Goal: Task Accomplishment & Management: Manage account settings

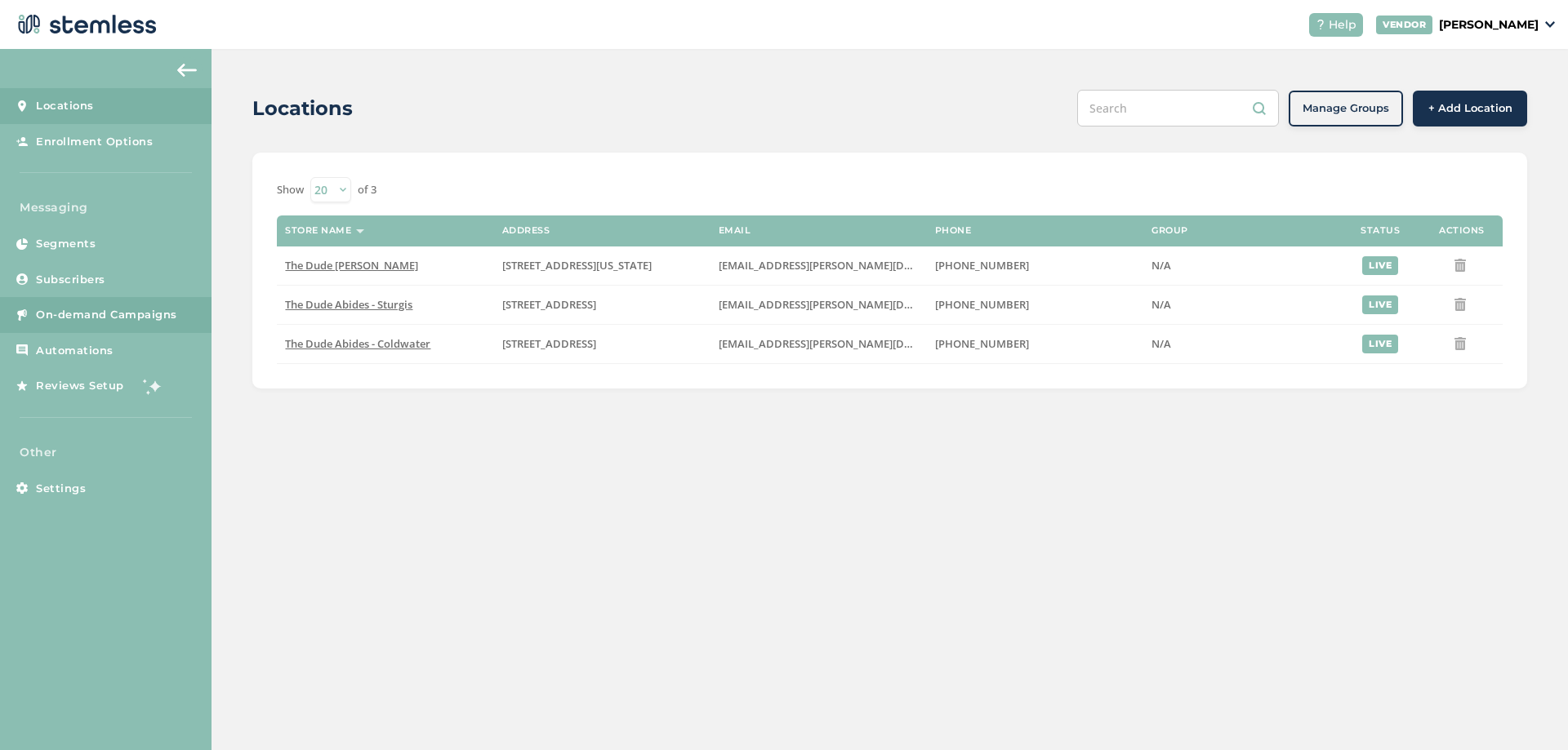
click at [122, 304] on link "On-demand Campaigns" at bounding box center [105, 315] width 211 height 36
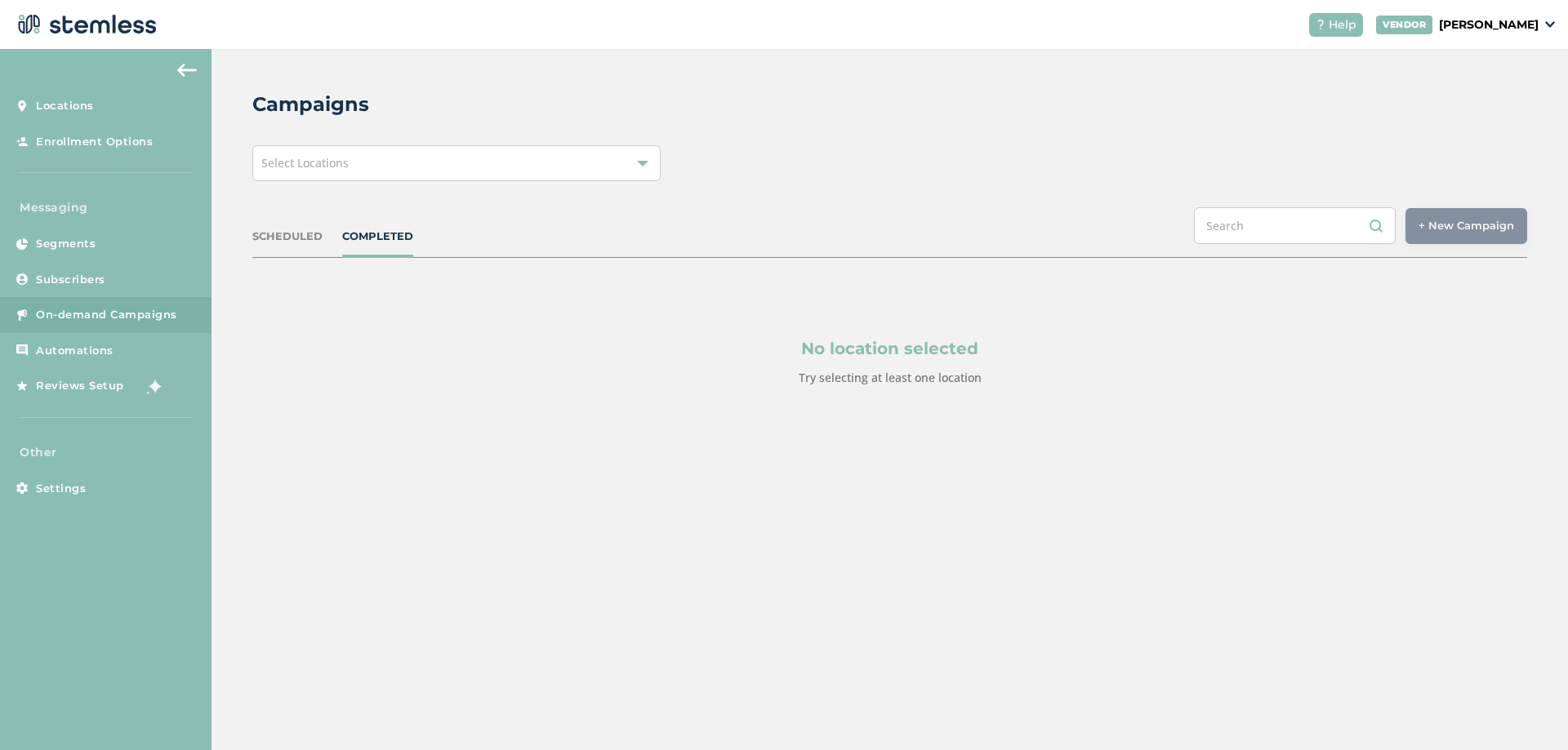
click at [437, 181] on div "Select Locations" at bounding box center [456, 163] width 408 height 36
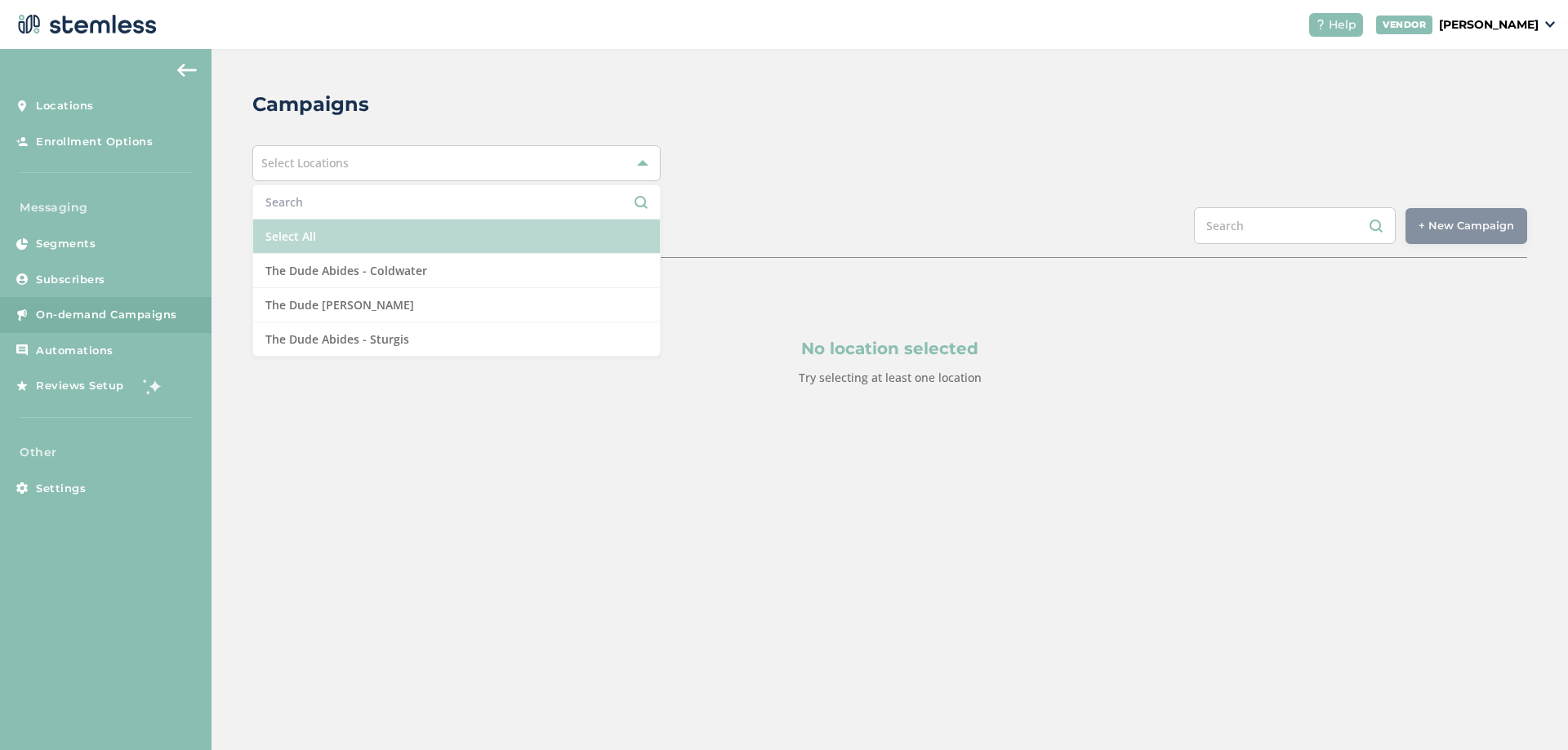
click at [347, 236] on li "Select All" at bounding box center [456, 236] width 407 height 34
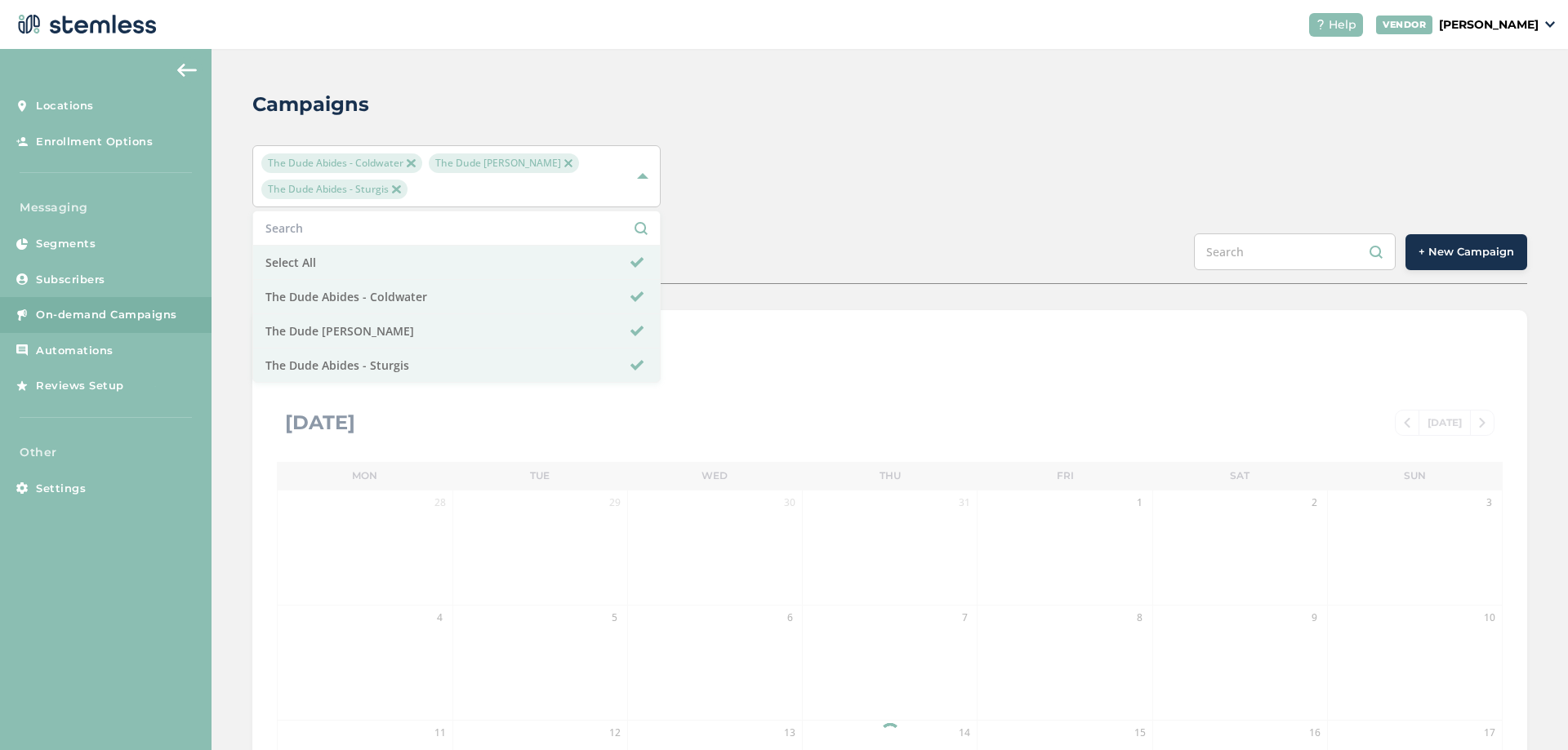
click at [891, 175] on div "The Dude Abides - Coldwater The Dude Abides - [PERSON_NAME] The Dude Abides - S…" at bounding box center [889, 176] width 1275 height 62
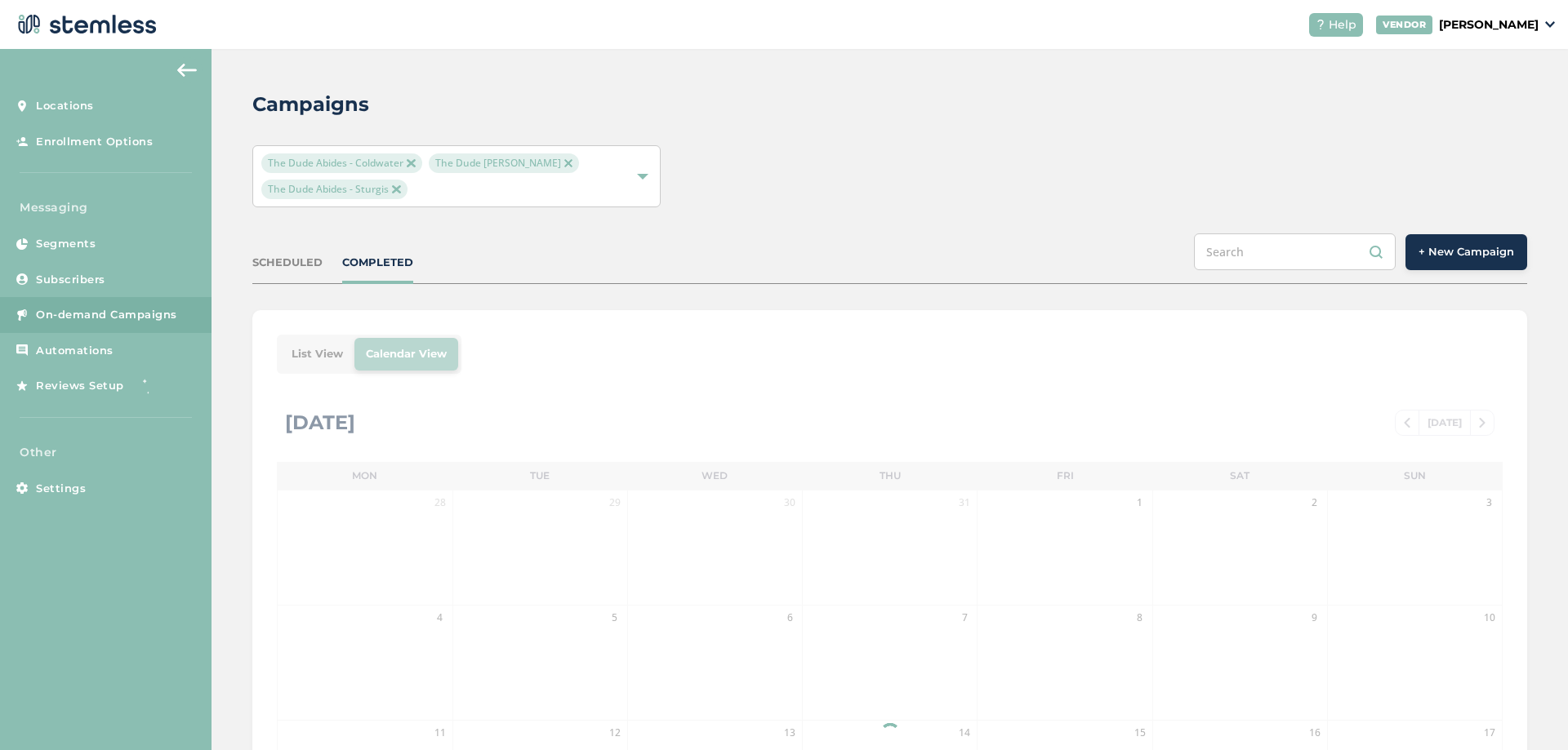
click at [1457, 244] on span "+ New Campaign" at bounding box center [1466, 253] width 96 height 17
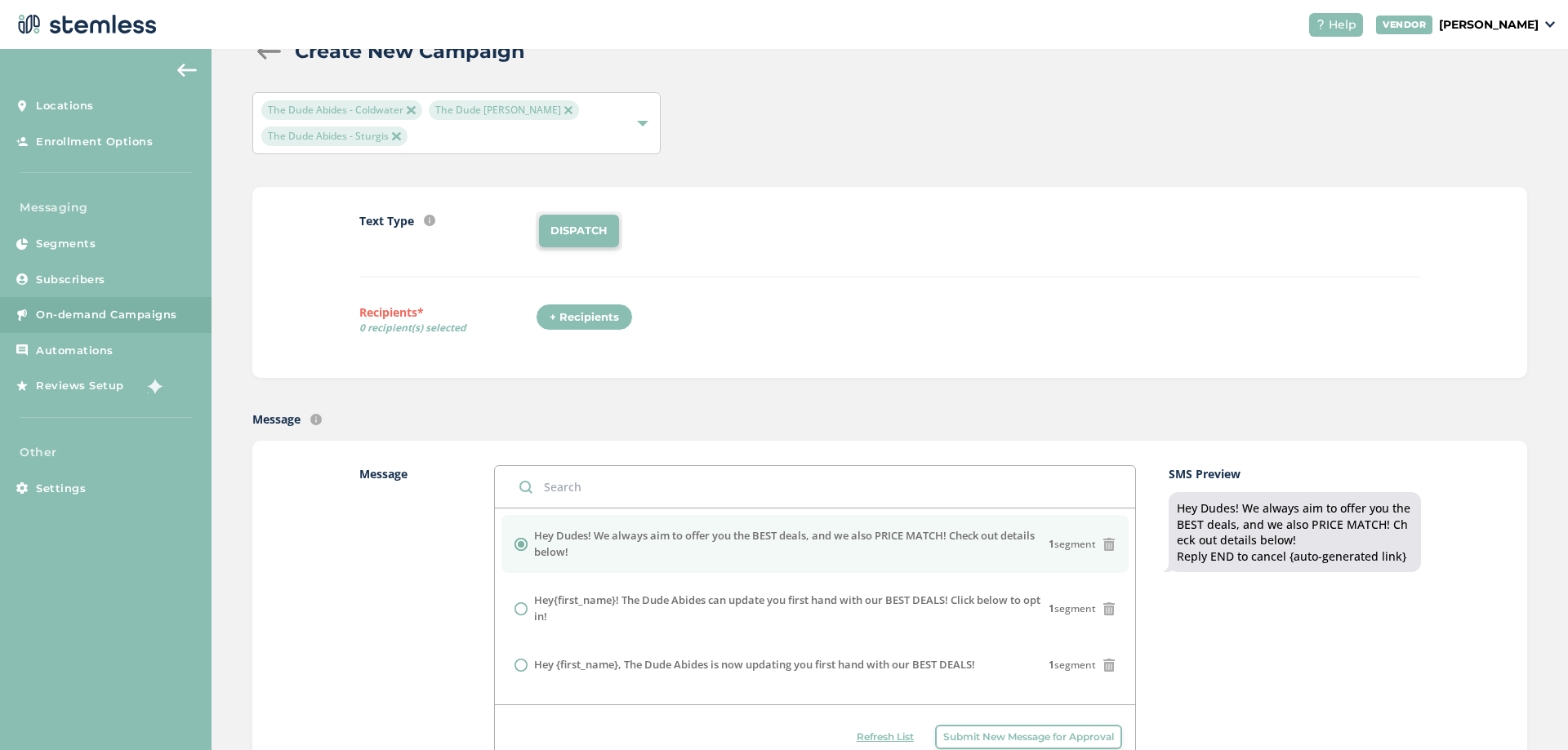
scroll to position [81, 0]
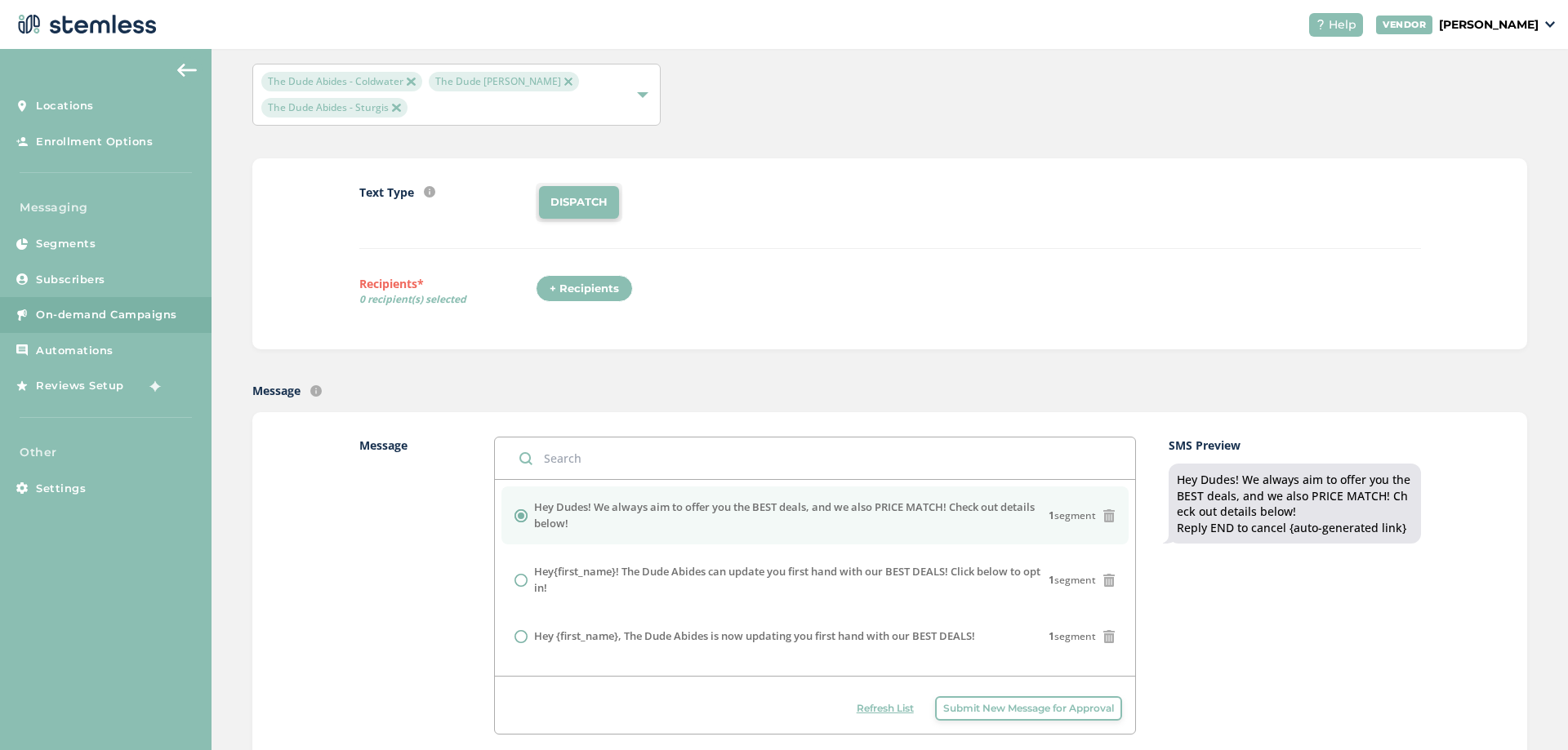
click at [572, 290] on div "+ Recipients" at bounding box center [583, 289] width 97 height 28
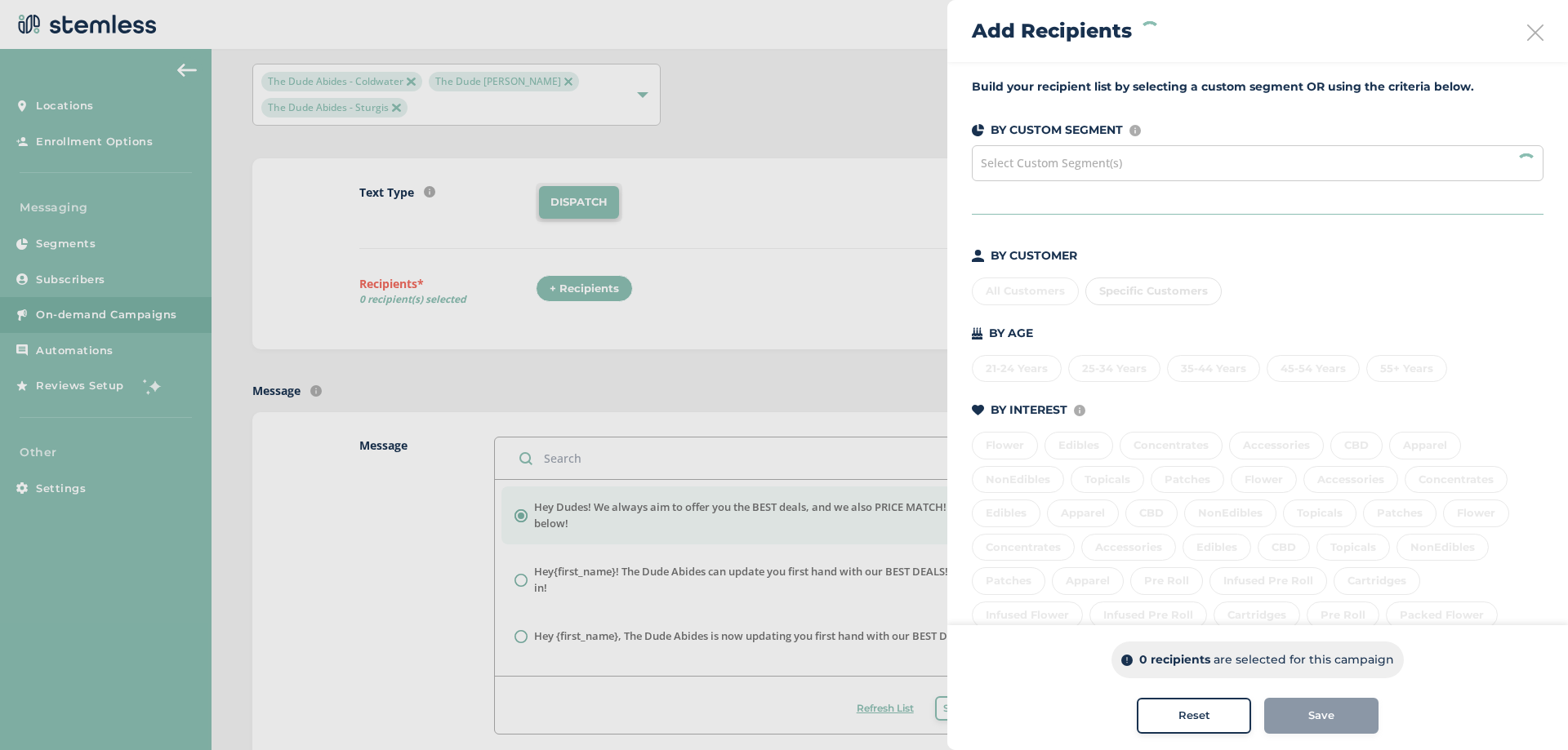
click at [1076, 152] on div "Select Custom Segment(s)" at bounding box center [1257, 163] width 571 height 36
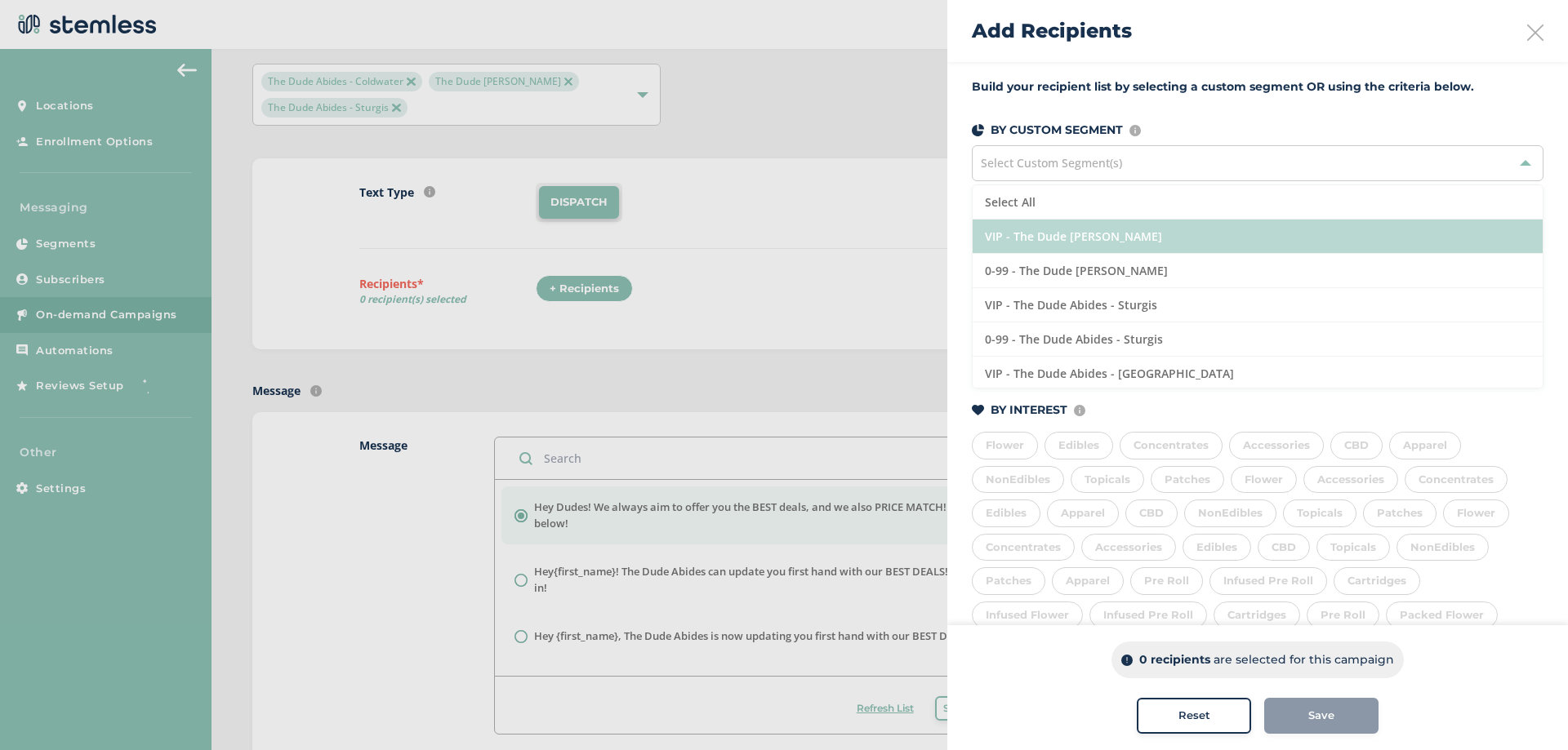
click at [1083, 242] on li "VIP - The Dude [PERSON_NAME]" at bounding box center [1258, 236] width 570 height 34
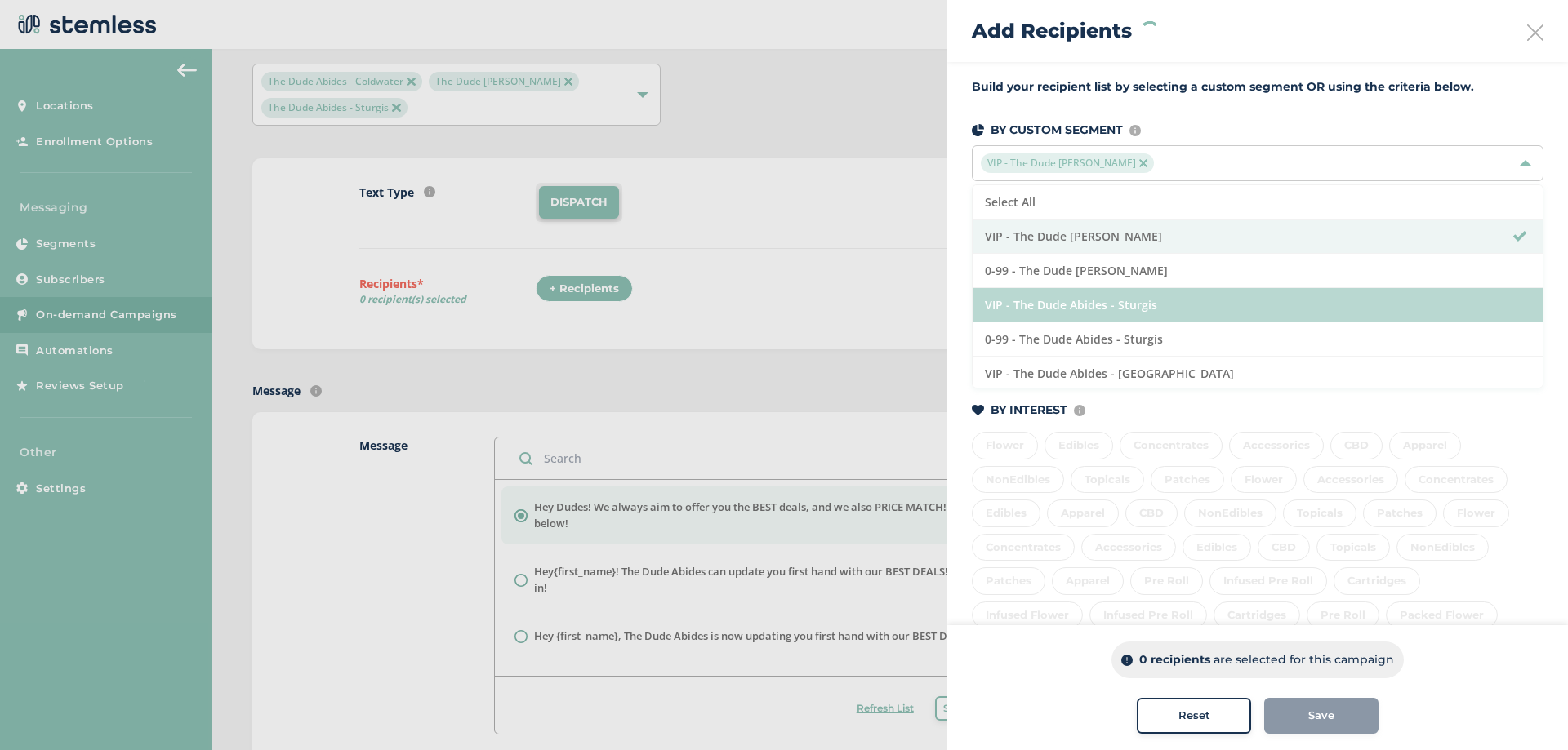
click at [1068, 298] on li "VIP - The Dude Abides - Sturgis" at bounding box center [1258, 304] width 570 height 34
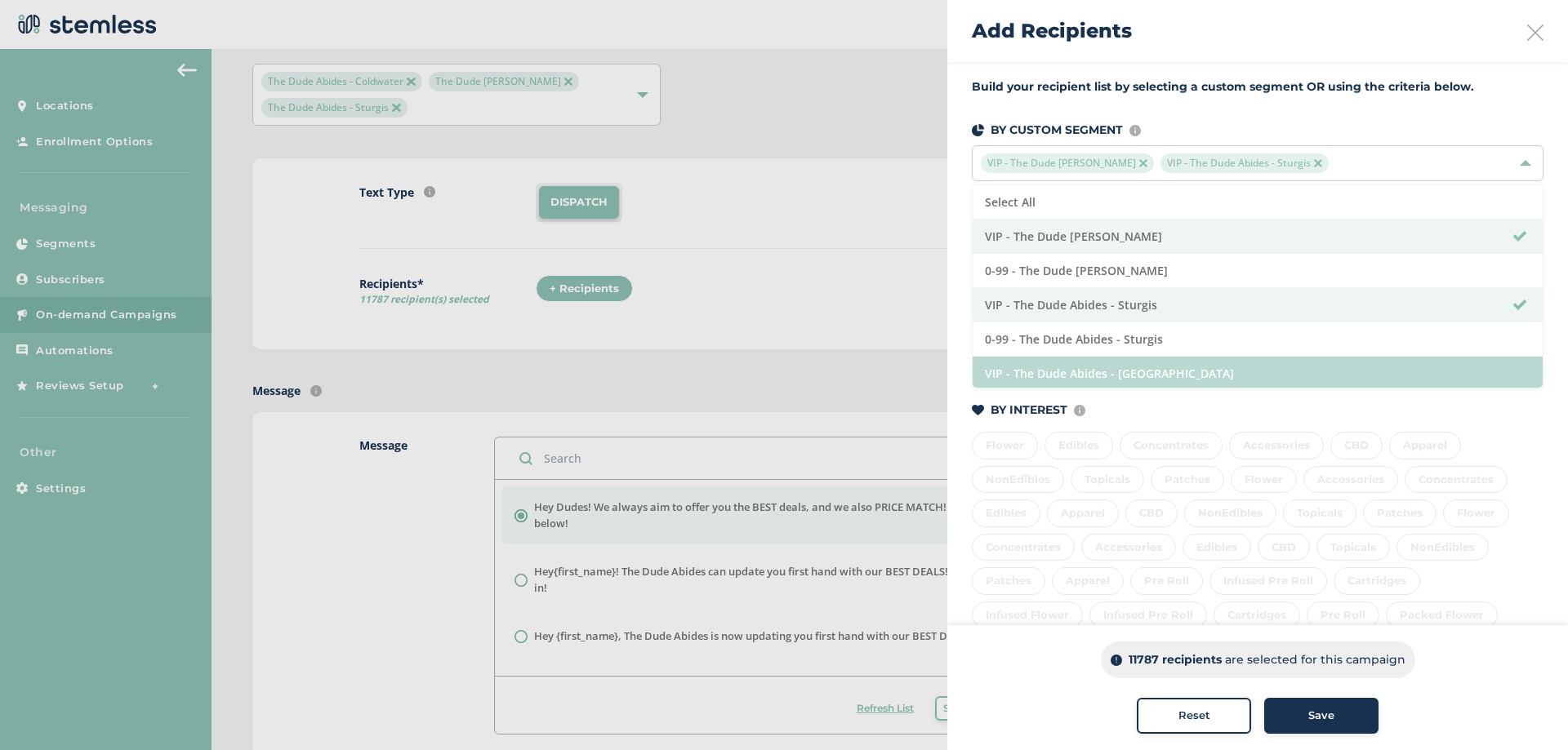
click at [1117, 375] on li "VIP - The Dude Abides - [GEOGRAPHIC_DATA]" at bounding box center [1258, 374] width 570 height 34
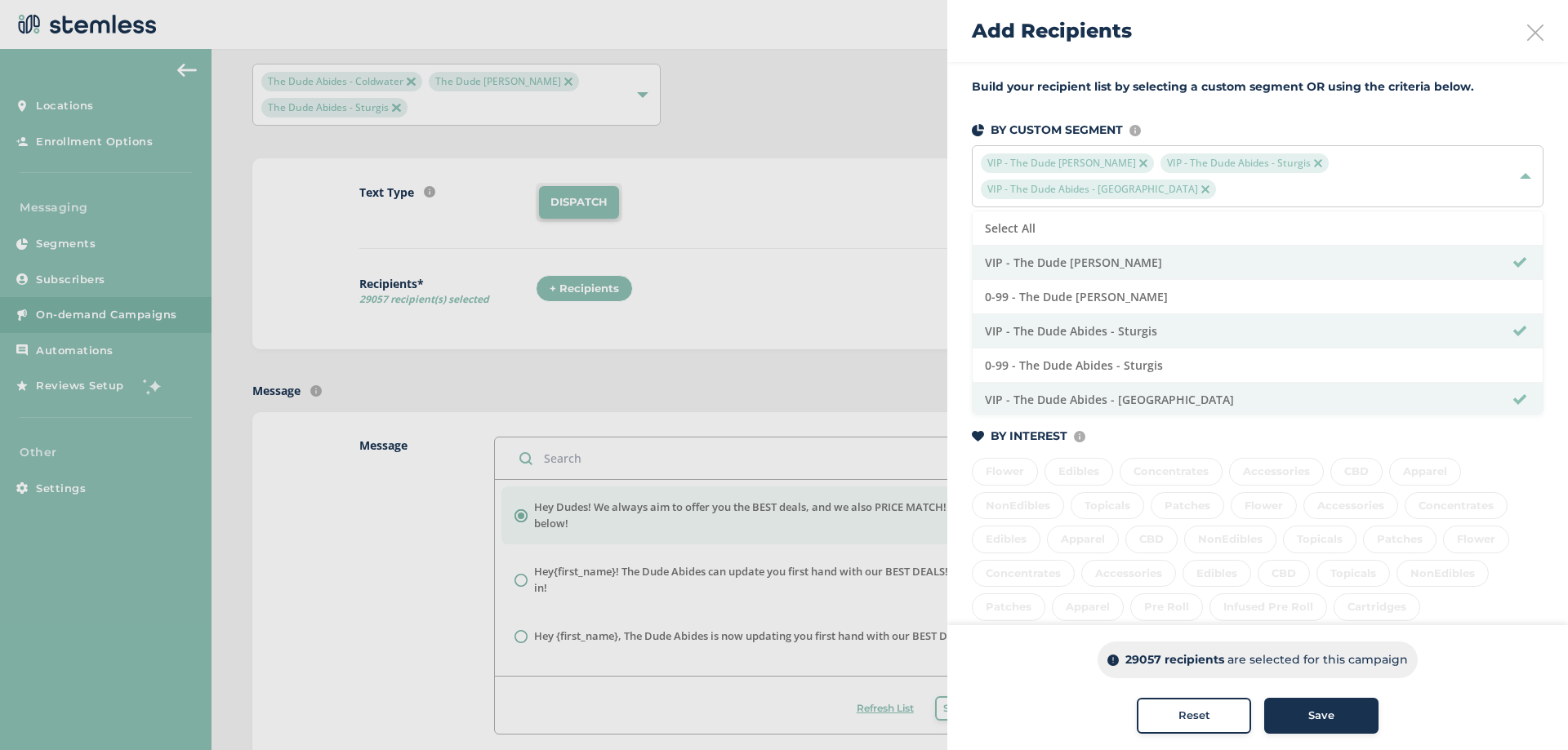
click at [1338, 713] on div "Save" at bounding box center [1322, 716] width 89 height 17
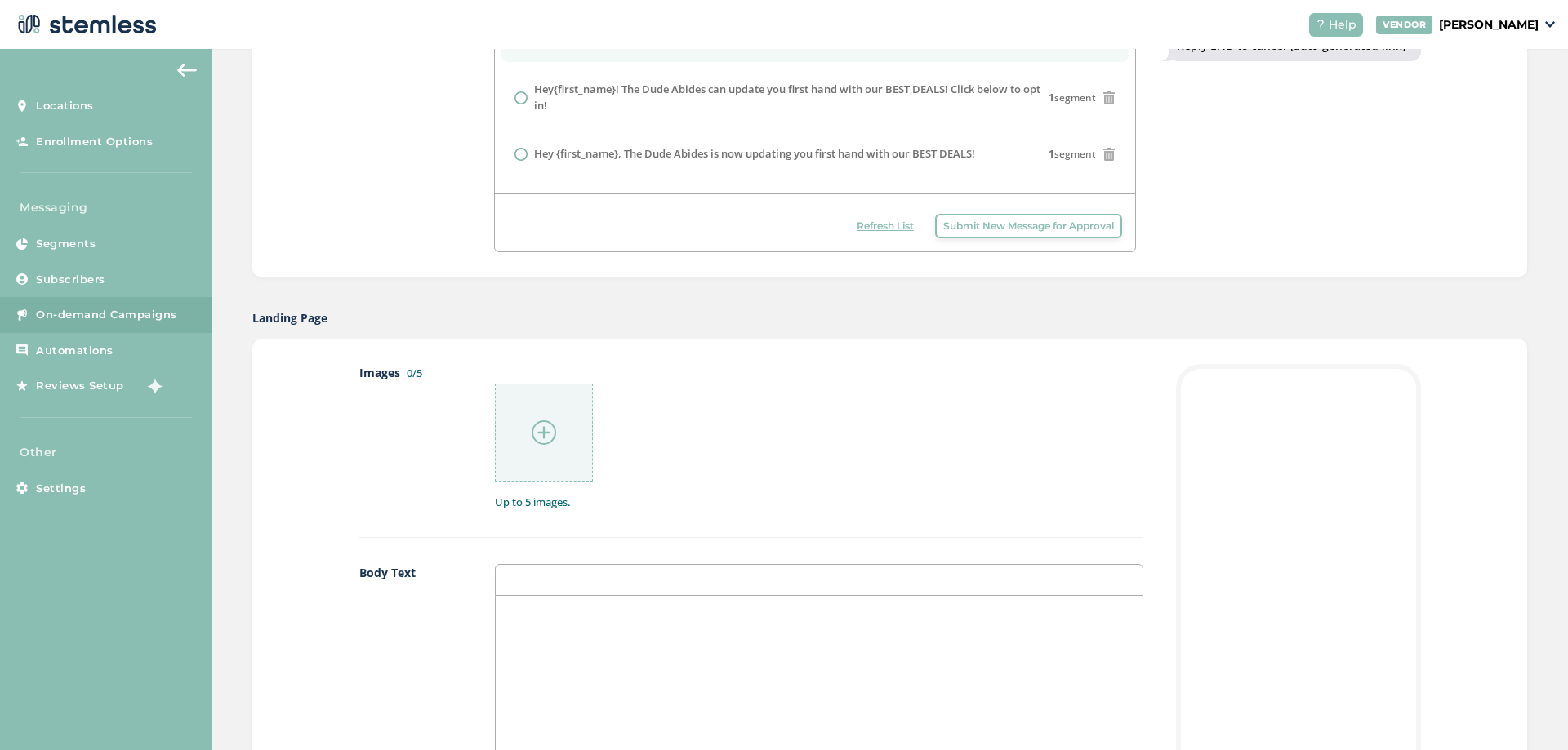
scroll to position [571, 0]
click at [540, 458] on div at bounding box center [544, 425] width 98 height 98
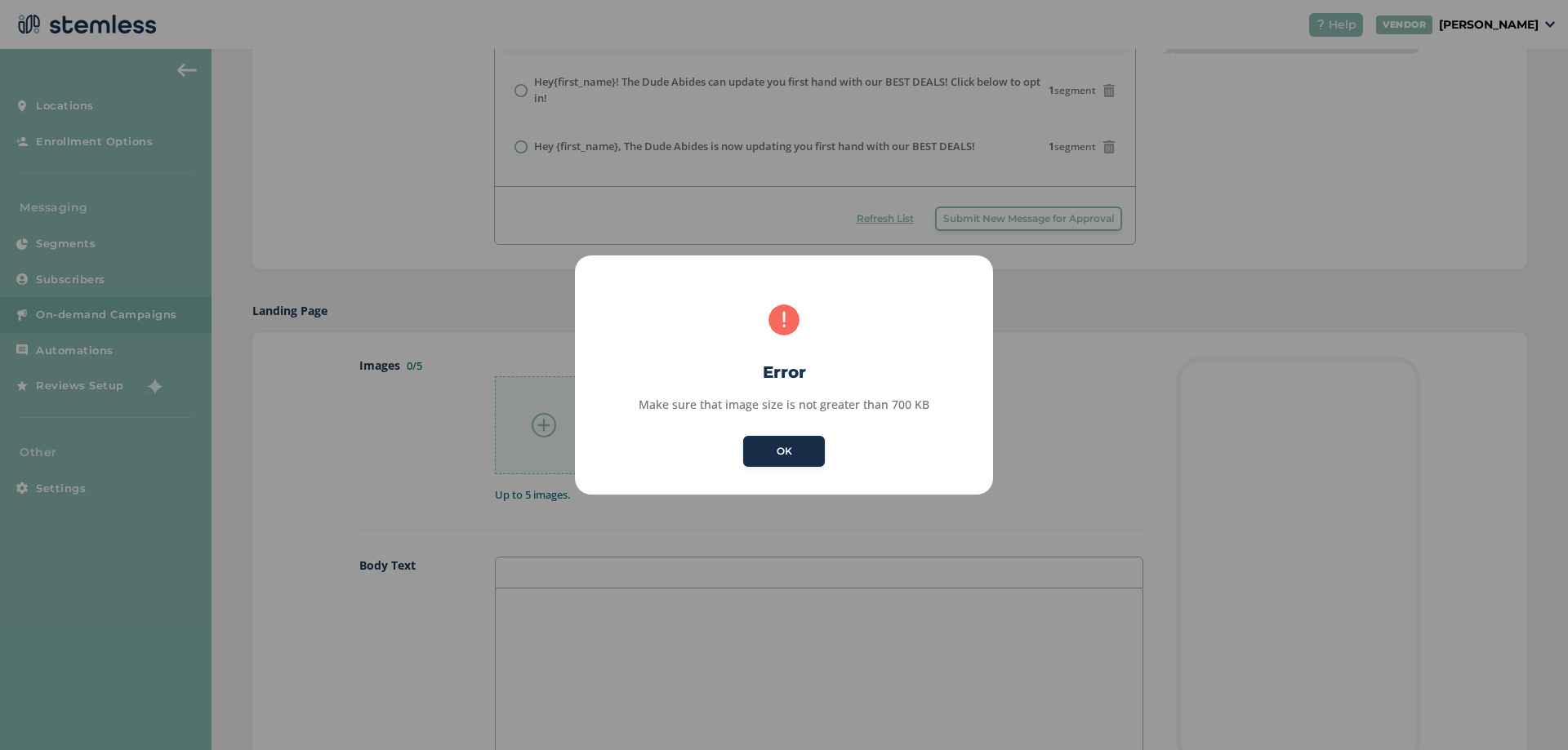
click at [805, 448] on button "OK" at bounding box center [784, 452] width 81 height 31
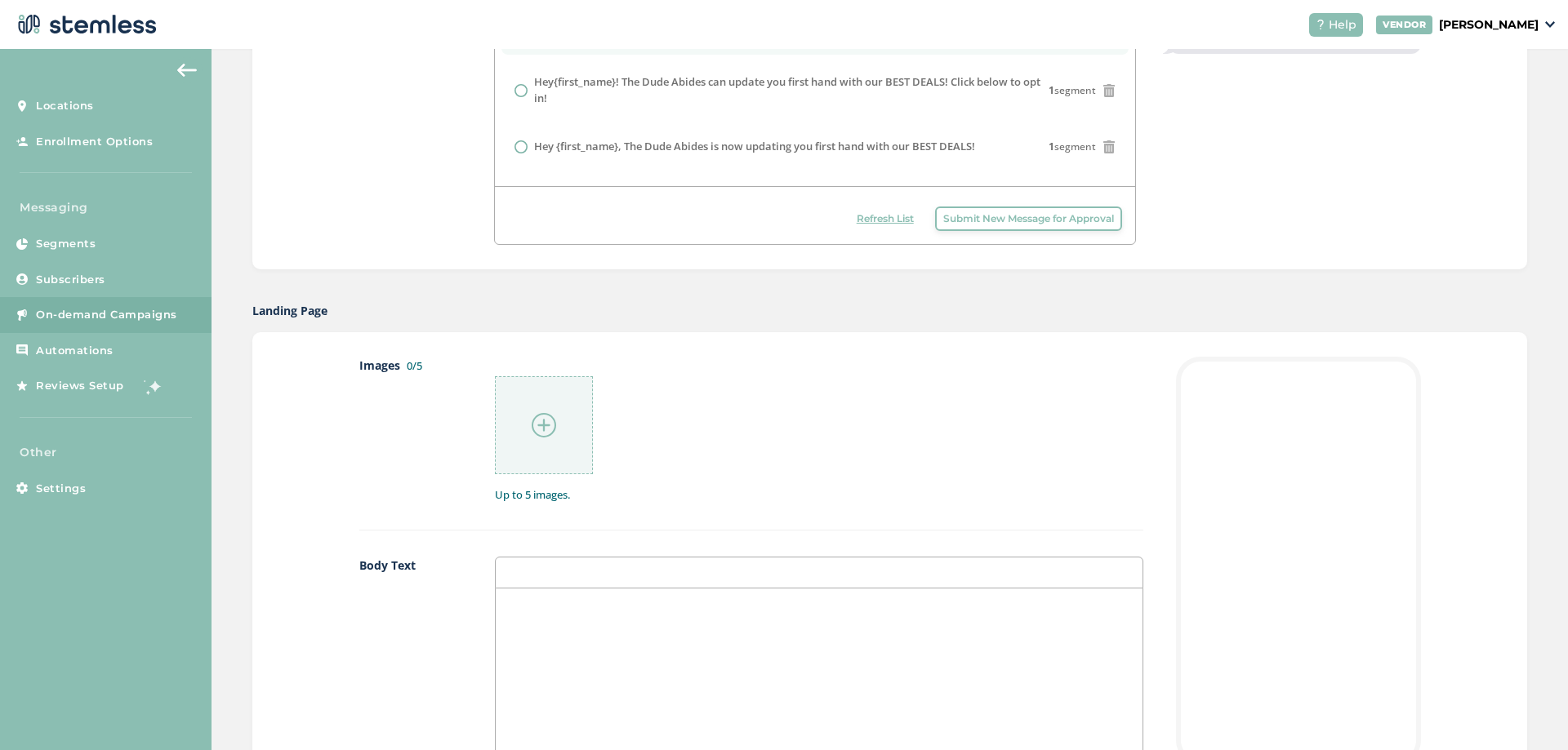
click at [525, 429] on div at bounding box center [544, 425] width 98 height 98
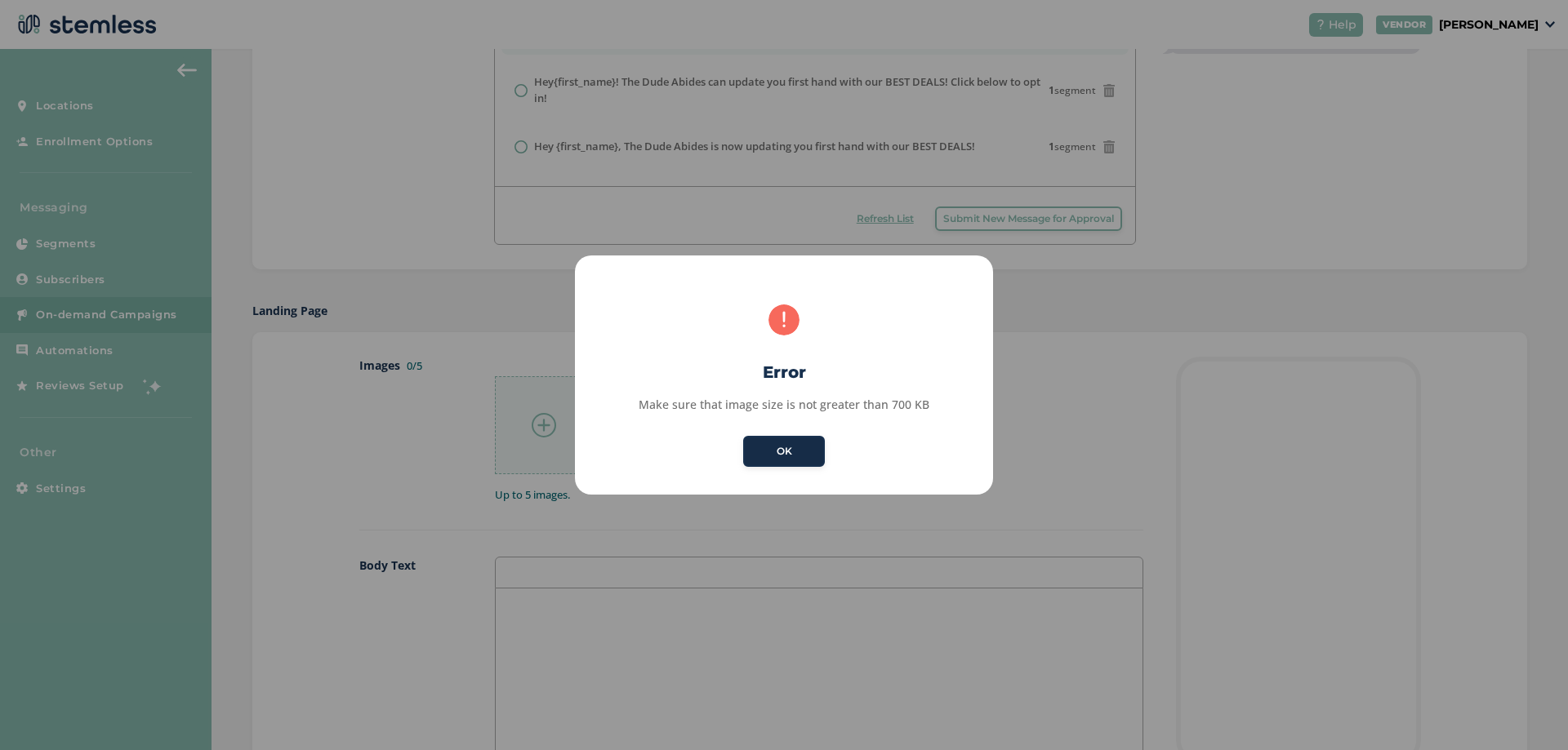
click at [806, 448] on button "OK" at bounding box center [784, 452] width 81 height 31
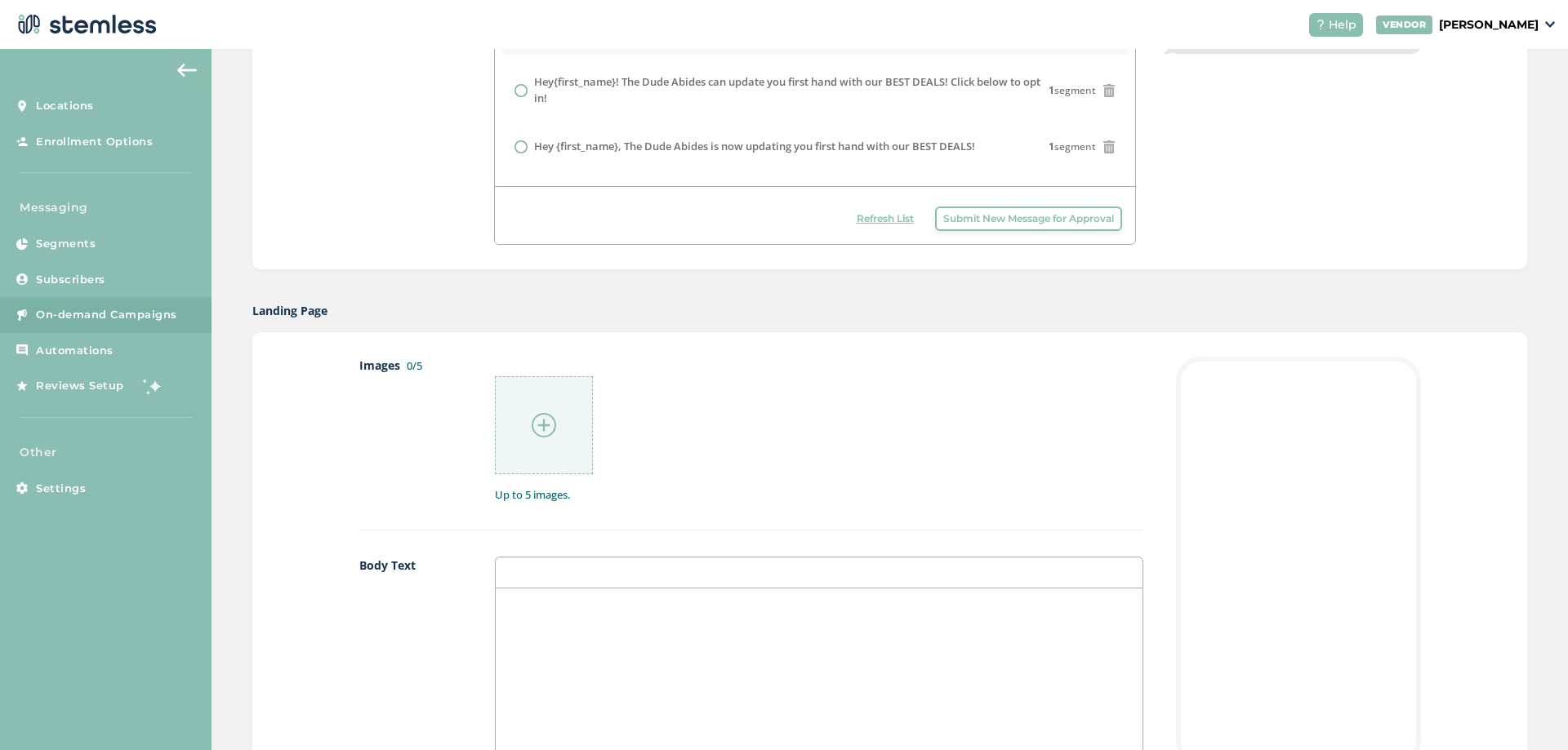
click at [549, 408] on div at bounding box center [544, 425] width 98 height 98
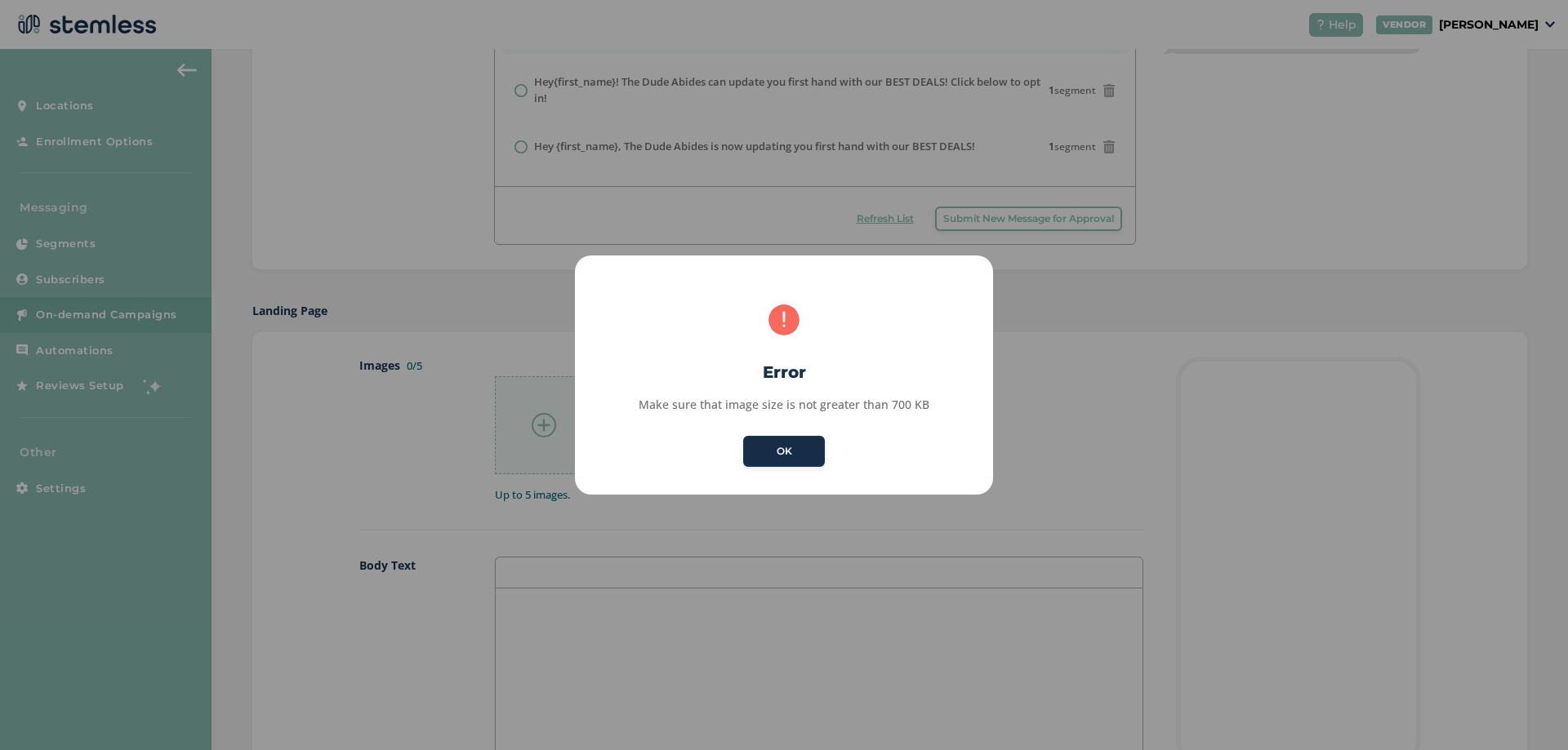
click at [818, 443] on button "OK" at bounding box center [784, 452] width 81 height 31
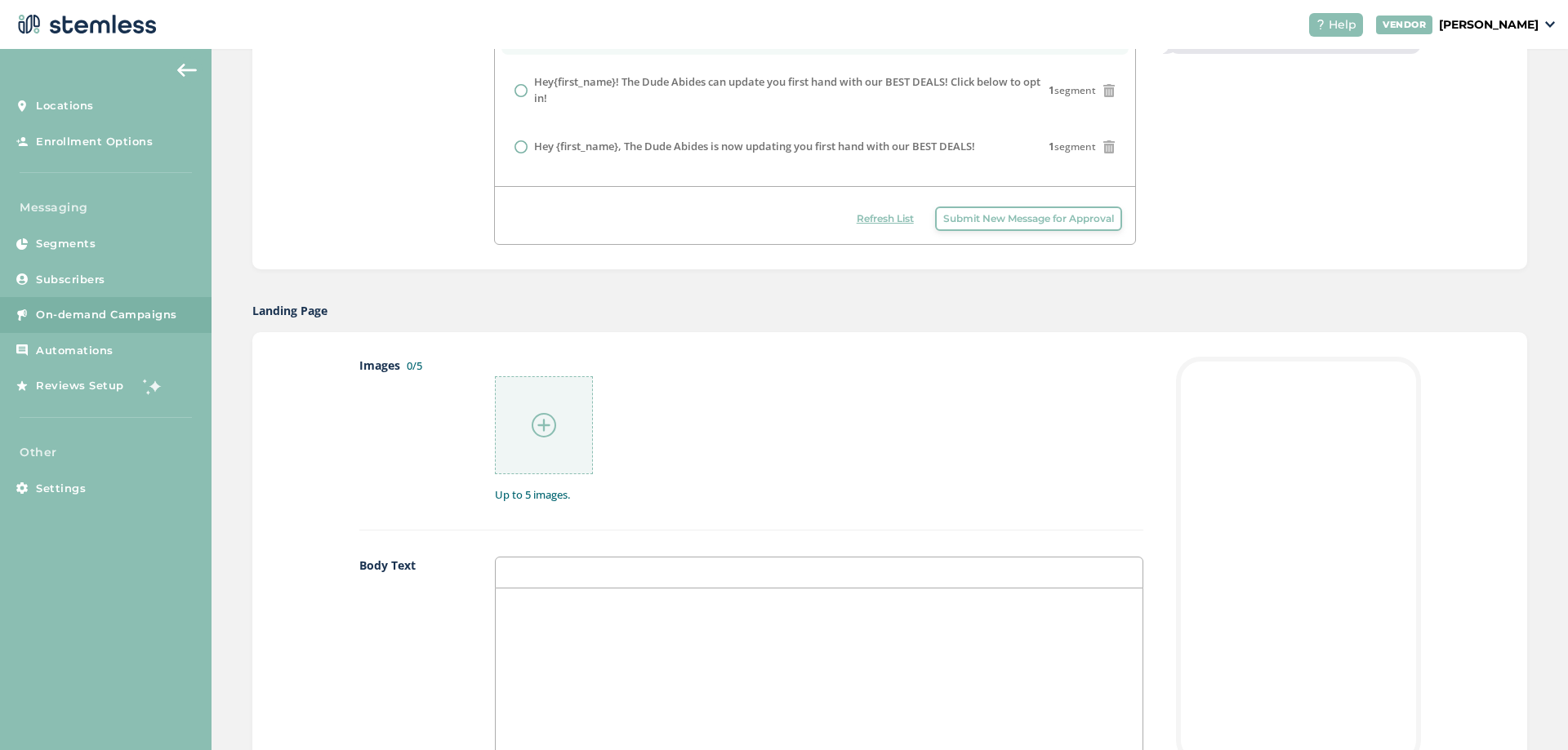
click at [525, 406] on div at bounding box center [544, 425] width 98 height 98
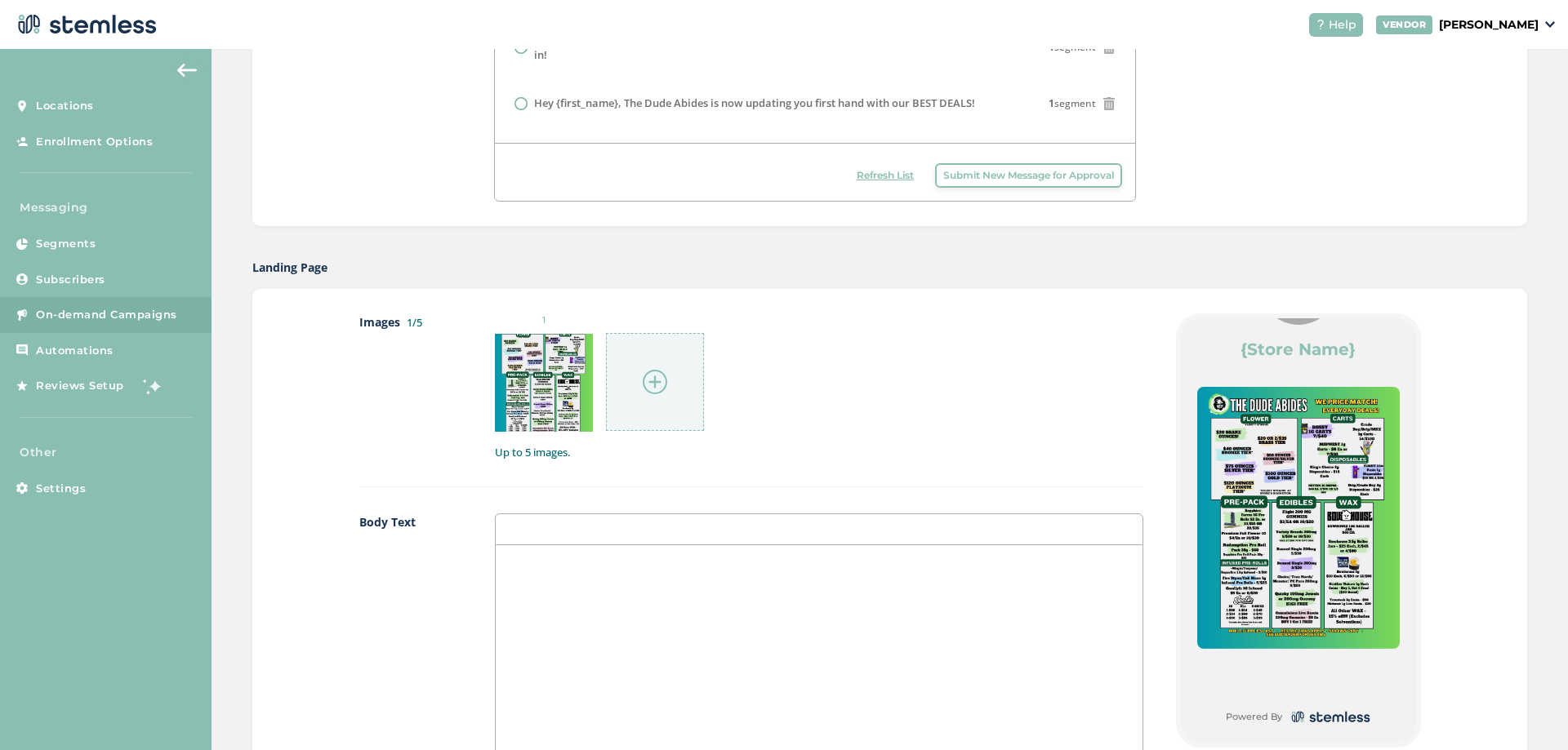
scroll to position [653, 0]
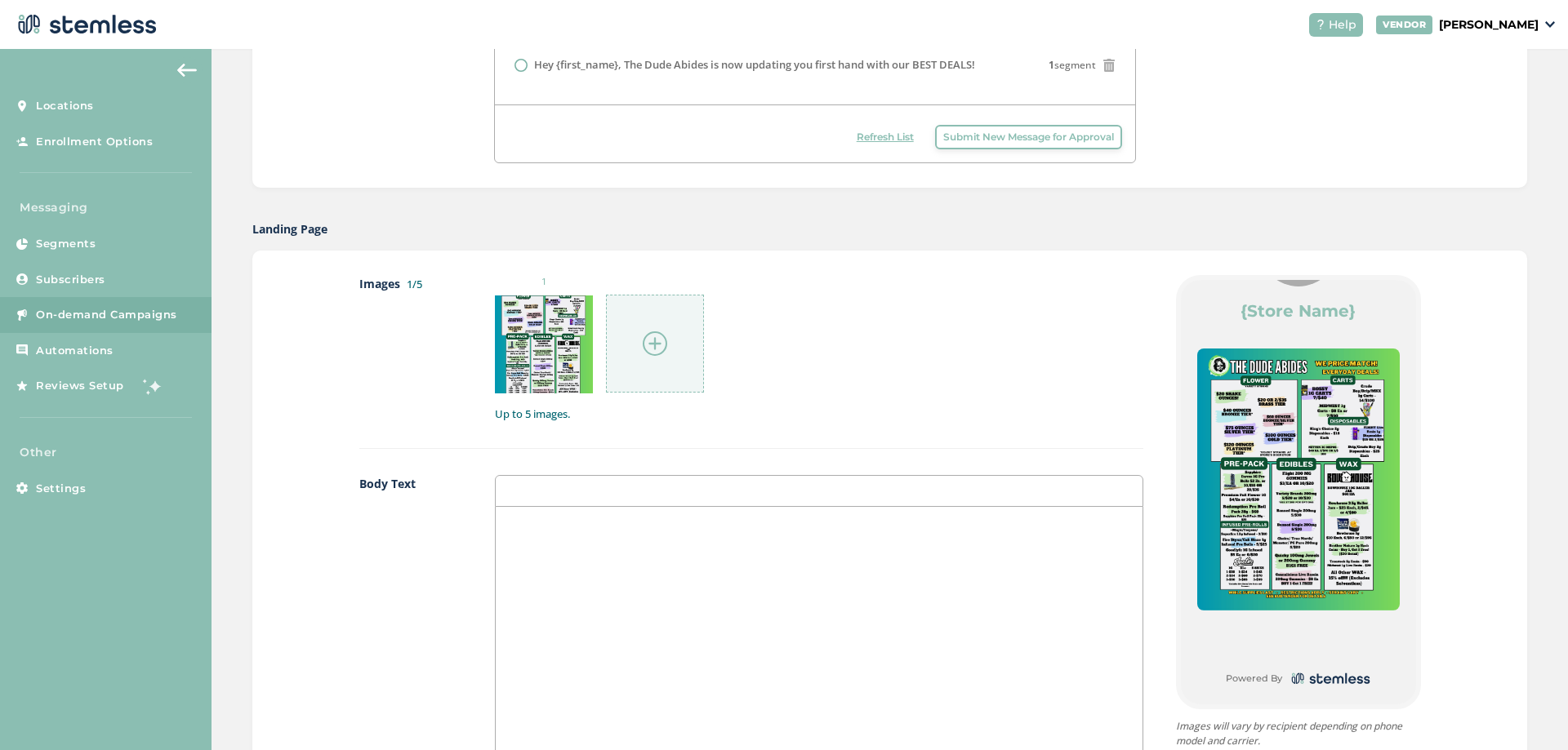
click at [665, 359] on div at bounding box center [655, 343] width 98 height 98
click at [676, 298] on div at bounding box center [655, 343] width 98 height 98
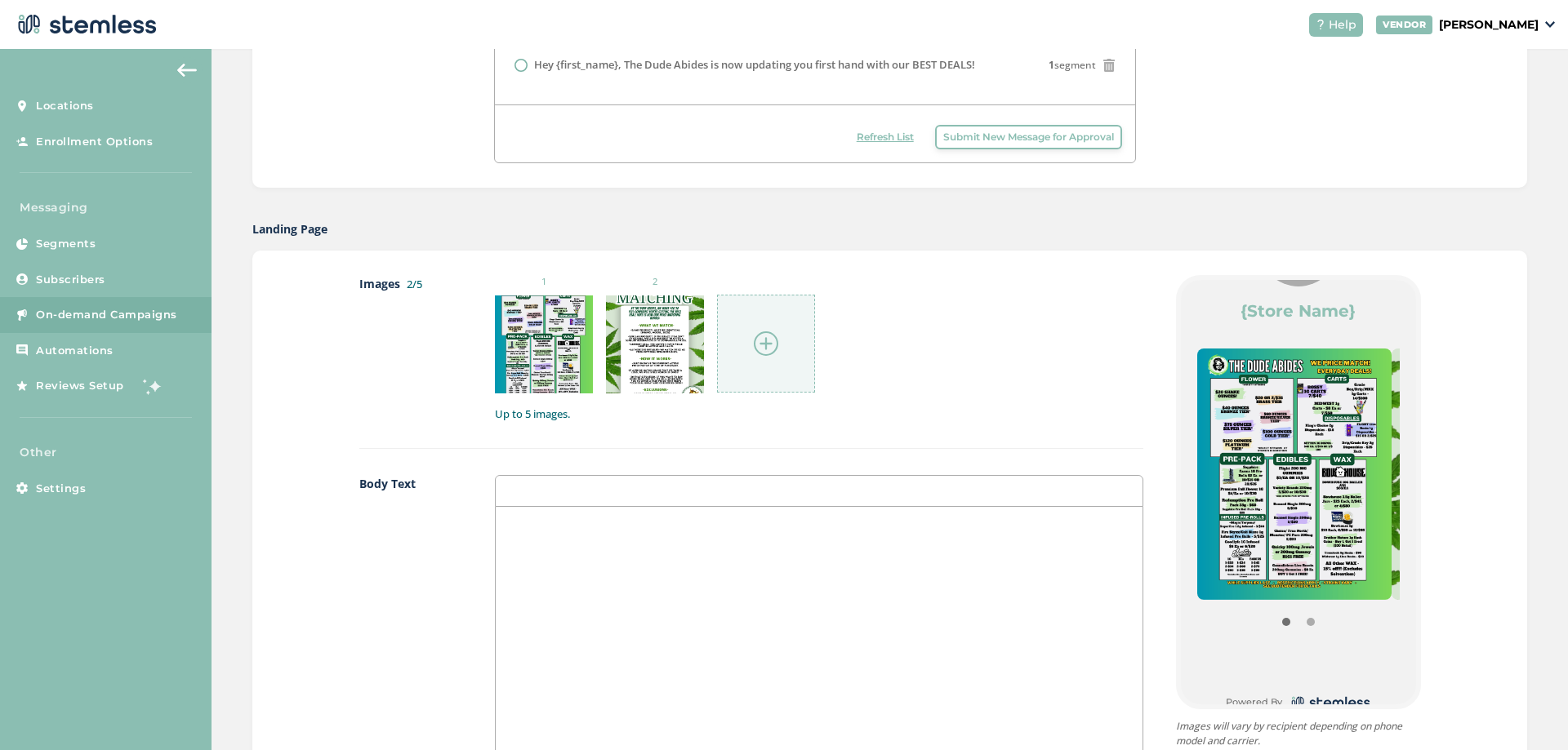
drag, startPoint x: 1316, startPoint y: 518, endPoint x: 1257, endPoint y: 517, distance: 59.0
click at [1287, 517] on img at bounding box center [1294, 474] width 195 height 252
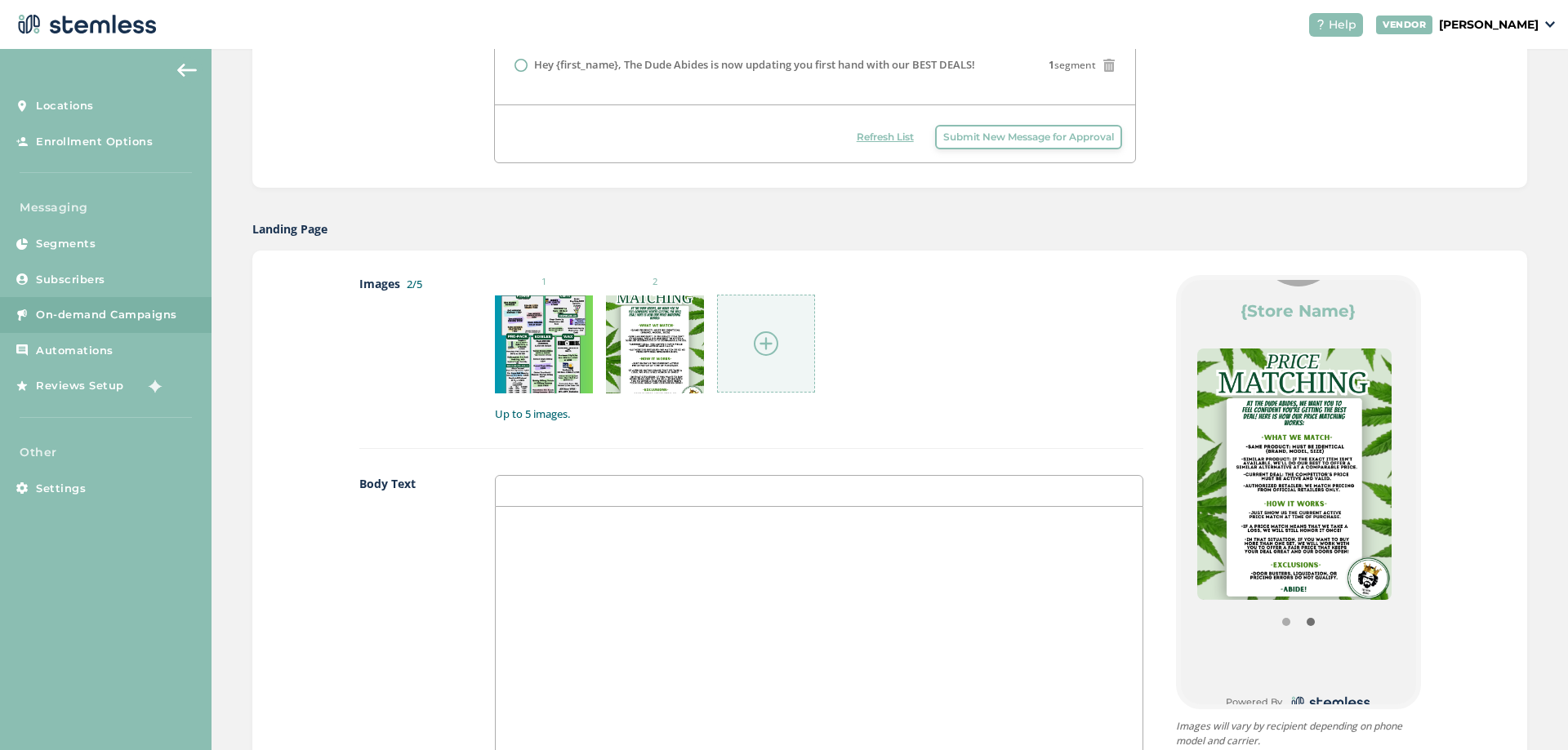
drag, startPoint x: 1259, startPoint y: 520, endPoint x: 1393, endPoint y: 519, distance: 134.0
click at [1393, 519] on div "{Store Logo} {Store Name} Powered By" at bounding box center [1299, 493] width 235 height 424
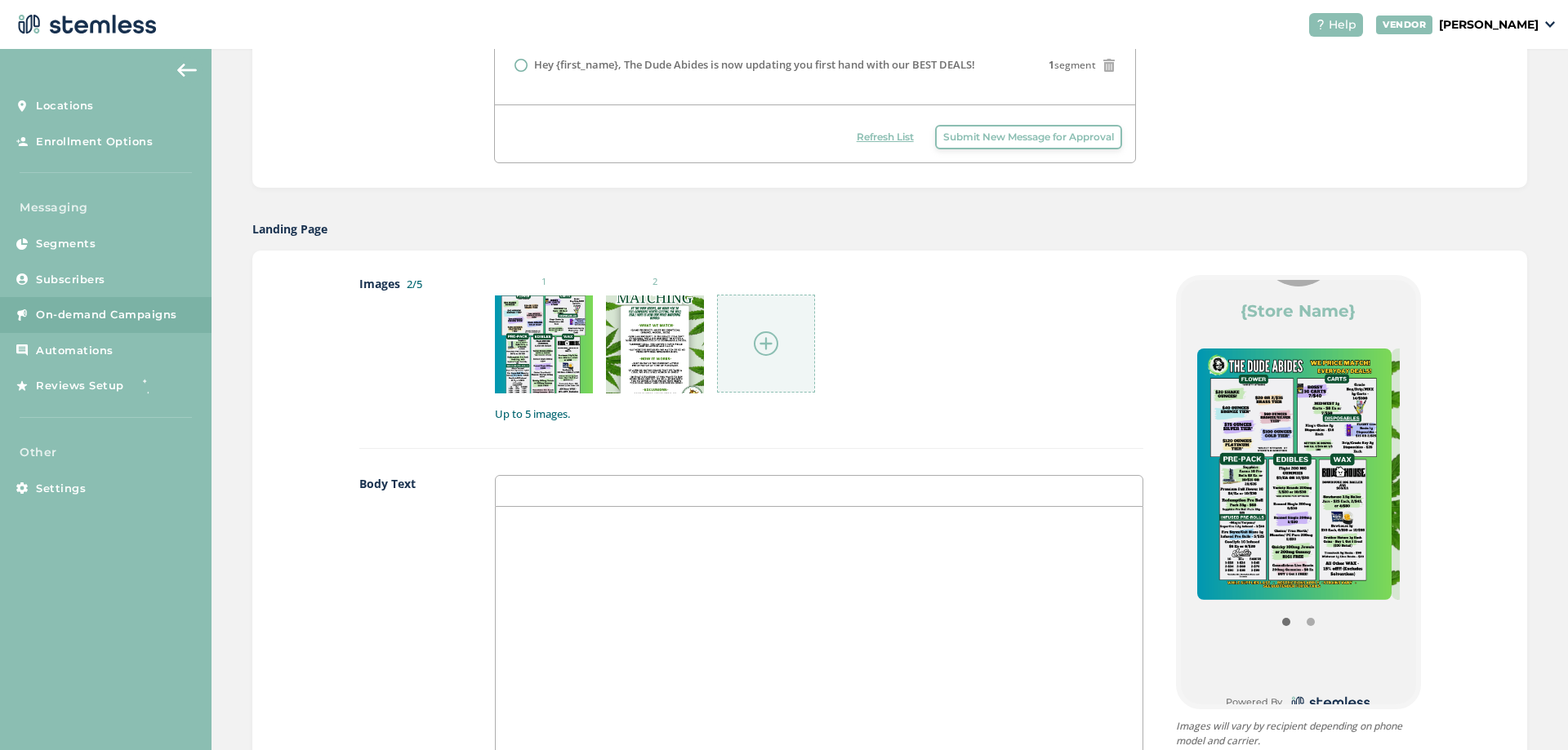
click at [940, 272] on div "Images 2/5 1 2 Up to 5 images. Body Text Links {Store Logo} {Store Name} Powere…" at bounding box center [889, 673] width 1275 height 844
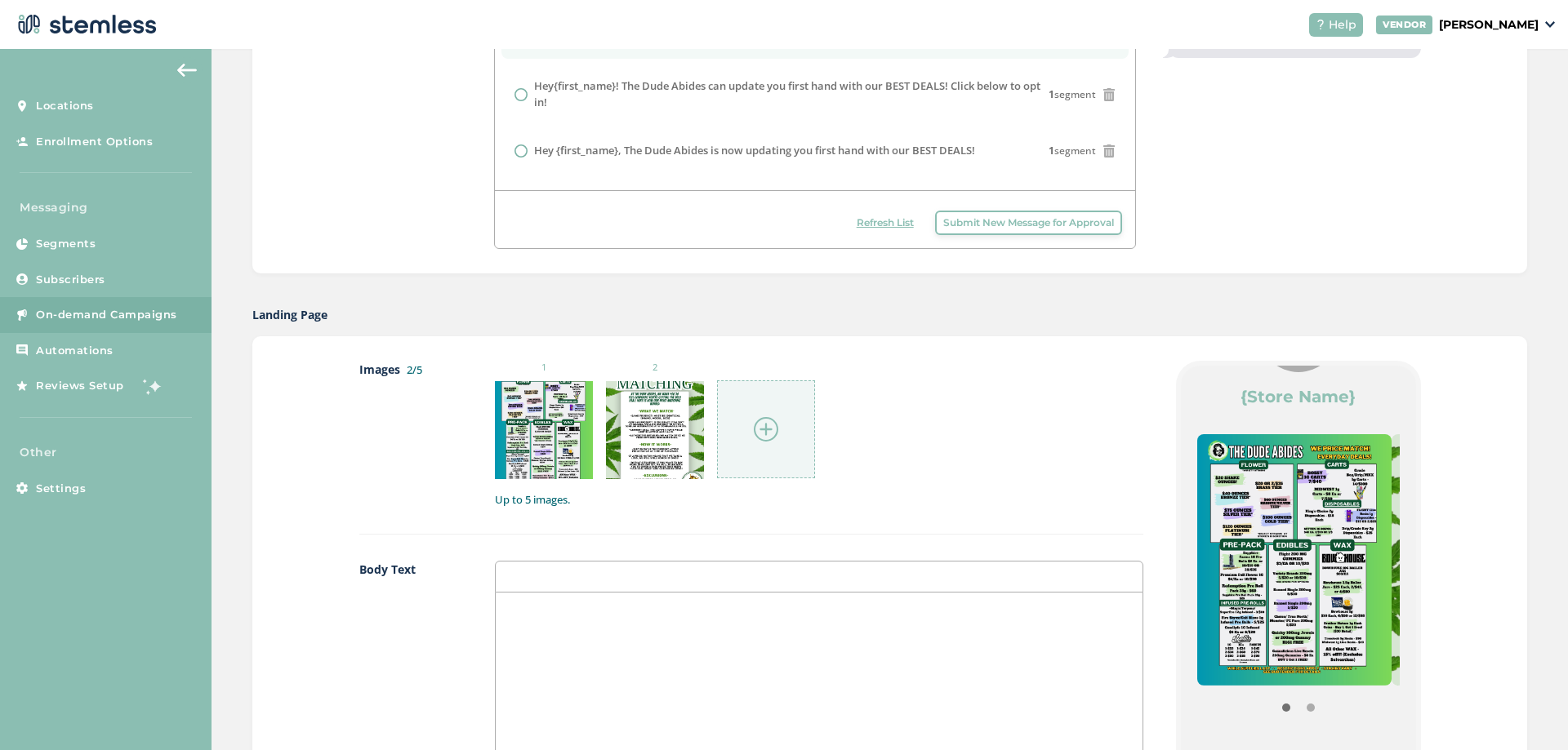
scroll to position [571, 0]
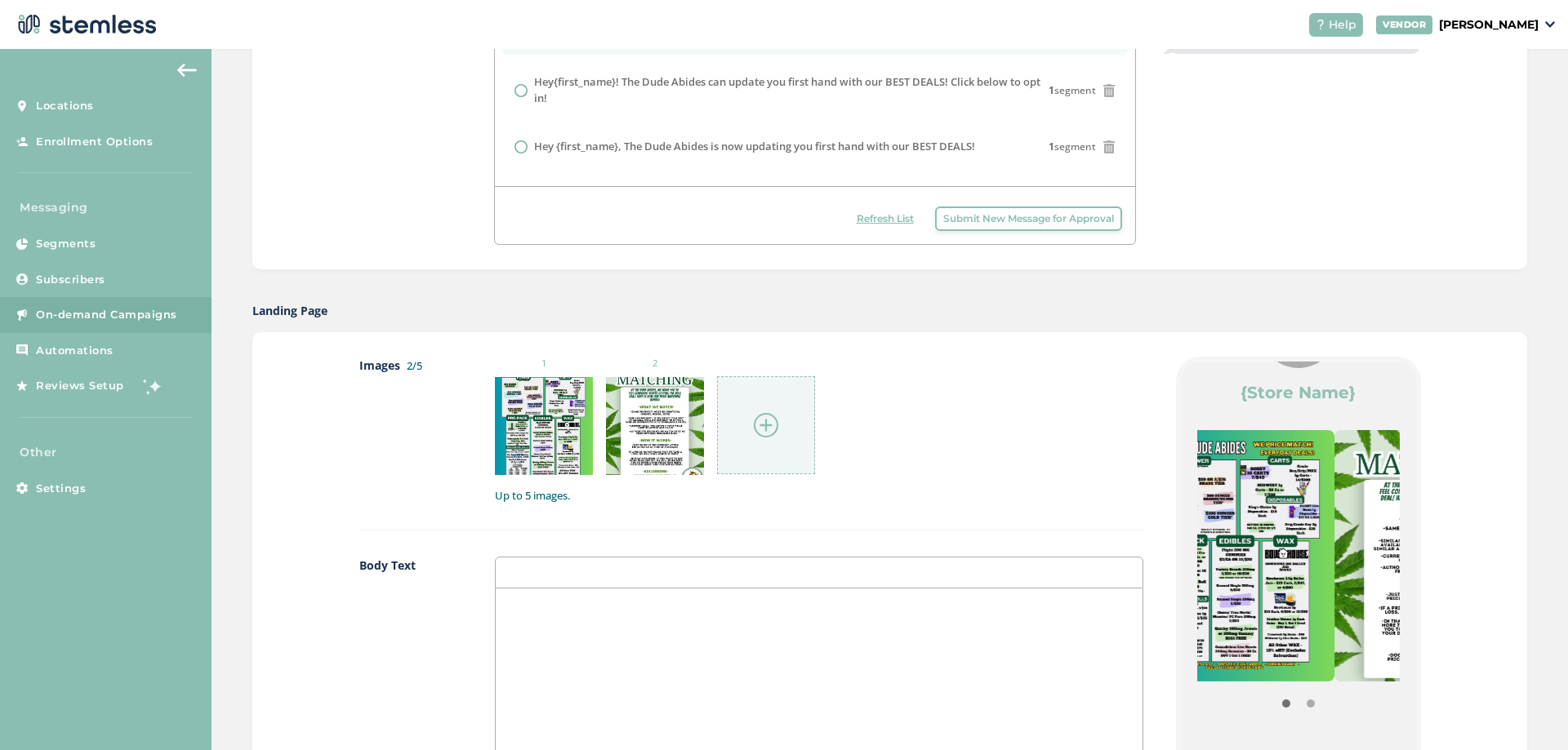
drag, startPoint x: 1359, startPoint y: 555, endPoint x: 1160, endPoint y: 556, distance: 199.0
click at [1160, 556] on div "{Store Logo} {Store Name} Powered By Images will vary by recipient depending on…" at bounding box center [1282, 755] width 278 height 795
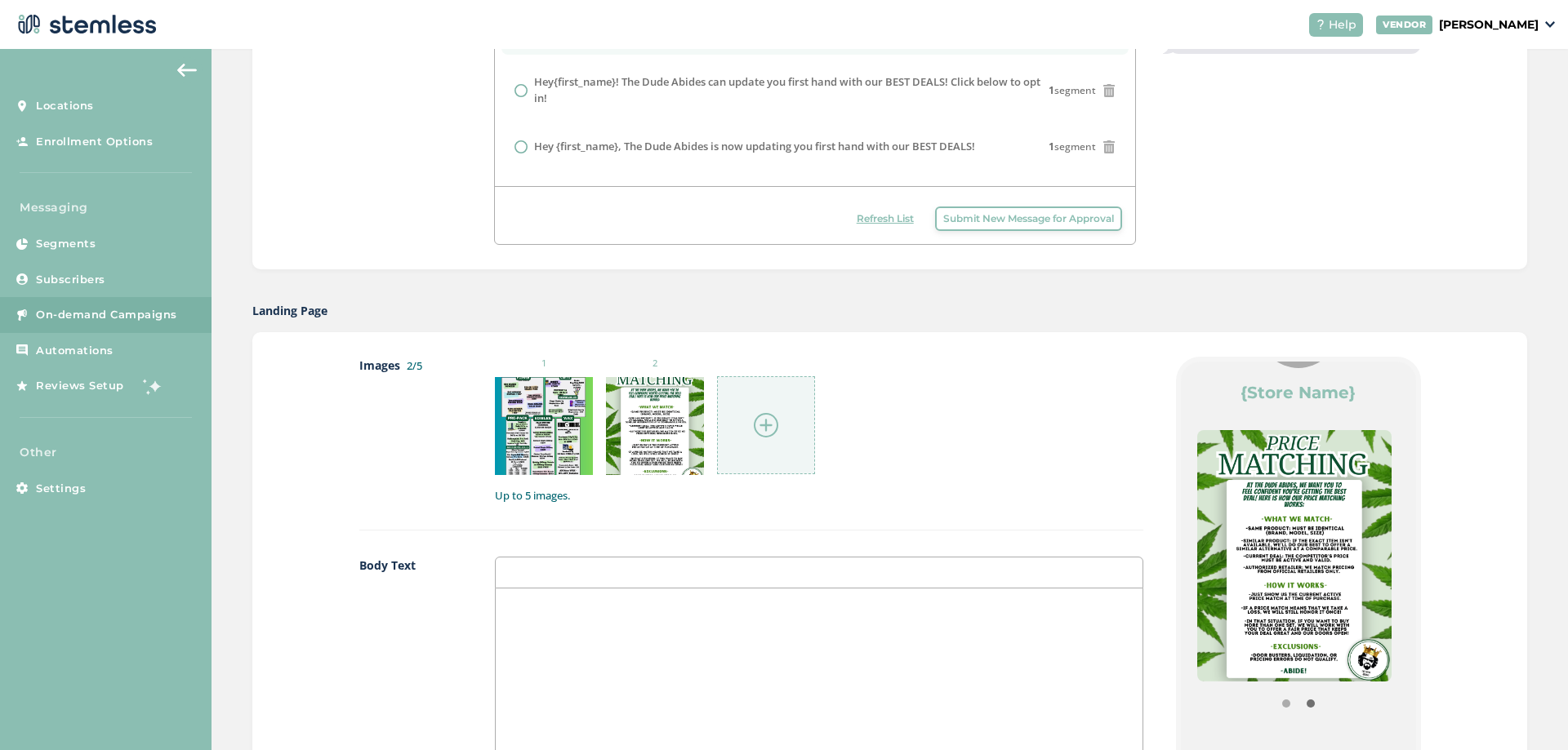
click at [794, 445] on div at bounding box center [766, 425] width 98 height 98
click at [787, 395] on div at bounding box center [766, 425] width 98 height 98
click at [784, 400] on div at bounding box center [766, 425] width 98 height 98
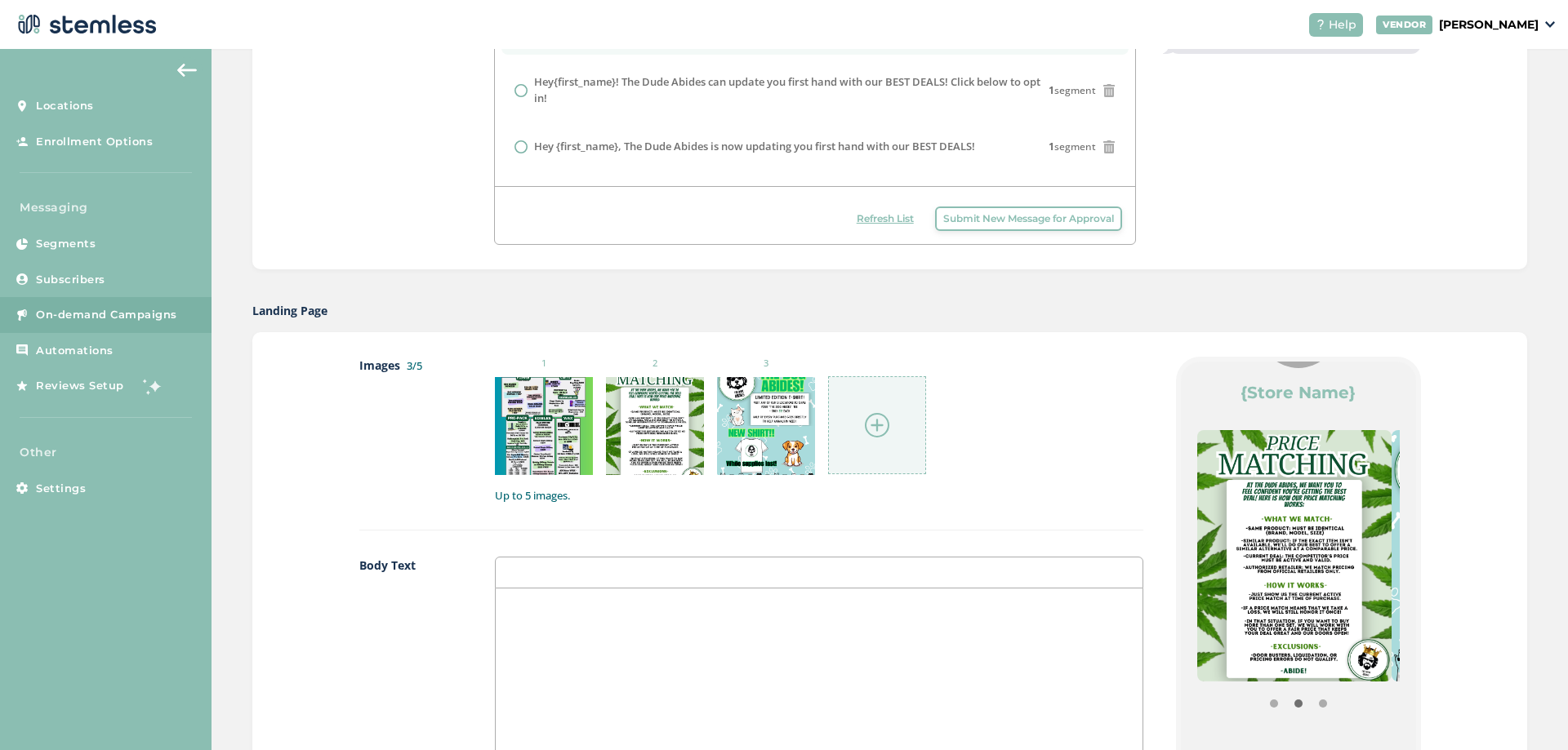
click at [868, 444] on div at bounding box center [877, 425] width 98 height 98
click at [727, 414] on div at bounding box center [766, 426] width 98 height 98
click at [748, 400] on div at bounding box center [766, 426] width 98 height 98
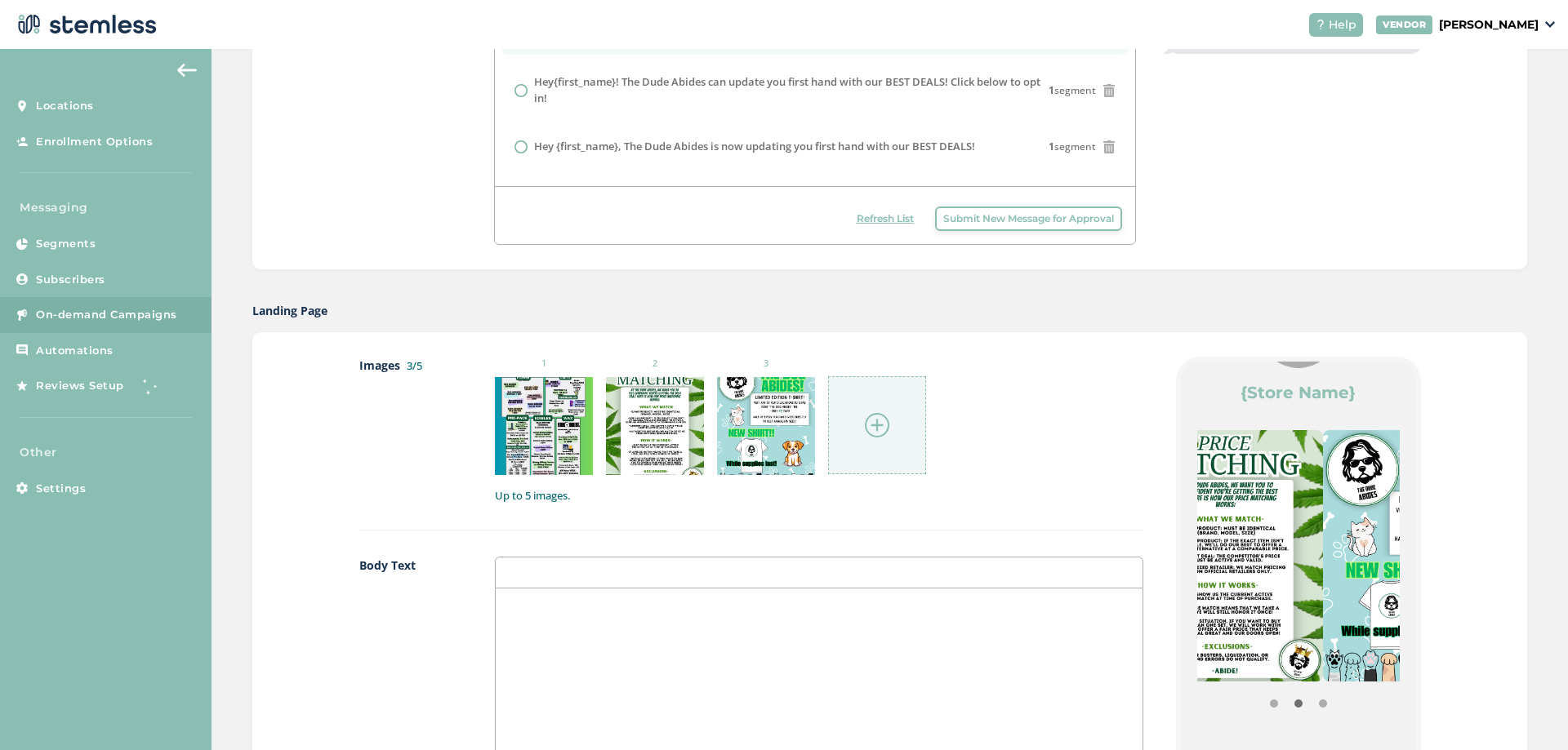
drag, startPoint x: 1240, startPoint y: 530, endPoint x: 1093, endPoint y: 529, distance: 147.0
click at [1095, 529] on div "Images 3/5 1 2 3 Up to 5 images. Body Text Links {Store Logo} {Store Name} Powe…" at bounding box center [890, 755] width 1061 height 795
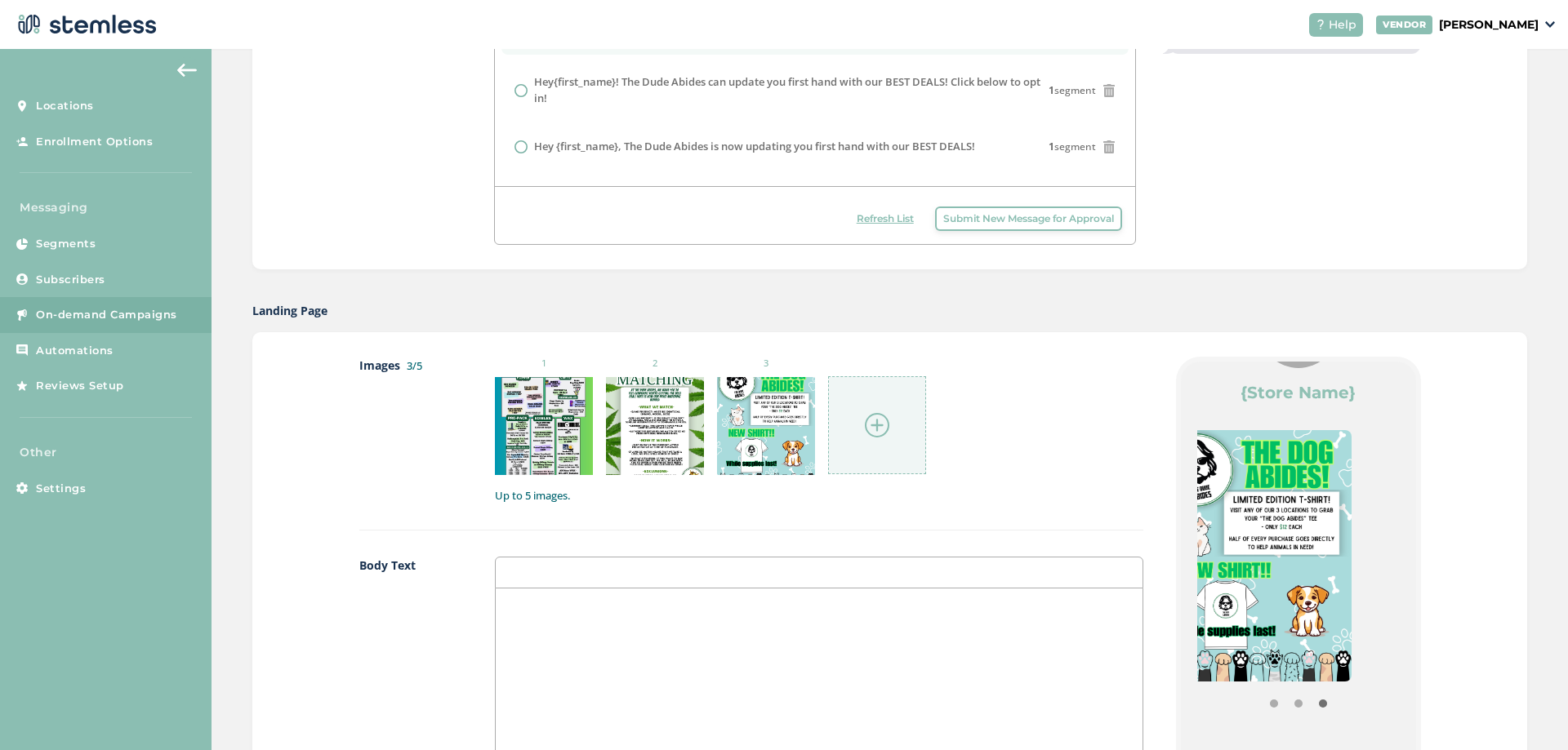
drag, startPoint x: 1357, startPoint y: 547, endPoint x: 1238, endPoint y: 564, distance: 120.2
click at [1229, 564] on img at bounding box center [1254, 555] width 195 height 252
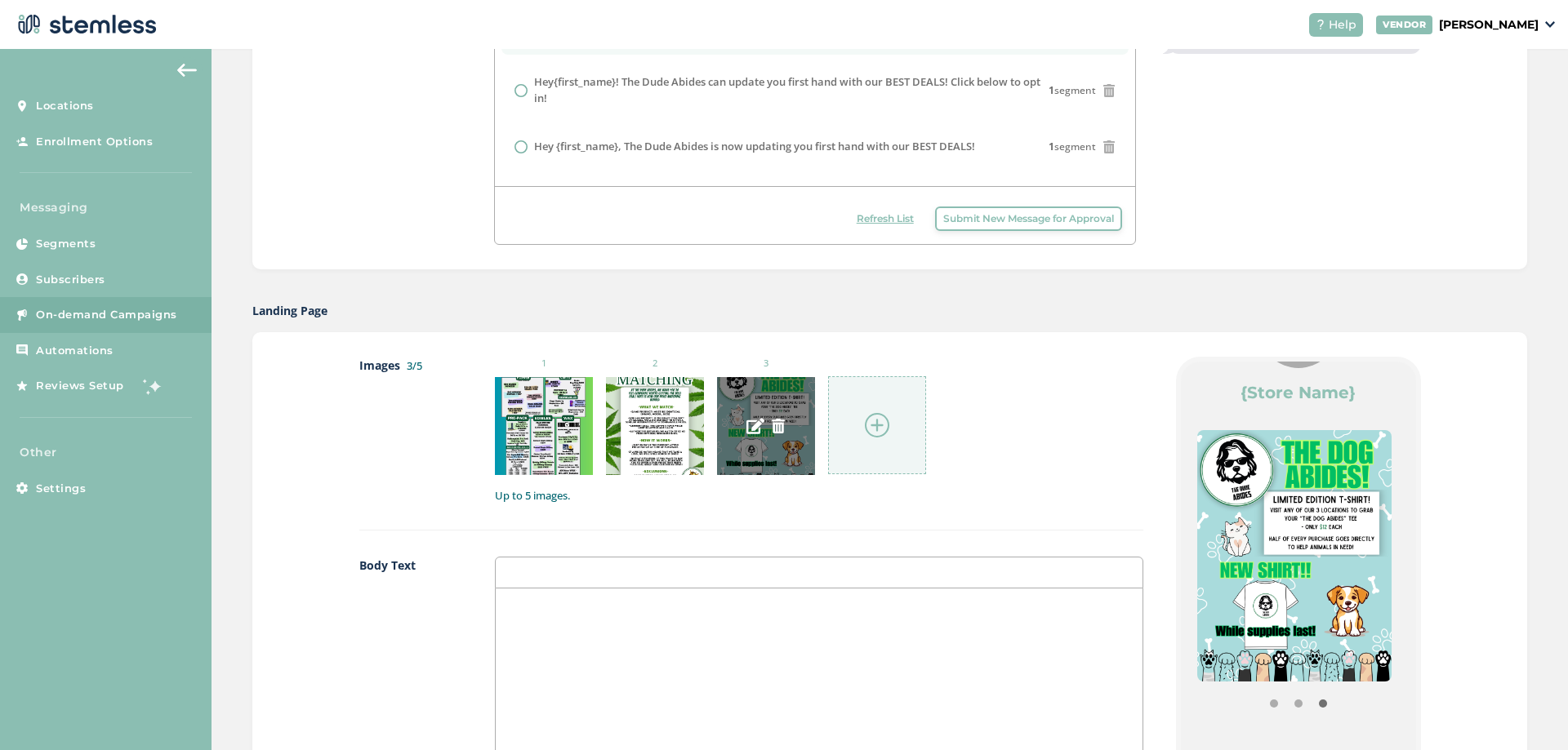
click at [717, 409] on div at bounding box center [766, 426] width 98 height 98
drag, startPoint x: 1275, startPoint y: 492, endPoint x: 1463, endPoint y: 490, distance: 188.0
click at [1463, 490] on div "Images 3/5 1 2 3 Up to 5 images. Body Text Links {Store Logo} {Store Name} Powe…" at bounding box center [889, 754] width 1275 height 844
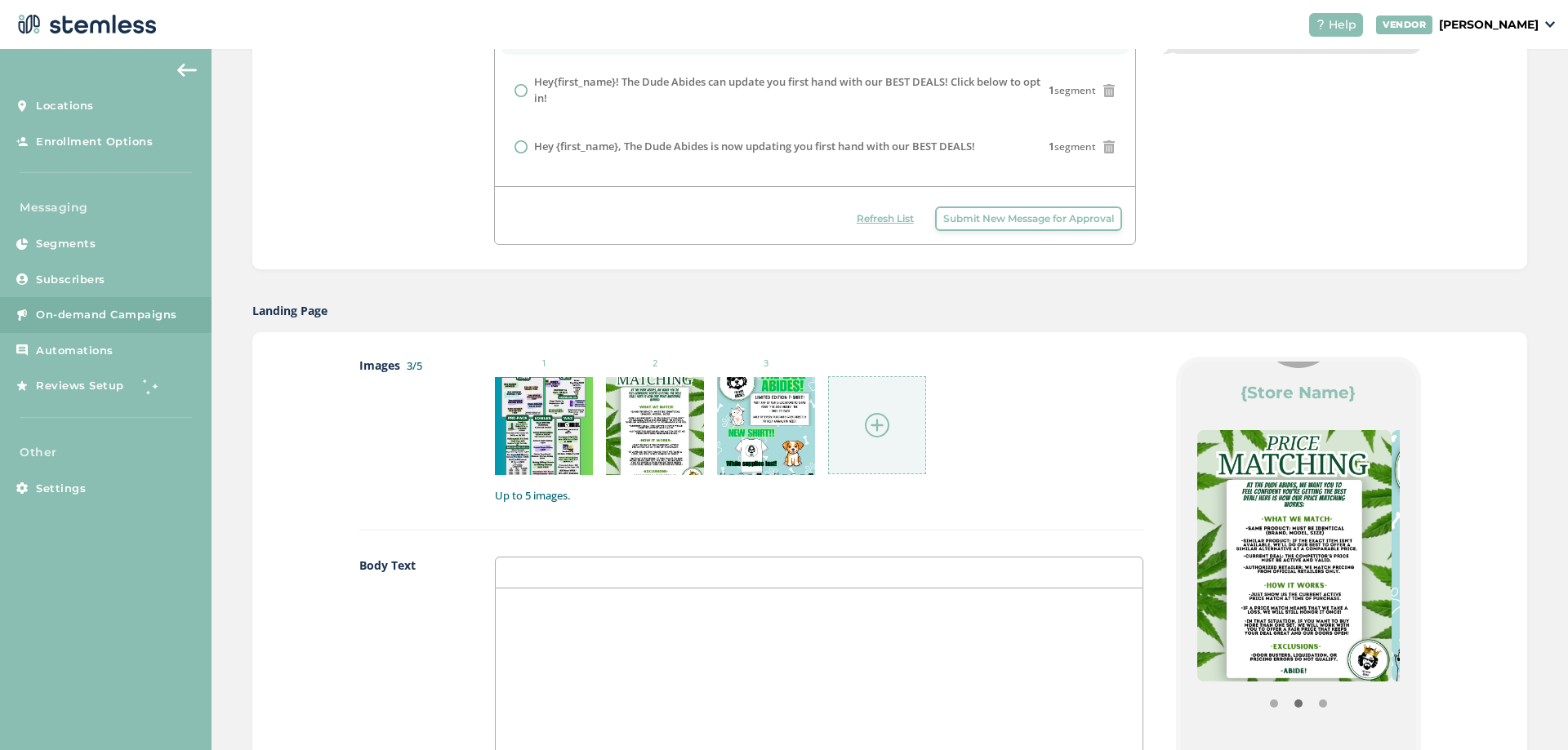
drag, startPoint x: 1316, startPoint y: 531, endPoint x: 1463, endPoint y: 531, distance: 147.0
click at [1463, 531] on div "Images 3/5 1 2 3 Up to 5 images. Body Text Links {Store Logo} {Store Name} Powe…" at bounding box center [889, 754] width 1275 height 844
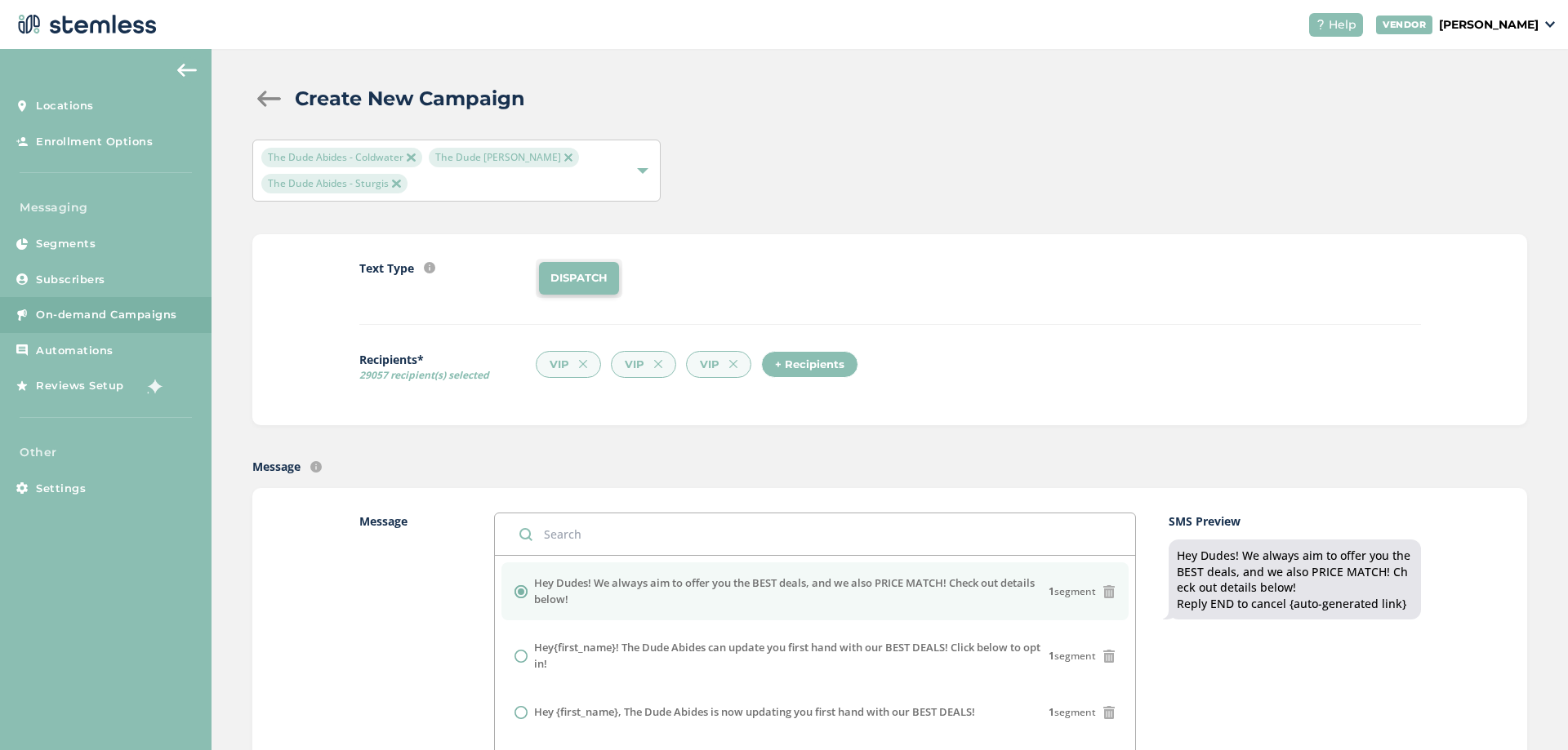
scroll to position [0, 0]
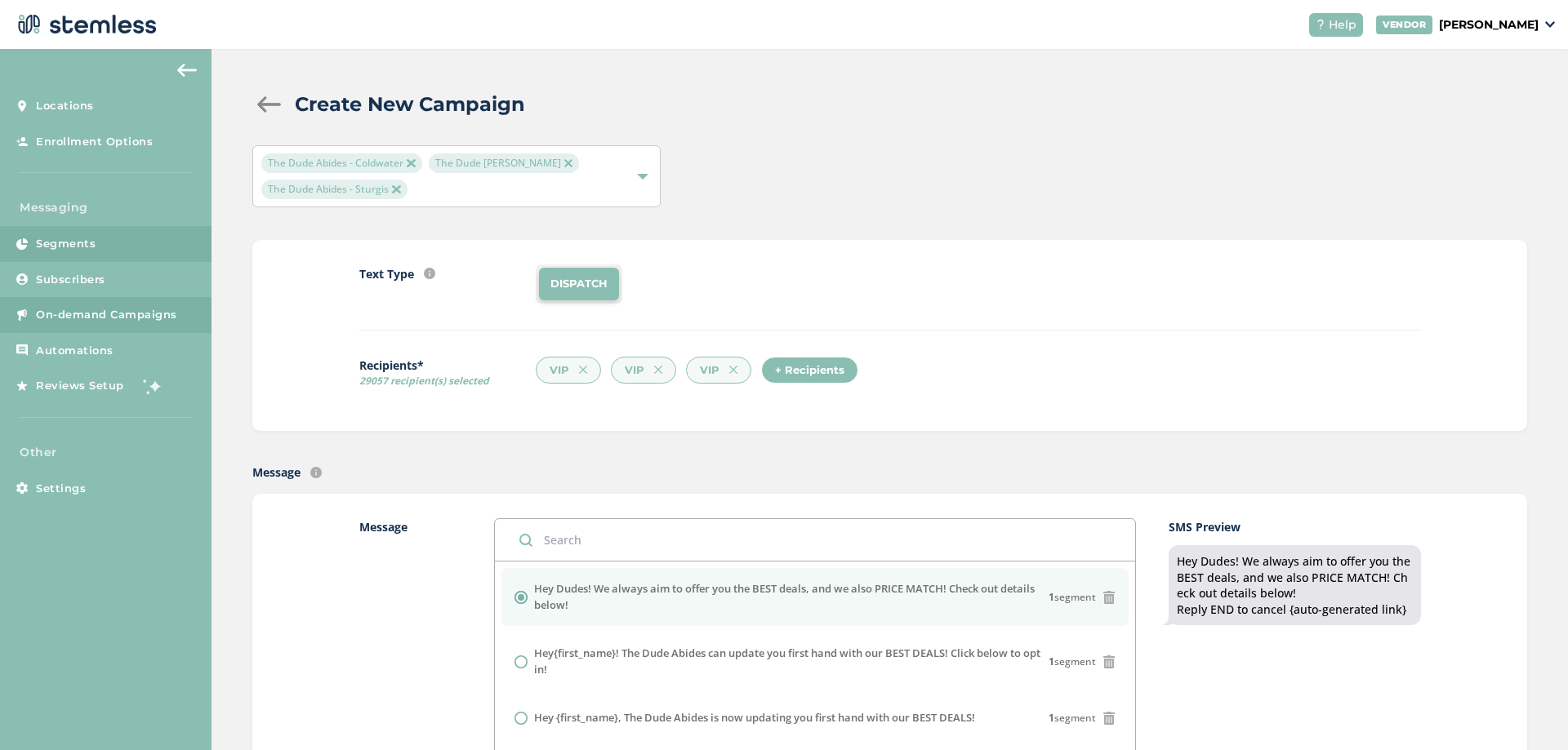
click at [89, 244] on span "Segments" at bounding box center [66, 244] width 60 height 17
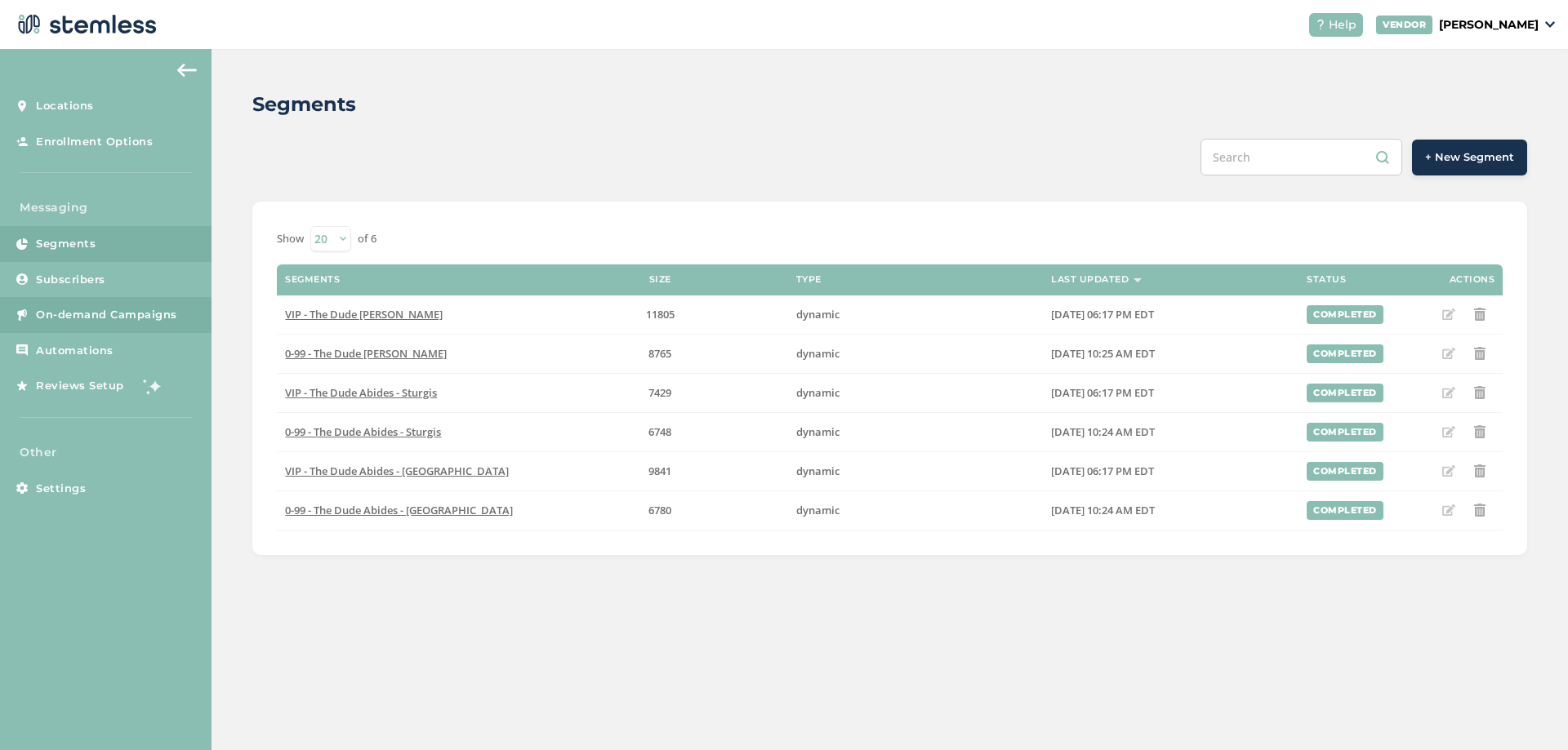
click at [117, 306] on link "On-demand Campaigns" at bounding box center [105, 315] width 211 height 36
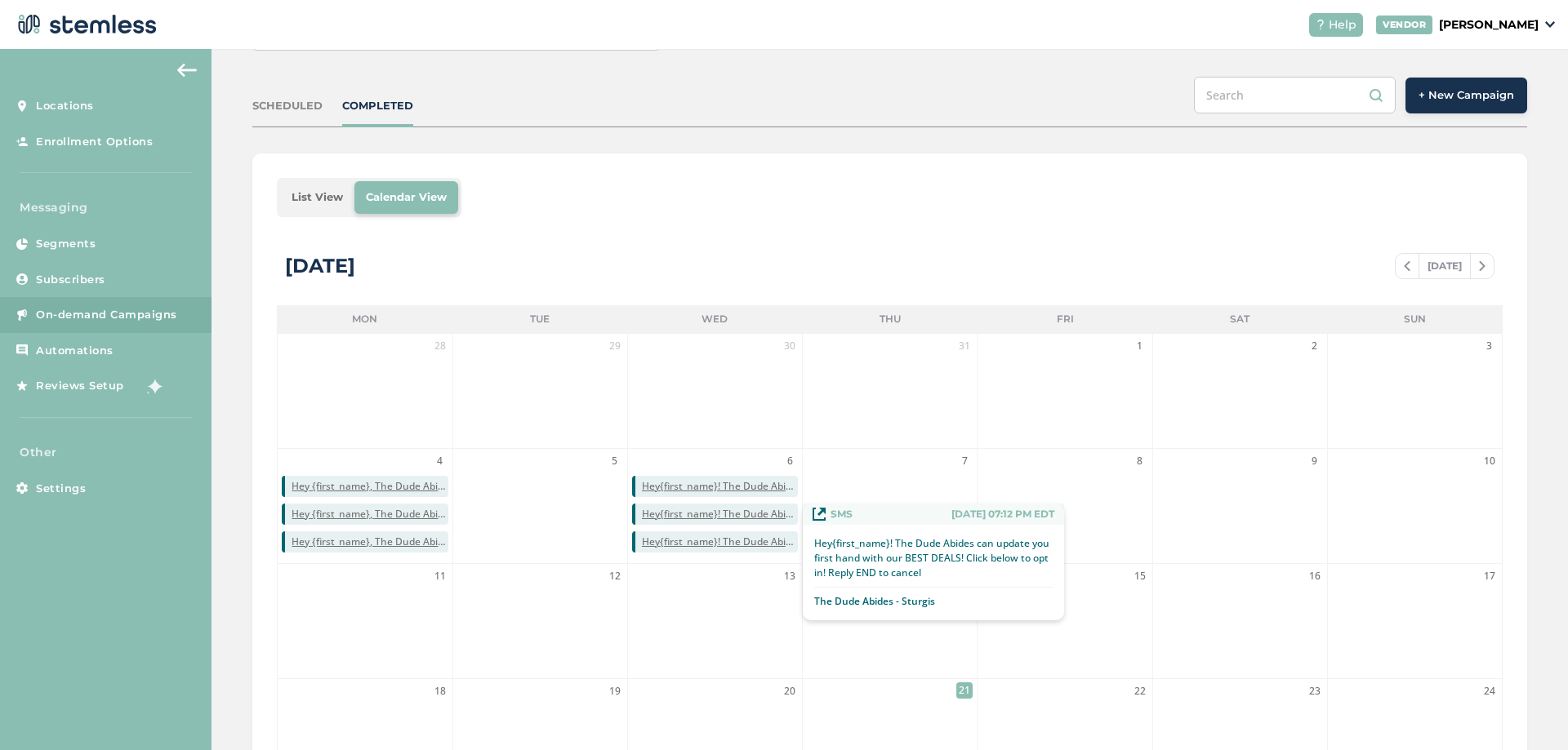
scroll to position [163, 0]
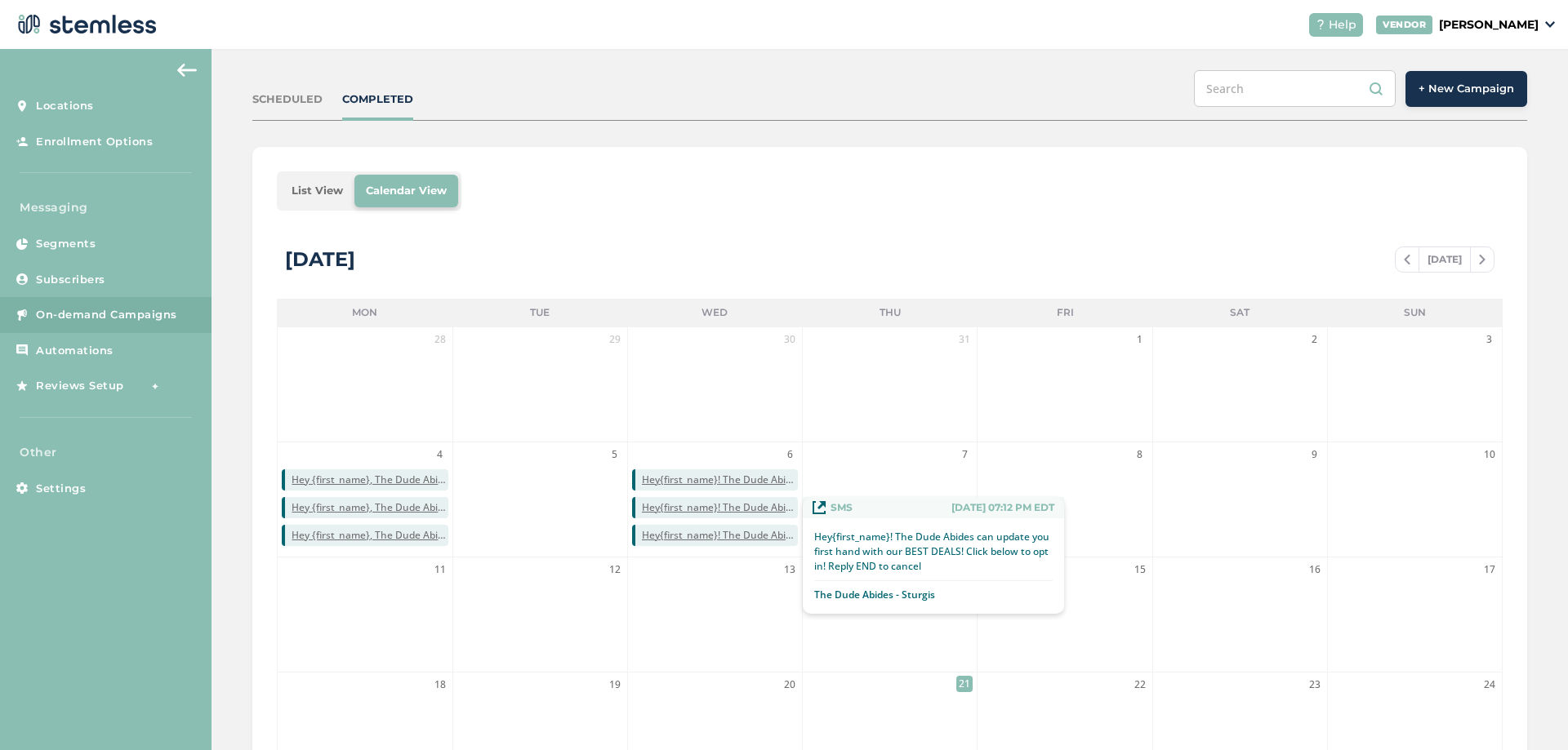
click at [755, 505] on span "Hey{first_name}! The Dude Abides can update you first hand with our BEST DEALS!…" at bounding box center [720, 507] width 156 height 15
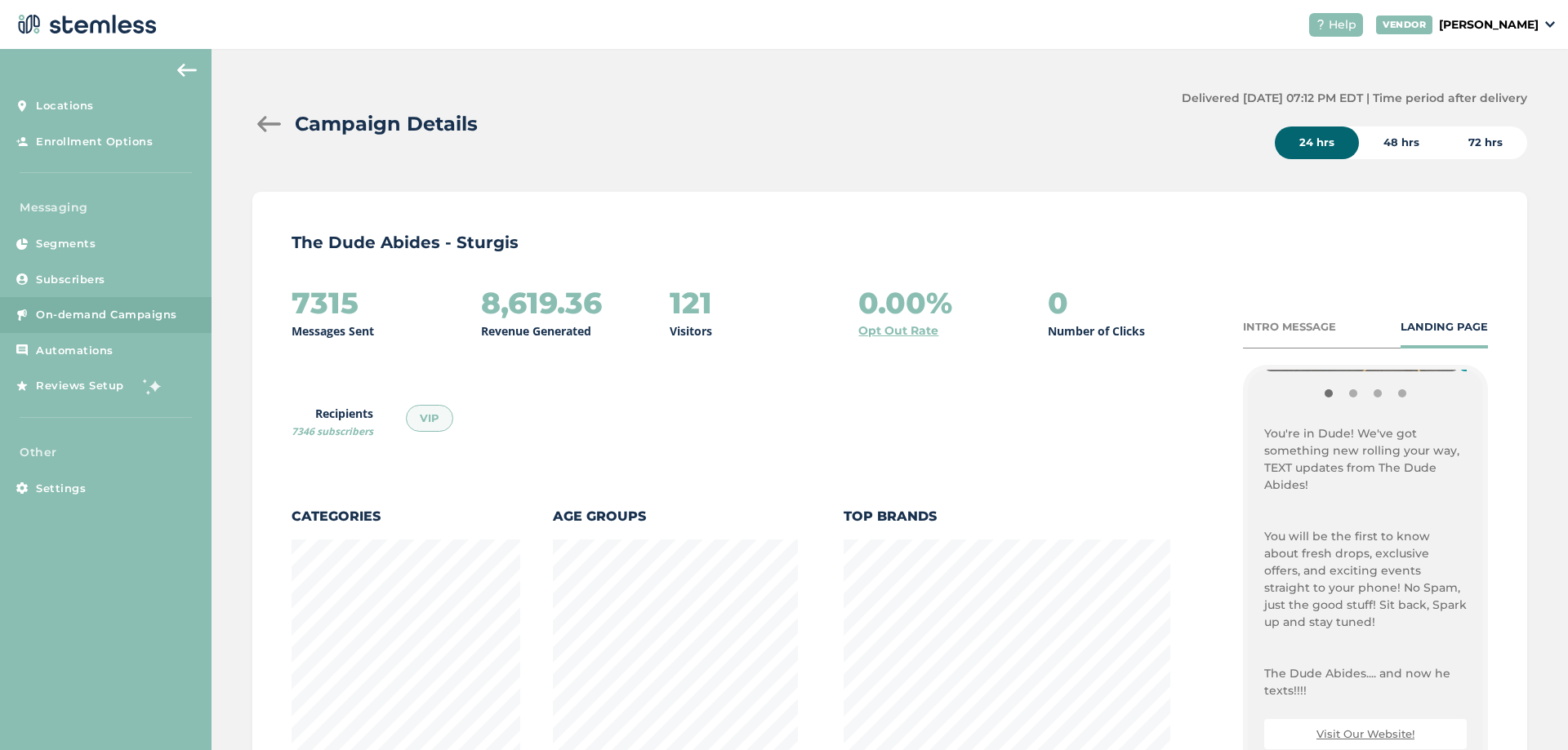
click at [260, 120] on div at bounding box center [268, 125] width 32 height 17
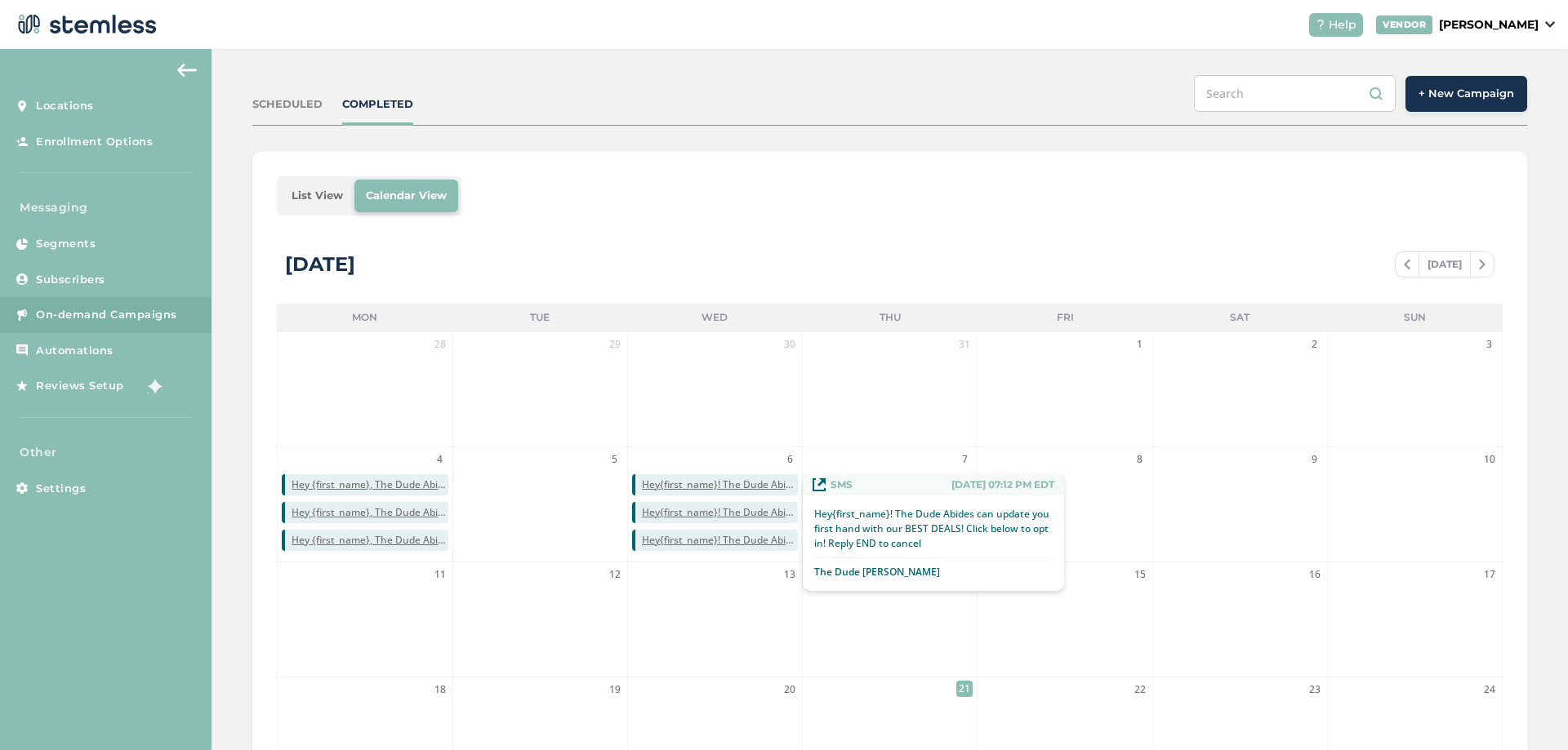
scroll to position [163, 0]
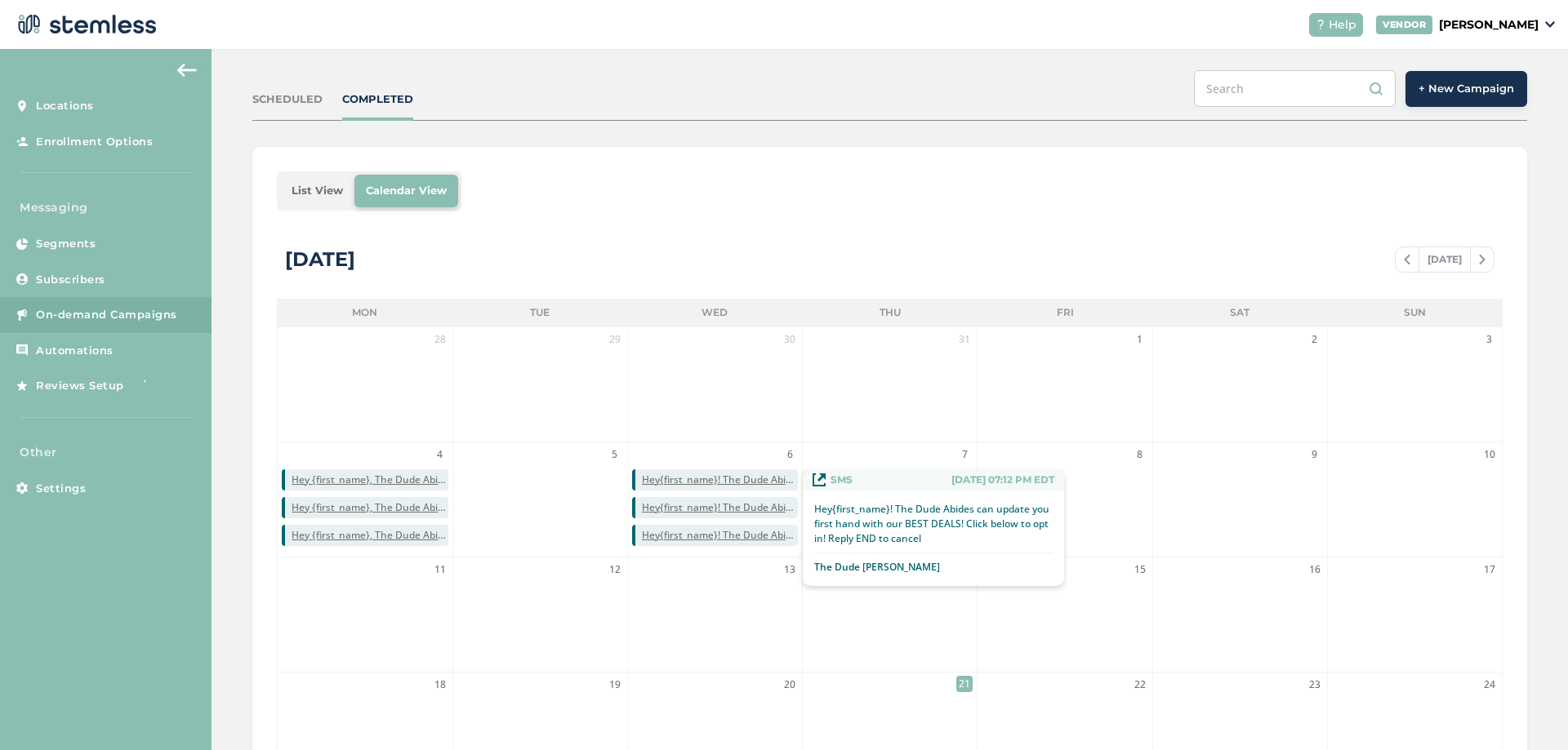
click at [727, 484] on span "Hey{first_name}! The Dude Abides can update you first hand with our BEST DEALS!…" at bounding box center [720, 480] width 156 height 15
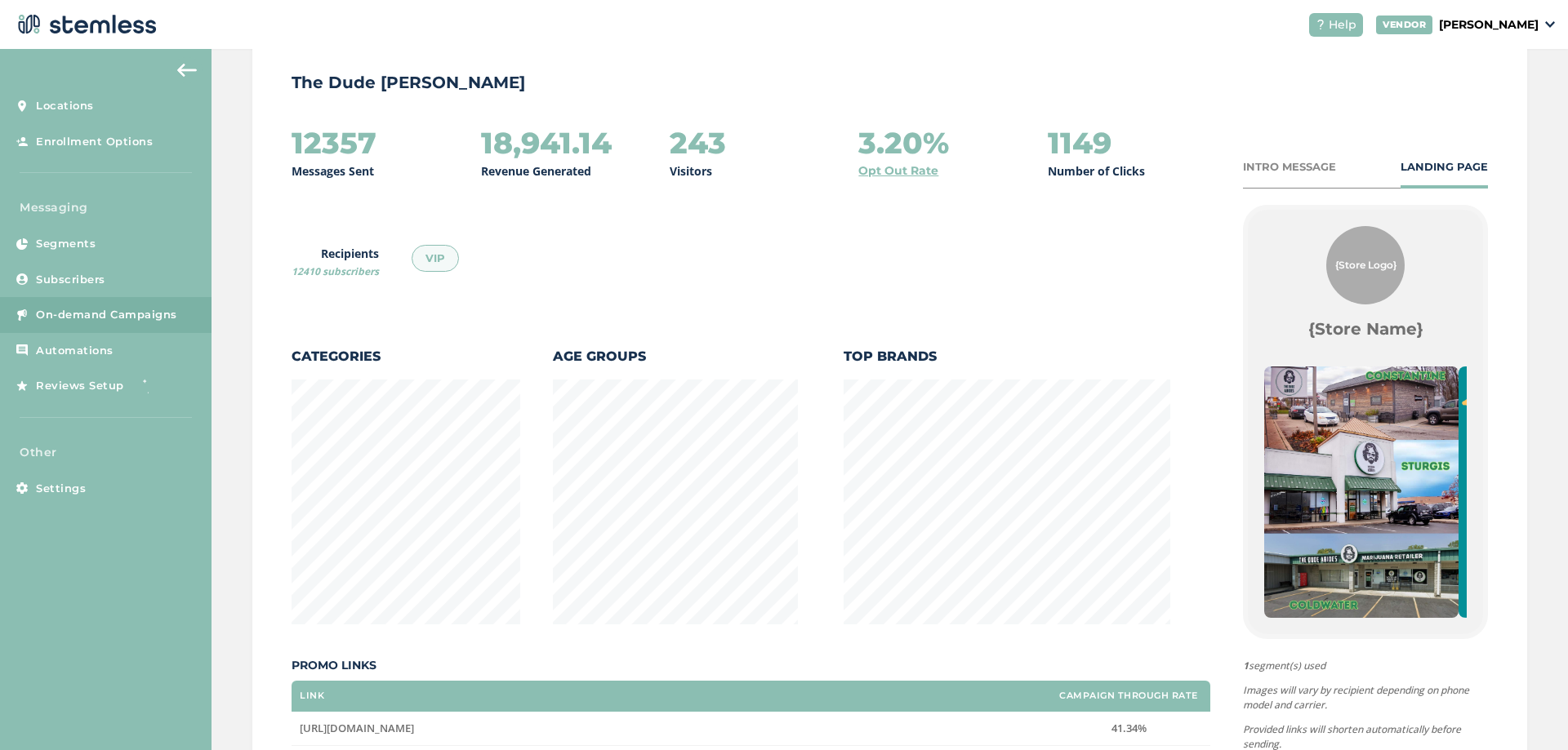
scroll to position [131, 0]
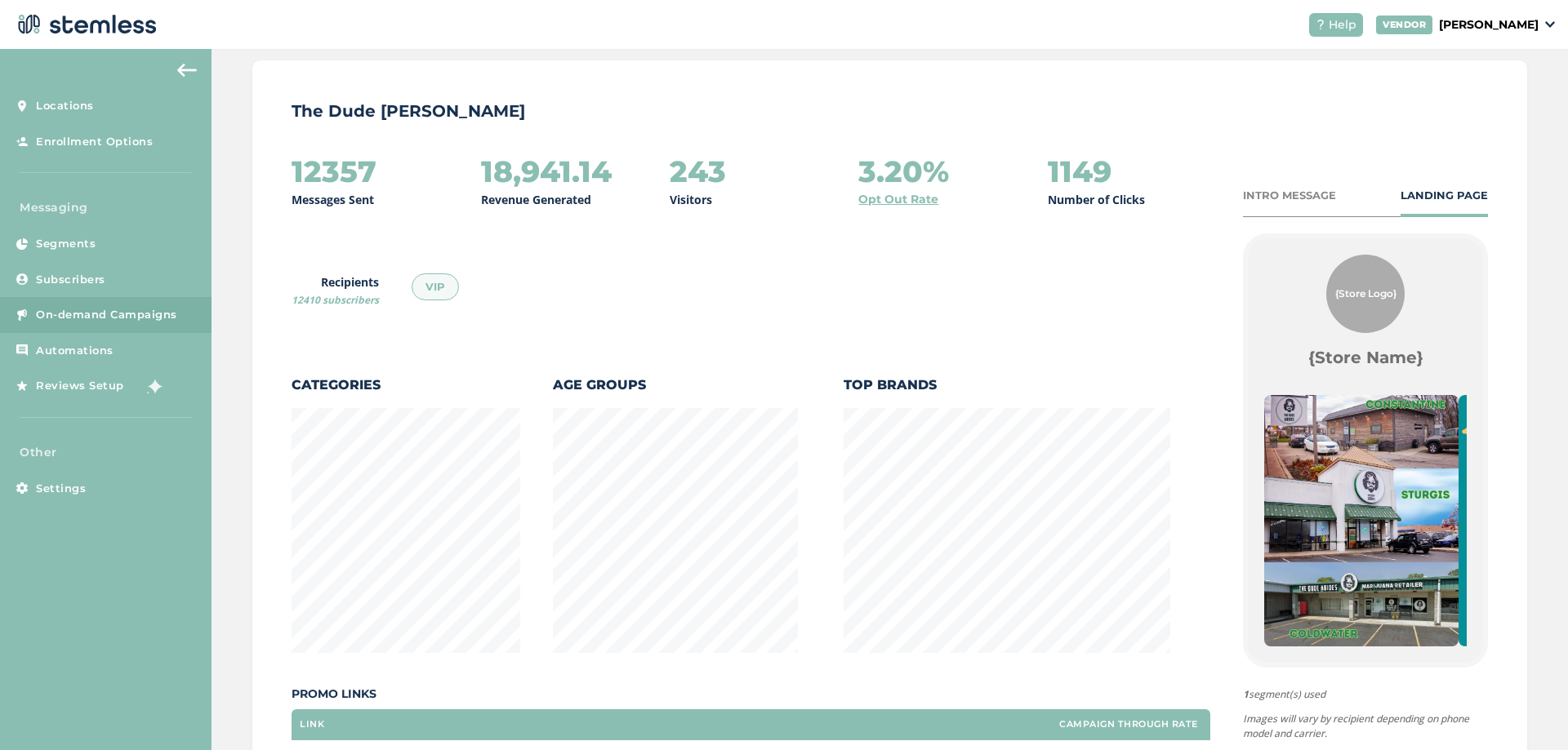
click at [329, 301] on span "12410 subscribers" at bounding box center [335, 300] width 88 height 14
click at [191, 71] on img at bounding box center [186, 70] width 19 height 13
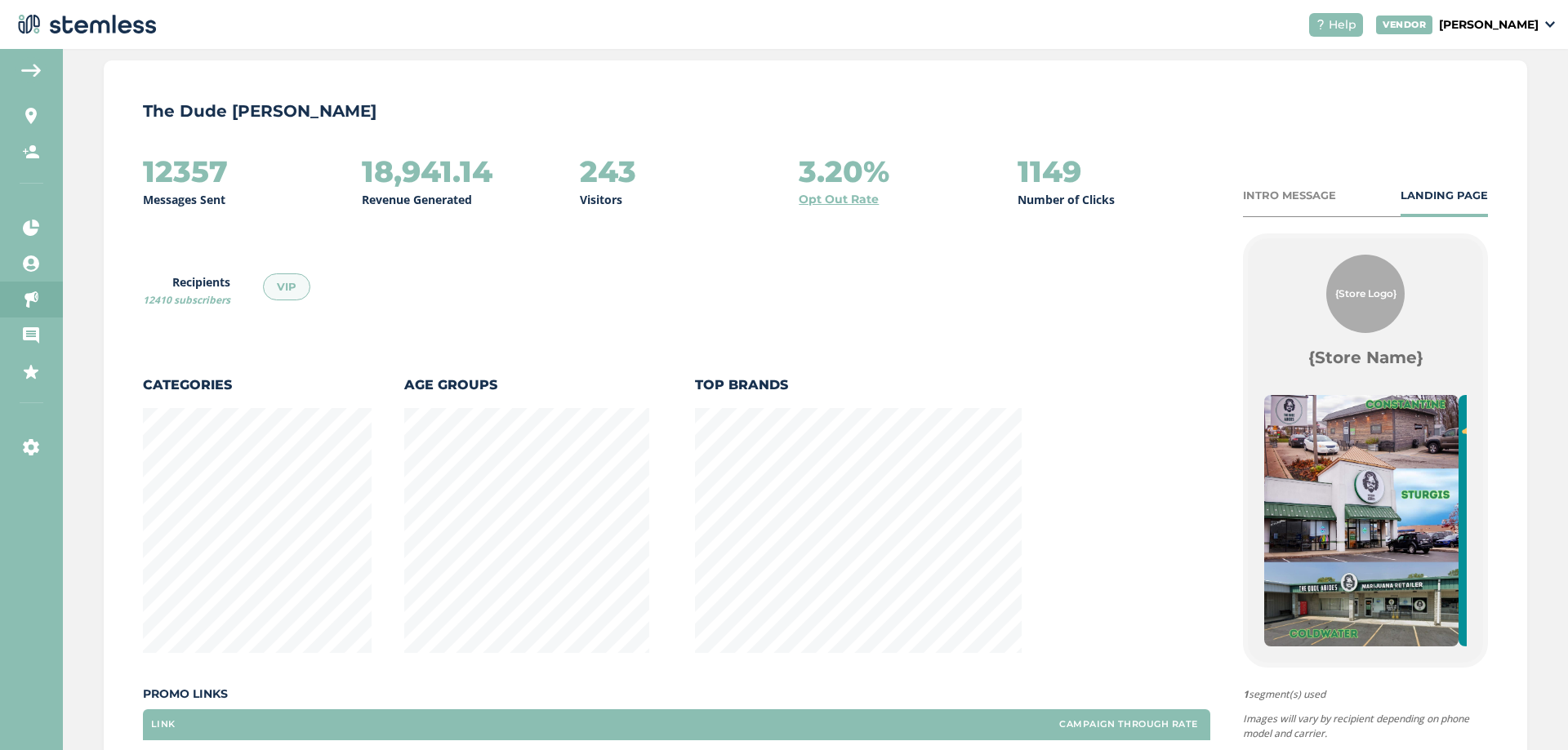
click at [252, 105] on p "The Dude [PERSON_NAME]" at bounding box center [815, 111] width 1345 height 23
click at [6, 61] on aside "Locations Enrollment Options Messaging Segments Subscribers On-demand Campaigns…" at bounding box center [31, 399] width 63 height 701
click at [12, 61] on aside "Locations Enrollment Options Messaging Segments Subscribers On-demand Campaigns…" at bounding box center [31, 399] width 63 height 701
click at [38, 65] on img at bounding box center [30, 70] width 19 height 13
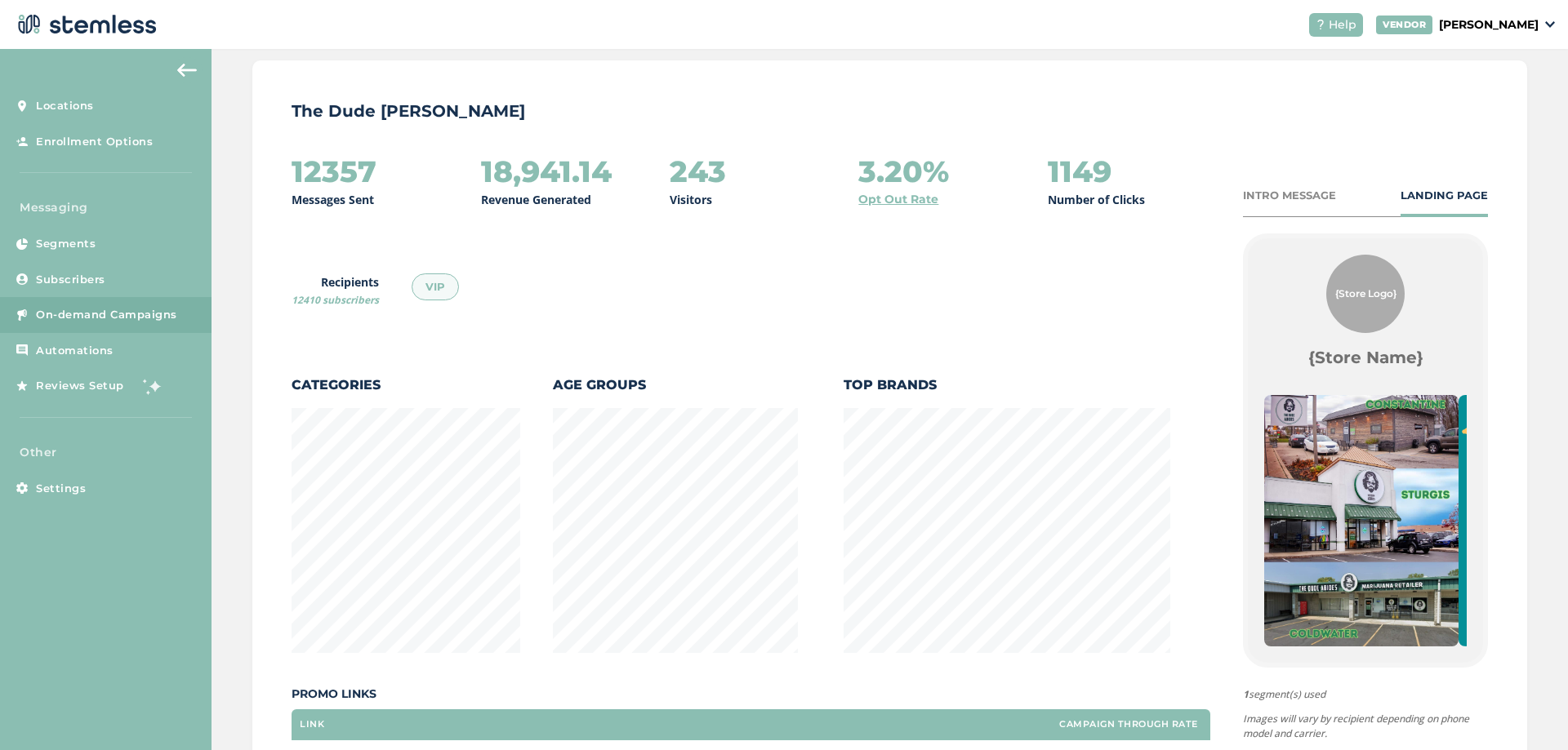
scroll to position [0, 0]
click at [161, 310] on span "On-demand Campaigns" at bounding box center [106, 315] width 141 height 17
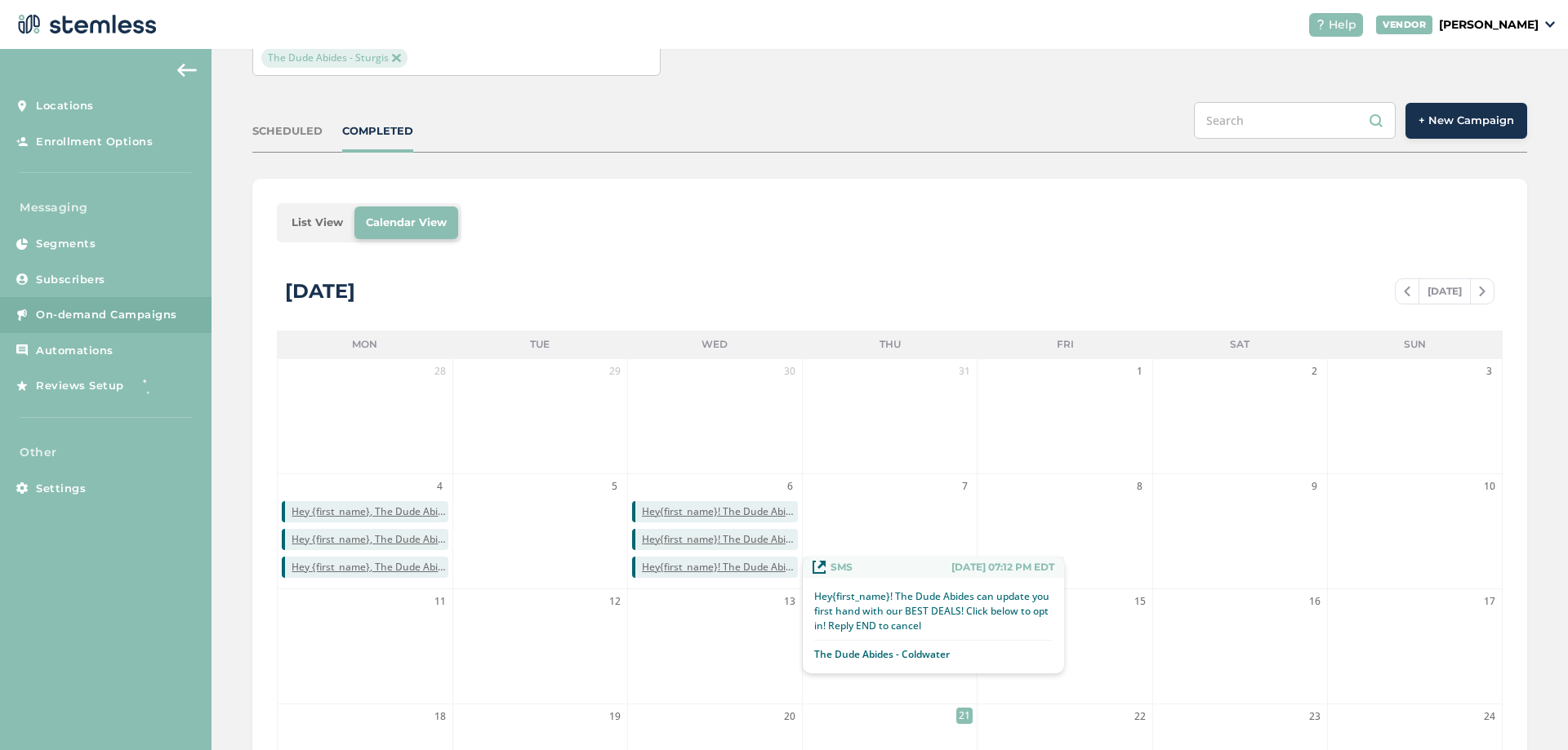
click at [734, 565] on span "Hey{first_name}! The Dude Abides can update you first hand with our BEST DEALS!…" at bounding box center [720, 567] width 156 height 15
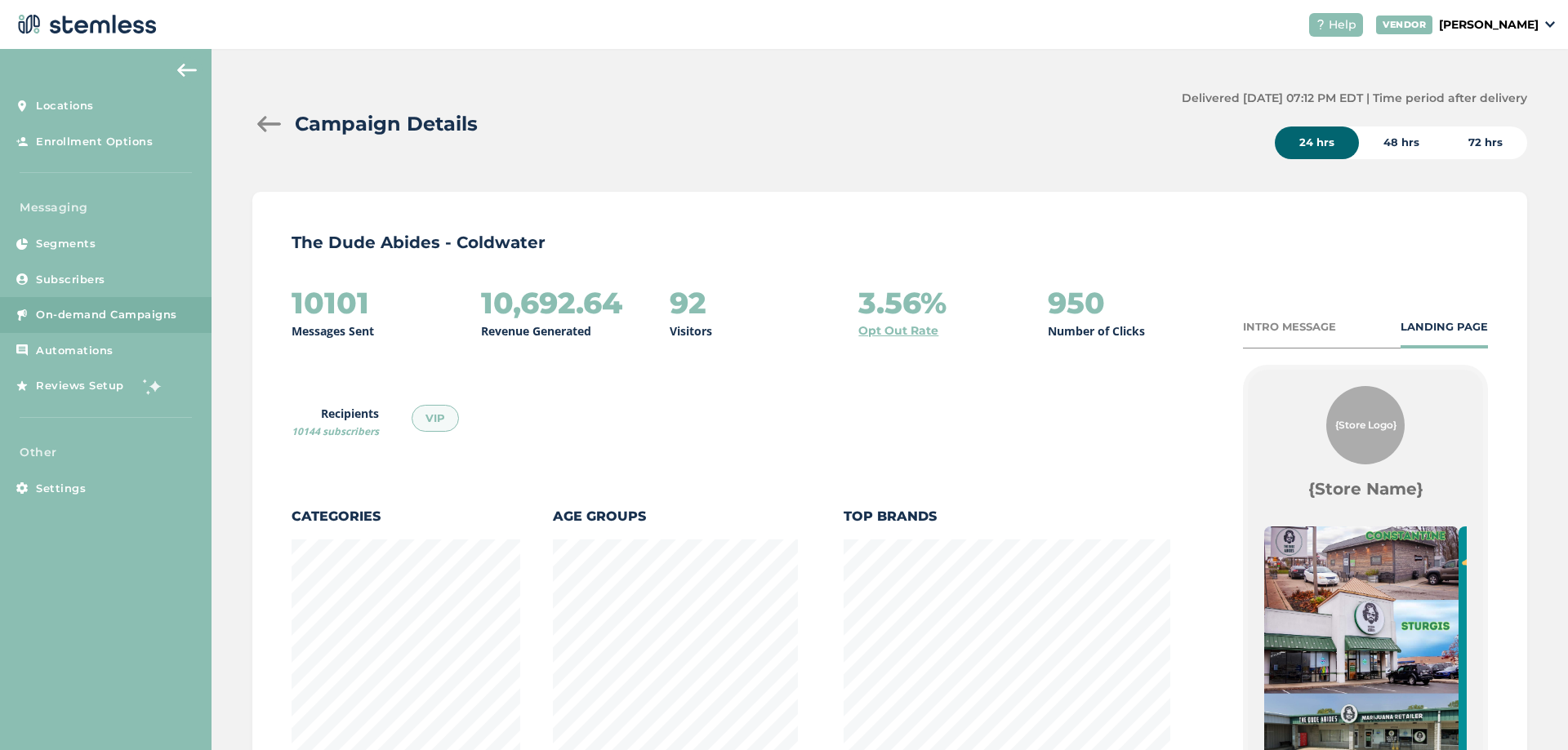
click at [368, 440] on div "Recipients 10144 subscribers VIP" at bounding box center [380, 423] width 177 height 38
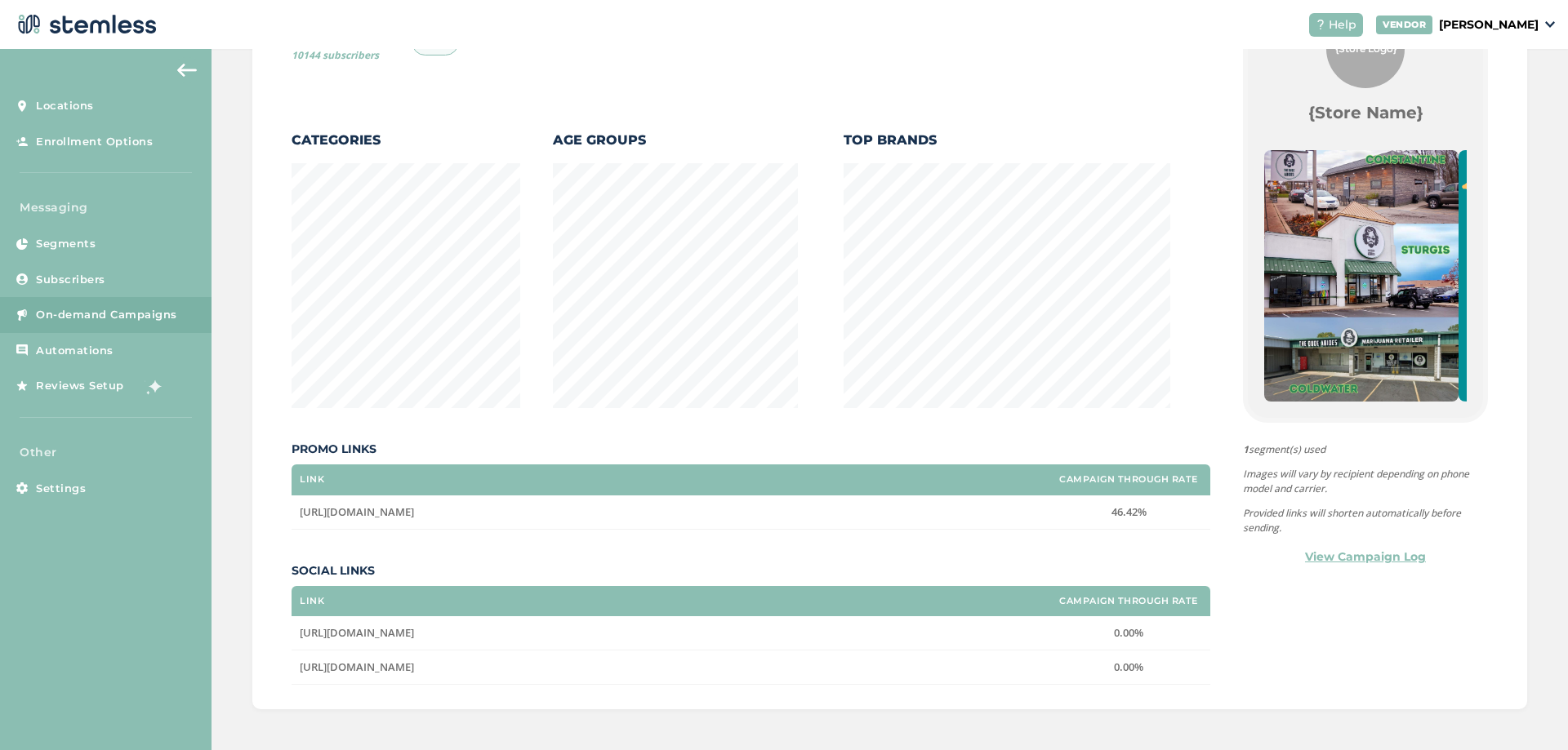
drag, startPoint x: 461, startPoint y: 514, endPoint x: 300, endPoint y: 517, distance: 161.0
click at [300, 517] on span "[URL][DOMAIN_NAME]" at bounding box center [357, 512] width 114 height 15
copy span "[URL][DOMAIN_NAME]"
click at [70, 312] on span "On-demand Campaigns" at bounding box center [106, 315] width 141 height 17
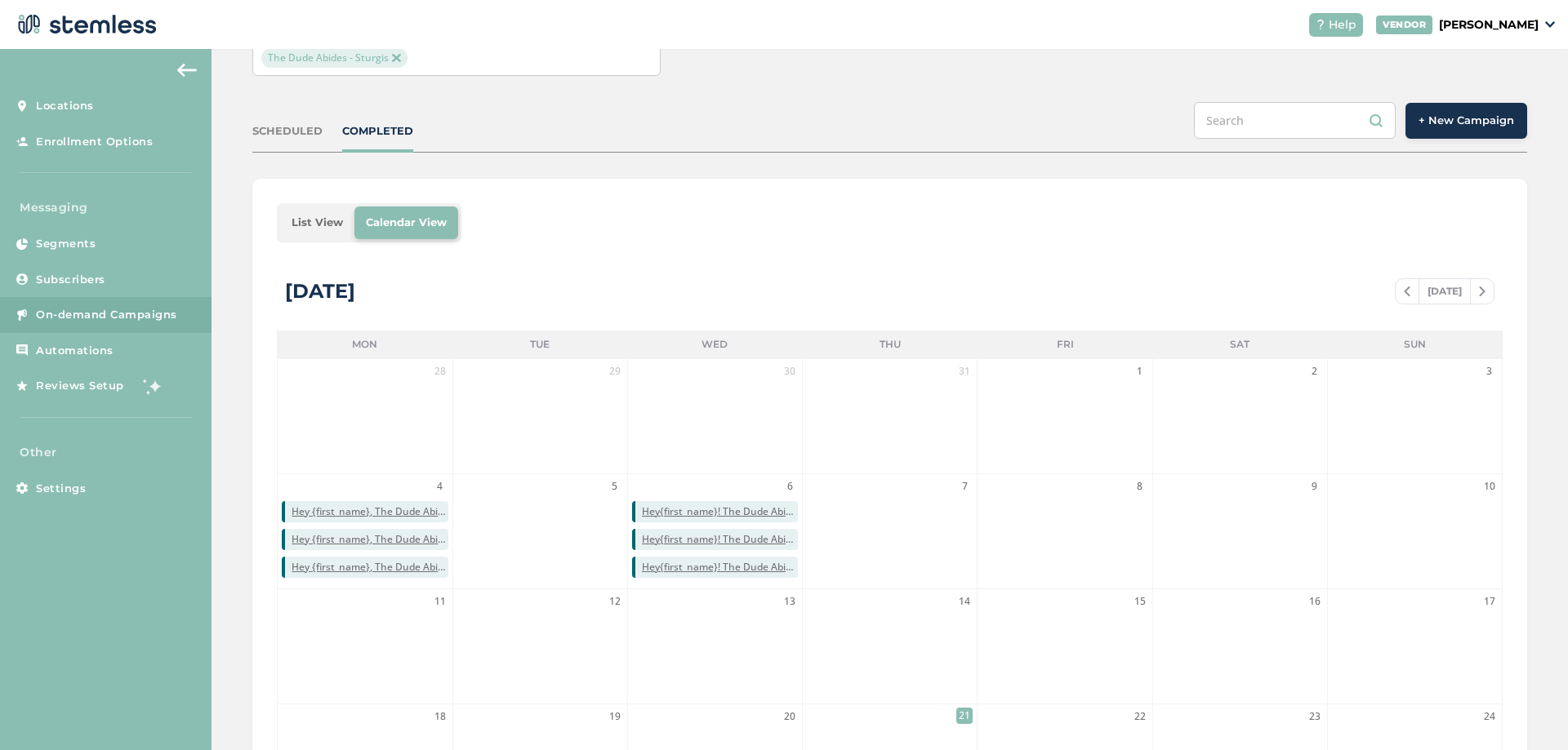
click at [1464, 113] on span "+ New Campaign" at bounding box center [1466, 121] width 96 height 17
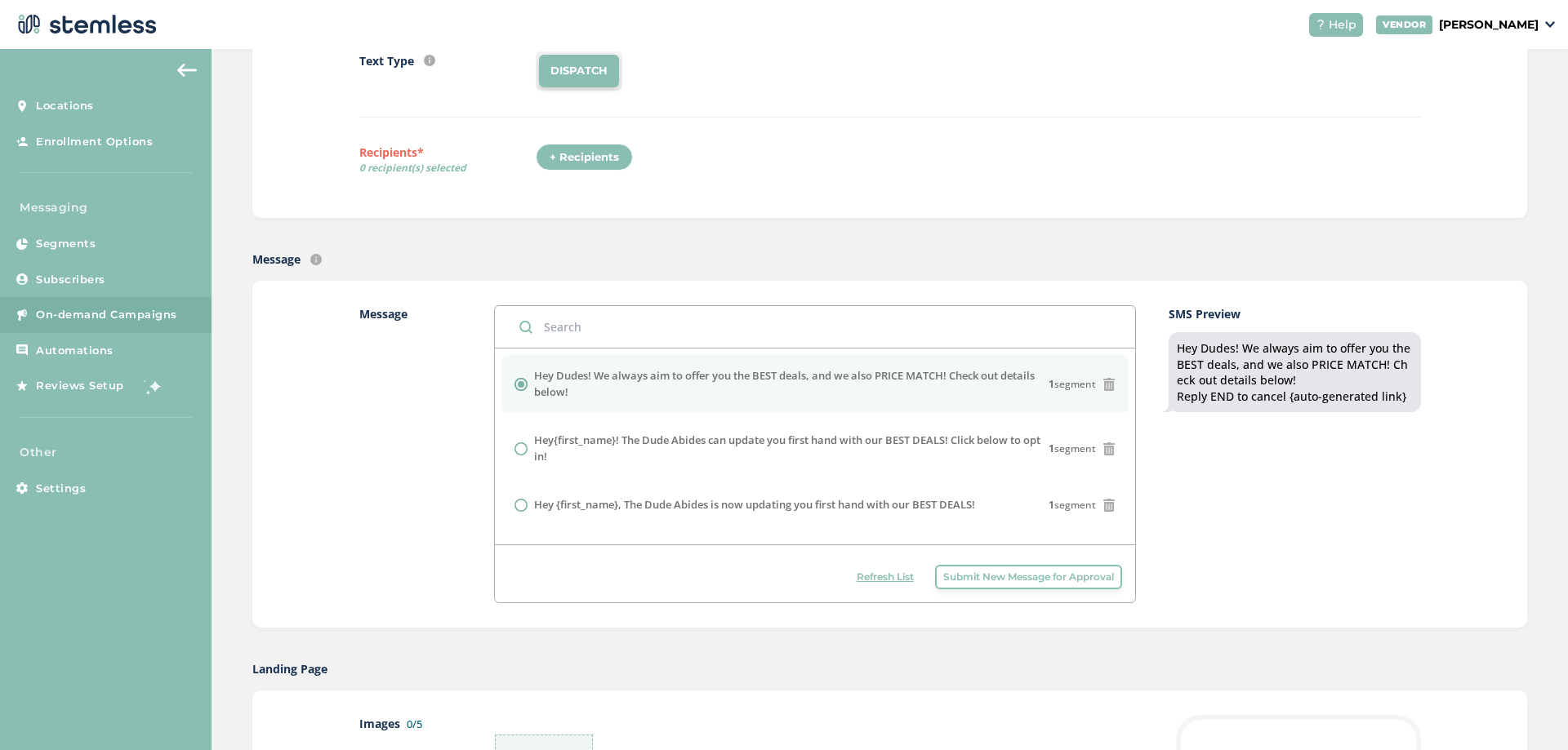
click at [581, 189] on div "Text Type SMS : A cost effective way to reach your customers. Send a intro text…" at bounding box center [890, 123] width 1061 height 142
click at [583, 165] on div "+ Recipients" at bounding box center [583, 158] width 97 height 28
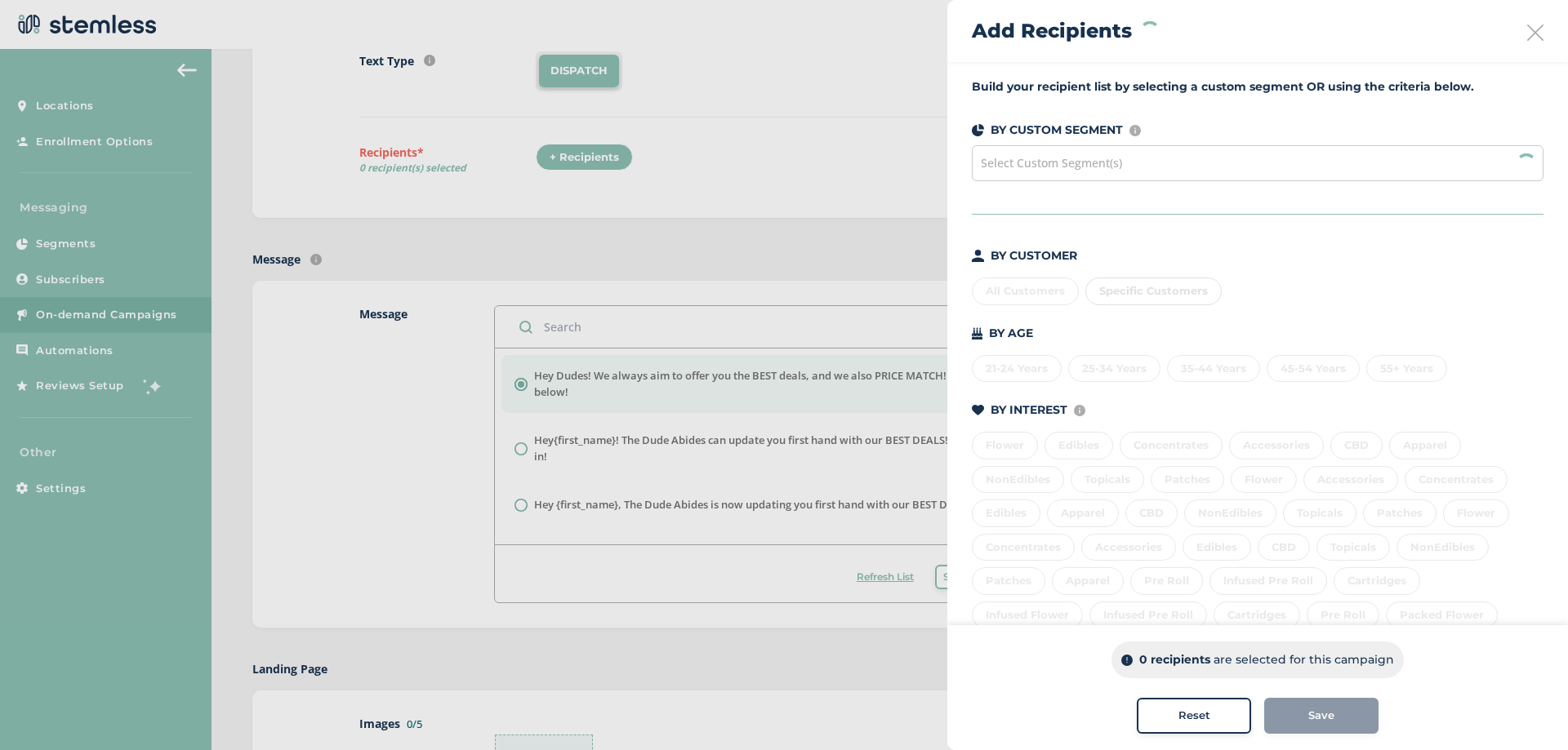
click at [1134, 151] on div "Select Custom Segment(s)" at bounding box center [1257, 163] width 571 height 36
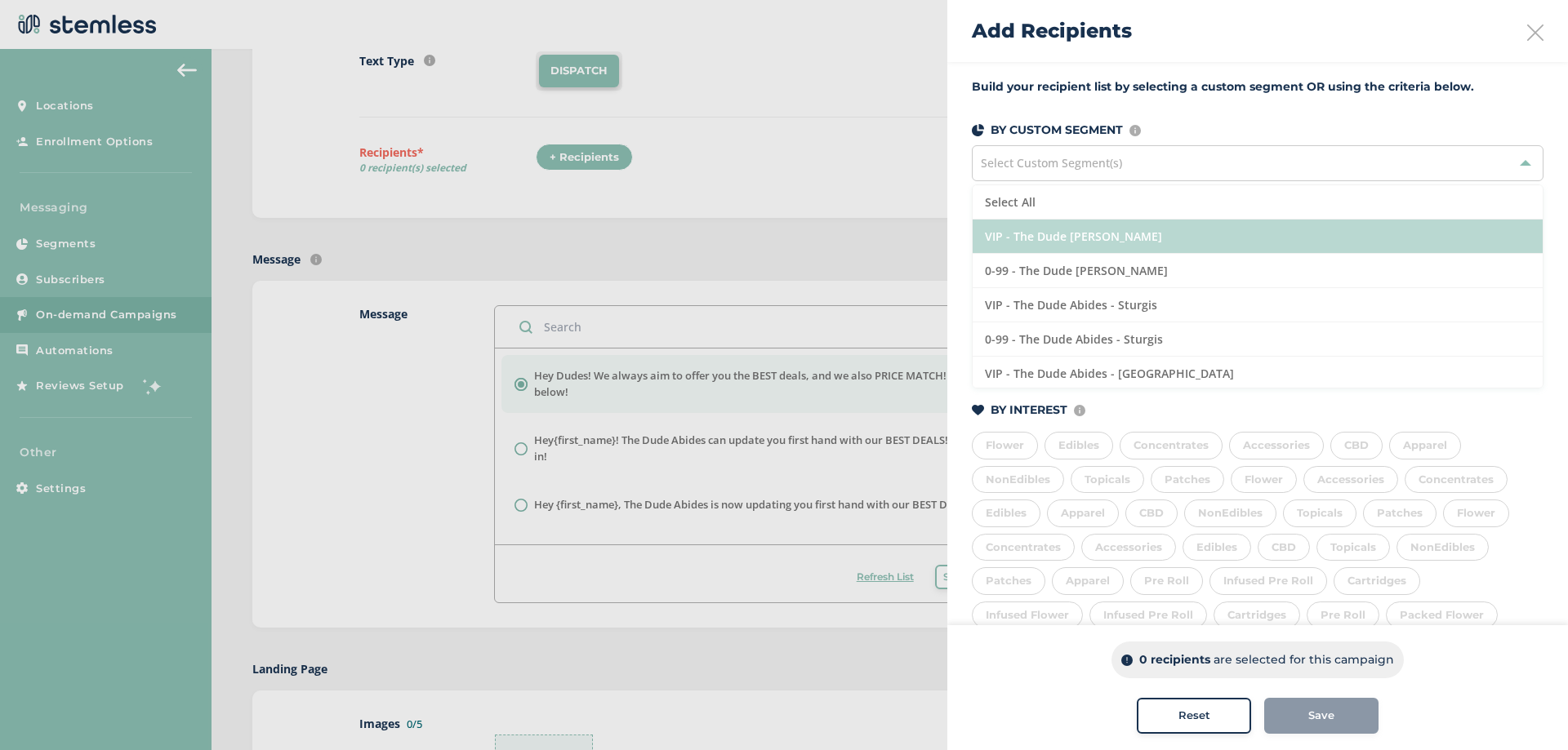
click at [1151, 240] on li "VIP - The Dude [PERSON_NAME]" at bounding box center [1258, 236] width 570 height 34
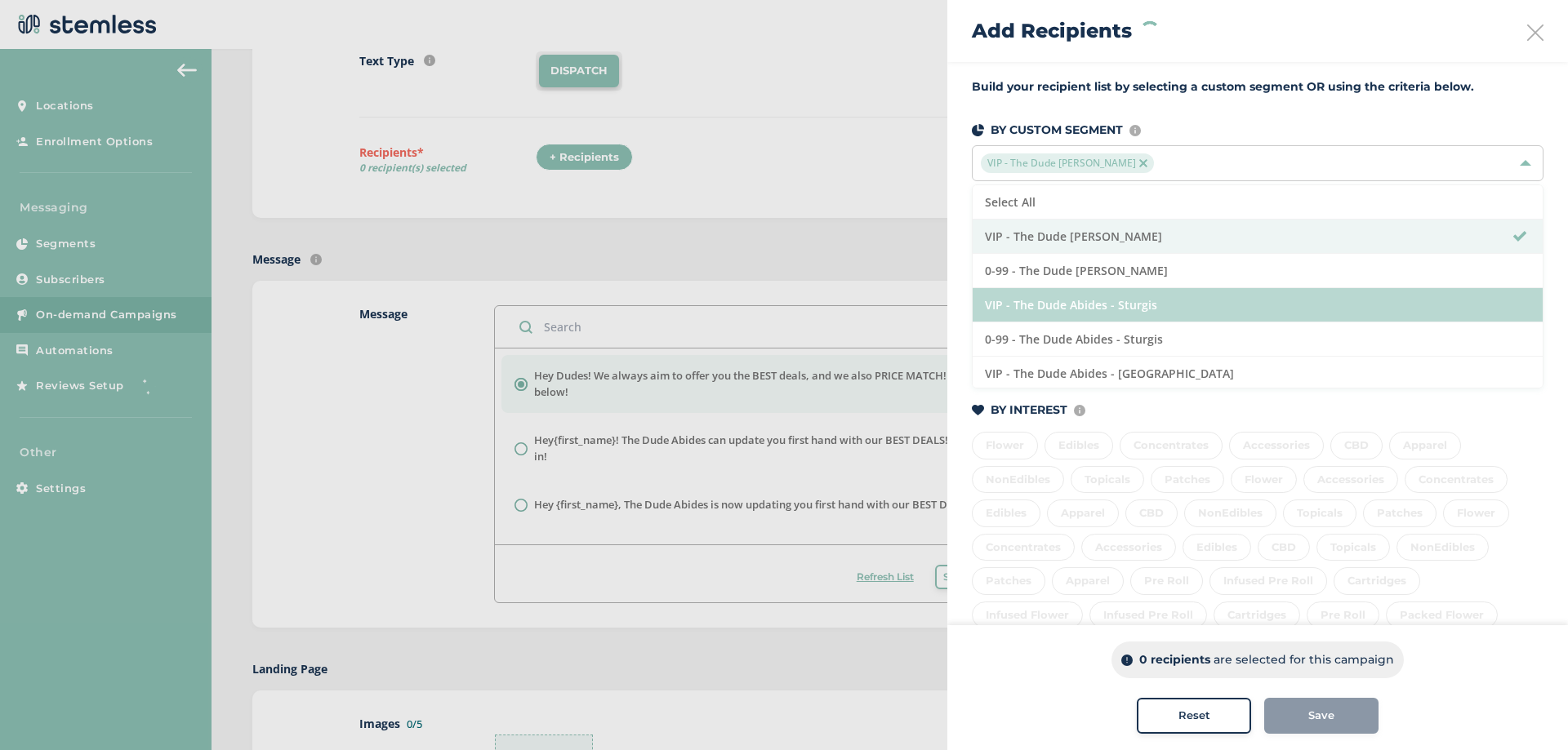
click at [1140, 302] on li "VIP - The Dude Abides - Sturgis" at bounding box center [1258, 304] width 570 height 34
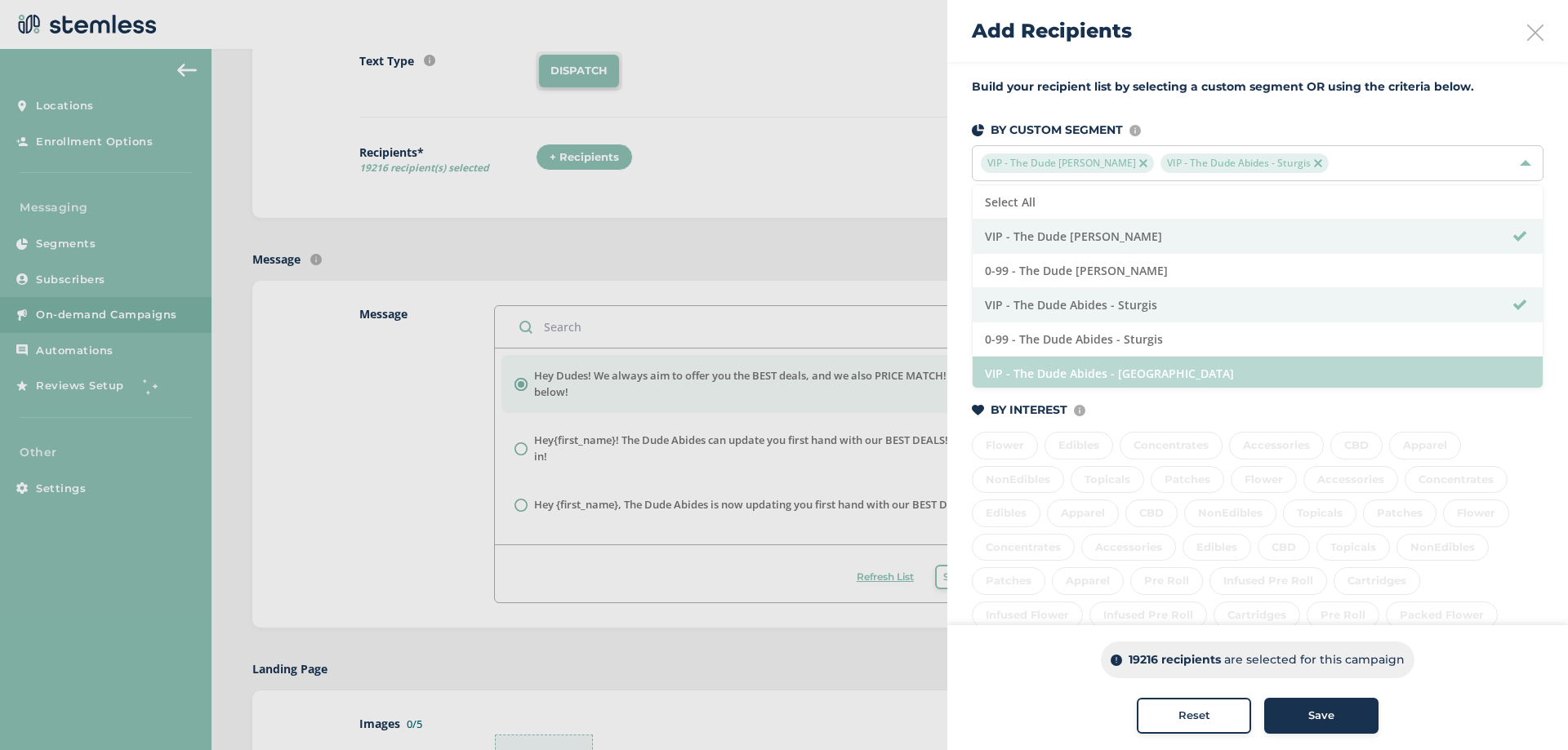
click at [1117, 376] on li "VIP - The Dude Abides - [GEOGRAPHIC_DATA]" at bounding box center [1258, 374] width 570 height 34
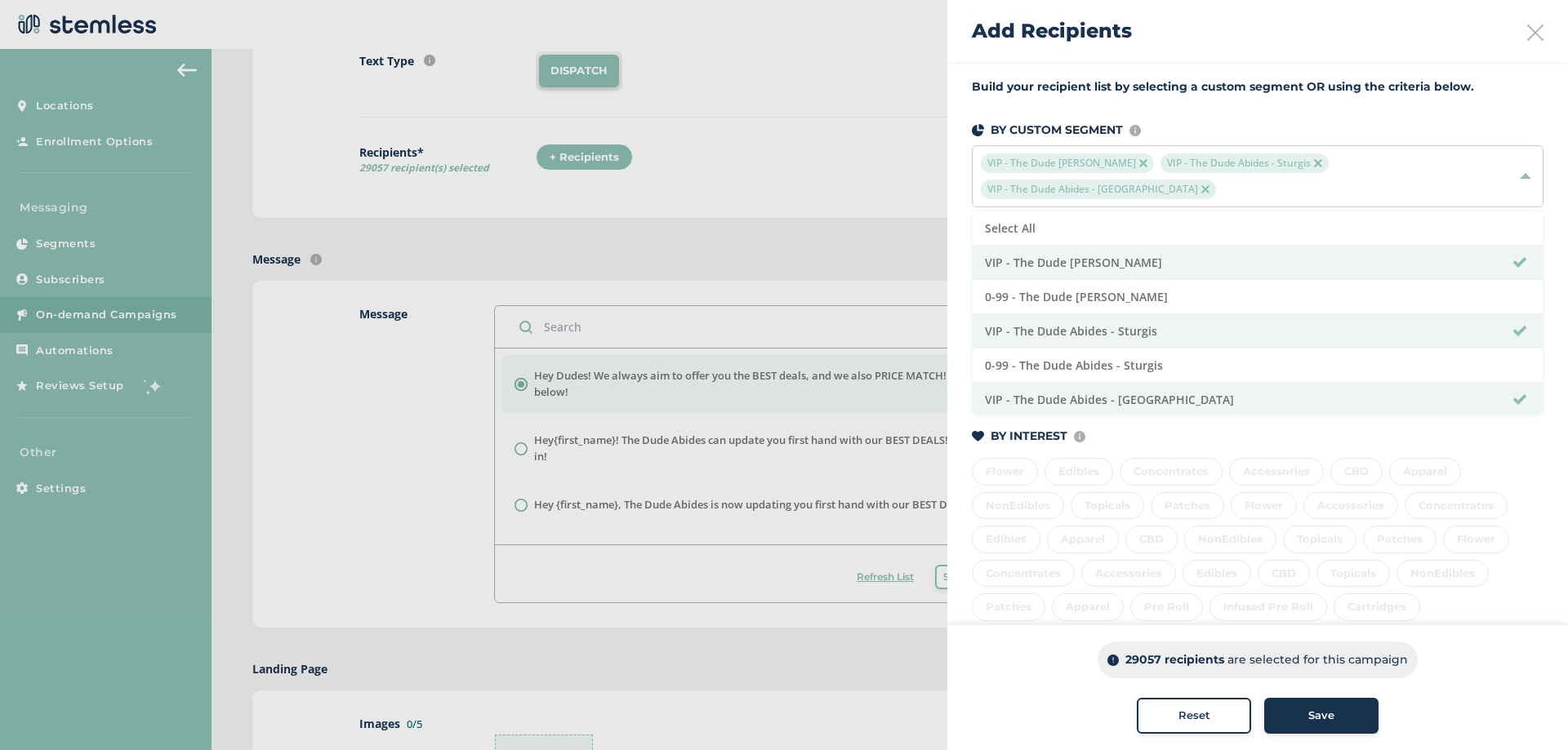
click at [1323, 718] on span "Save" at bounding box center [1322, 716] width 26 height 17
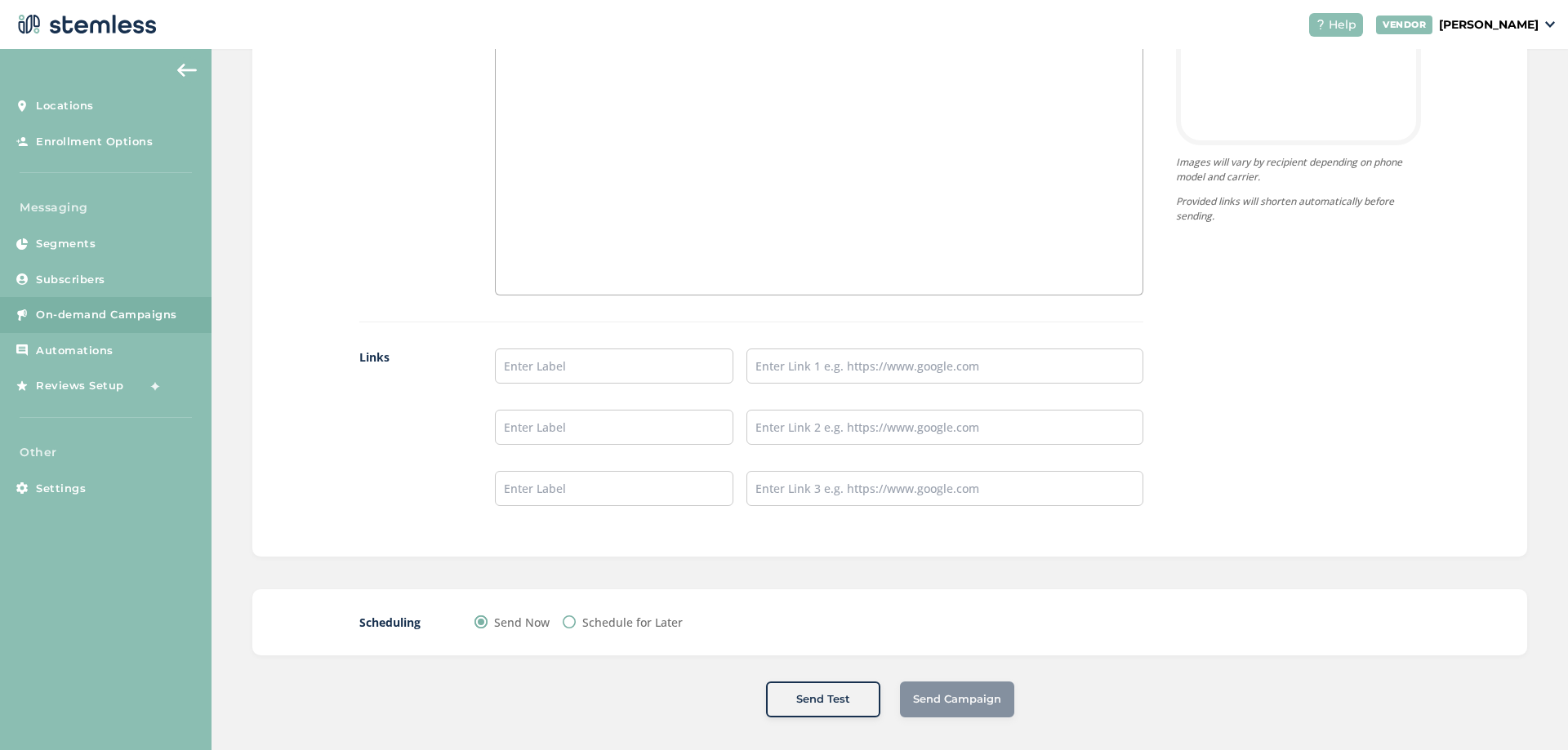
scroll to position [1199, 0]
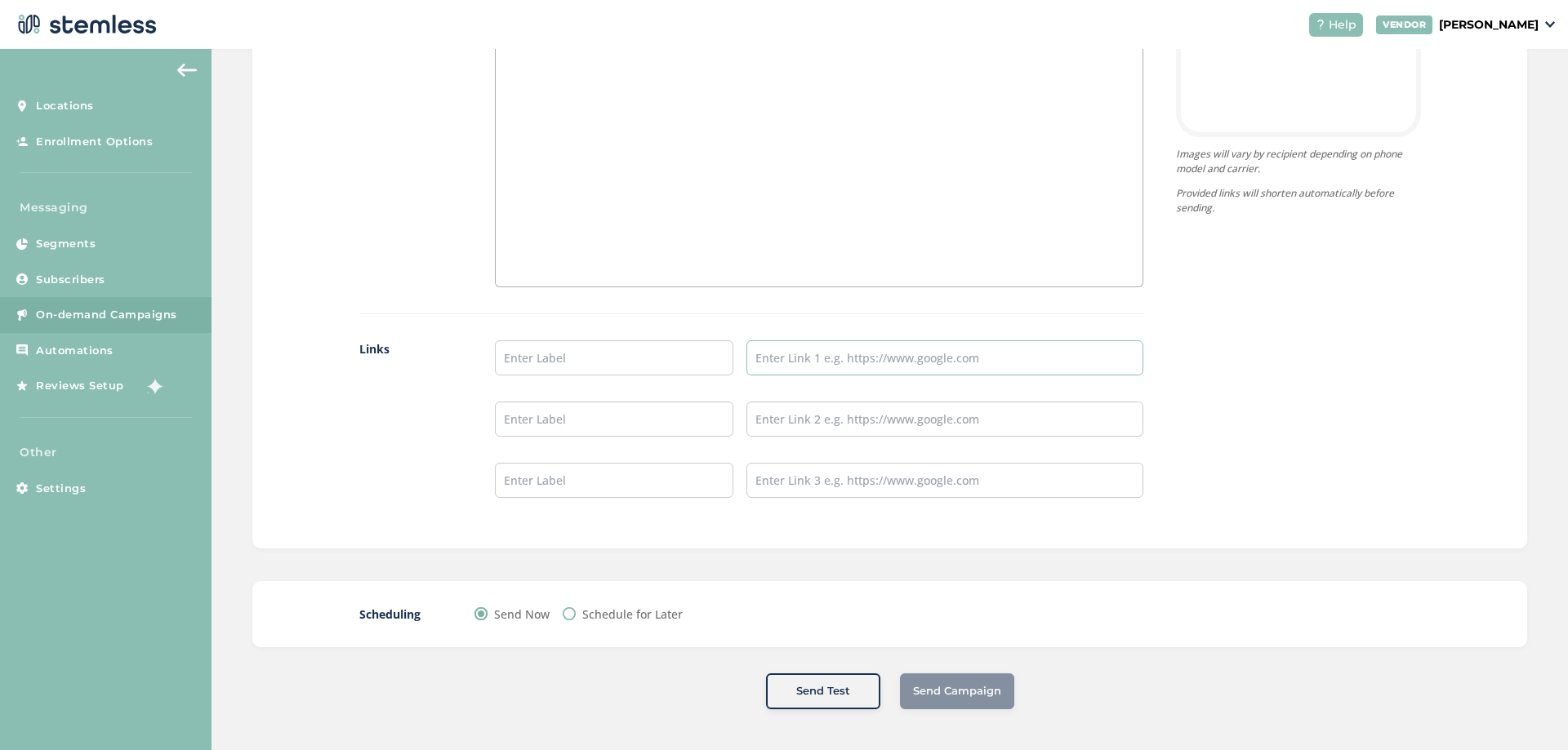
click at [798, 371] on input "text" at bounding box center [945, 358] width 397 height 35
paste input "[URL][DOMAIN_NAME]"
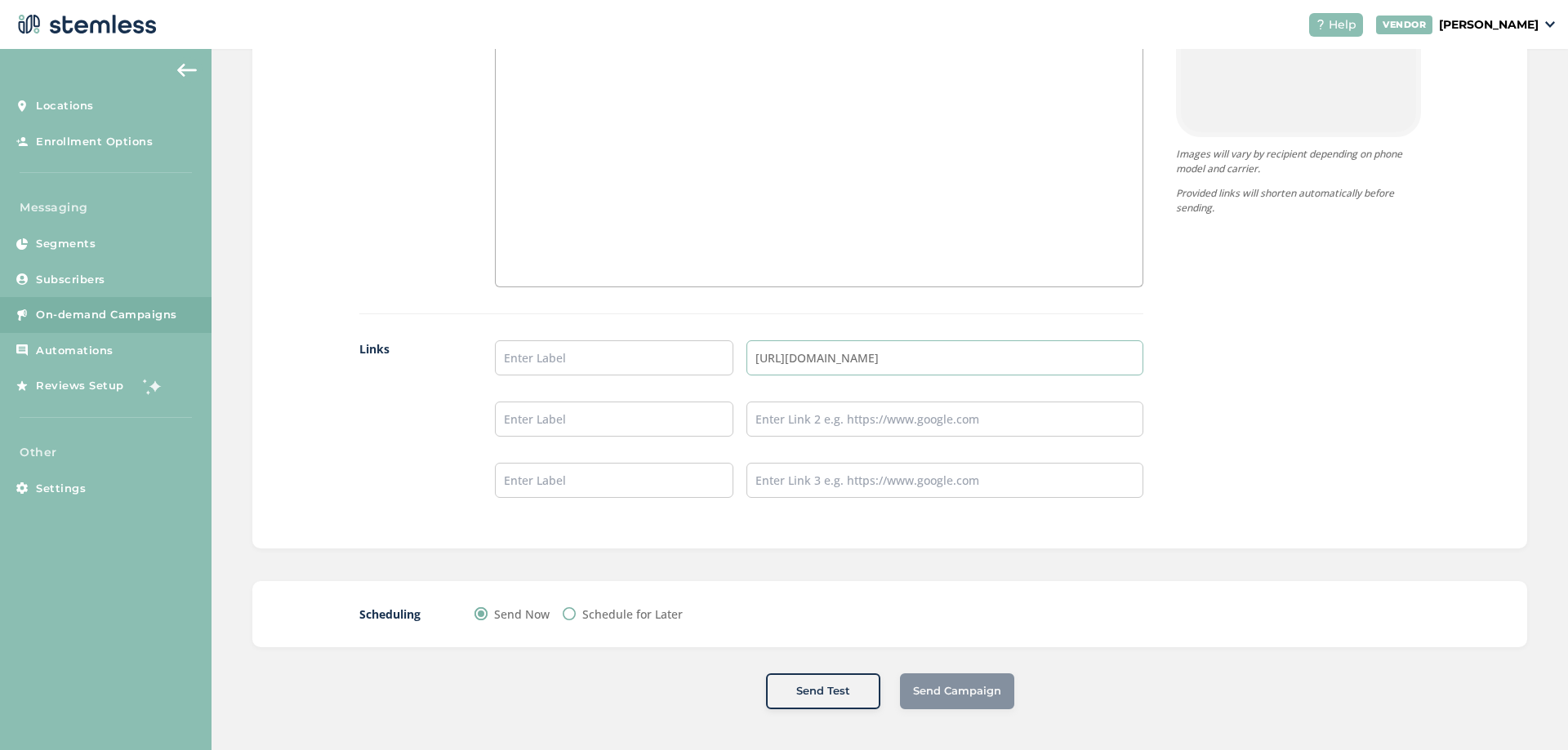
type input "[URL][DOMAIN_NAME]"
click at [620, 351] on input "text" at bounding box center [614, 358] width 238 height 35
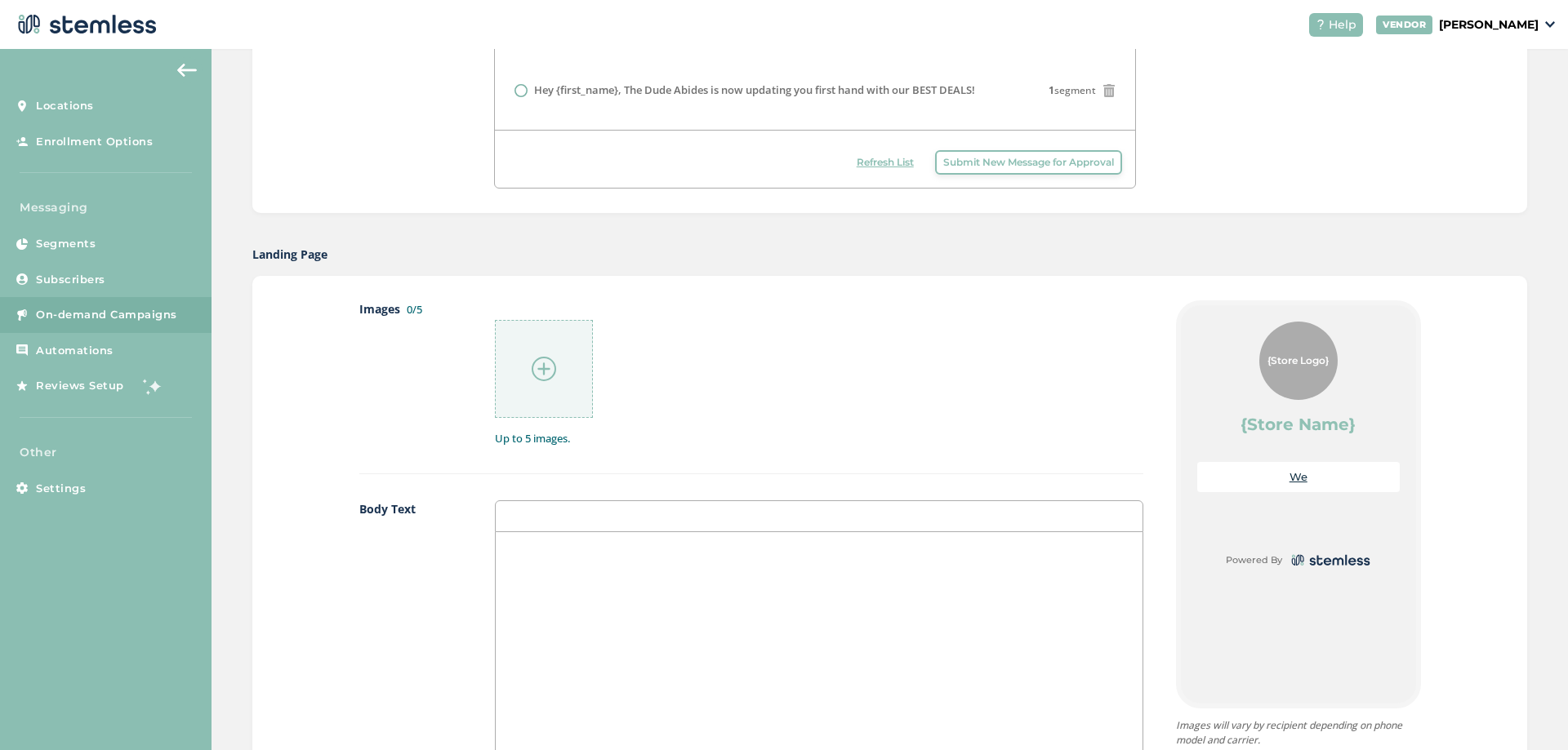
scroll to position [954, 0]
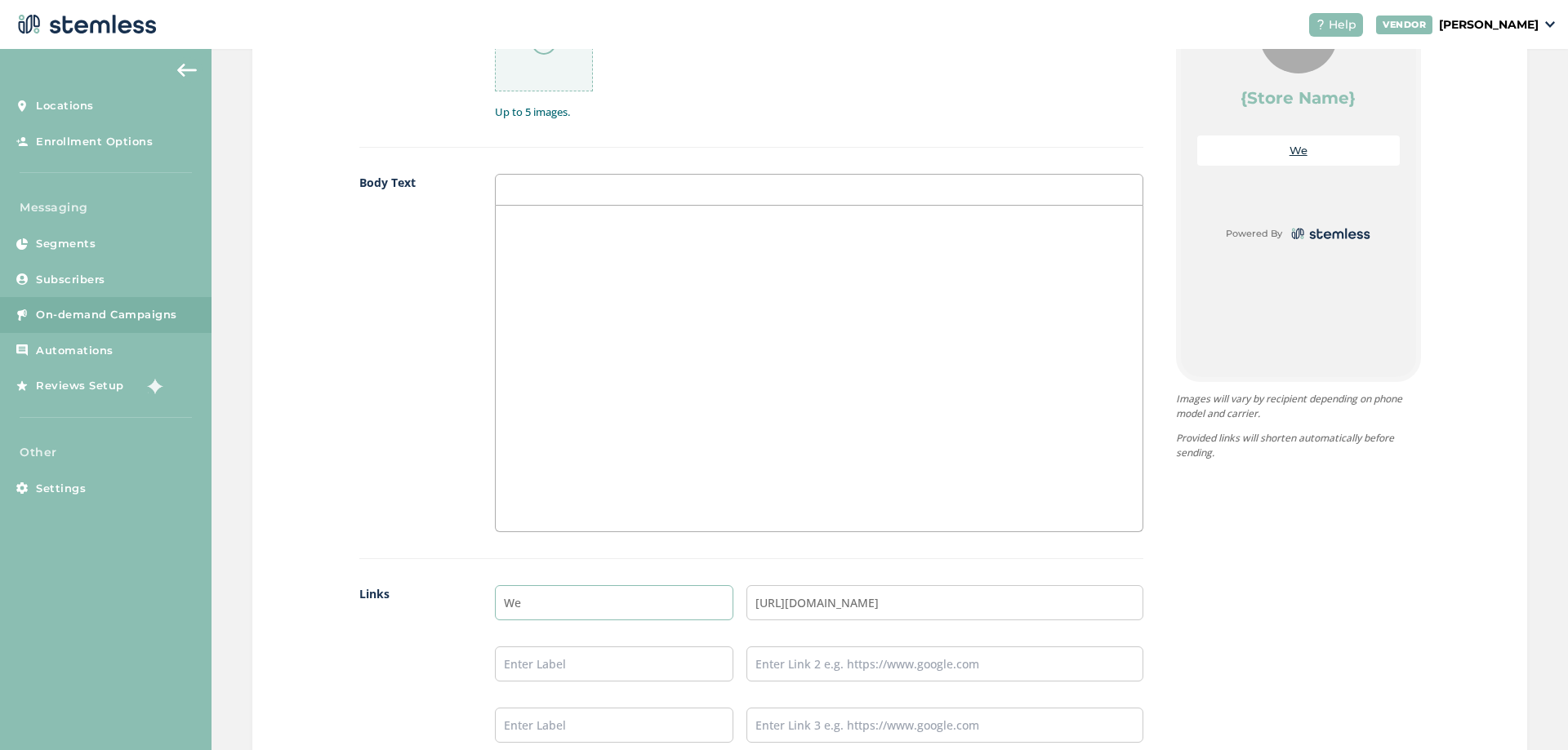
drag, startPoint x: 561, startPoint y: 611, endPoint x: 495, endPoint y: 610, distance: 66.0
click at [495, 610] on input "We" at bounding box center [614, 602] width 238 height 35
type input "Online Menu"
click at [381, 583] on div "Images 0/5 Up to 5 images. Body Text Links Online Menu [URL][DOMAIN_NAME]" at bounding box center [750, 372] width 784 height 795
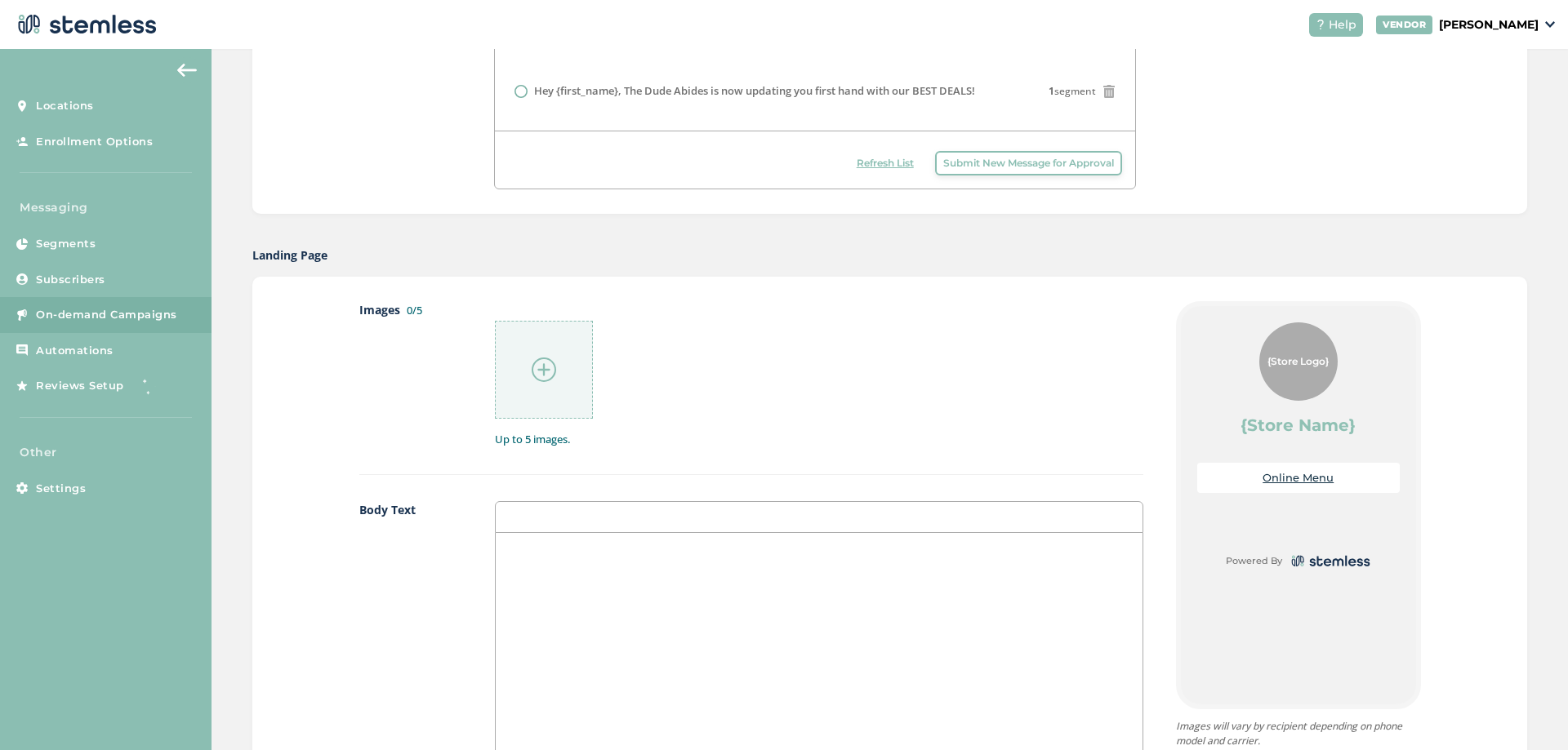
scroll to position [627, 0]
click at [616, 554] on p at bounding box center [818, 550] width 621 height 15
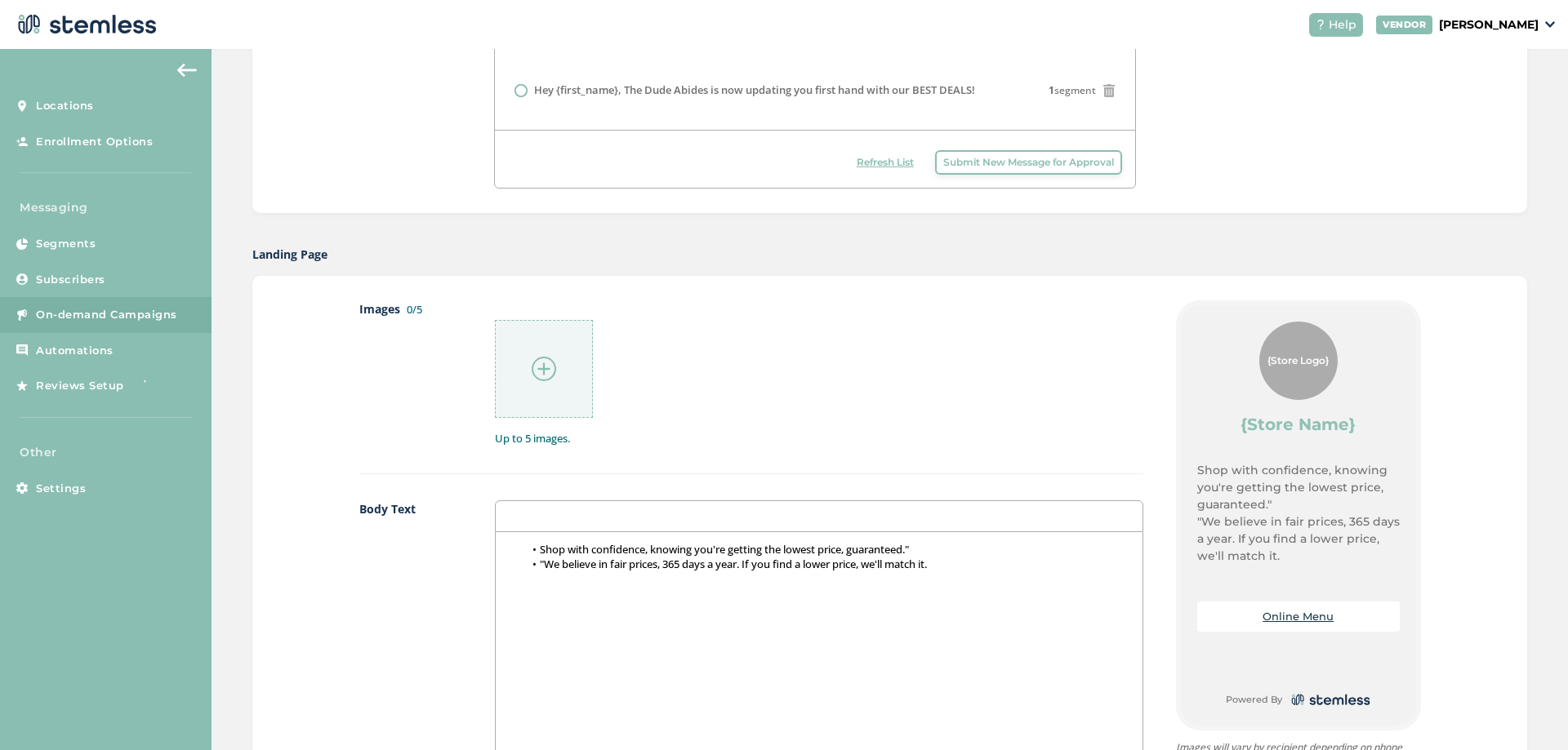
click at [543, 560] on li ""We believe in fair prices, 365 days a year. If you find a lower price, we'll m…" at bounding box center [827, 564] width 606 height 15
click at [543, 568] on li ""We believe in fair prices, 365 days a year. If you find a lower price, we'll m…" at bounding box center [827, 564] width 606 height 15
drag, startPoint x: 536, startPoint y: 568, endPoint x: 480, endPoint y: 565, distance: 56.1
click at [480, 565] on div "Body Text Shop with confidence, knowing you're getting the lowest price, guaran…" at bounding box center [750, 693] width 784 height 386
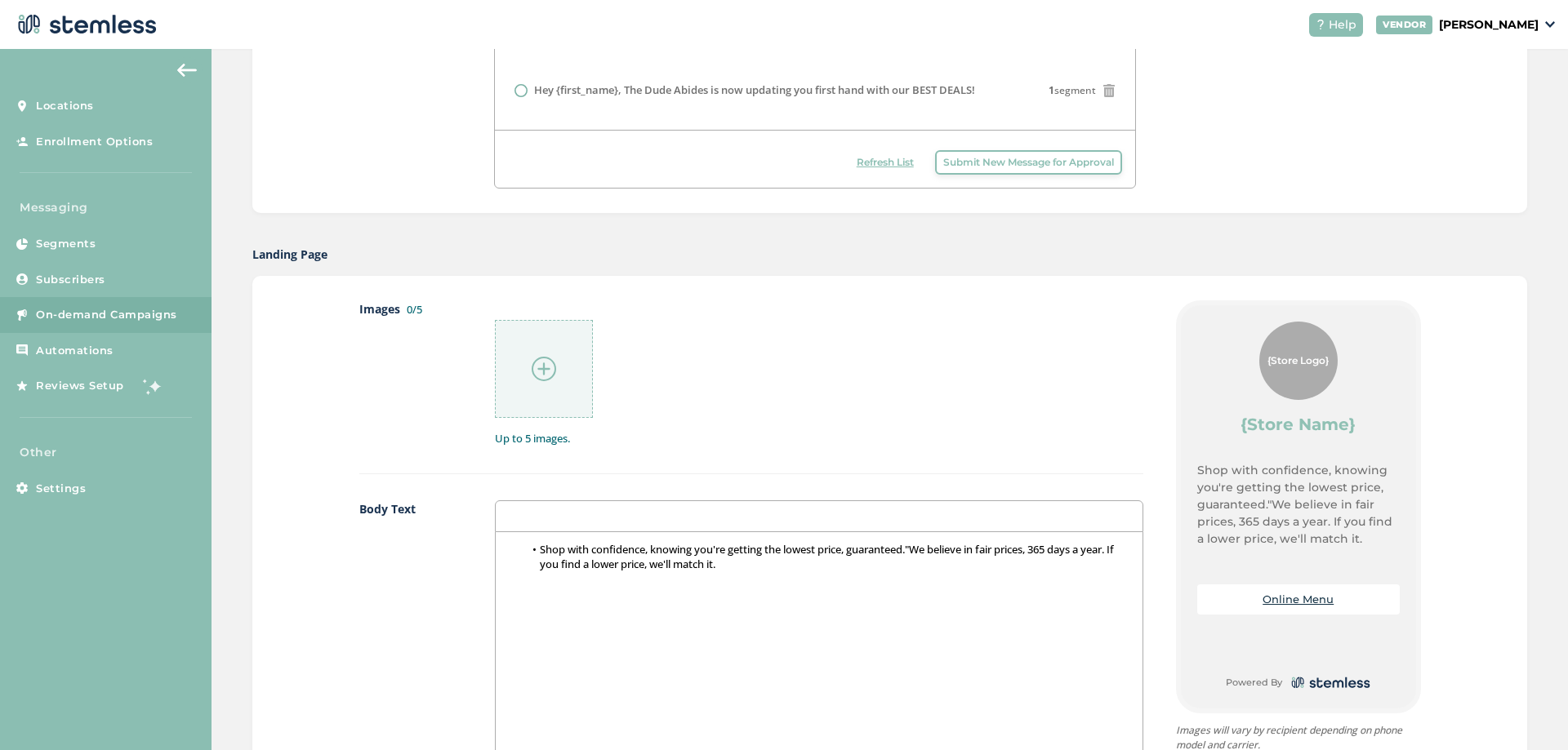
scroll to position [613, 0]
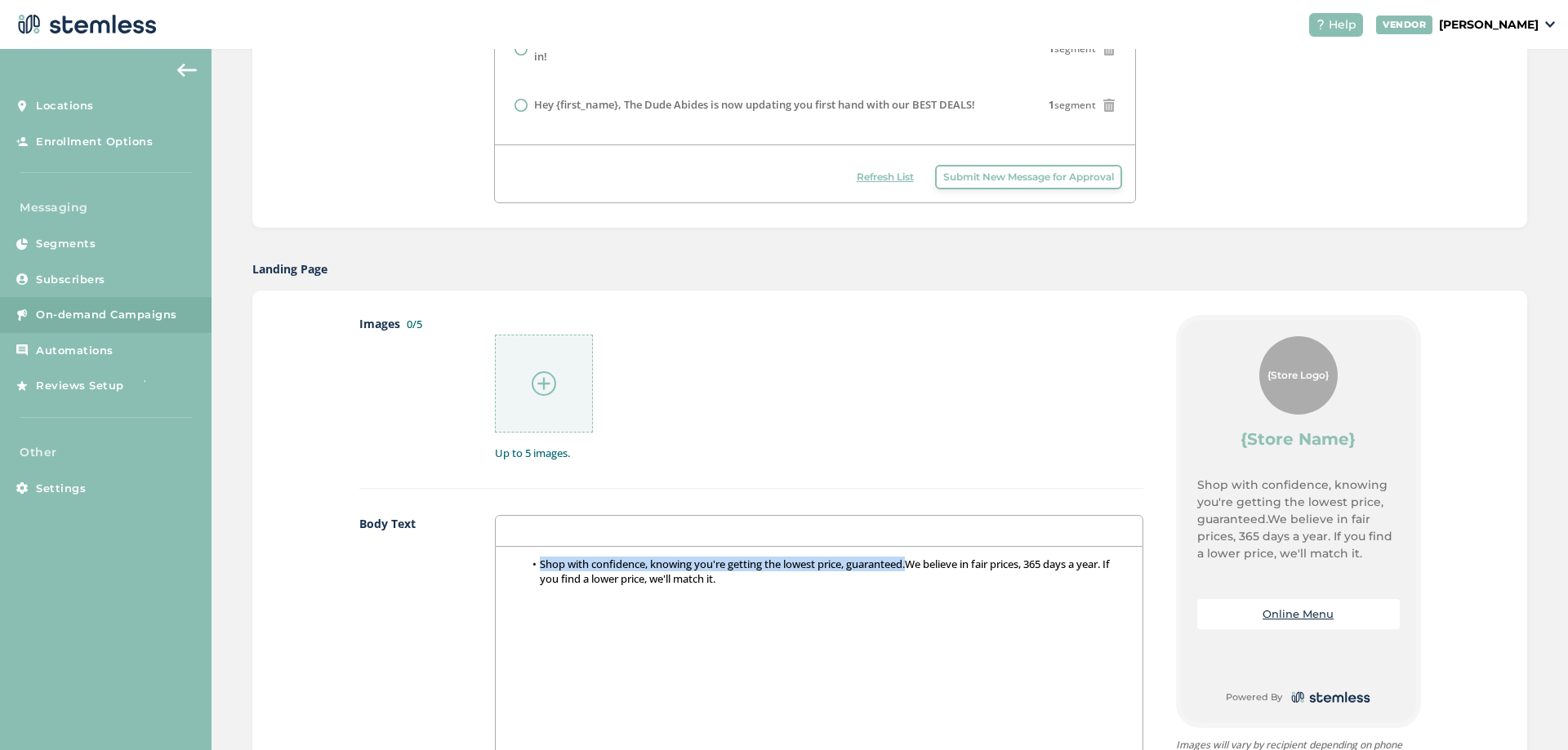
drag, startPoint x: 915, startPoint y: 565, endPoint x: 521, endPoint y: 569, distance: 394.0
click at [524, 569] on li "Shop with confidence, knowing you're getting the lowest price, guaranteed.We be…" at bounding box center [827, 571] width 606 height 30
copy li "Shop with confidence, knowing you're getting the lowest price, guaranteed."
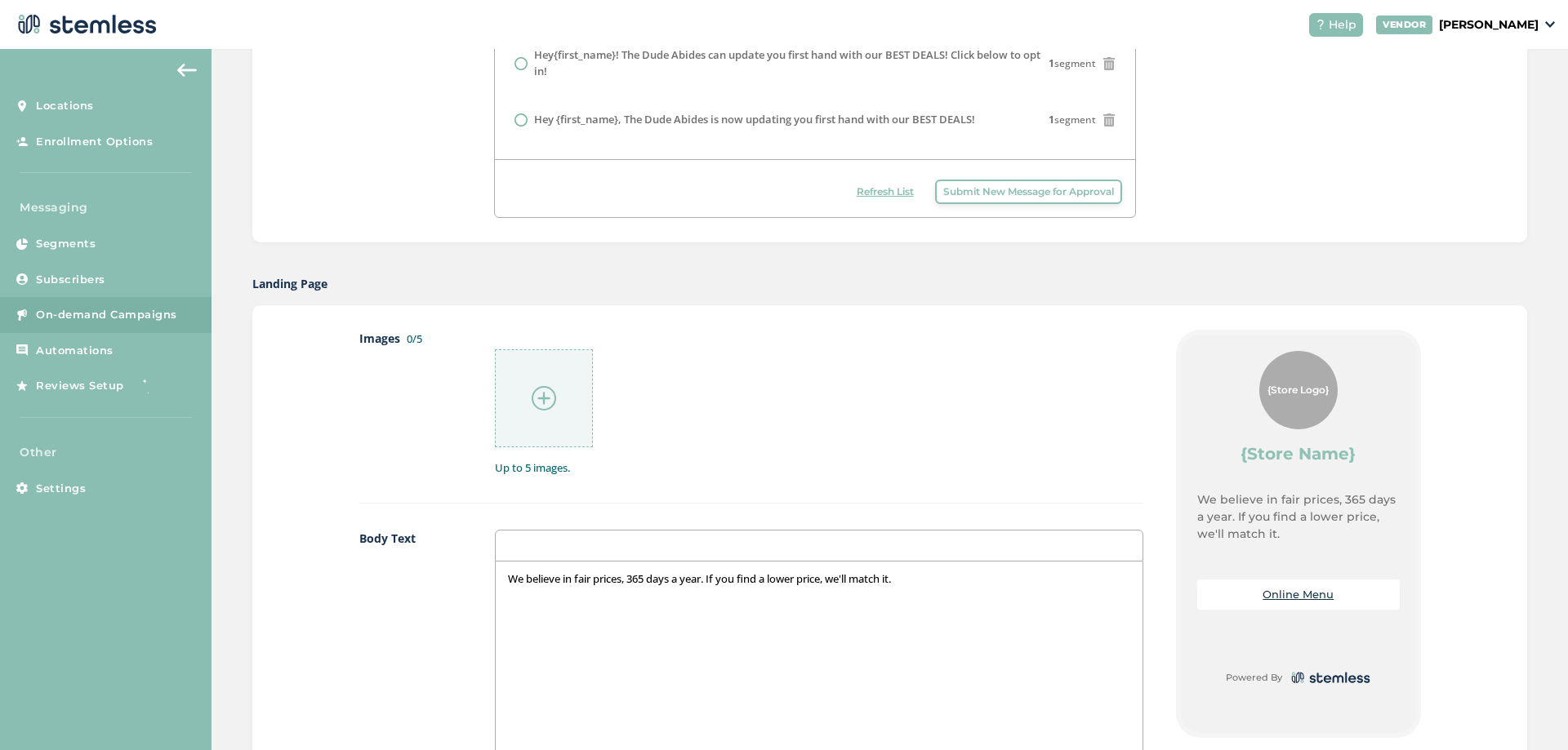
click at [953, 556] on div at bounding box center [819, 545] width 648 height 32
click at [944, 574] on p "We believe in fair prices, 365 days a year. If you find a lower price, we'll ma…" at bounding box center [818, 578] width 621 height 15
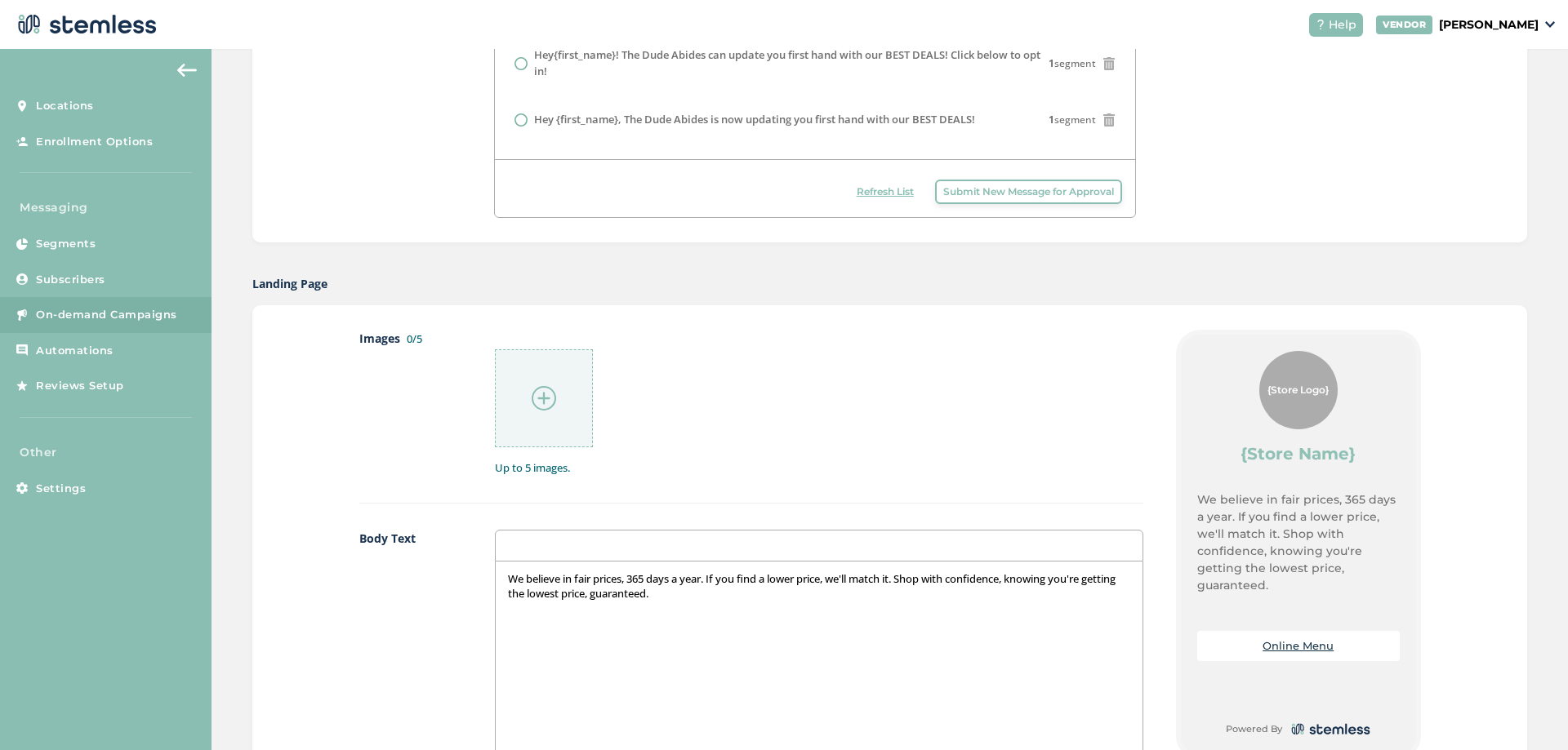
click at [910, 601] on p at bounding box center [818, 608] width 621 height 15
click at [498, 573] on div "We believe in fair prices, 365 days a year. If you find a lower price, we'll ma…" at bounding box center [819, 724] width 646 height 326
drag, startPoint x: 591, startPoint y: 577, endPoint x: 571, endPoint y: 578, distance: 20.0
click at [571, 578] on p "We believe in fair prices, 365 days a year. If you find a lower price, we'll ma…" at bounding box center [818, 586] width 621 height 30
click at [710, 594] on p "We believe in fair prices, 365 days a year. If you find a lower price, we'll ma…" at bounding box center [818, 586] width 621 height 30
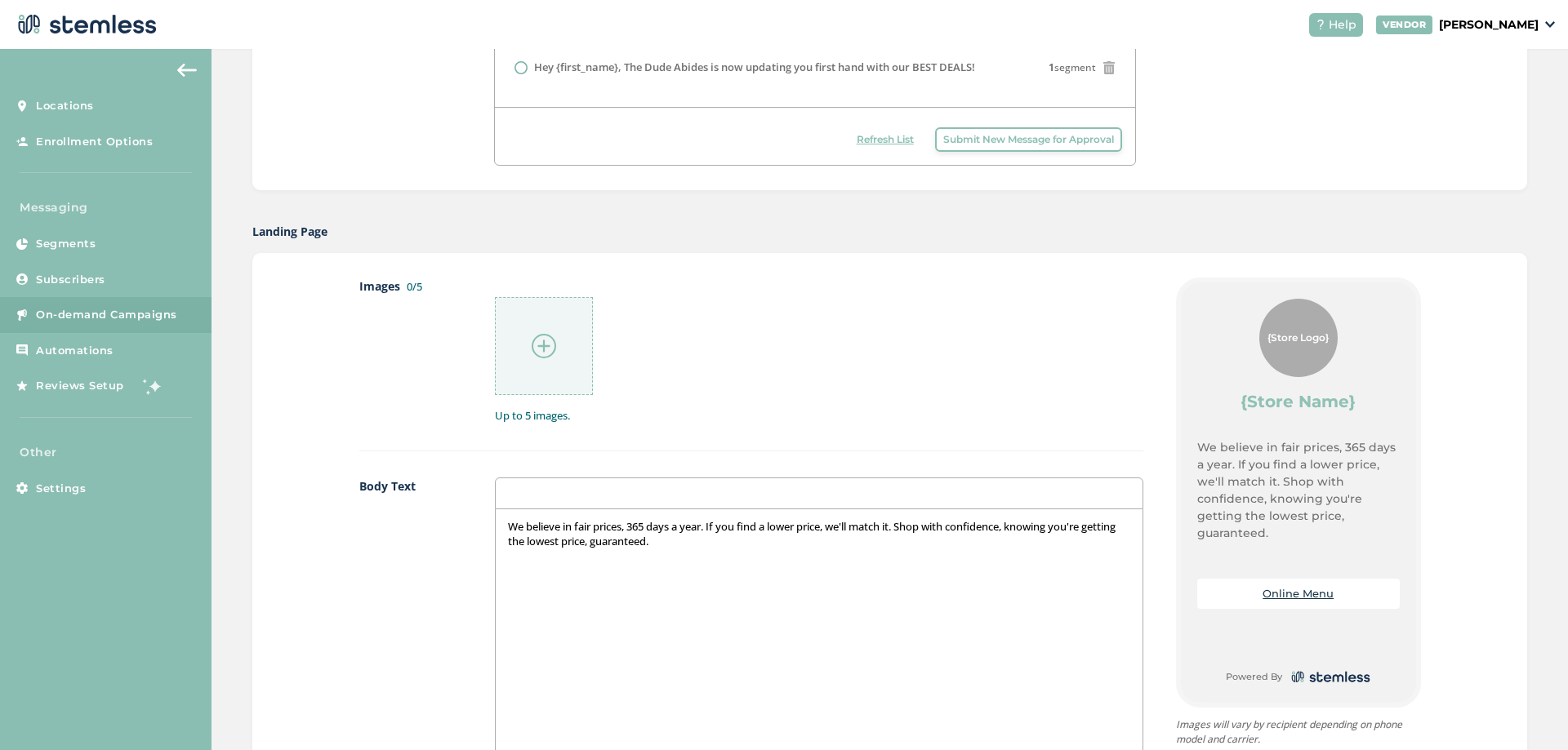
scroll to position [680, 0]
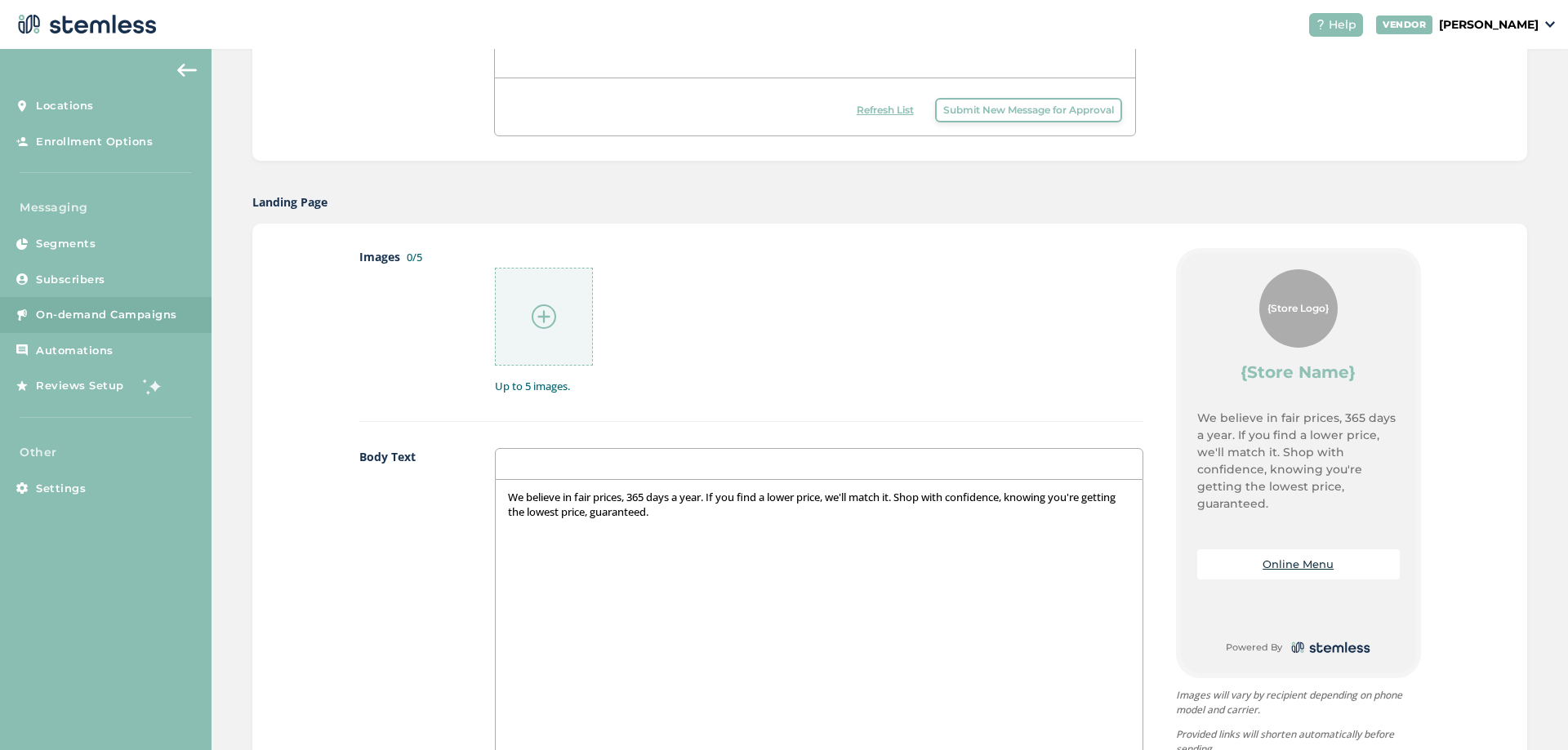
click at [526, 309] on div at bounding box center [544, 316] width 98 height 98
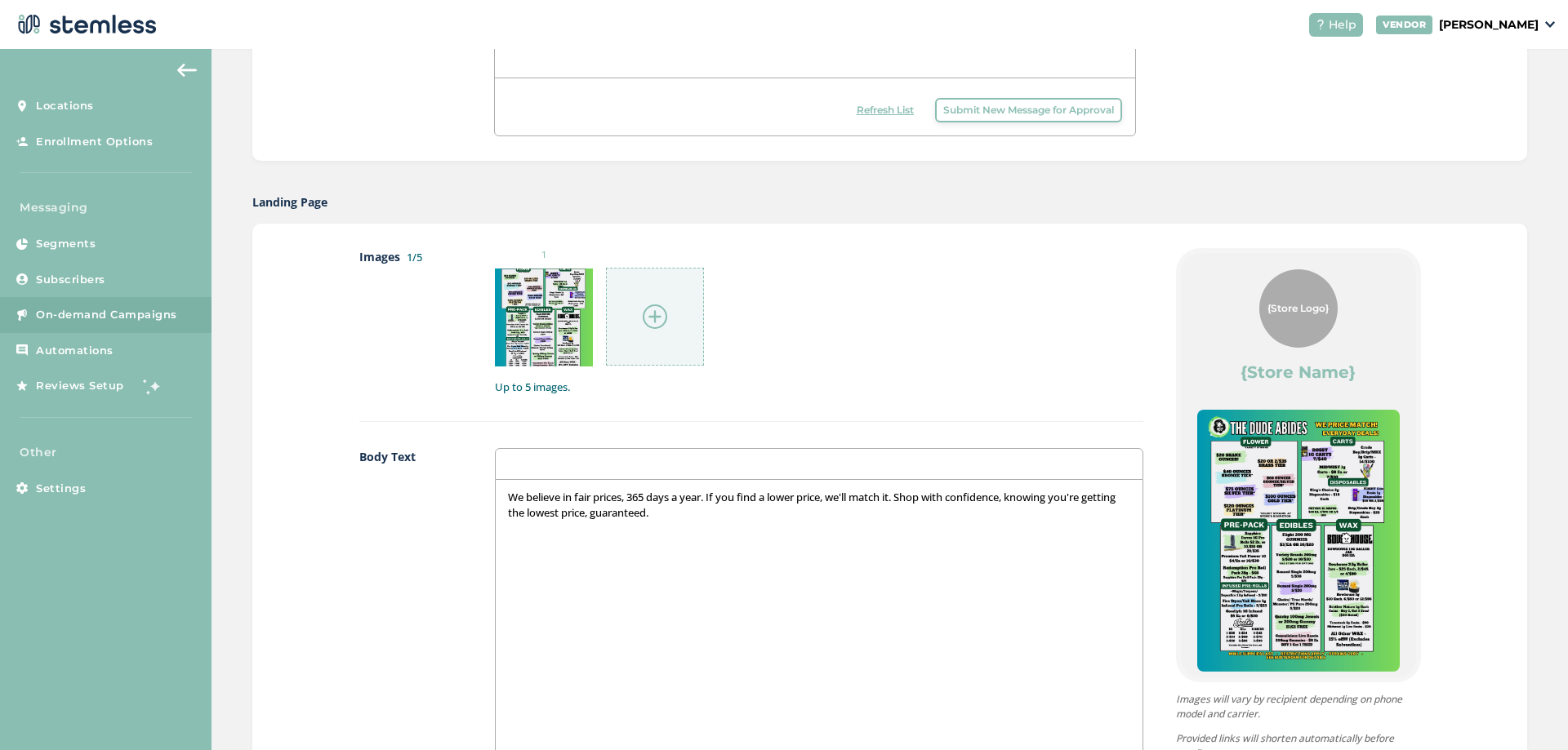
click at [628, 301] on div at bounding box center [655, 316] width 98 height 98
click at [266, 29] on header "Help VENDOR [PERSON_NAME]" at bounding box center [784, 24] width 1568 height 49
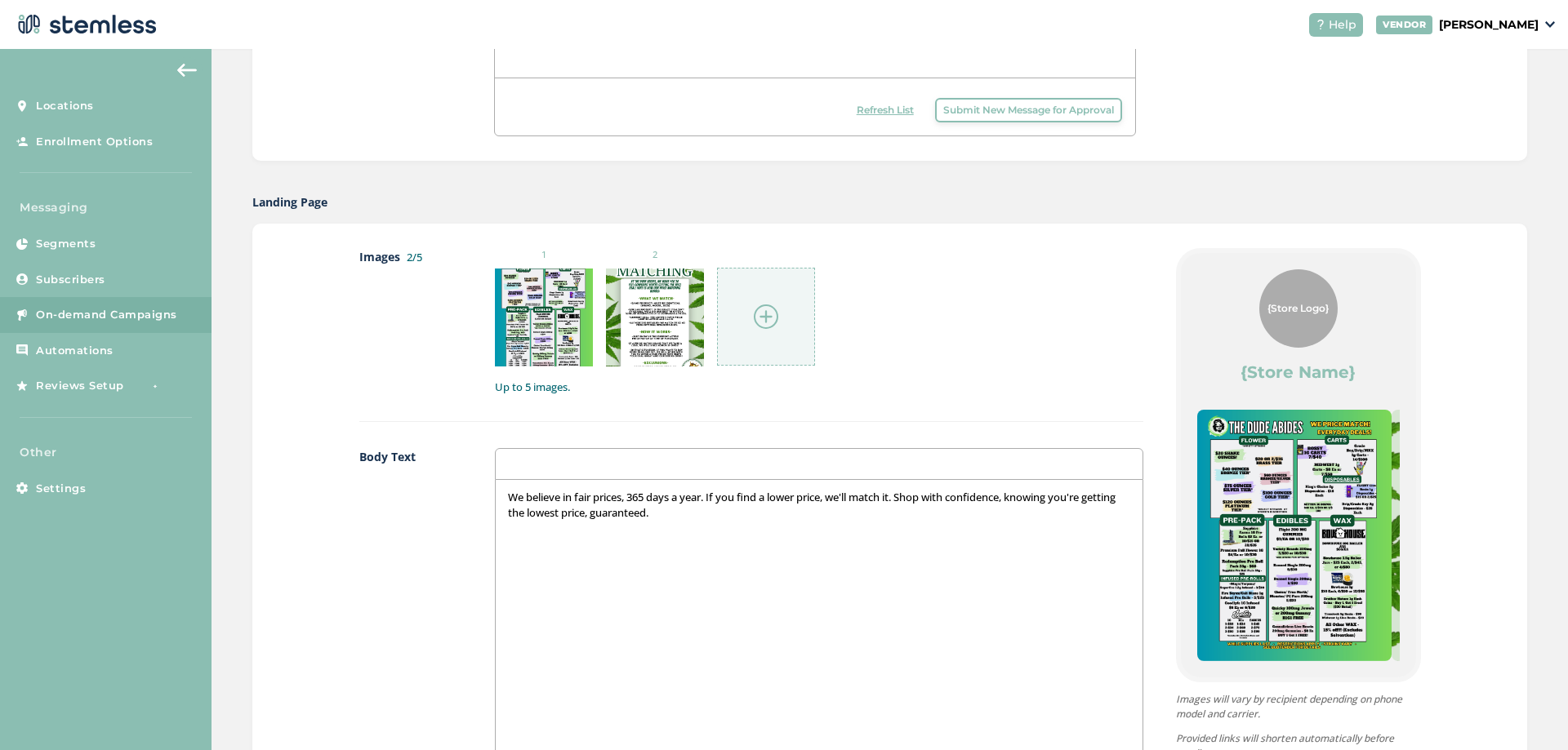
click at [752, 292] on div at bounding box center [766, 316] width 98 height 98
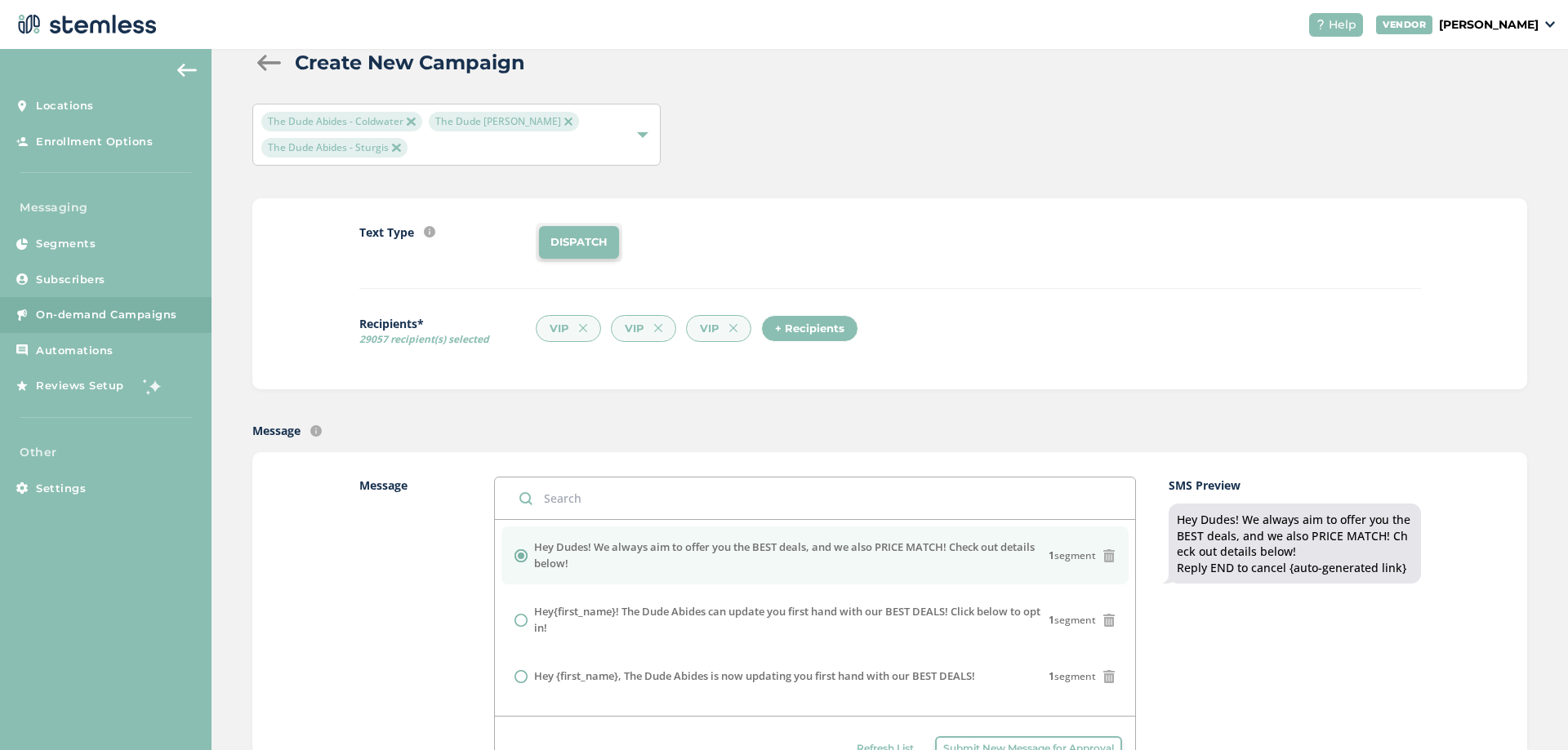
scroll to position [27, 0]
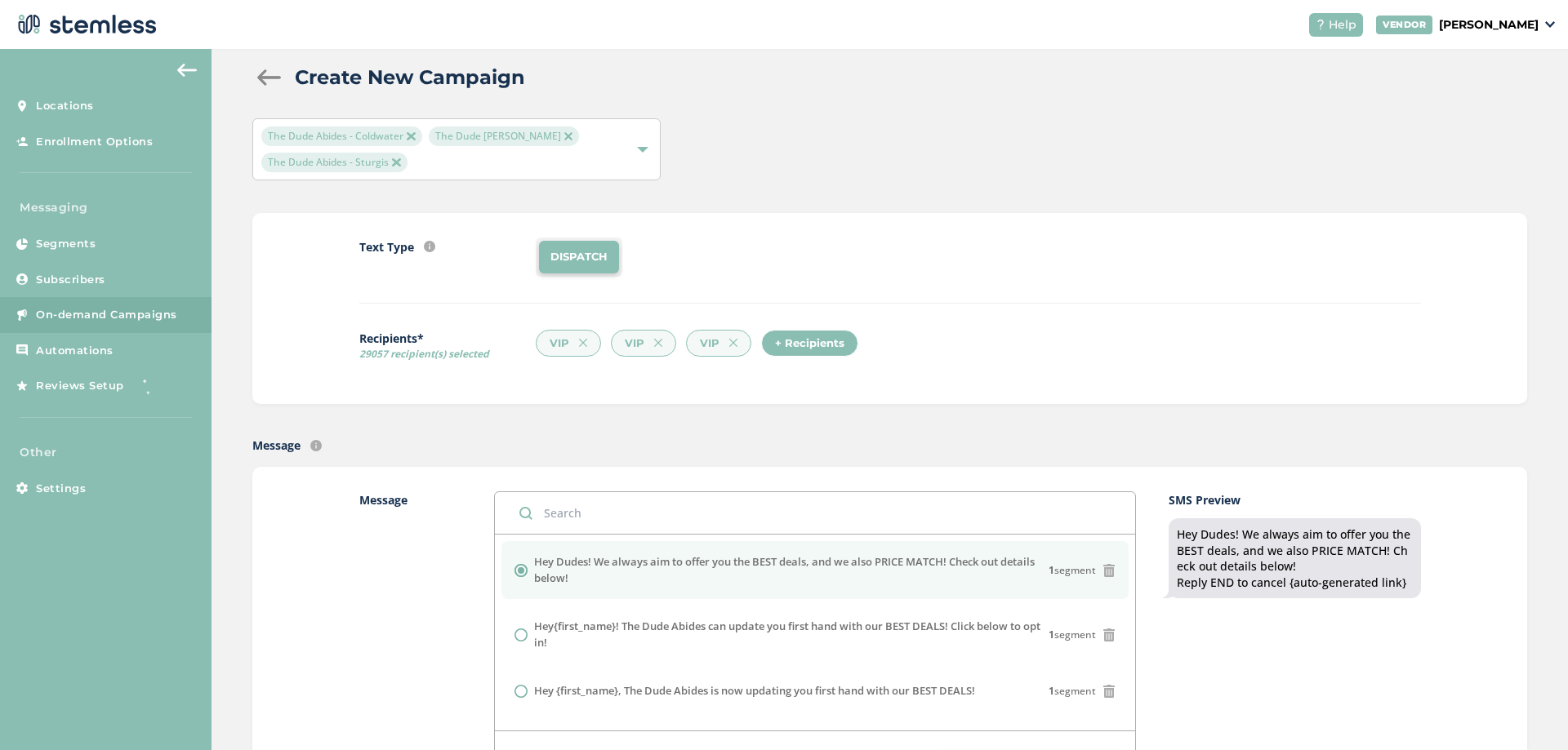
click at [802, 344] on div "+ Recipients" at bounding box center [809, 343] width 97 height 28
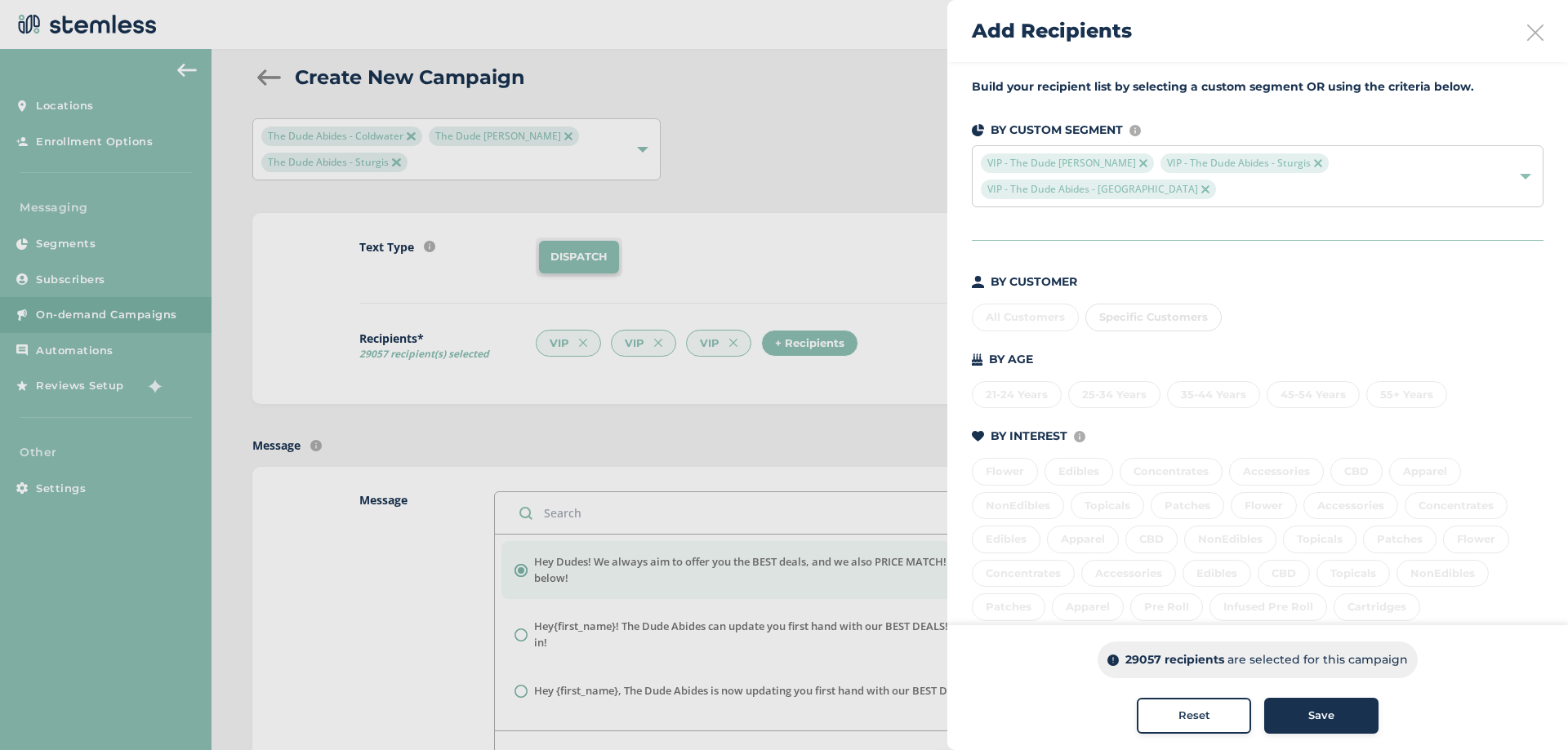
click at [1147, 164] on img at bounding box center [1143, 163] width 8 height 8
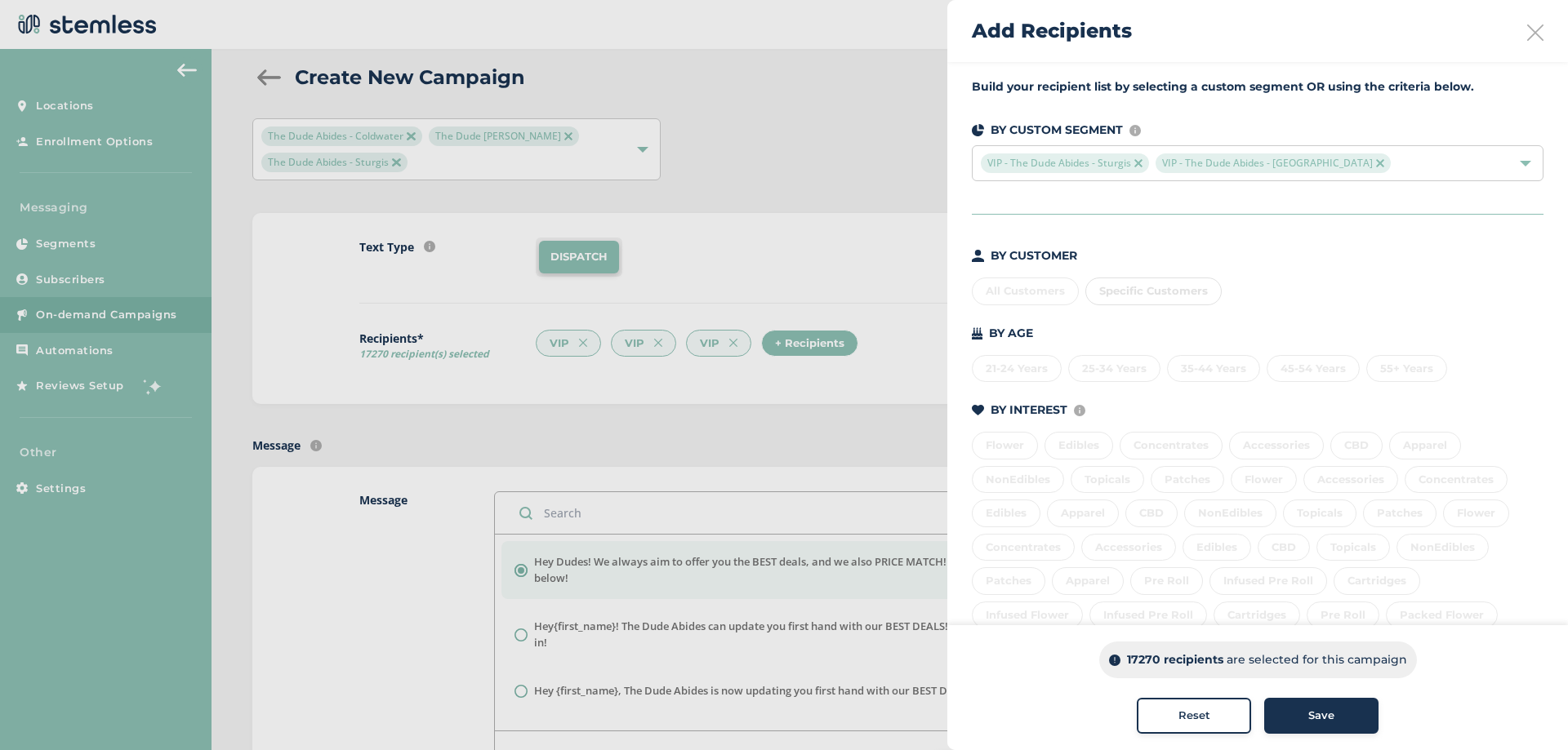
click at [1140, 165] on img at bounding box center [1138, 163] width 8 height 8
click at [1140, 165] on span "VIP - The Dude Abides - [GEOGRAPHIC_DATA]" at bounding box center [1098, 162] width 235 height 19
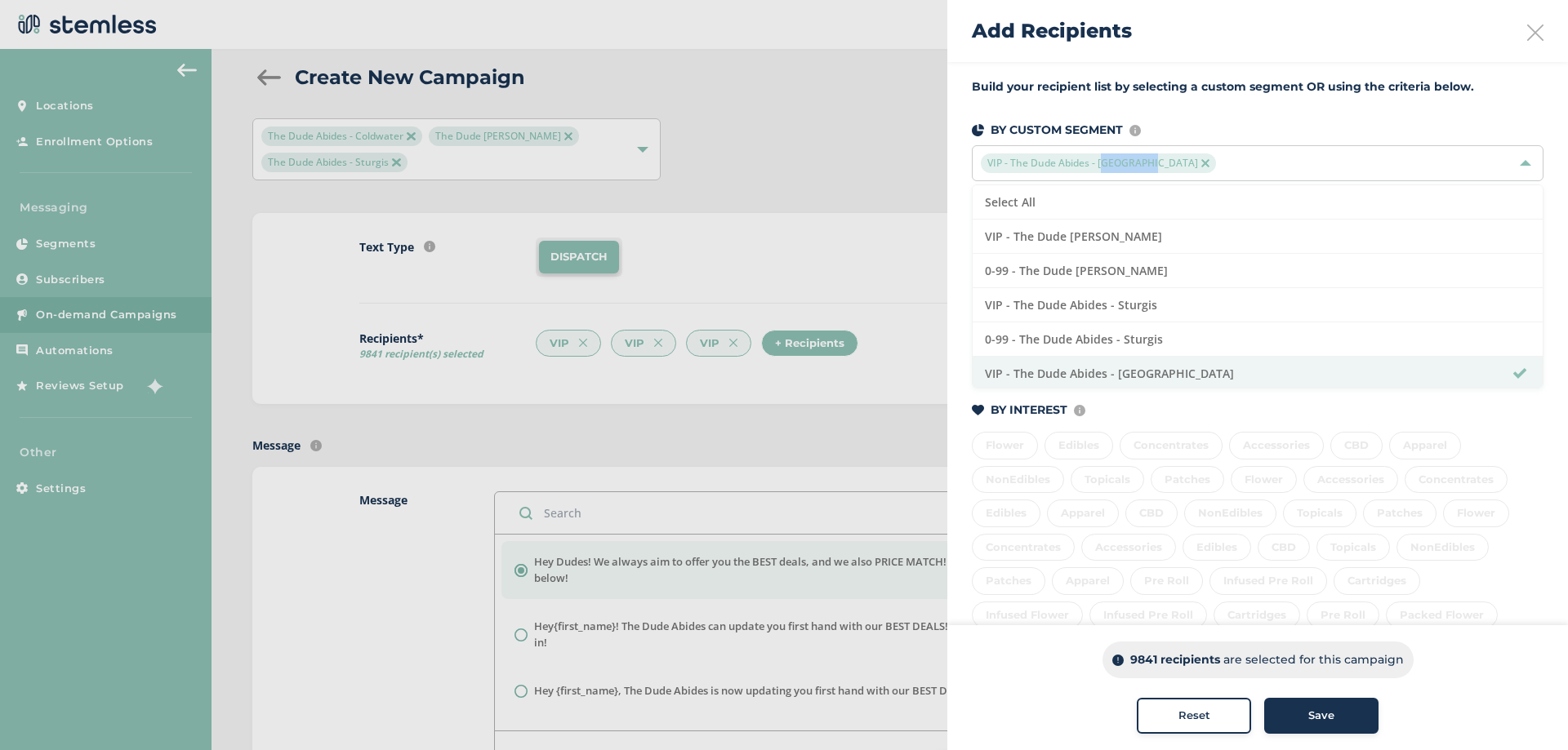
click at [1202, 161] on img at bounding box center [1205, 163] width 8 height 8
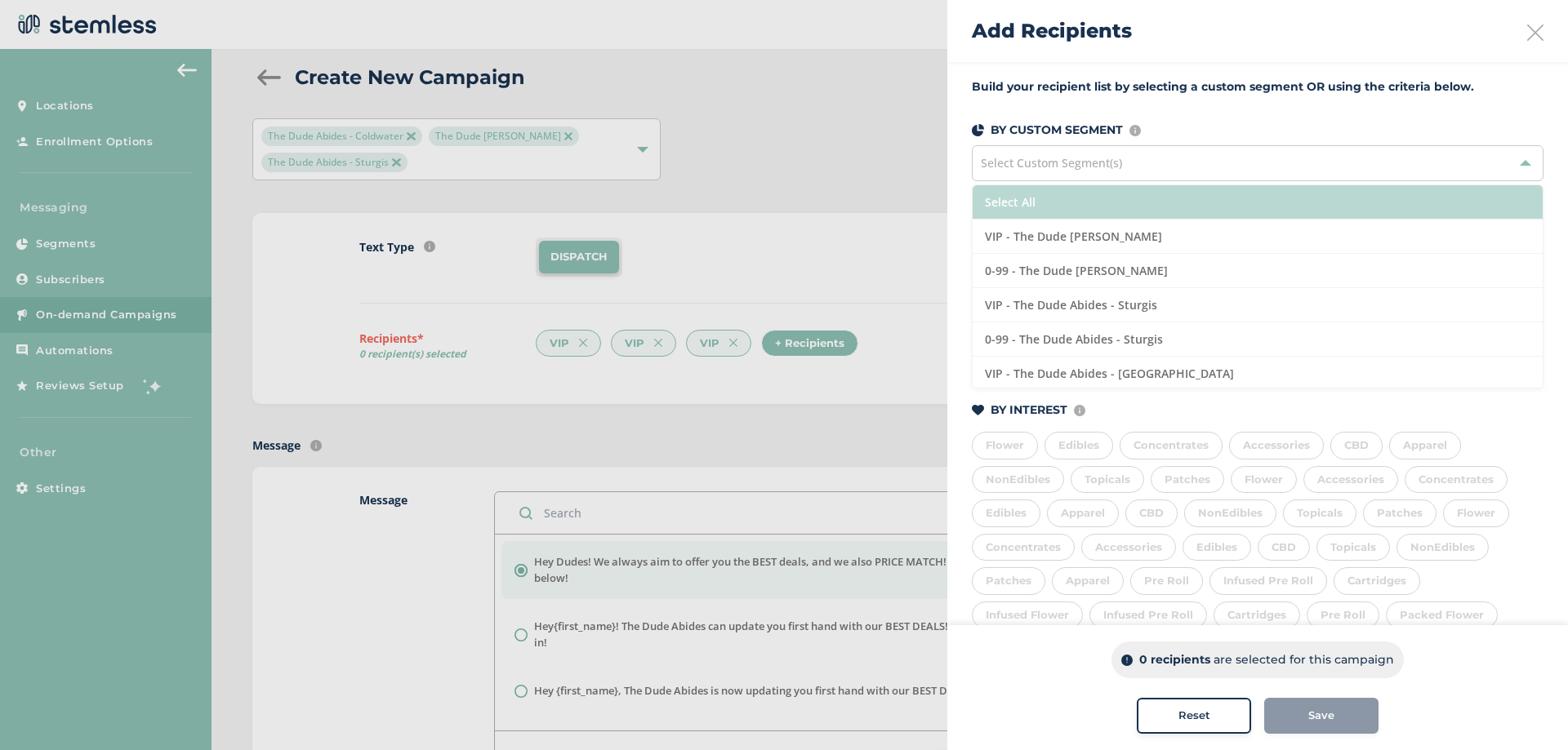
click at [1052, 205] on li "Select All" at bounding box center [1258, 202] width 570 height 34
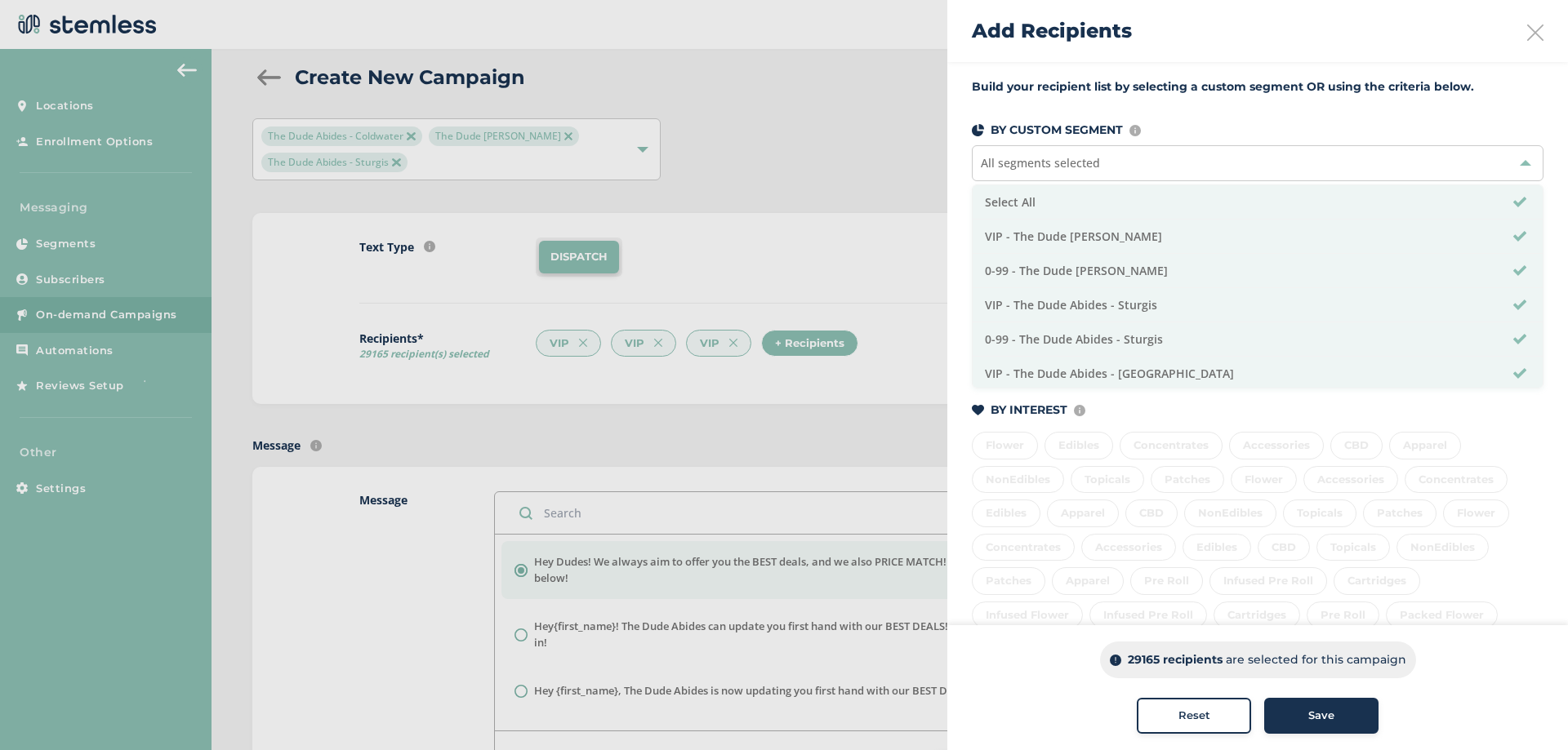
click at [992, 112] on div "Build your recipient list by selecting a custom segment OR using the criteria b…" at bounding box center [1257, 452] width 620 height 781
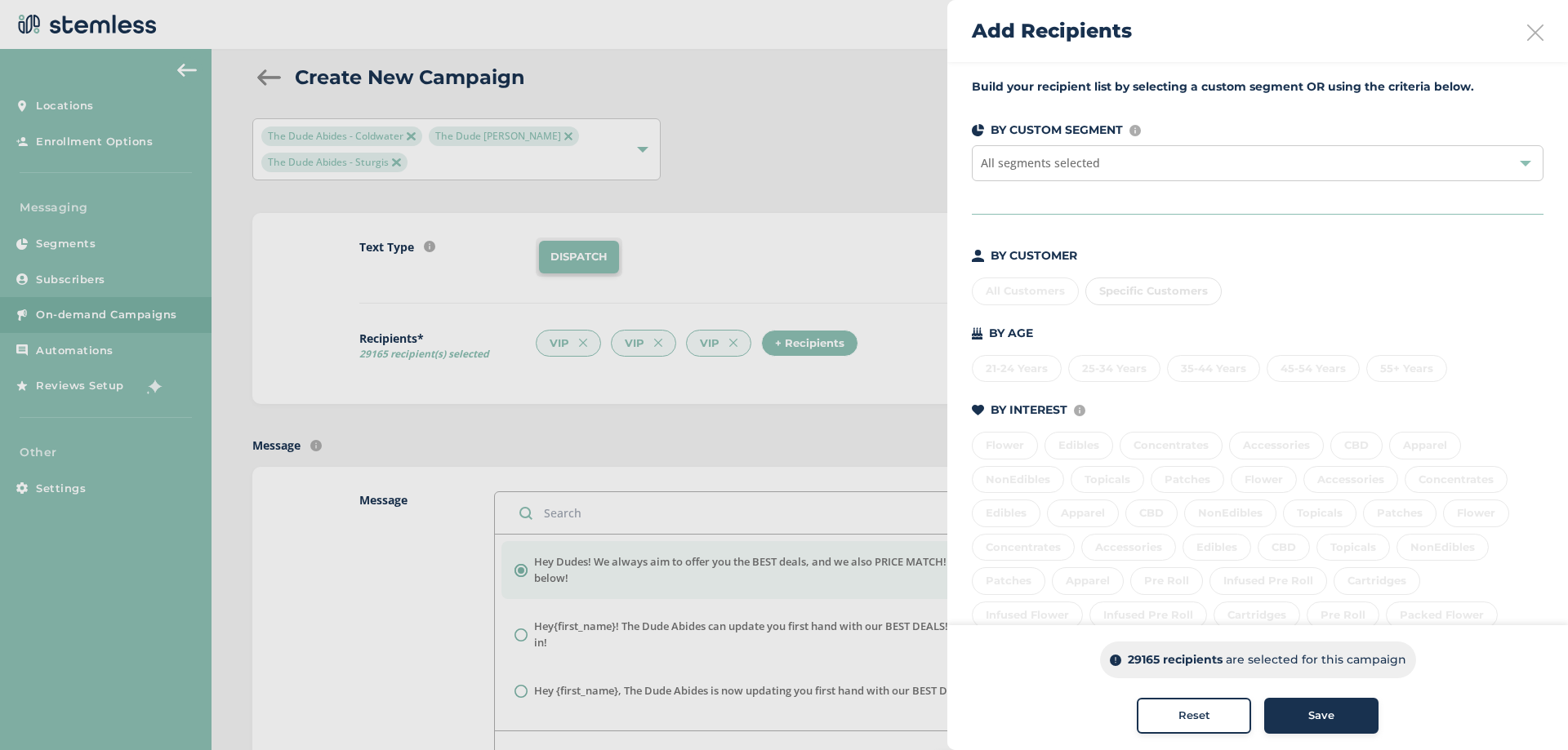
click at [1063, 297] on div "All Customers Specific Customers" at bounding box center [1257, 288] width 571 height 34
click at [1238, 155] on div "All segments selected" at bounding box center [1257, 163] width 571 height 36
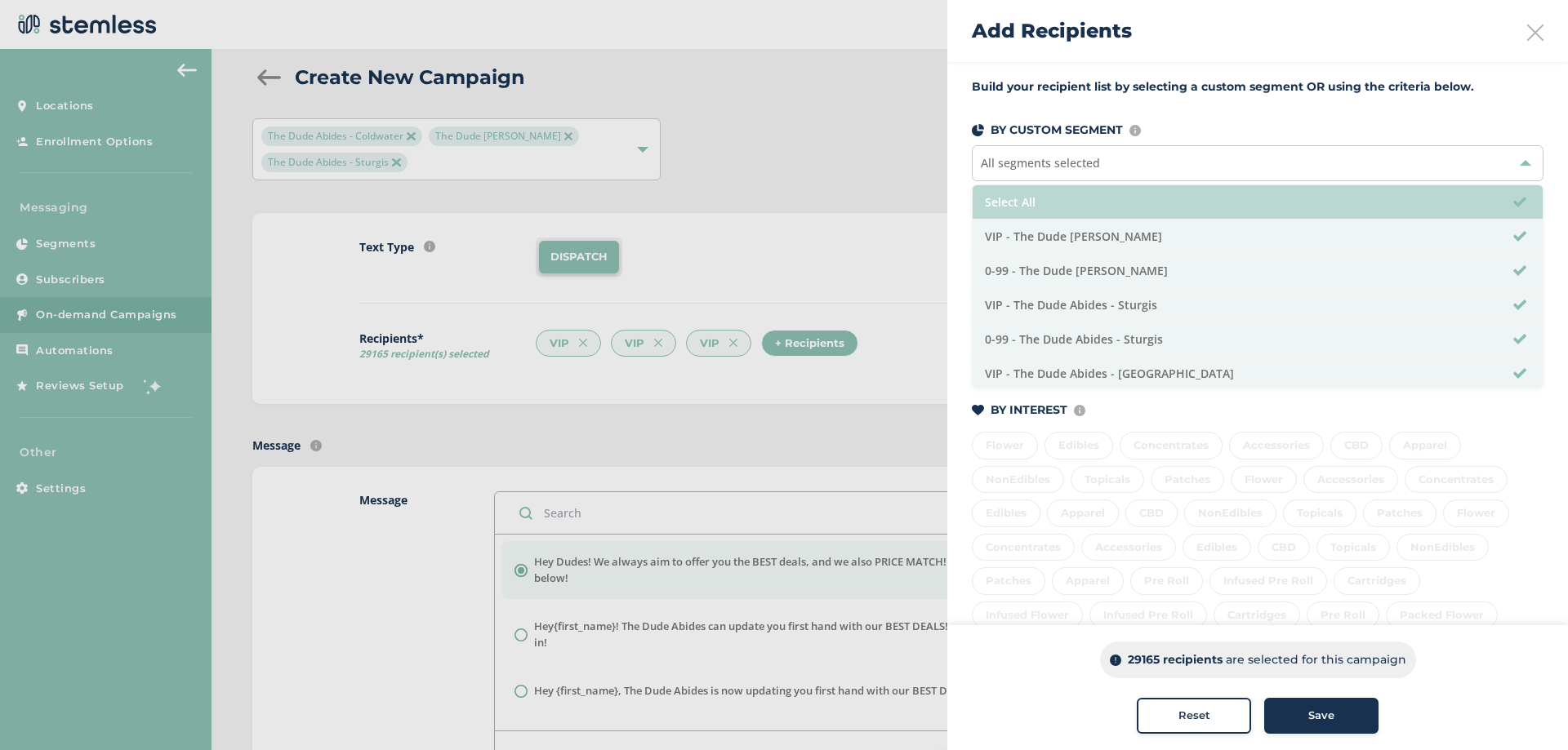
click at [1120, 203] on li "Select All" at bounding box center [1258, 202] width 570 height 34
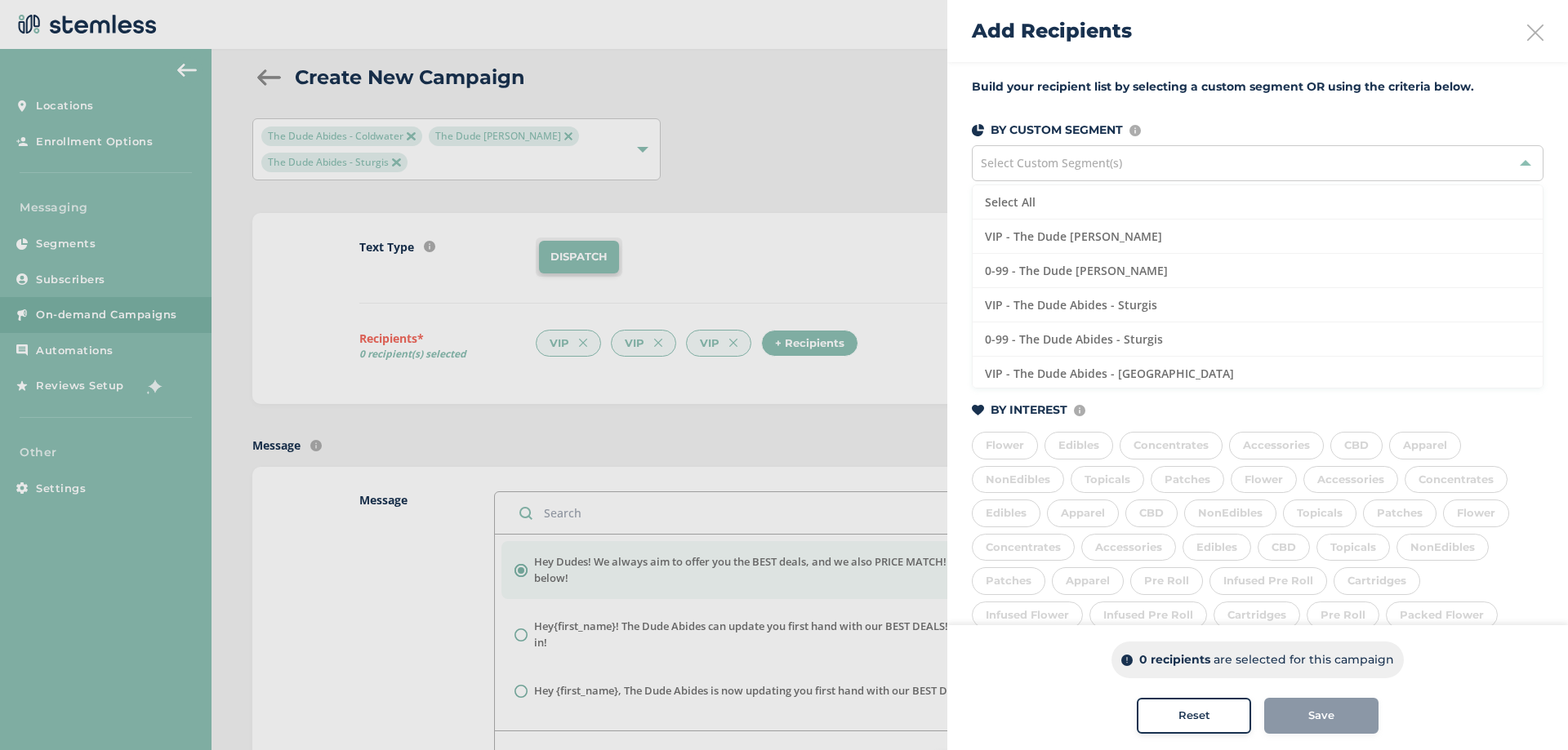
click at [983, 182] on div "Build your recipient list by selecting a custom segment OR using the criteria b…" at bounding box center [1257, 452] width 620 height 781
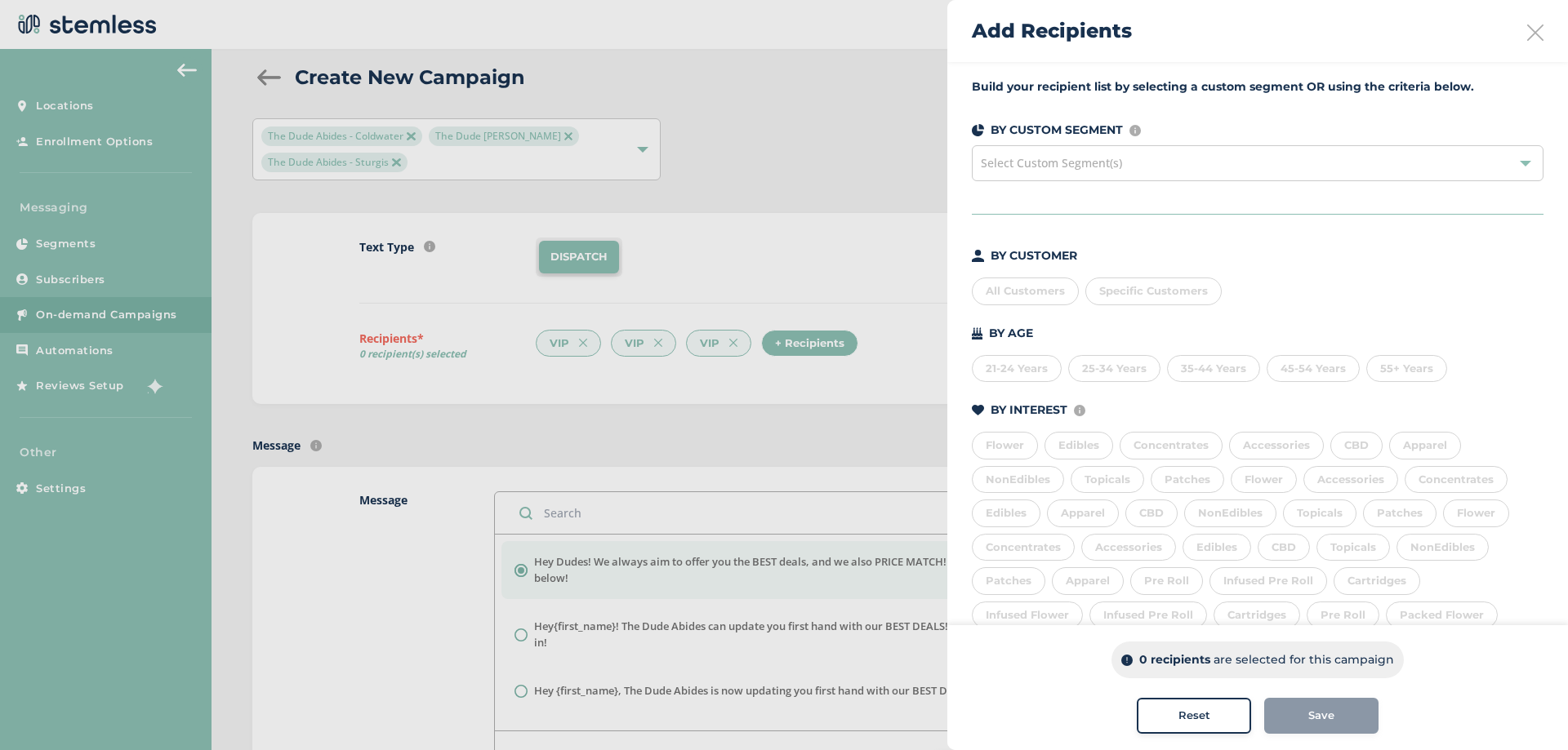
click at [1026, 294] on div "All Customers" at bounding box center [1025, 292] width 107 height 28
click at [1166, 297] on div "Specific Customers" at bounding box center [1154, 292] width 137 height 28
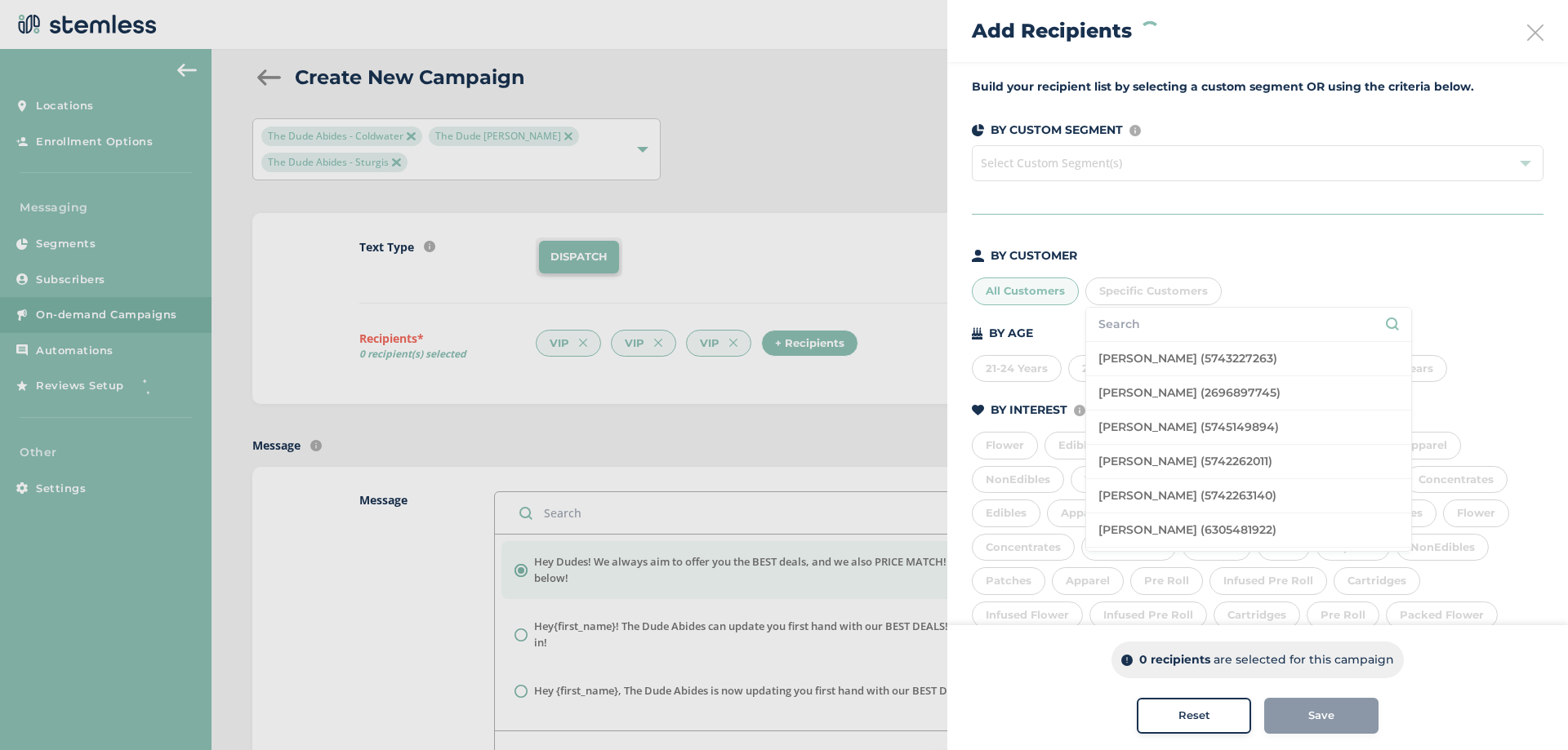
click at [1054, 289] on div "All Customers" at bounding box center [1025, 292] width 107 height 28
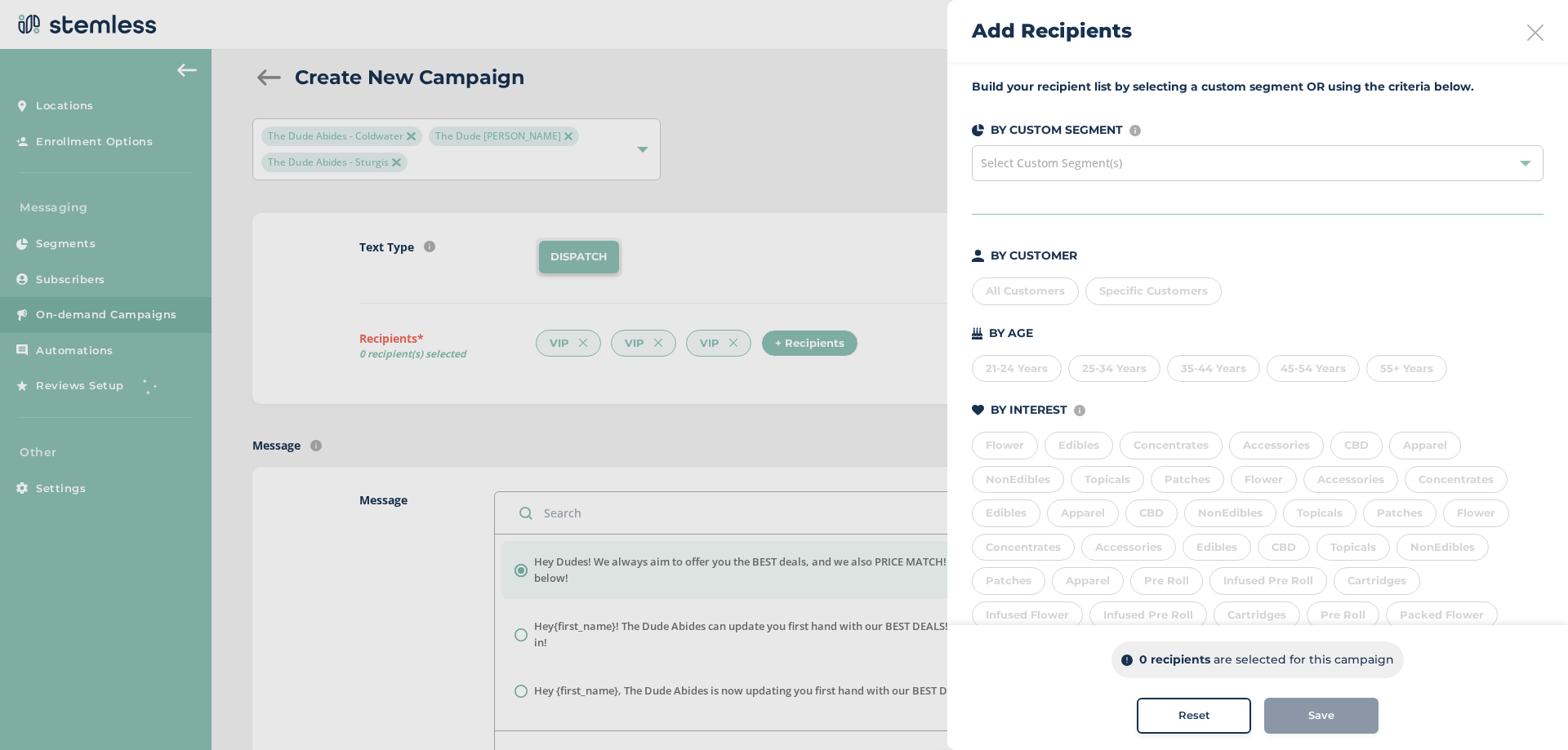
click at [1053, 279] on div "All Customers" at bounding box center [1025, 292] width 107 height 28
click at [1051, 370] on div "21-24 Years" at bounding box center [1016, 369] width 90 height 28
click at [1107, 360] on div "25-34 Years" at bounding box center [1114, 369] width 92 height 28
click at [1210, 361] on div "35-44 Years" at bounding box center [1213, 369] width 93 height 28
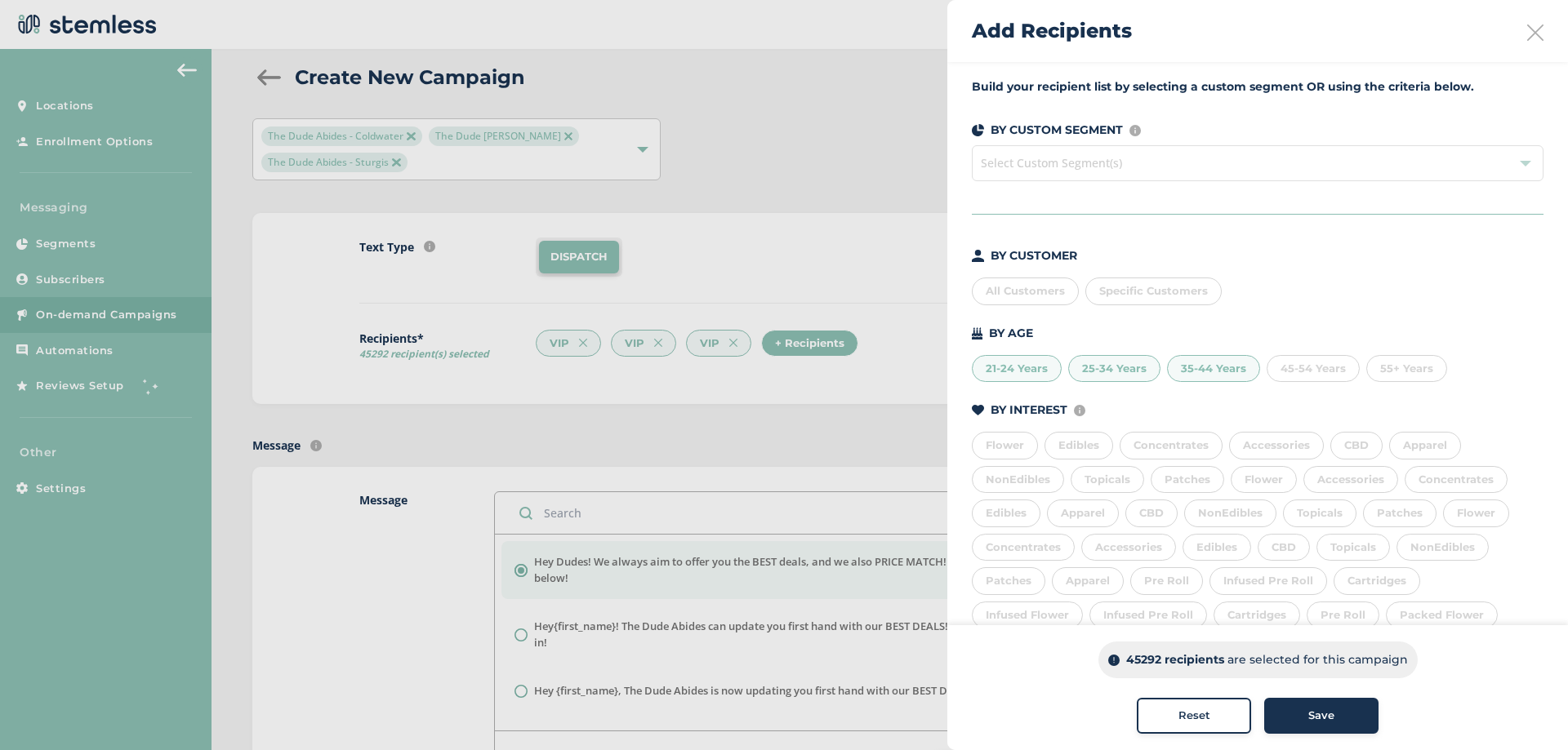
click at [1294, 363] on div "45-54 Years" at bounding box center [1312, 369] width 93 height 28
click at [1380, 363] on div "55+ Years" at bounding box center [1406, 369] width 81 height 28
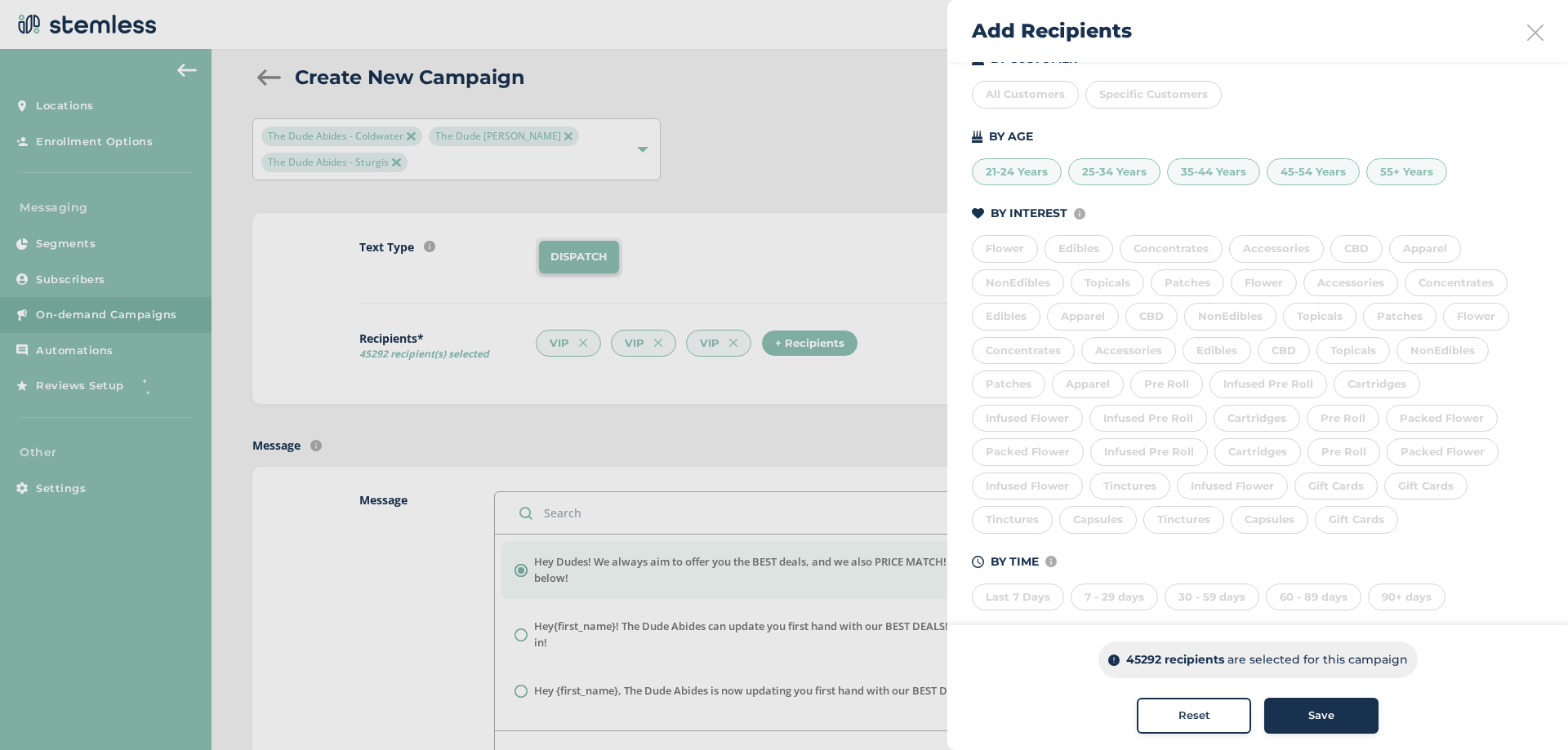
scroll to position [218, 0]
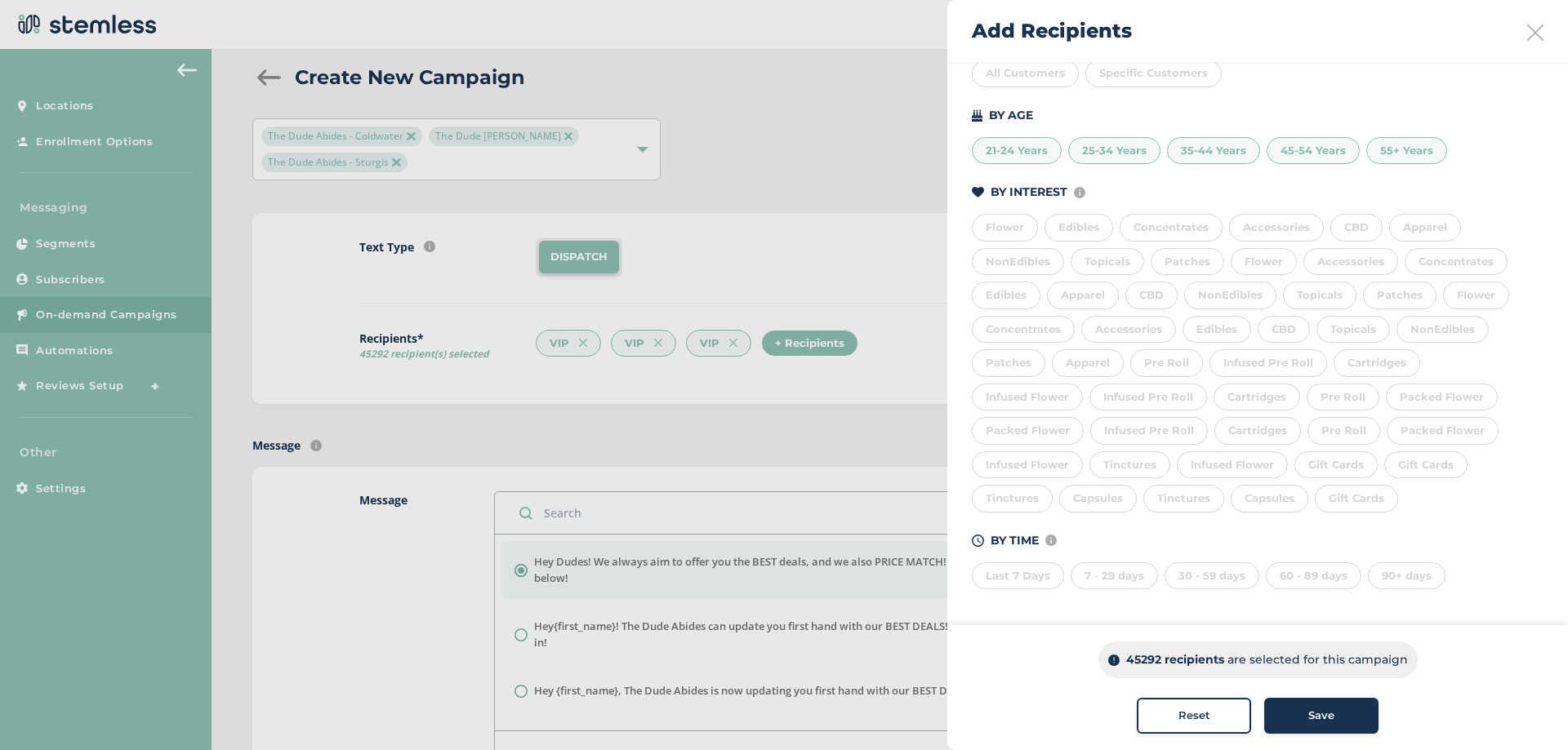
click at [1019, 579] on div "Last 7 Days" at bounding box center [1018, 577] width 92 height 28
click at [1107, 579] on div "7 - 29 days" at bounding box center [1114, 577] width 88 height 28
click at [1018, 581] on div "Last 7 Days" at bounding box center [1018, 577] width 92 height 28
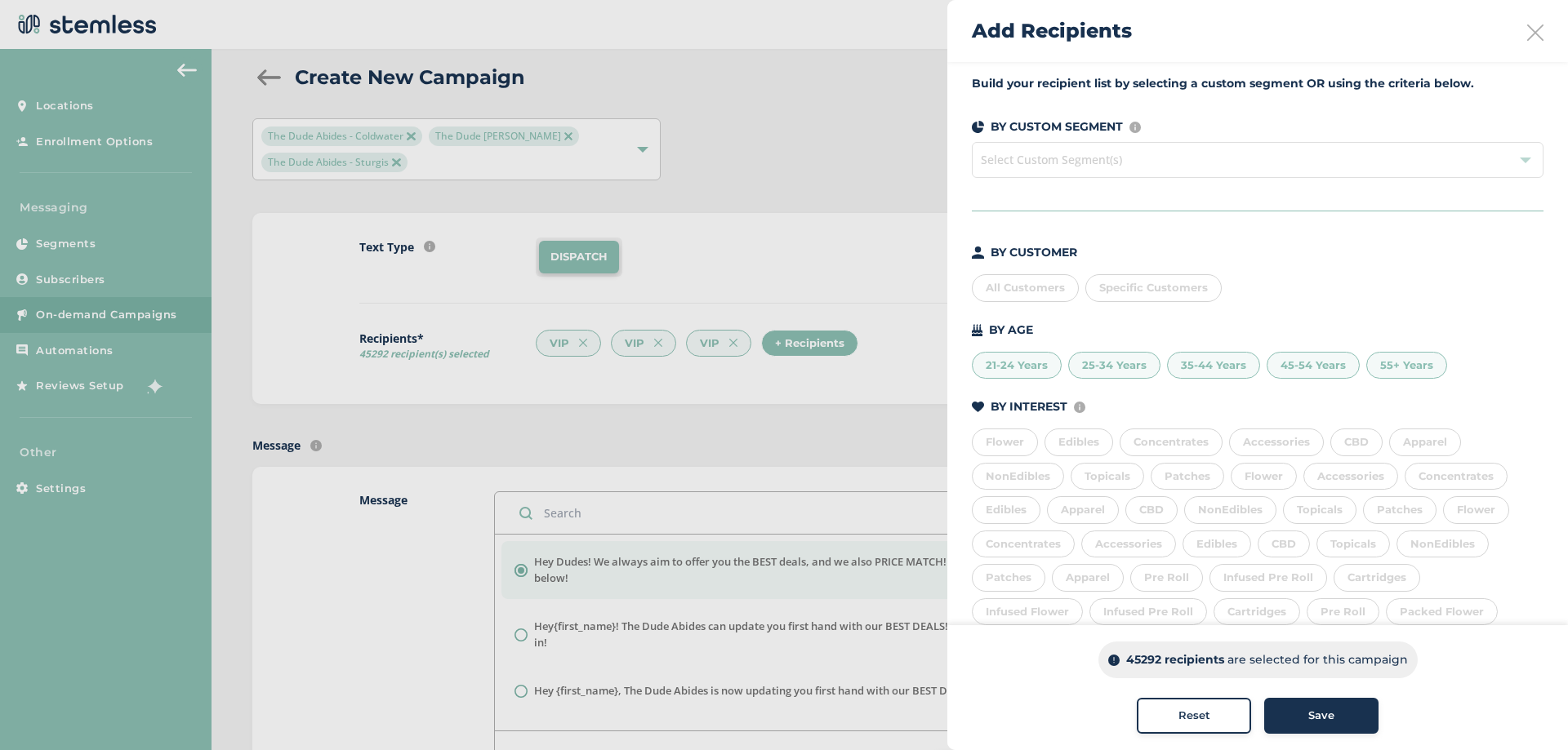
scroll to position [0, 0]
click at [1058, 282] on div "All Customers" at bounding box center [1025, 292] width 107 height 28
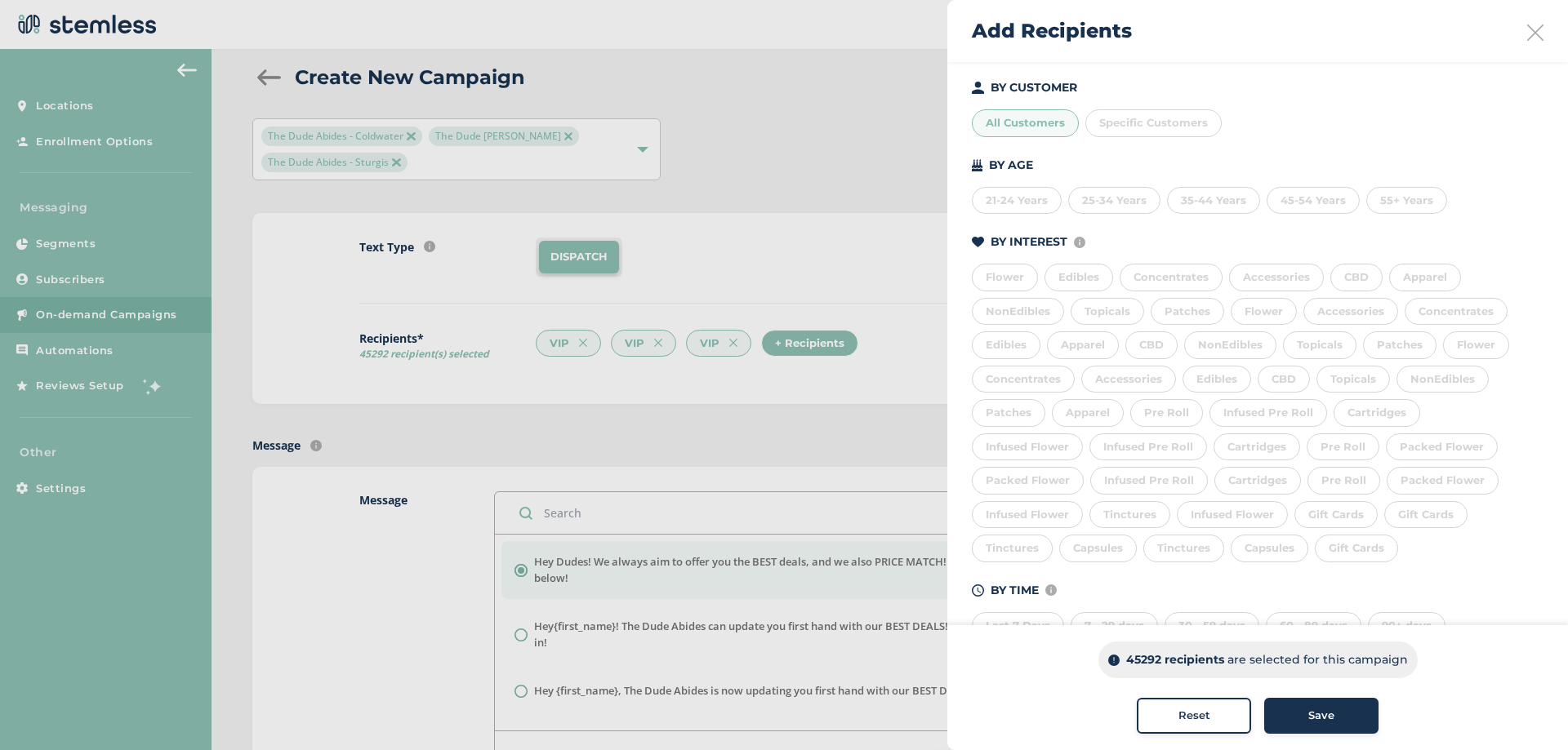
scroll to position [218, 0]
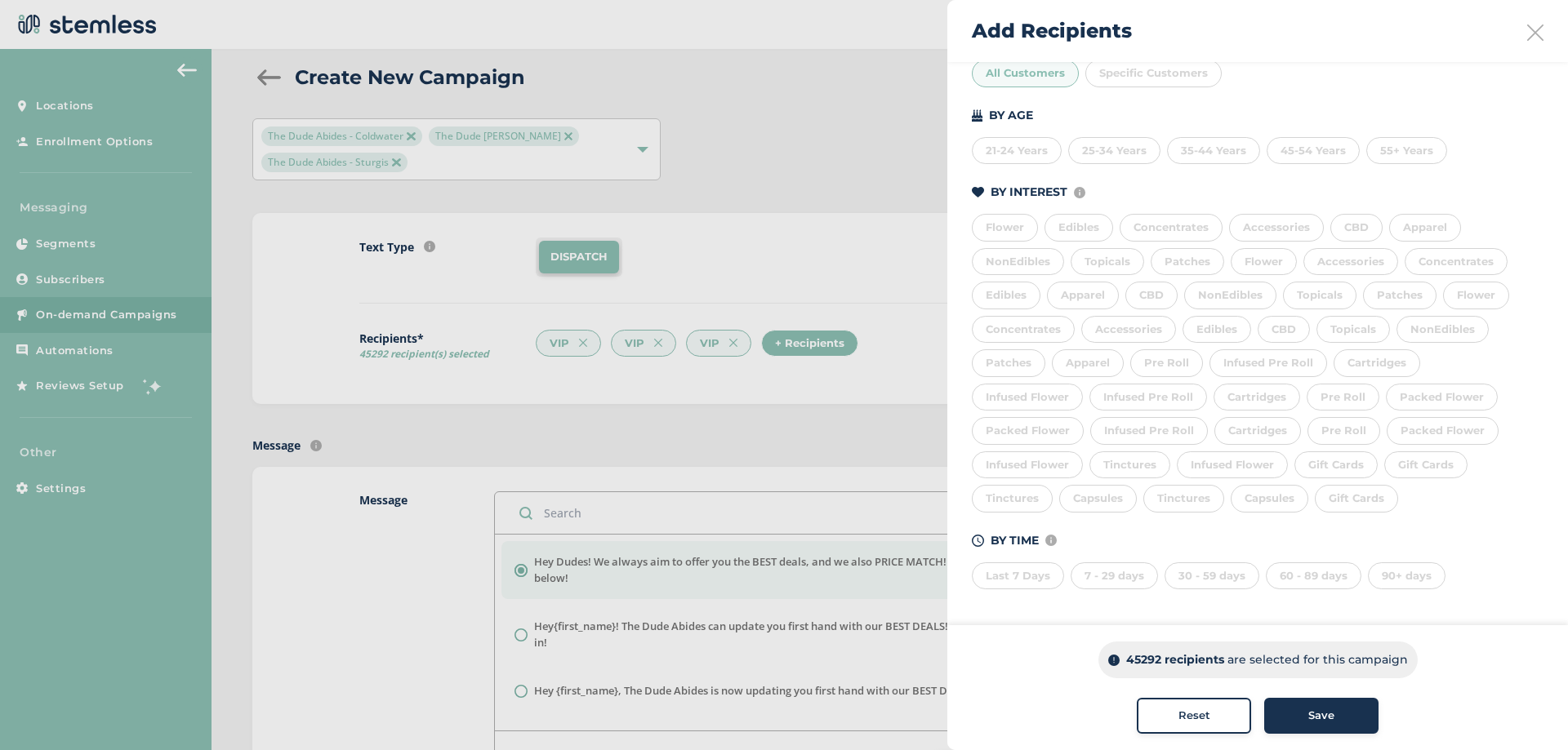
click at [1117, 570] on div "7 - 29 days" at bounding box center [1114, 577] width 88 height 28
click at [1221, 577] on div "30 - 59 days" at bounding box center [1212, 577] width 95 height 28
click at [1287, 725] on button "Save" at bounding box center [1322, 716] width 114 height 36
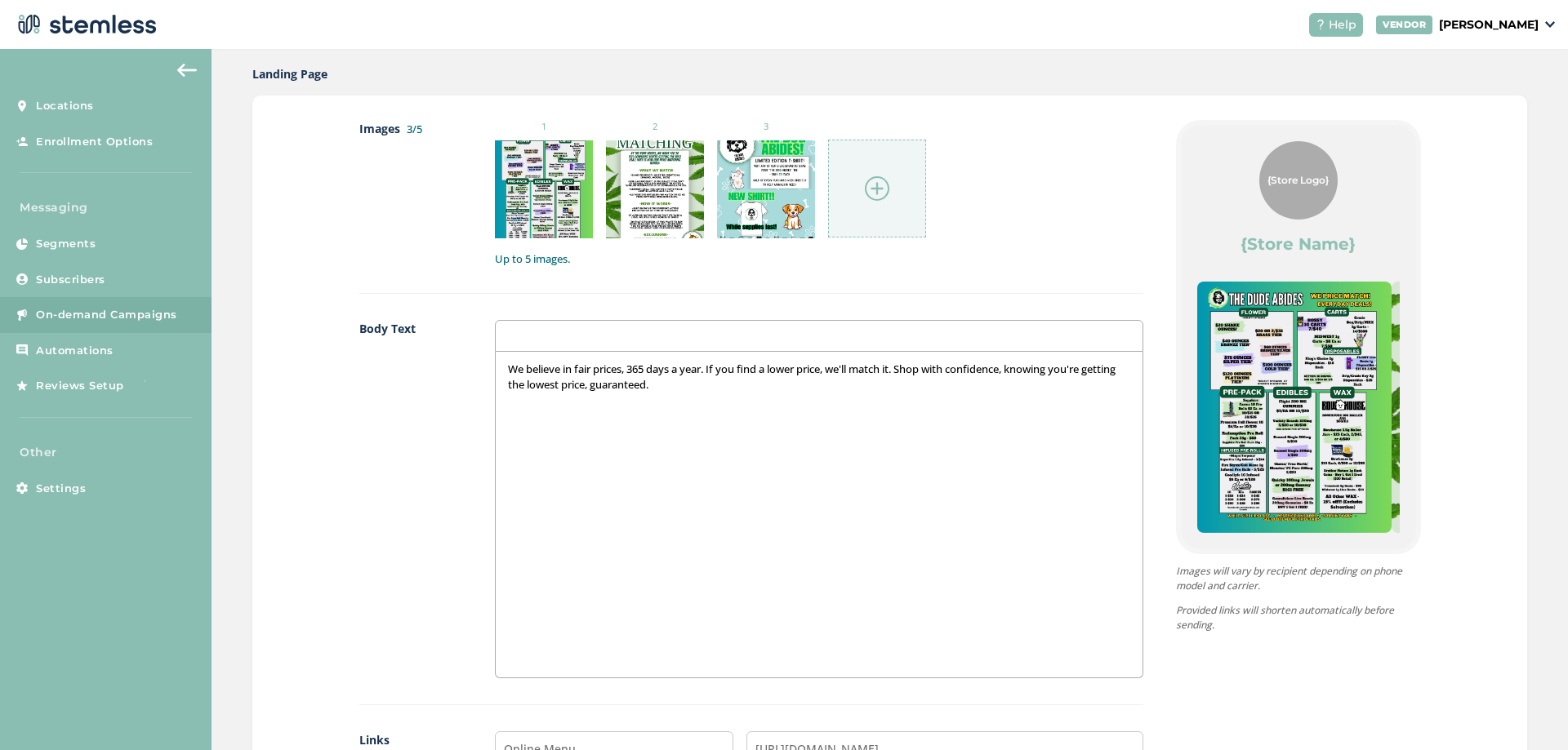
scroll to position [843, 0]
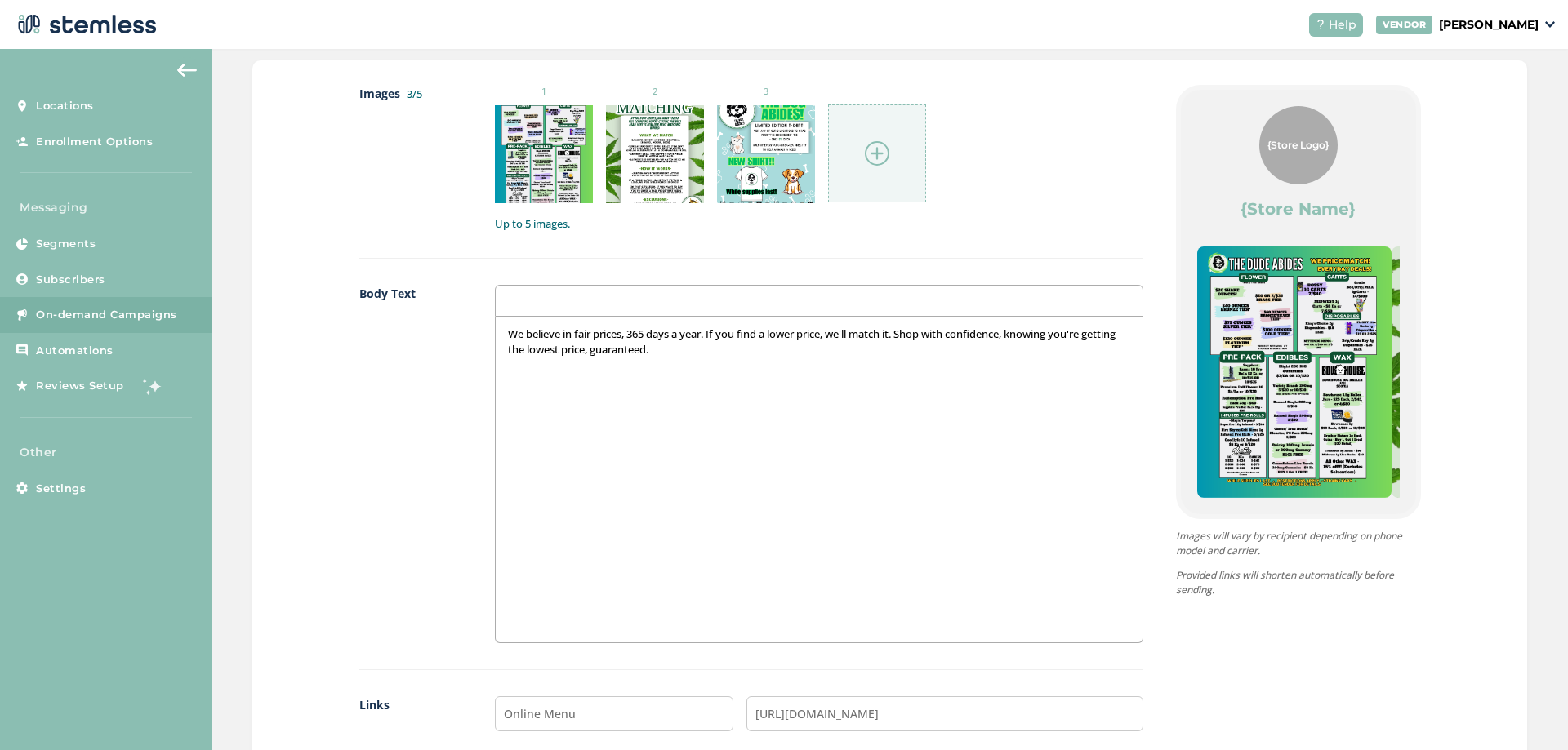
click at [758, 354] on p "We believe in fair prices, 365 days a year. If you find a lower price, we'll ma…" at bounding box center [818, 341] width 621 height 30
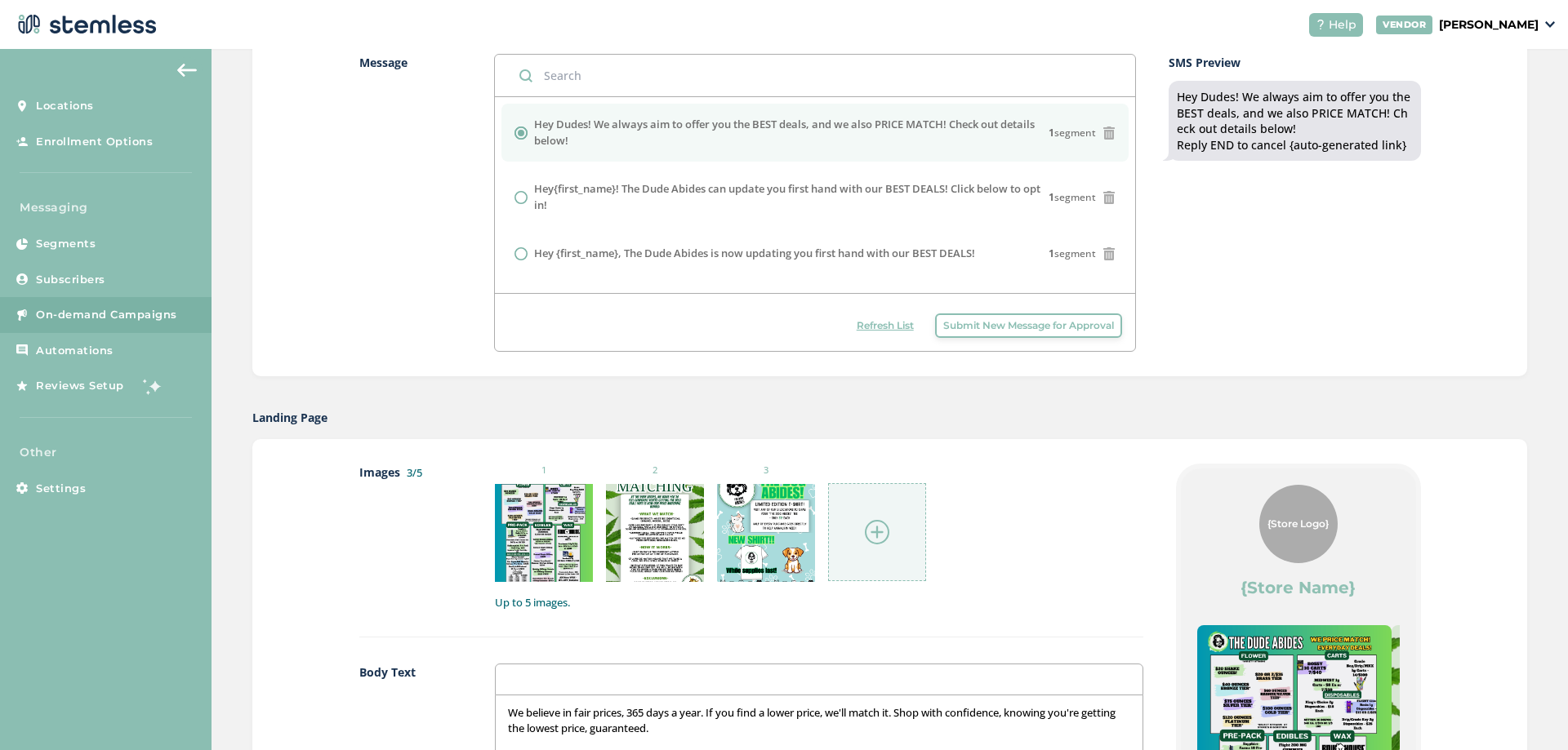
scroll to position [0, 0]
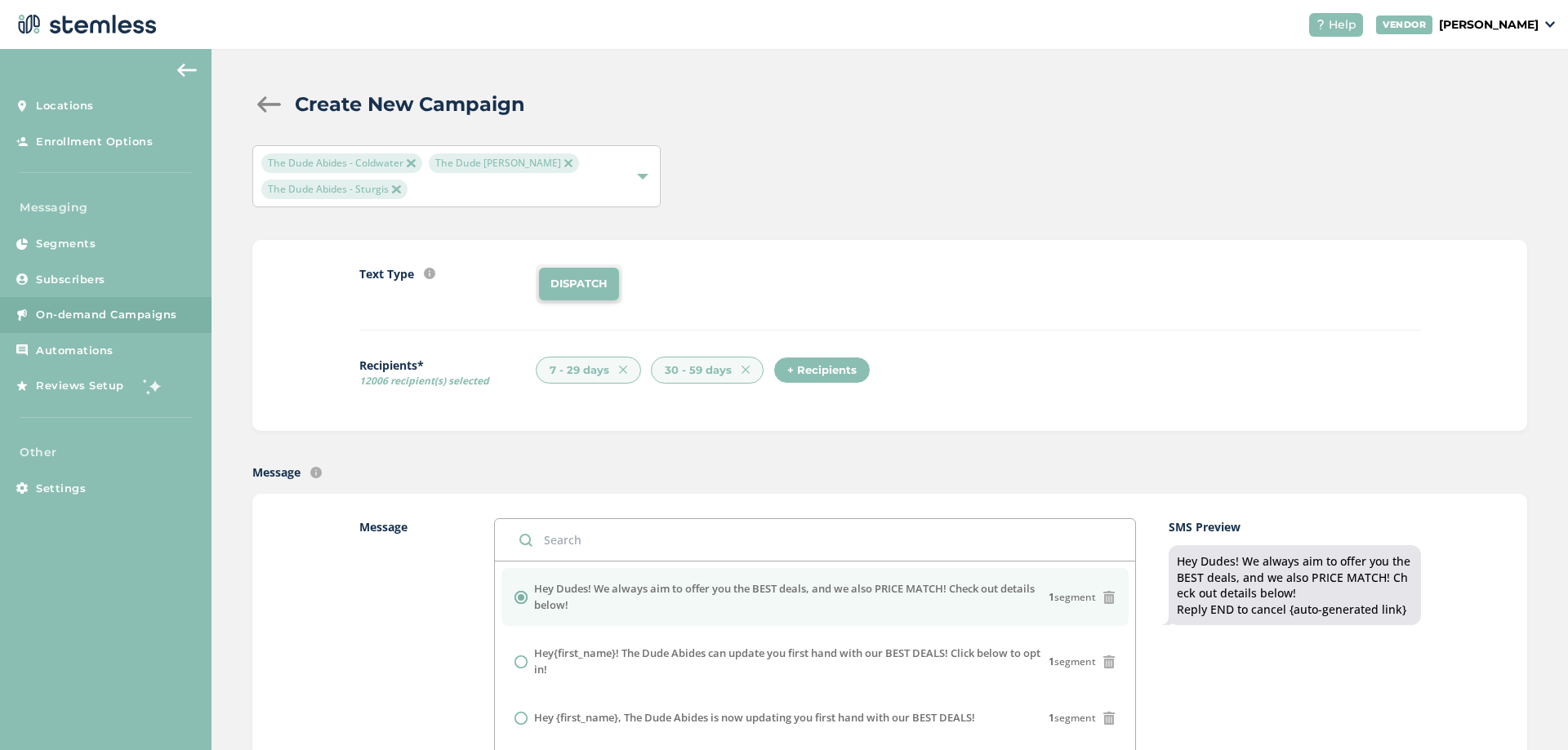
click at [620, 371] on img at bounding box center [623, 369] width 8 height 8
click at [700, 378] on div "+ Recipients" at bounding box center [706, 371] width 97 height 28
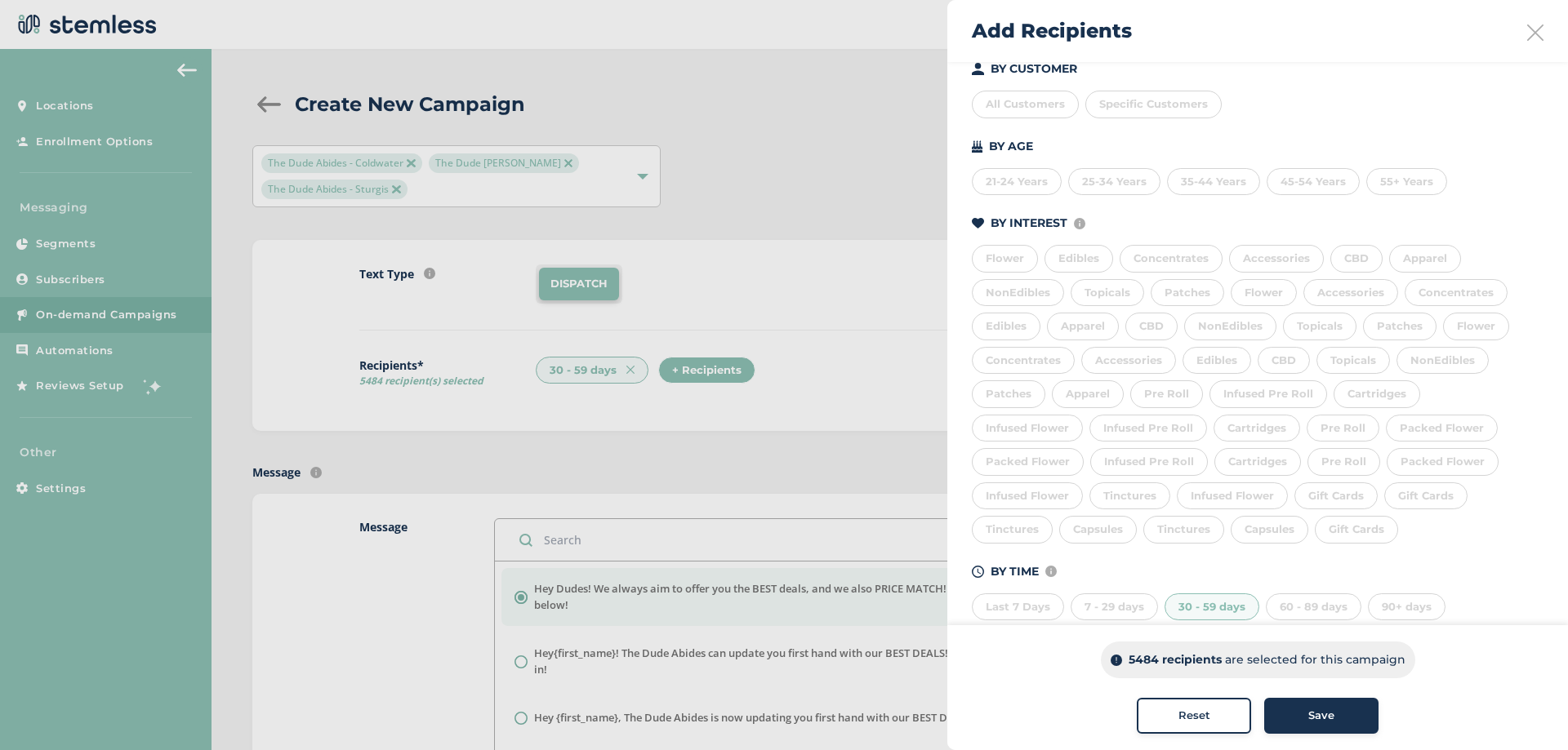
scroll to position [218, 0]
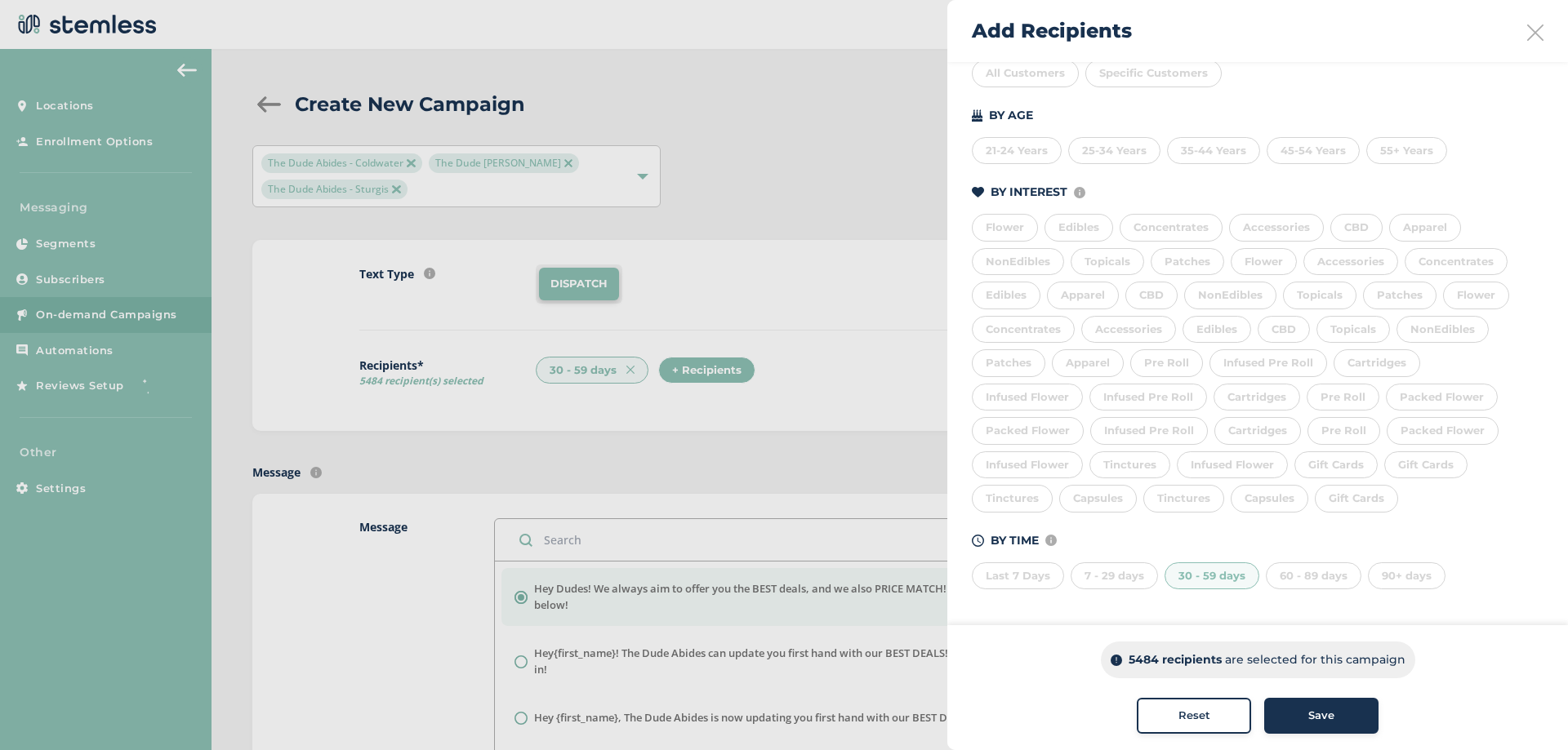
click at [1297, 577] on div "60 - 89 days" at bounding box center [1314, 577] width 96 height 28
click at [1296, 583] on div "60 - 89 days" at bounding box center [1314, 577] width 96 height 28
click at [1179, 577] on div "30 - 59 days" at bounding box center [1212, 577] width 95 height 28
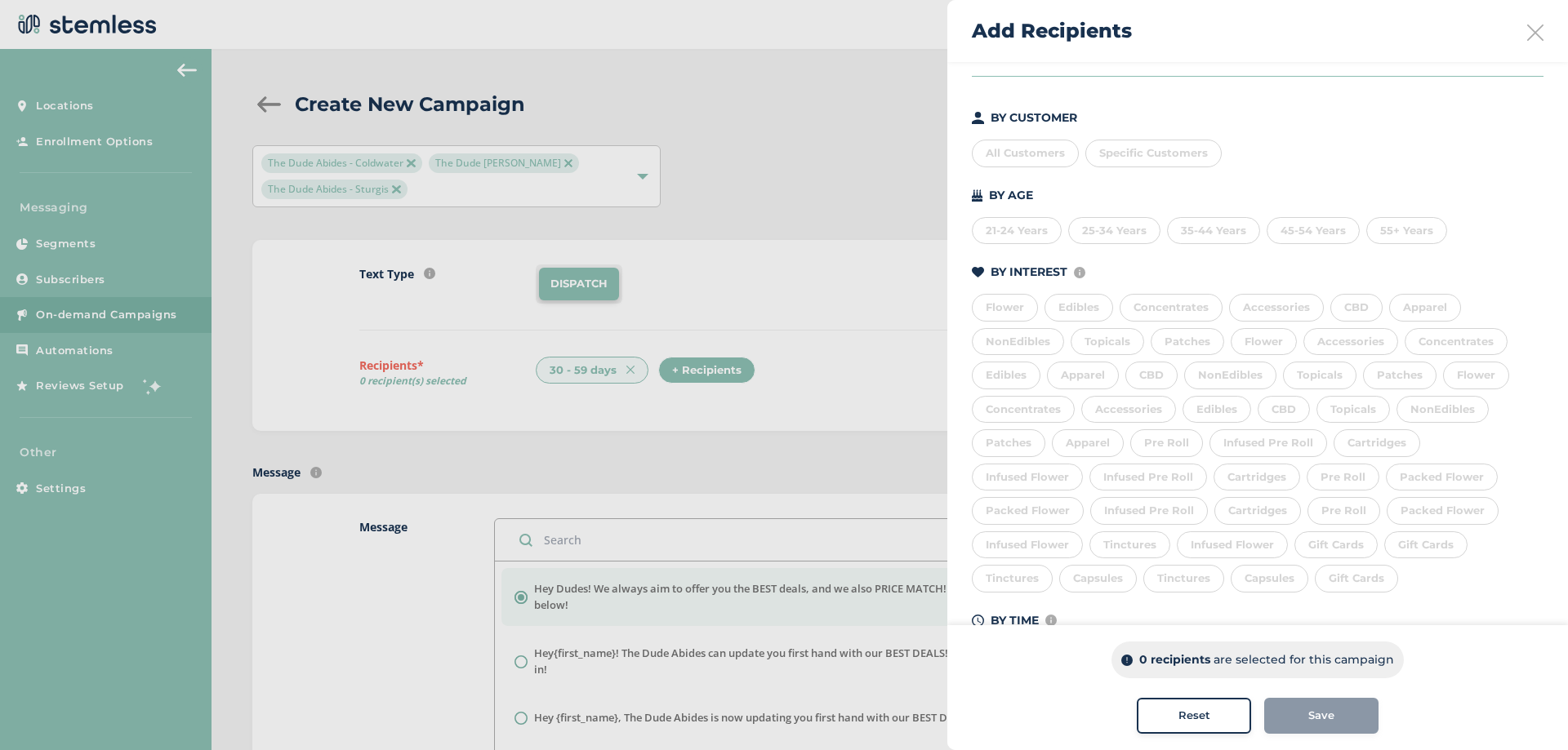
scroll to position [0, 0]
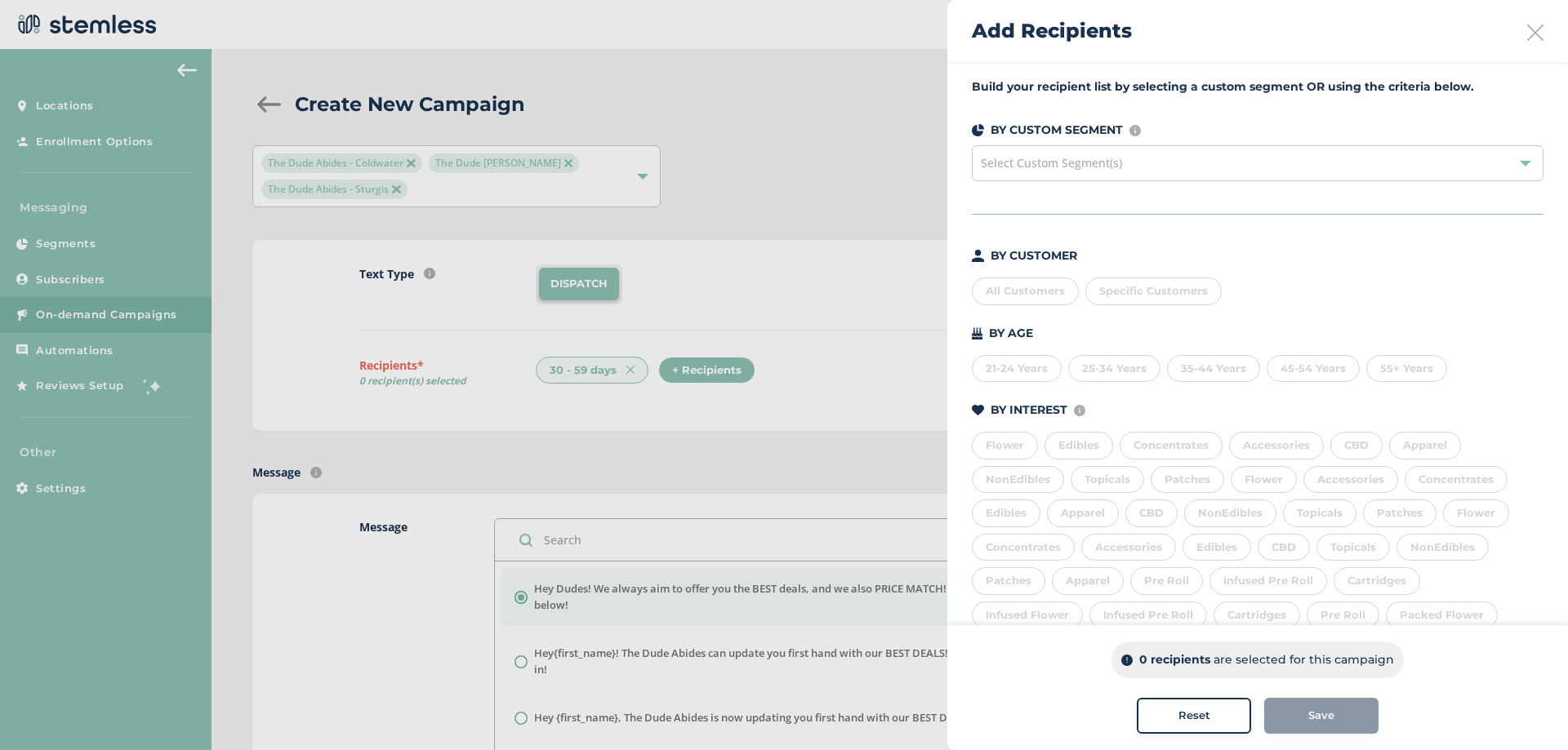
click at [1094, 170] on div "Select Custom Segment(s)" at bounding box center [1257, 163] width 571 height 36
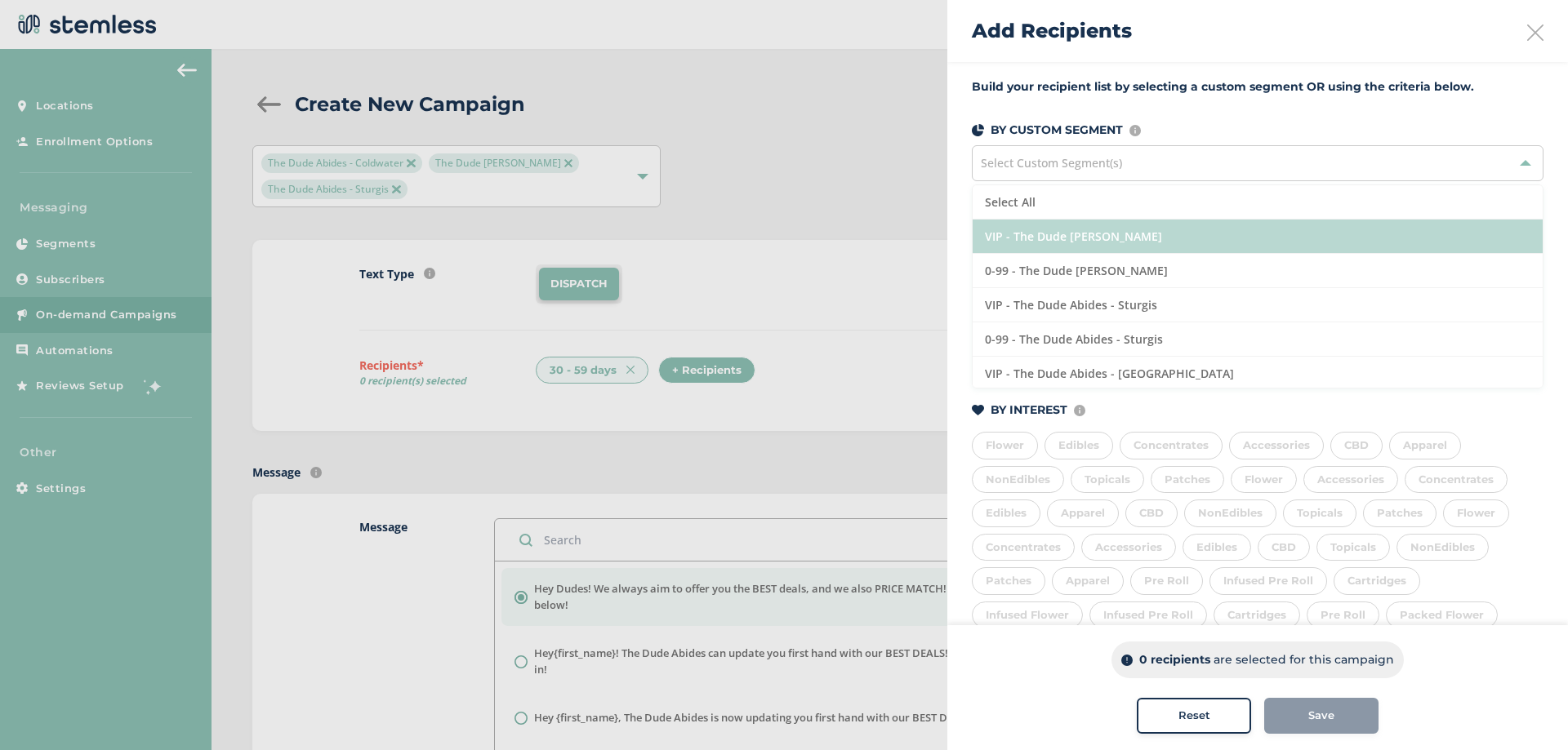
click at [1143, 239] on li "VIP - The Dude [PERSON_NAME]" at bounding box center [1258, 236] width 570 height 34
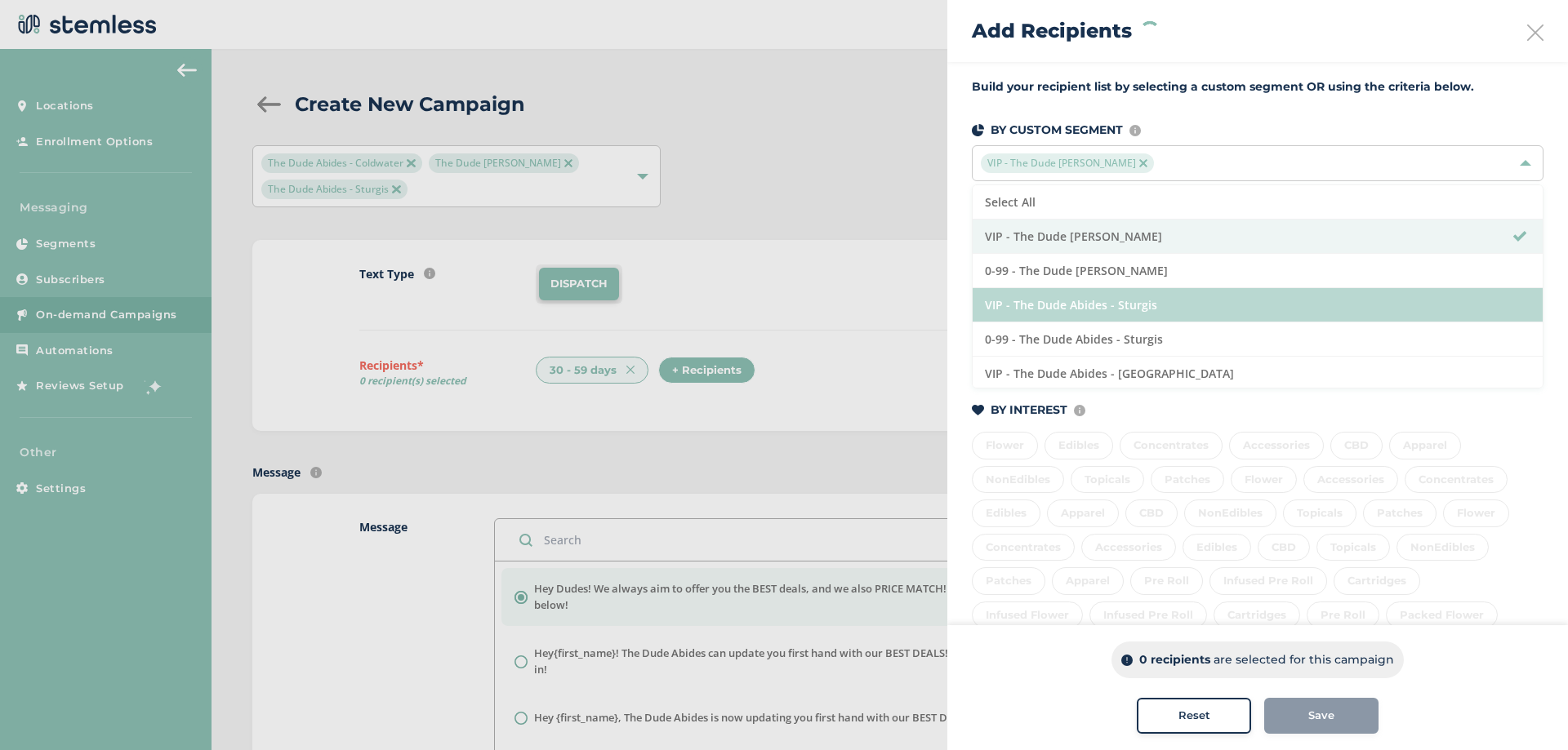
click at [1119, 302] on li "VIP - The Dude Abides - Sturgis" at bounding box center [1258, 304] width 570 height 34
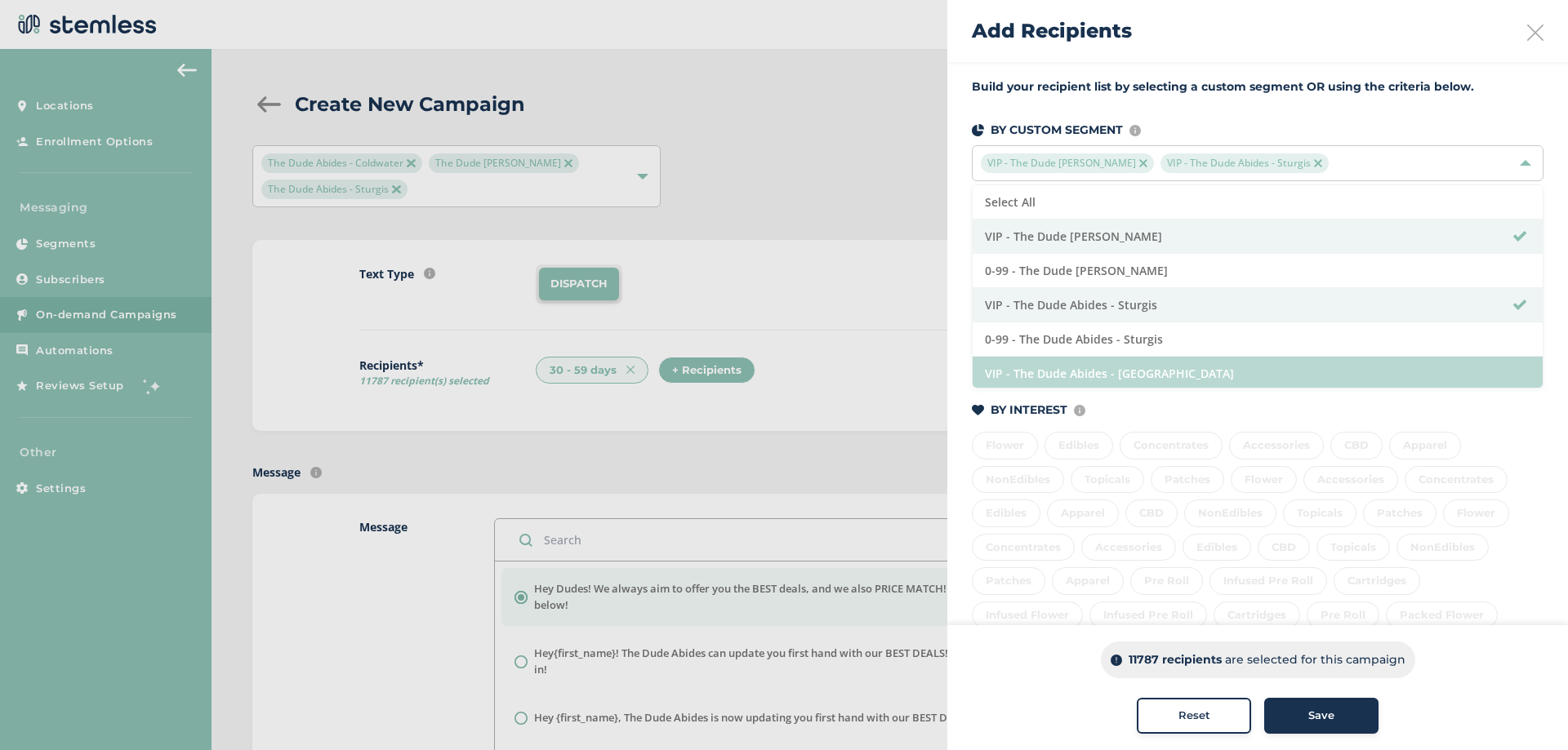
click at [1123, 370] on li "VIP - The Dude Abides - [GEOGRAPHIC_DATA]" at bounding box center [1258, 374] width 570 height 34
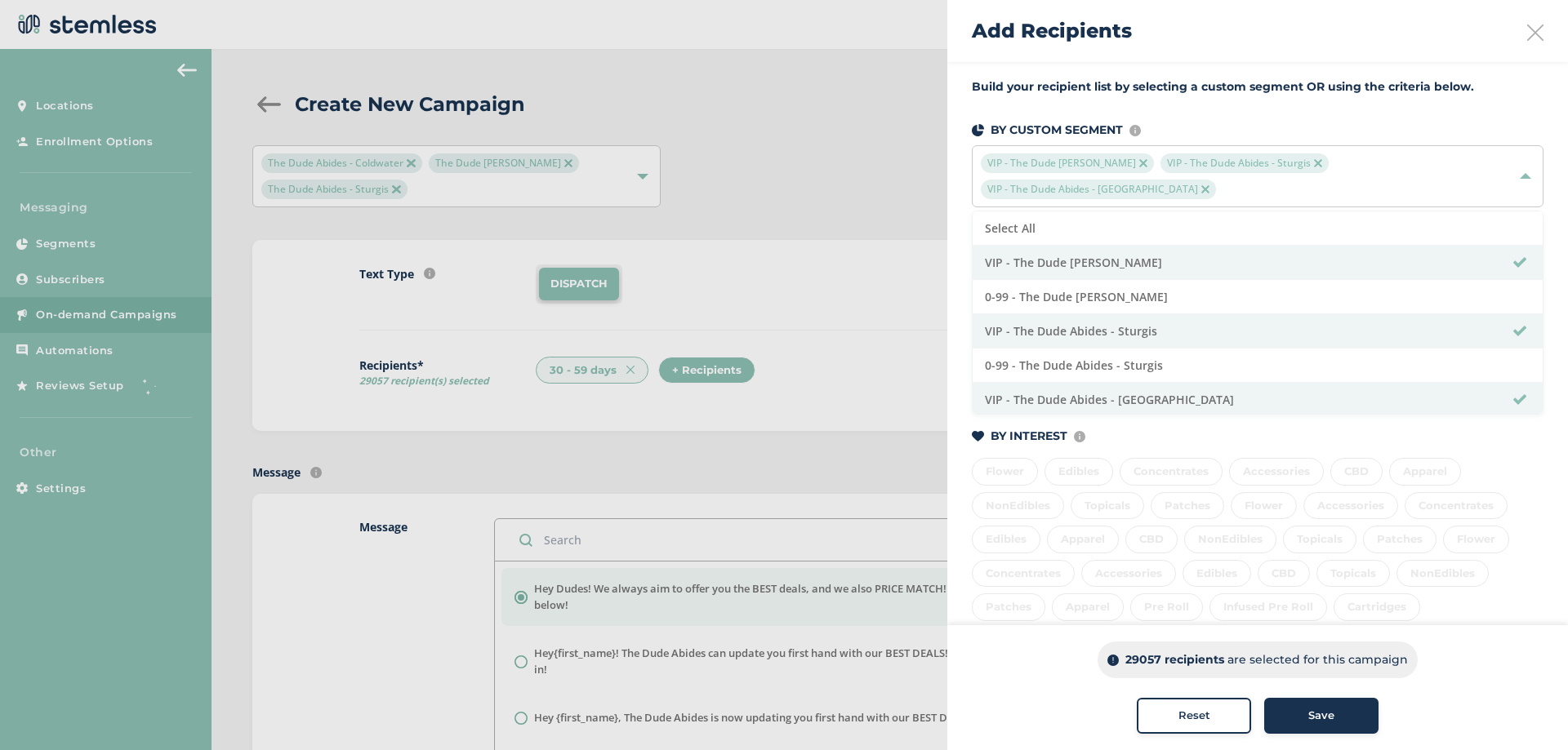
click at [1110, 661] on img at bounding box center [1113, 661] width 11 height 11
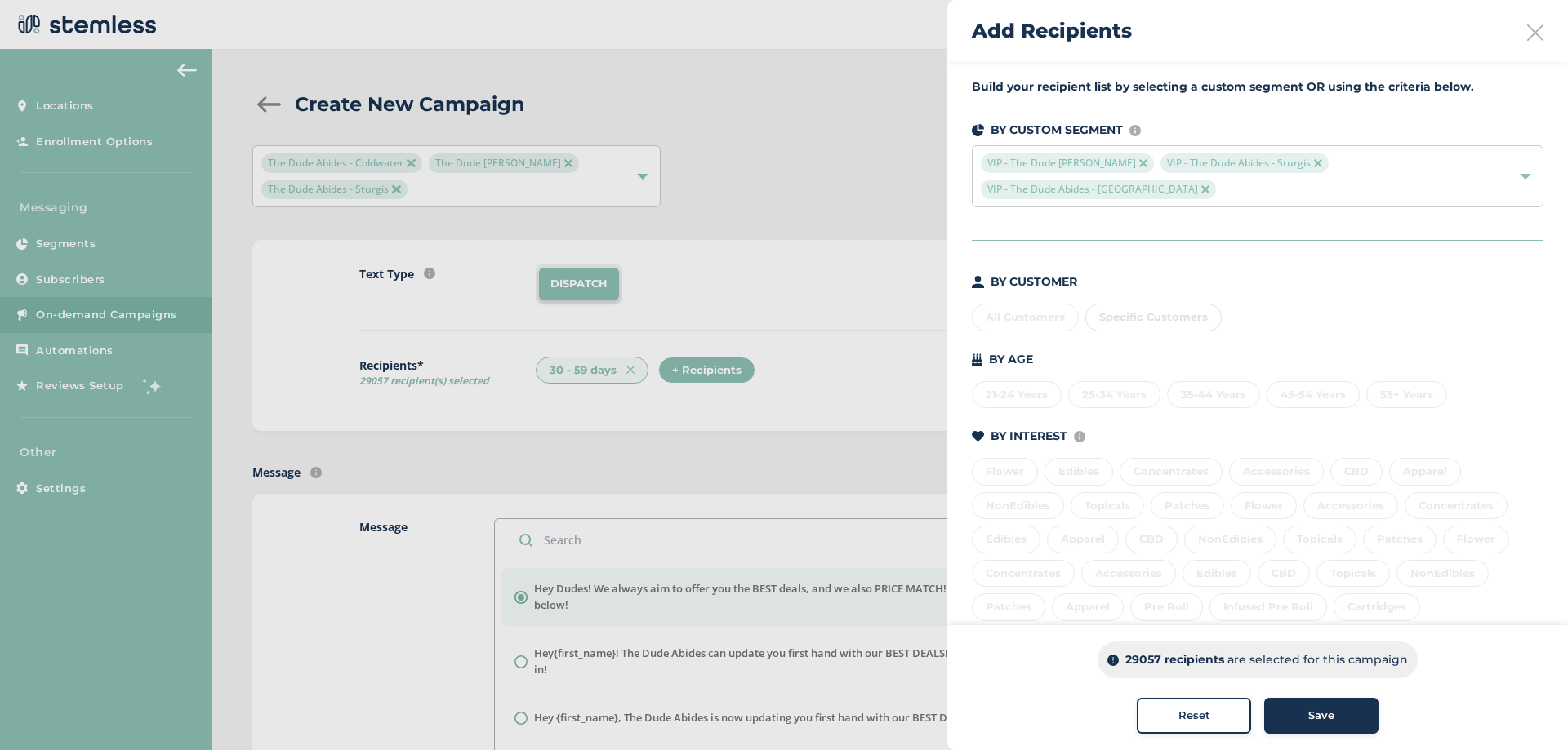
click at [872, 461] on div at bounding box center [784, 375] width 1568 height 750
click at [1514, 50] on div "Add Recipients" at bounding box center [1257, 30] width 620 height 62
click at [1527, 39] on icon at bounding box center [1536, 33] width 17 height 17
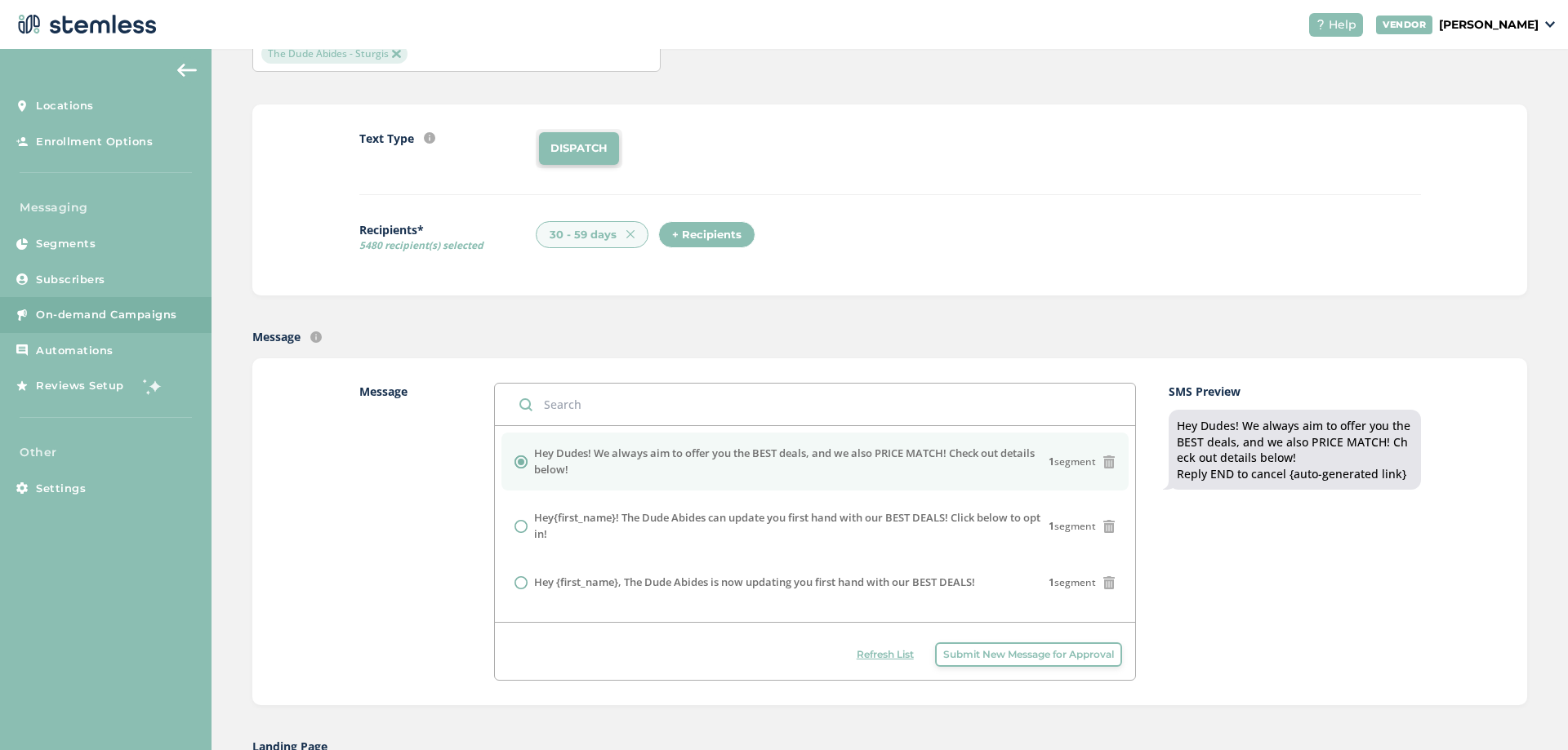
scroll to position [163, 0]
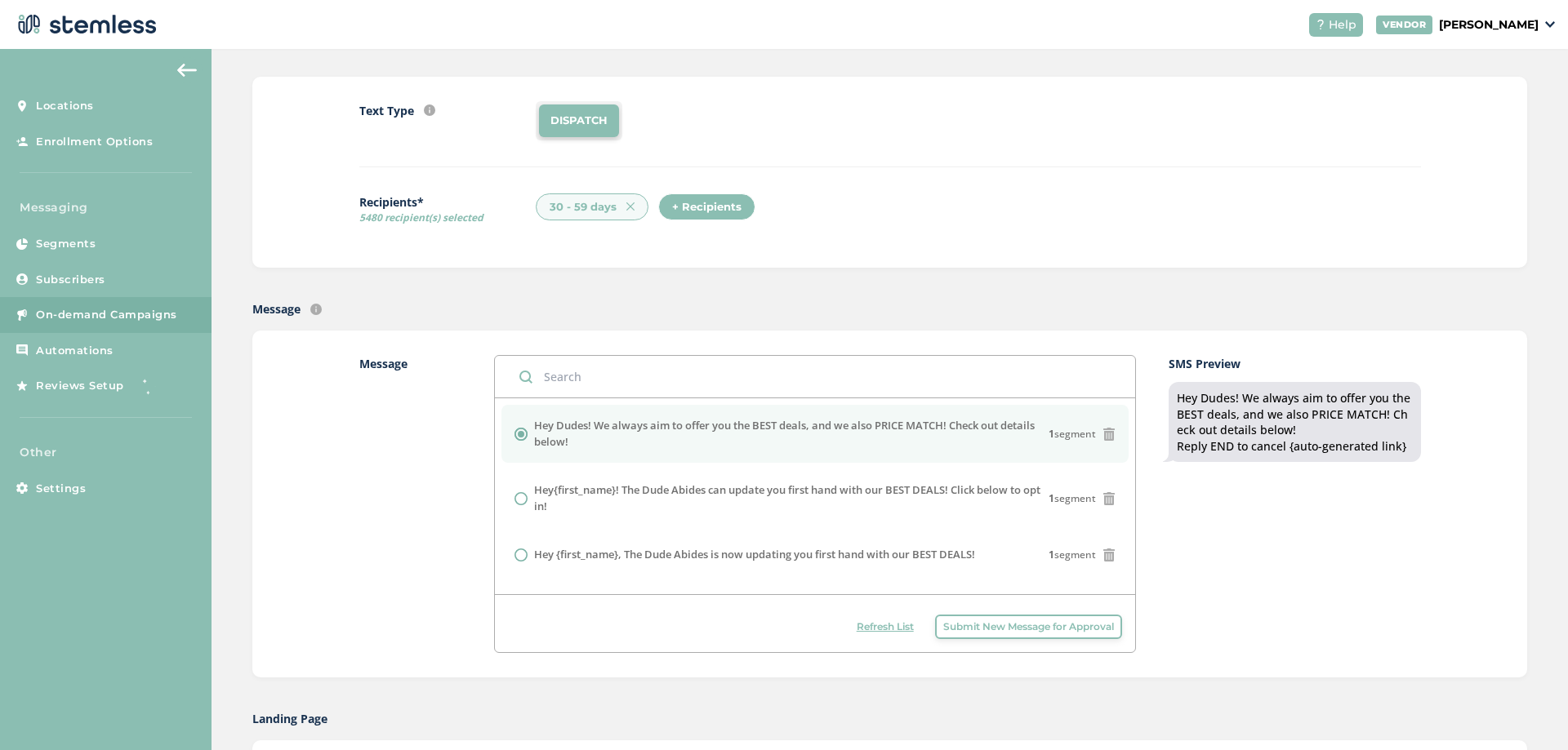
click at [700, 207] on div "+ Recipients" at bounding box center [706, 208] width 97 height 28
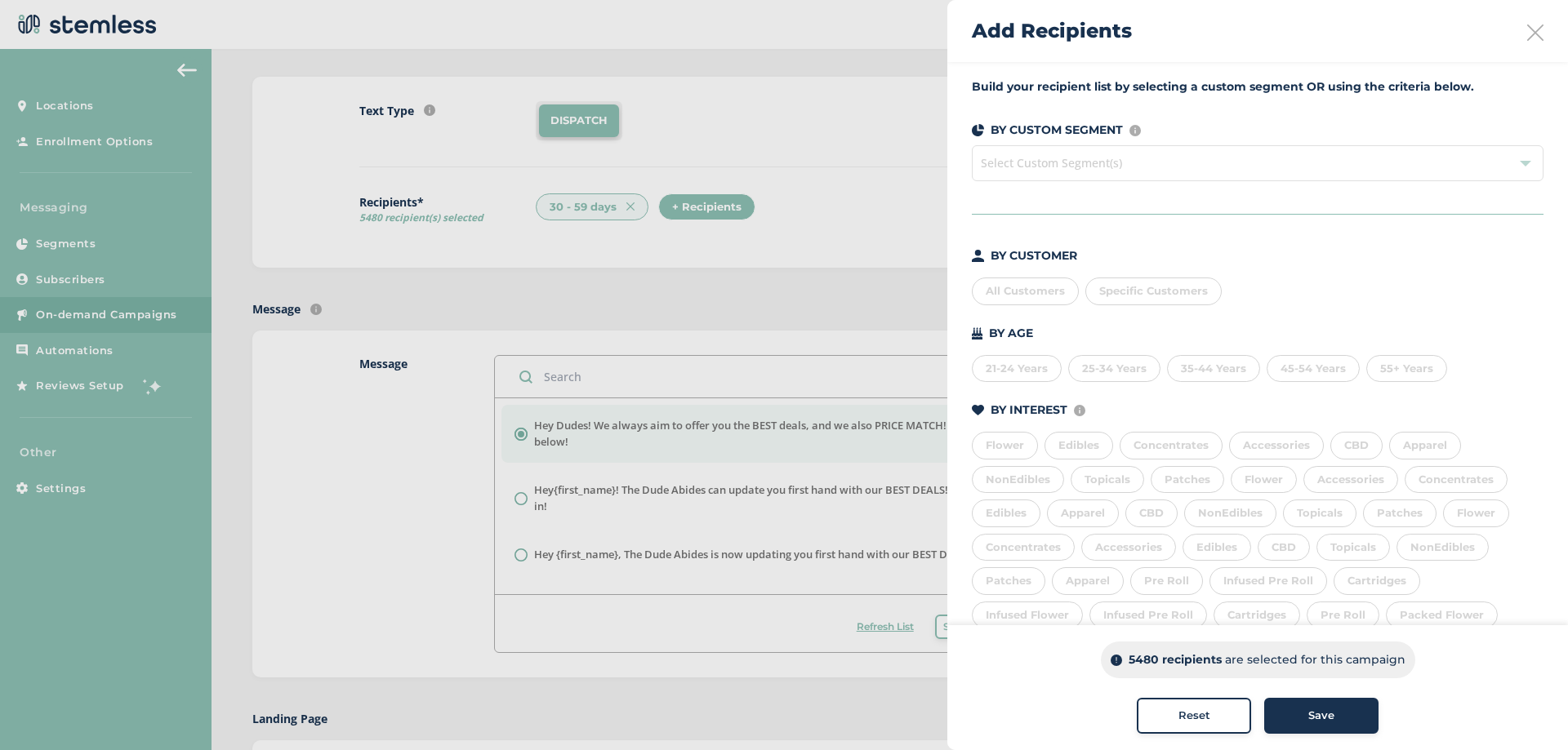
click at [1394, 156] on span "Select Custom Segment(s)" at bounding box center [1257, 163] width 571 height 36
click at [1157, 174] on span "Select Custom Segment(s)" at bounding box center [1257, 163] width 571 height 36
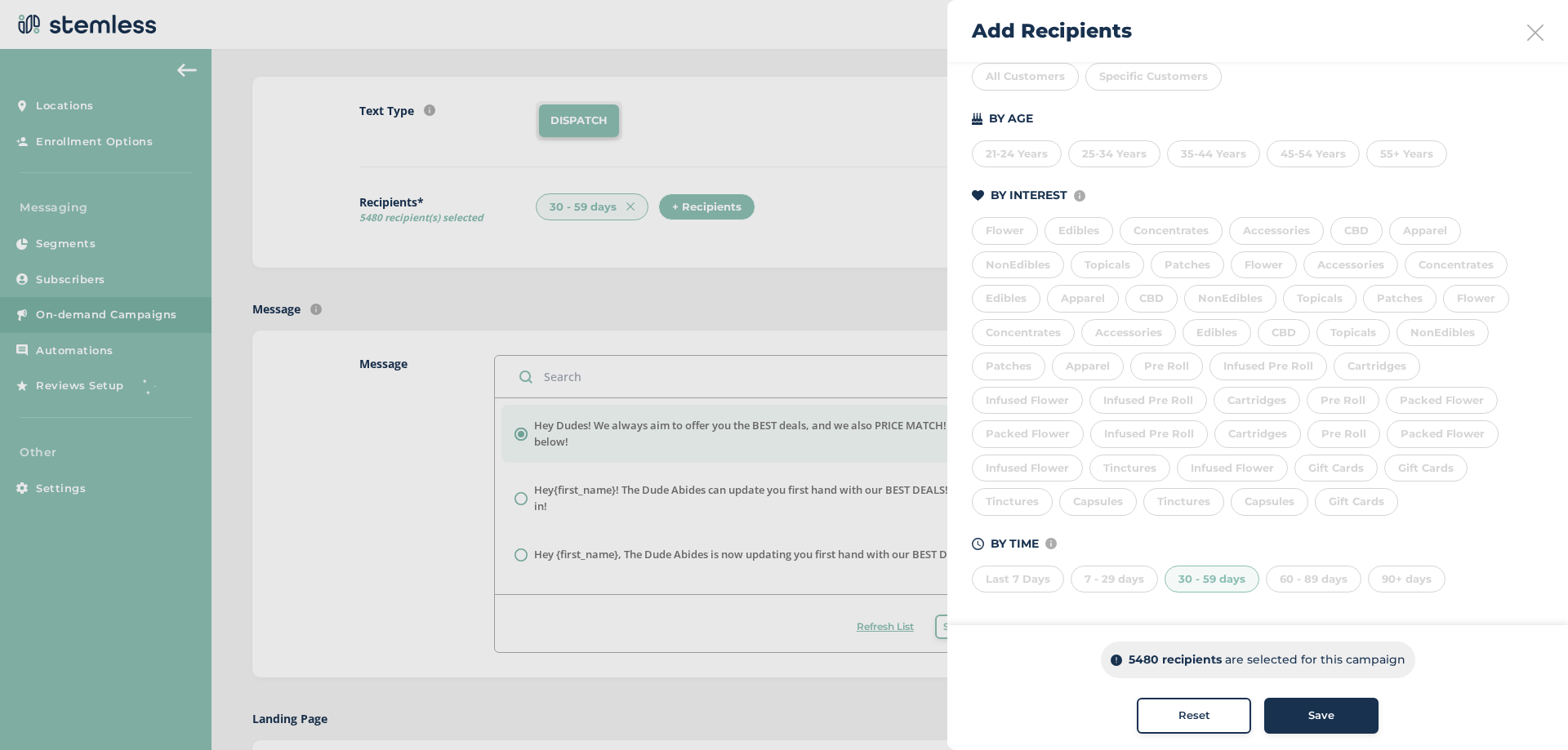
scroll to position [218, 0]
click at [1179, 581] on div "30 - 59 days" at bounding box center [1212, 577] width 95 height 28
click at [1034, 576] on div "Last 7 Days" at bounding box center [1018, 577] width 92 height 28
click at [1129, 577] on div "7 - 29 days" at bounding box center [1114, 577] width 88 height 28
click at [1027, 577] on div "Last 7 Days" at bounding box center [1018, 577] width 92 height 28
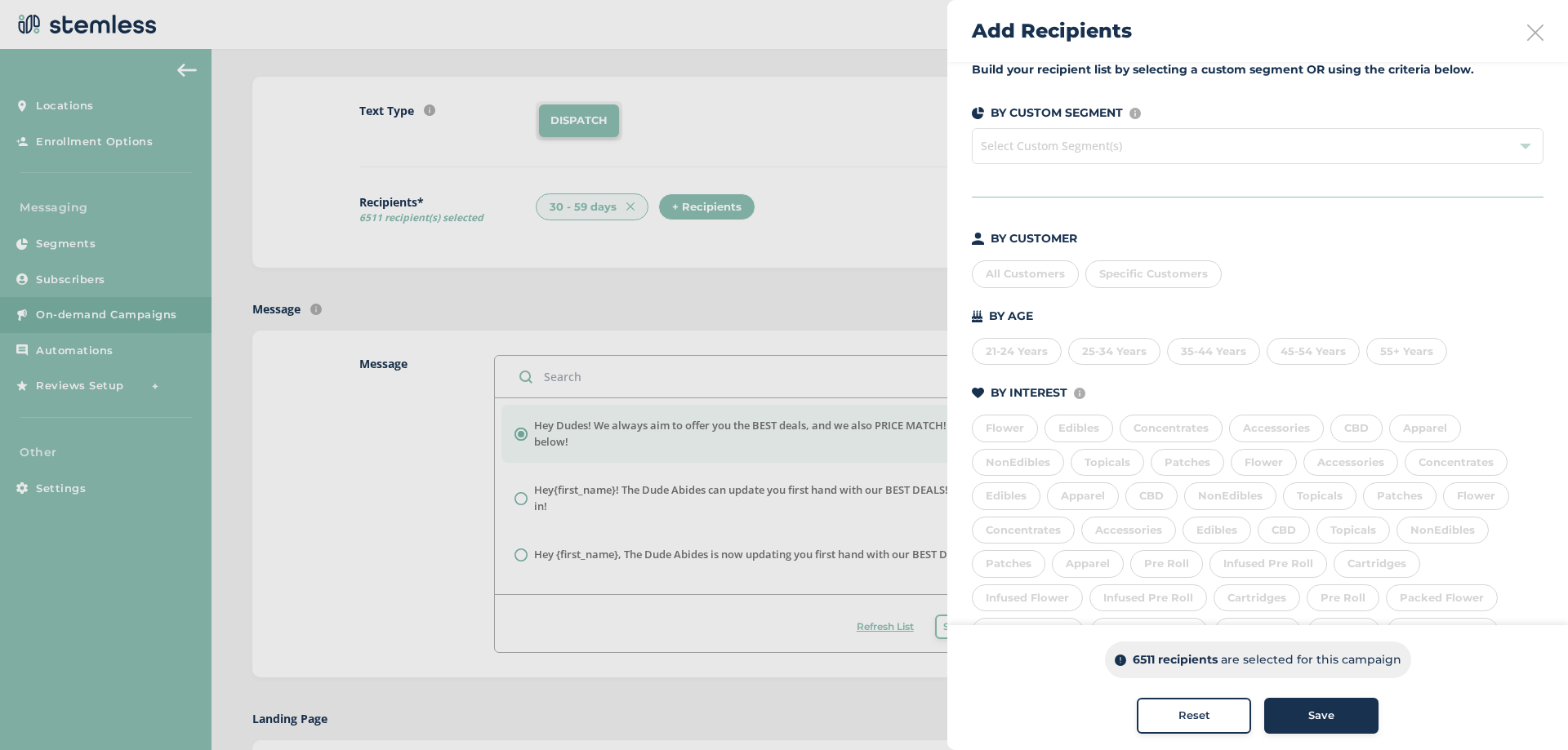
scroll to position [0, 0]
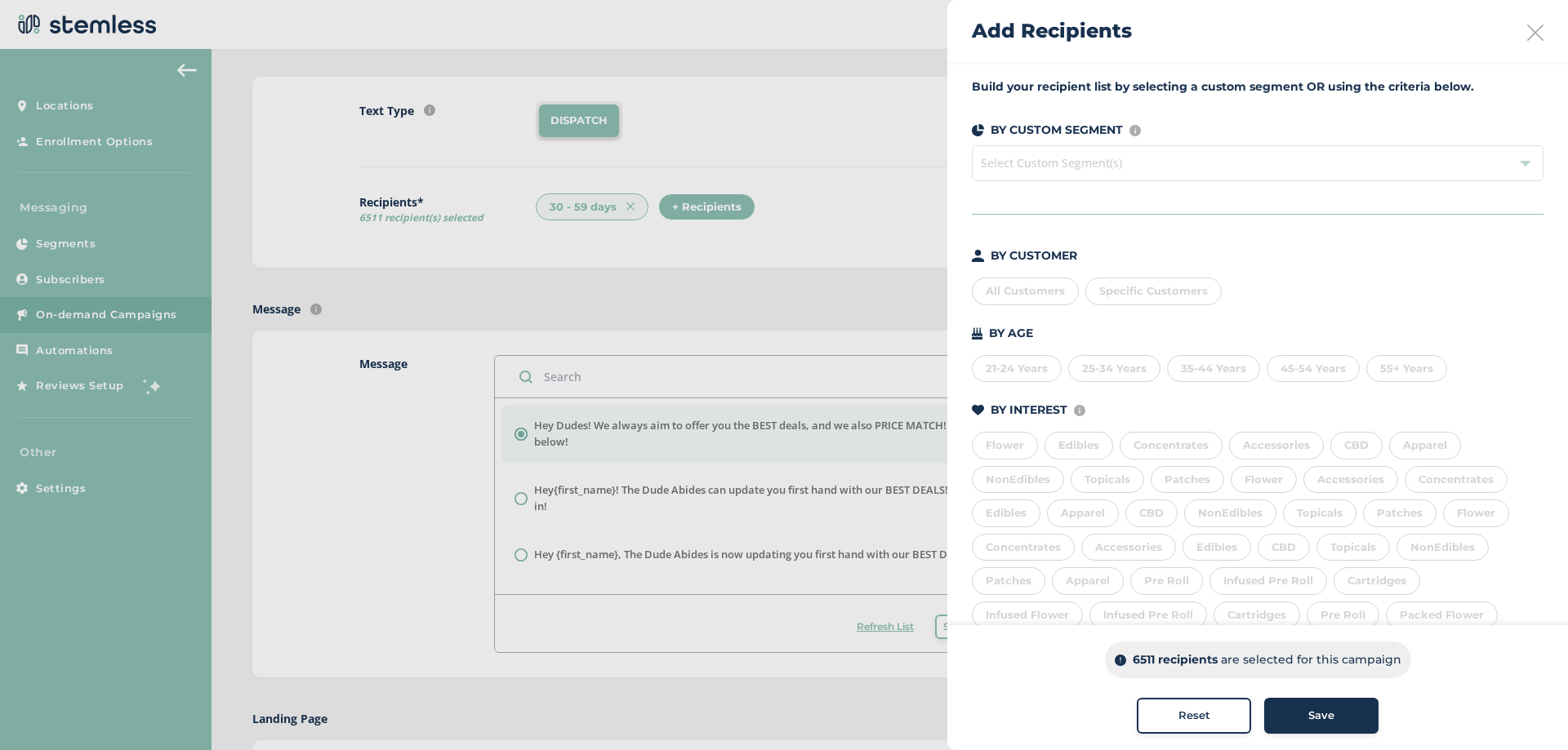
click at [1083, 168] on span "Select Custom Segment(s)" at bounding box center [1257, 163] width 571 height 36
click at [1410, 273] on div "All Customers Specific Customers" at bounding box center [1257, 288] width 571 height 34
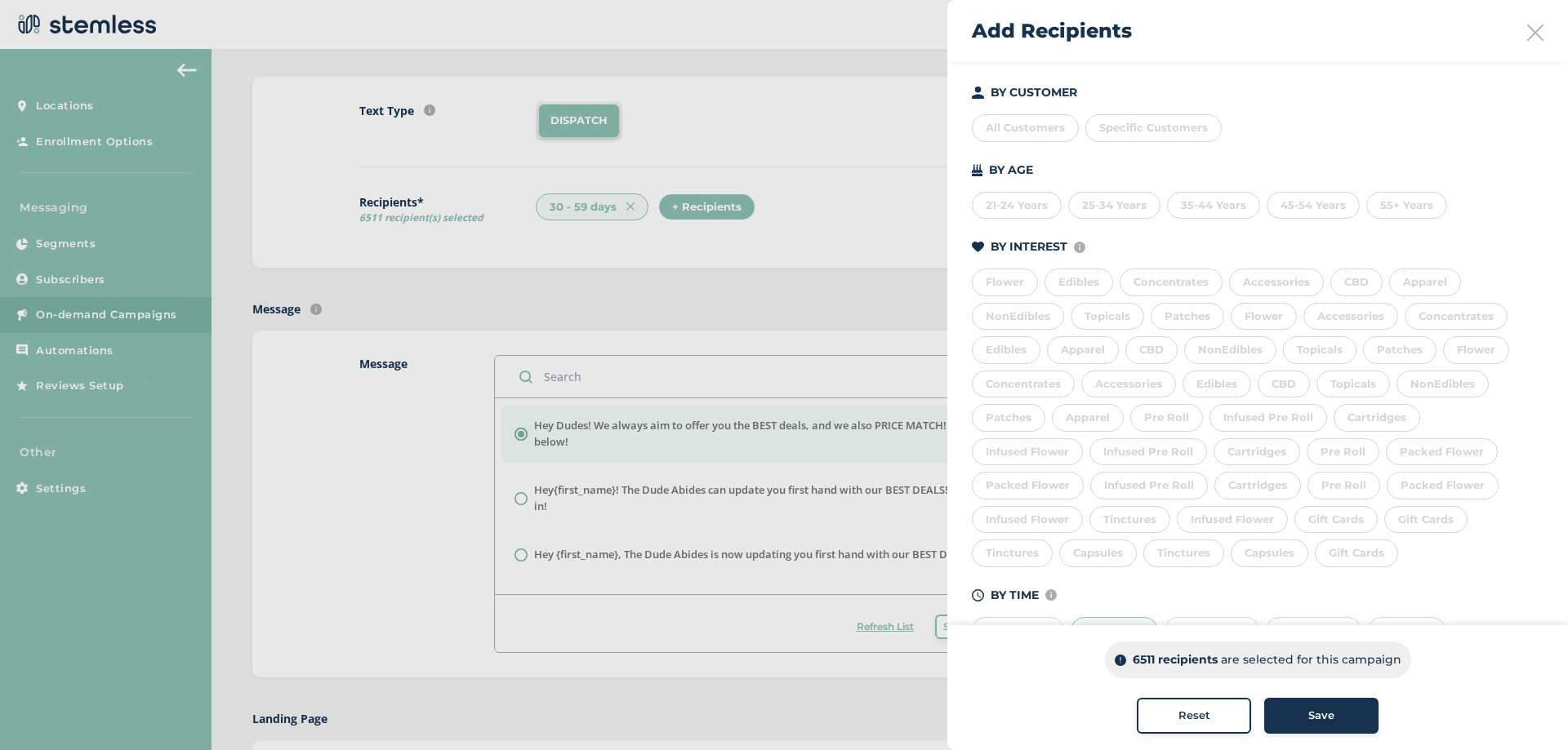
scroll to position [218, 0]
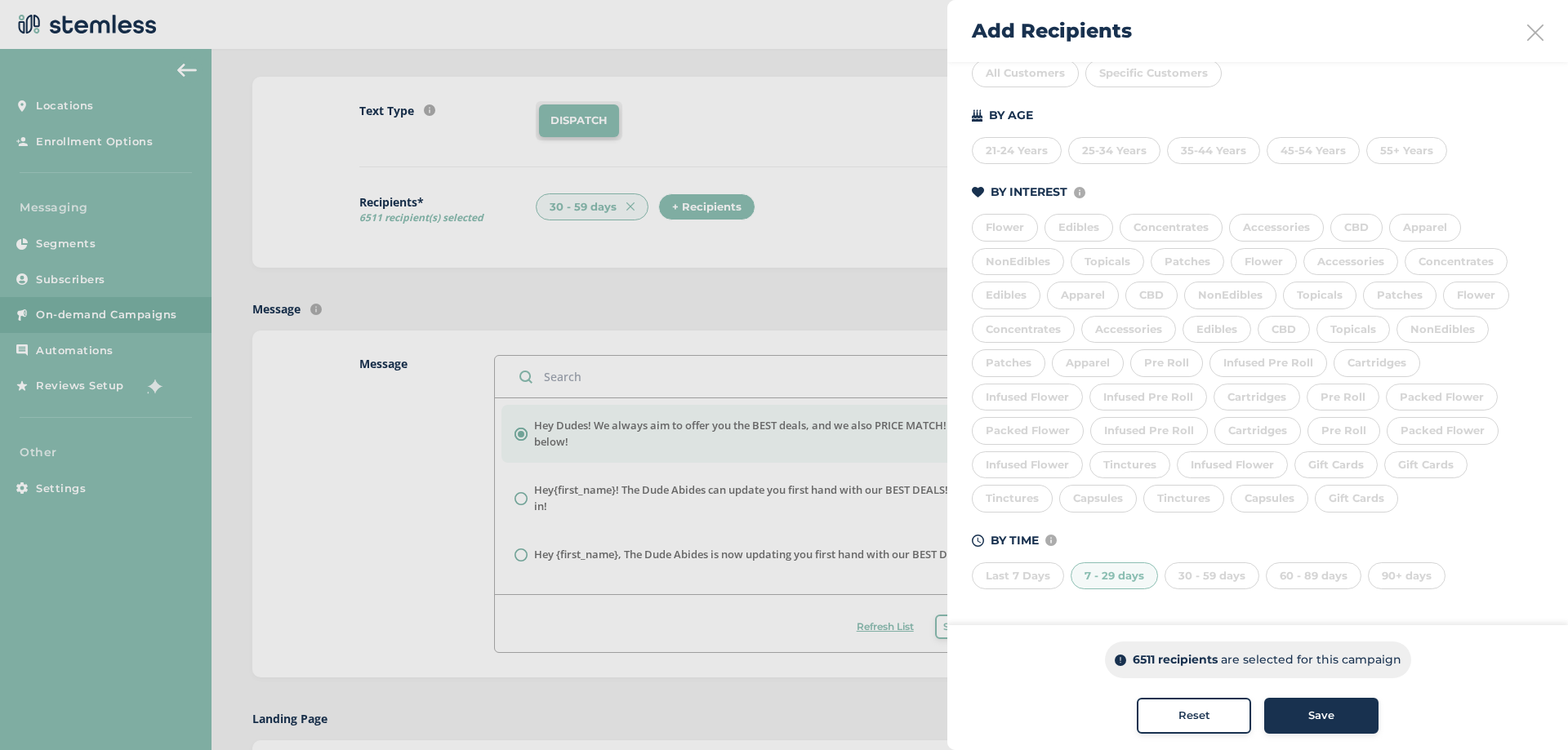
click at [1331, 702] on button "Save" at bounding box center [1322, 716] width 114 height 36
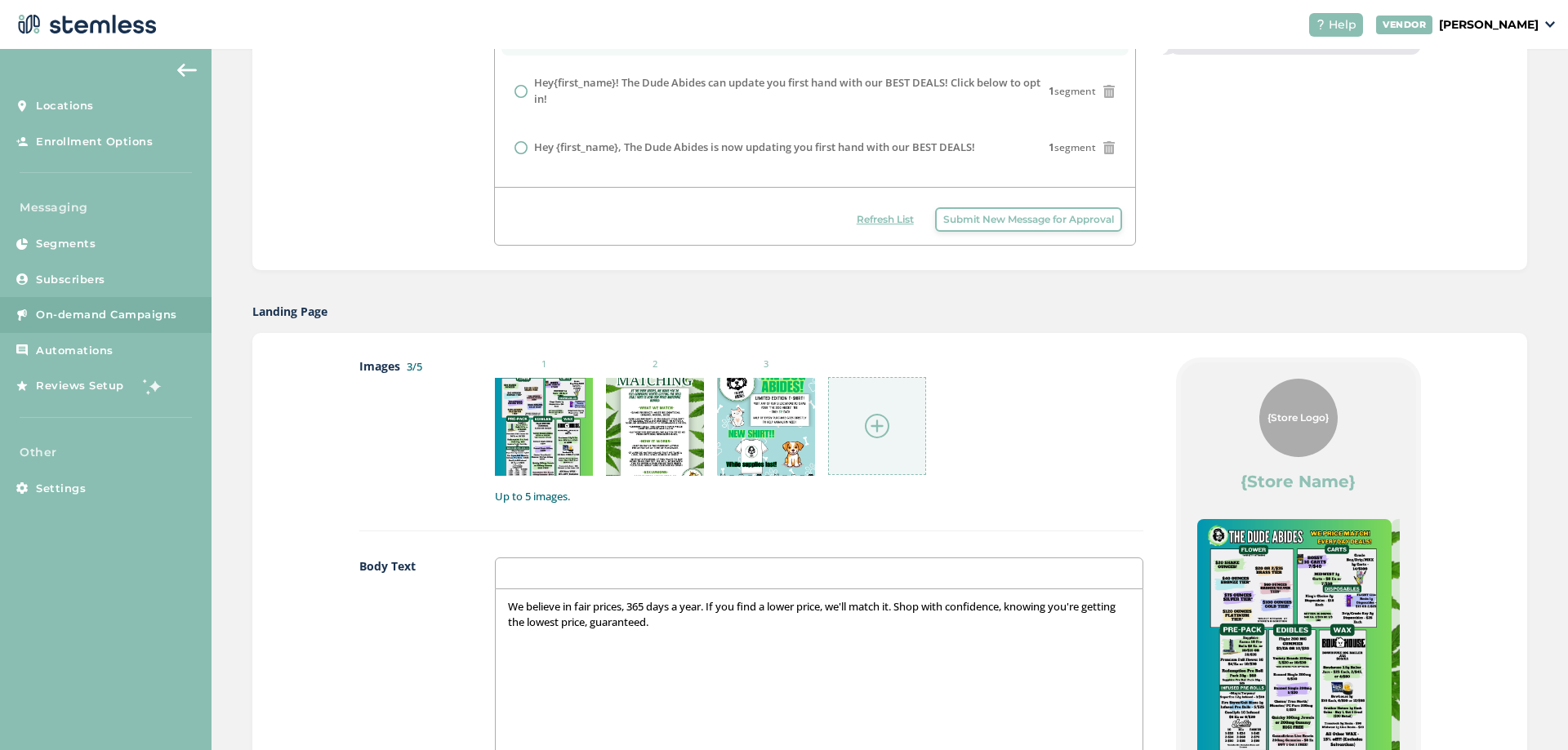
scroll to position [571, 0]
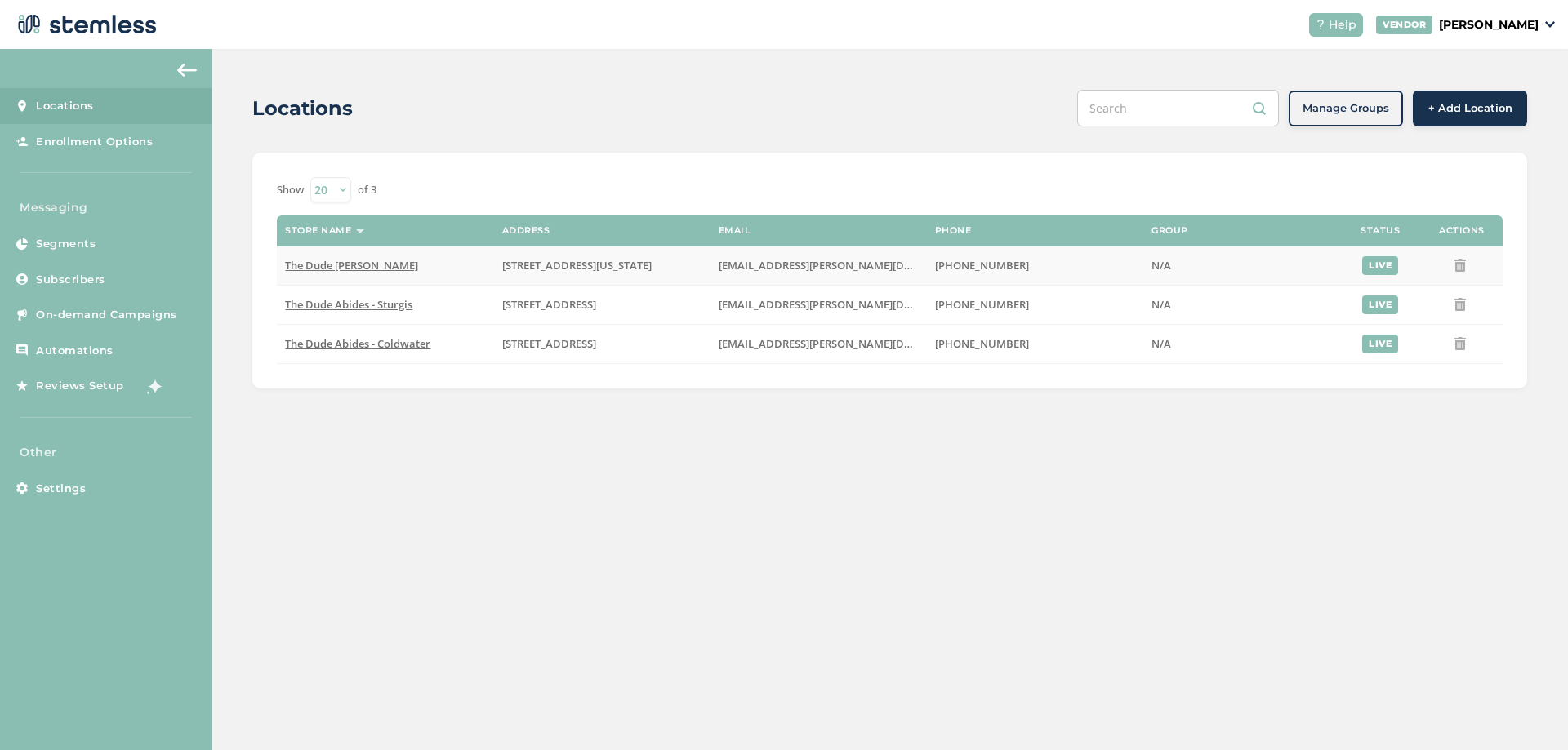
click at [308, 262] on span "The Dude [PERSON_NAME]" at bounding box center [352, 266] width 133 height 15
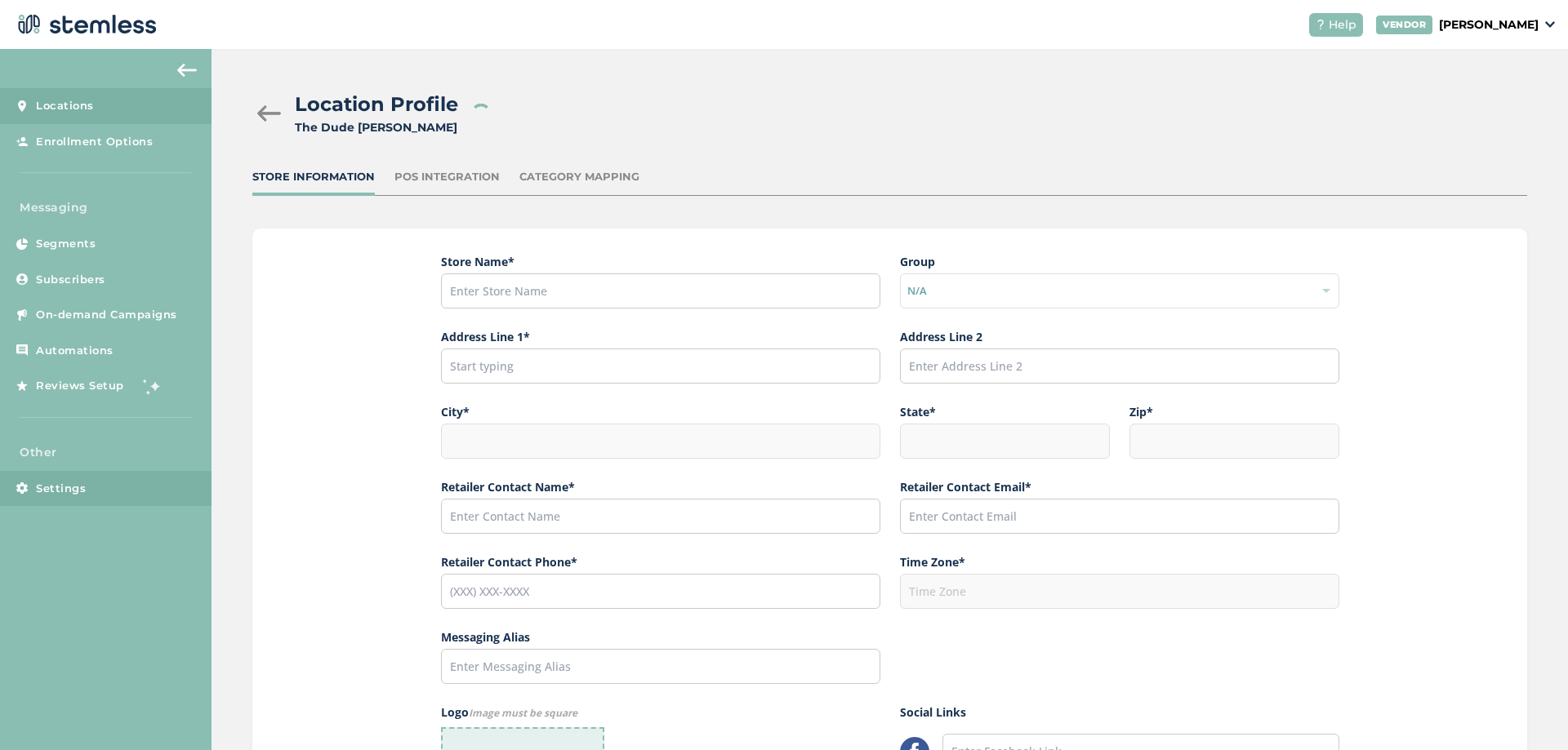
type input "The Dude [PERSON_NAME]"
type input "[STREET_ADDRESS][US_STATE]"
type input "Constantine"
type input "MI"
type input "49042"
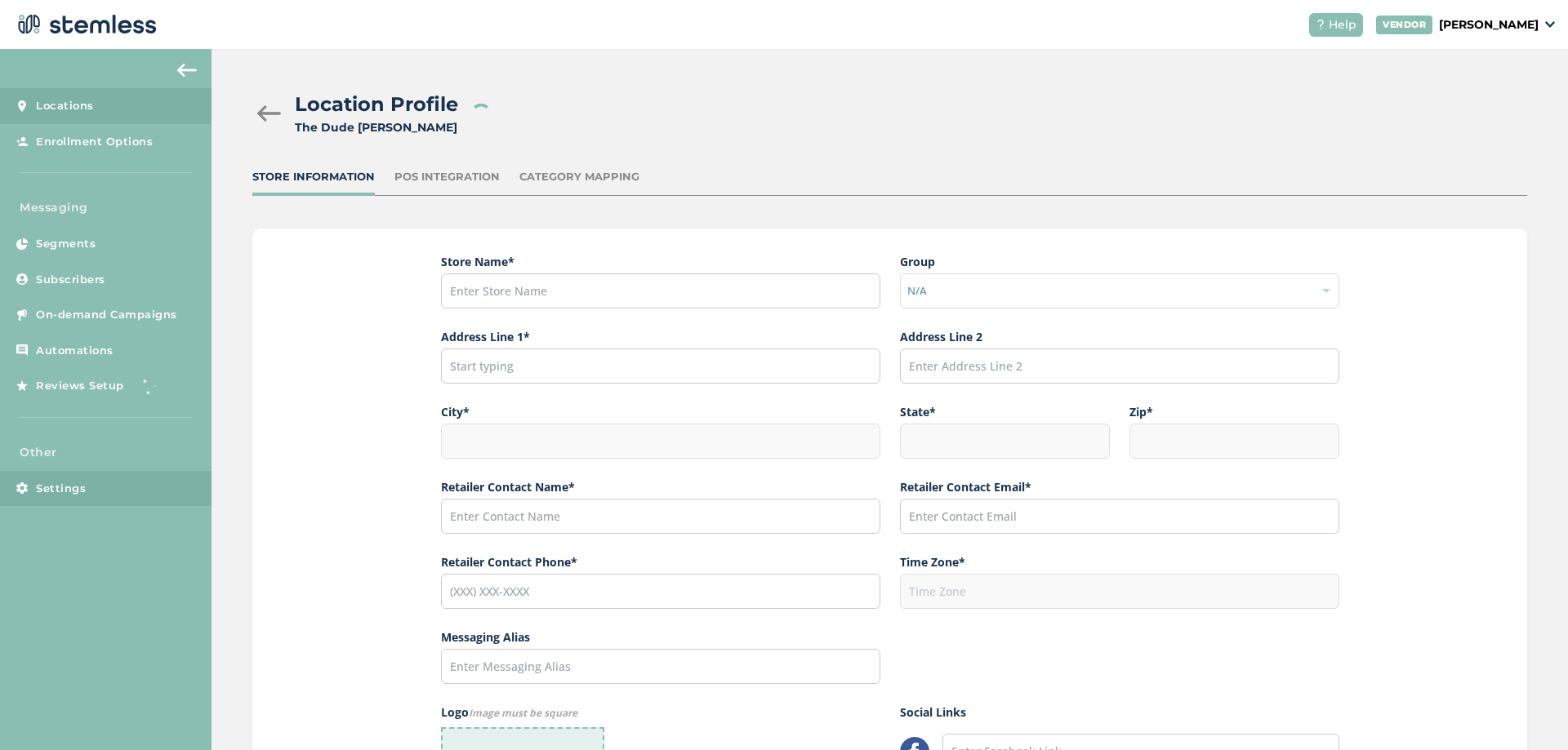
type input "[PERSON_NAME]"
type input "[EMAIL_ADDRESS][PERSON_NAME][DOMAIN_NAME]"
type input "[PHONE_NUMBER]"
type input "America/Detroit"
type input "[URL][DOMAIN_NAME]"
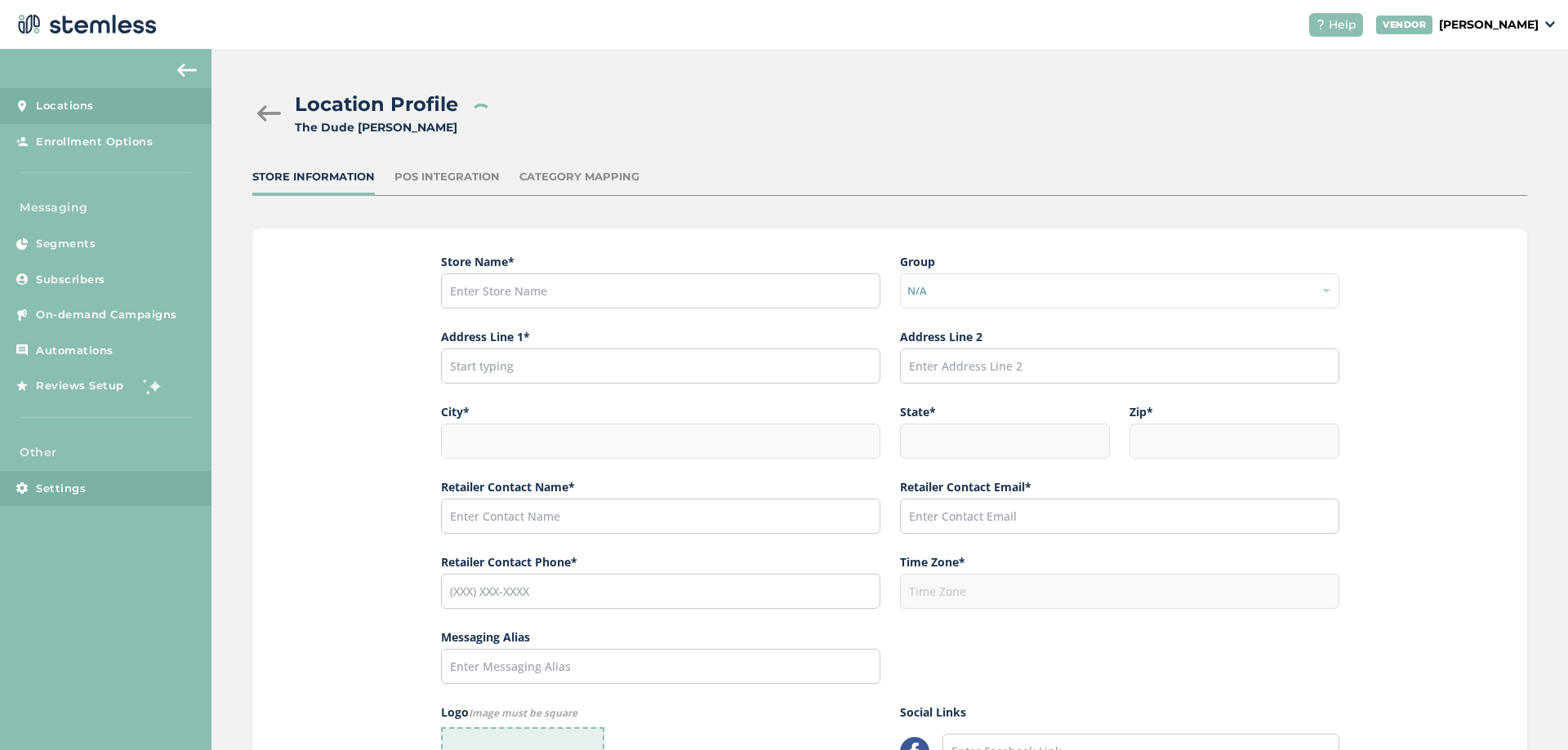
type input "[URL][DOMAIN_NAME]"
click at [63, 500] on link "Settings" at bounding box center [105, 489] width 211 height 36
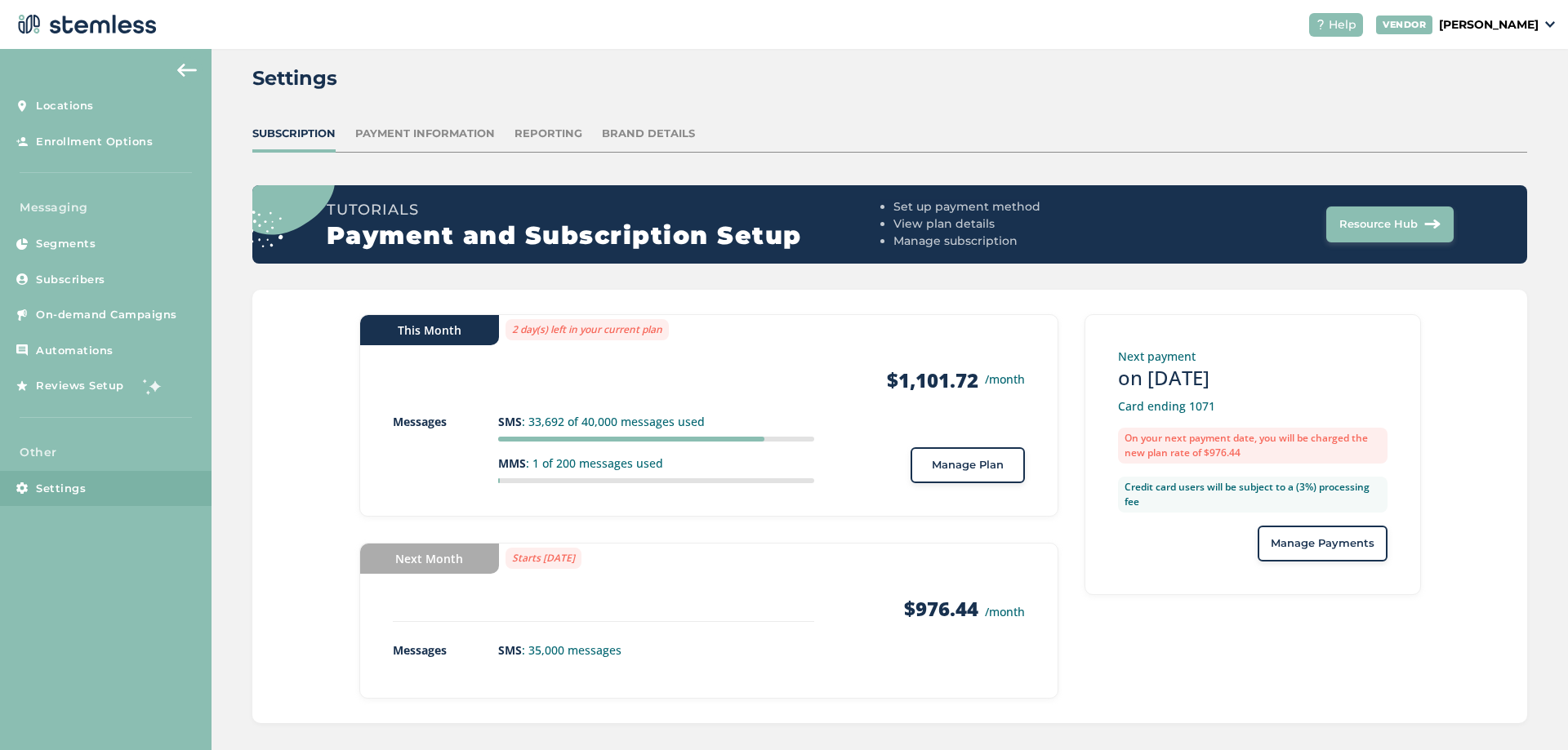
scroll to position [40, 0]
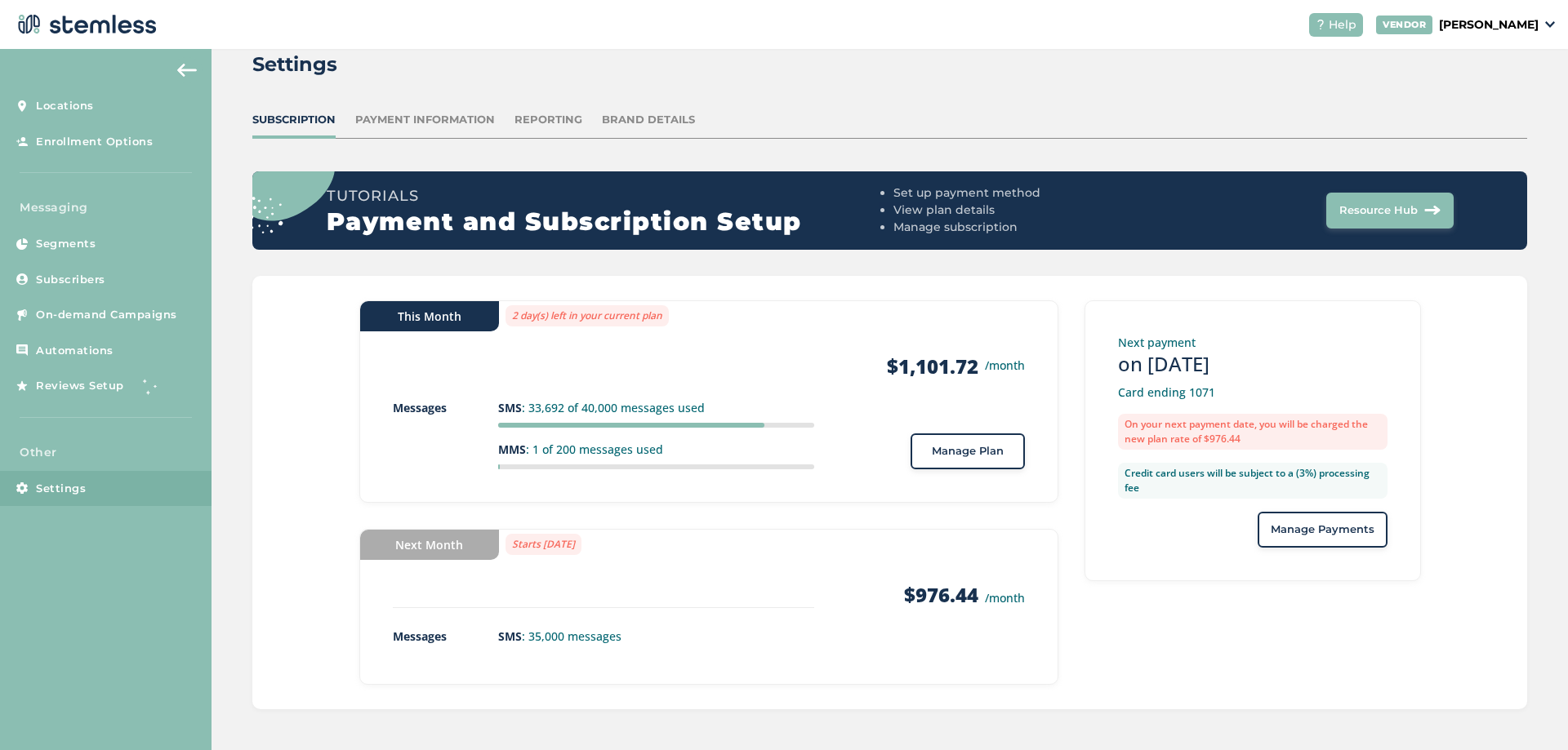
drag, startPoint x: 426, startPoint y: 632, endPoint x: 309, endPoint y: 405, distance: 255.4
click at [309, 405] on div "This Month 2 day(s) left in your current plan Products $1,101.72 /month Message…" at bounding box center [889, 493] width 1275 height 434
click at [361, 125] on div "Payment Information" at bounding box center [425, 120] width 139 height 17
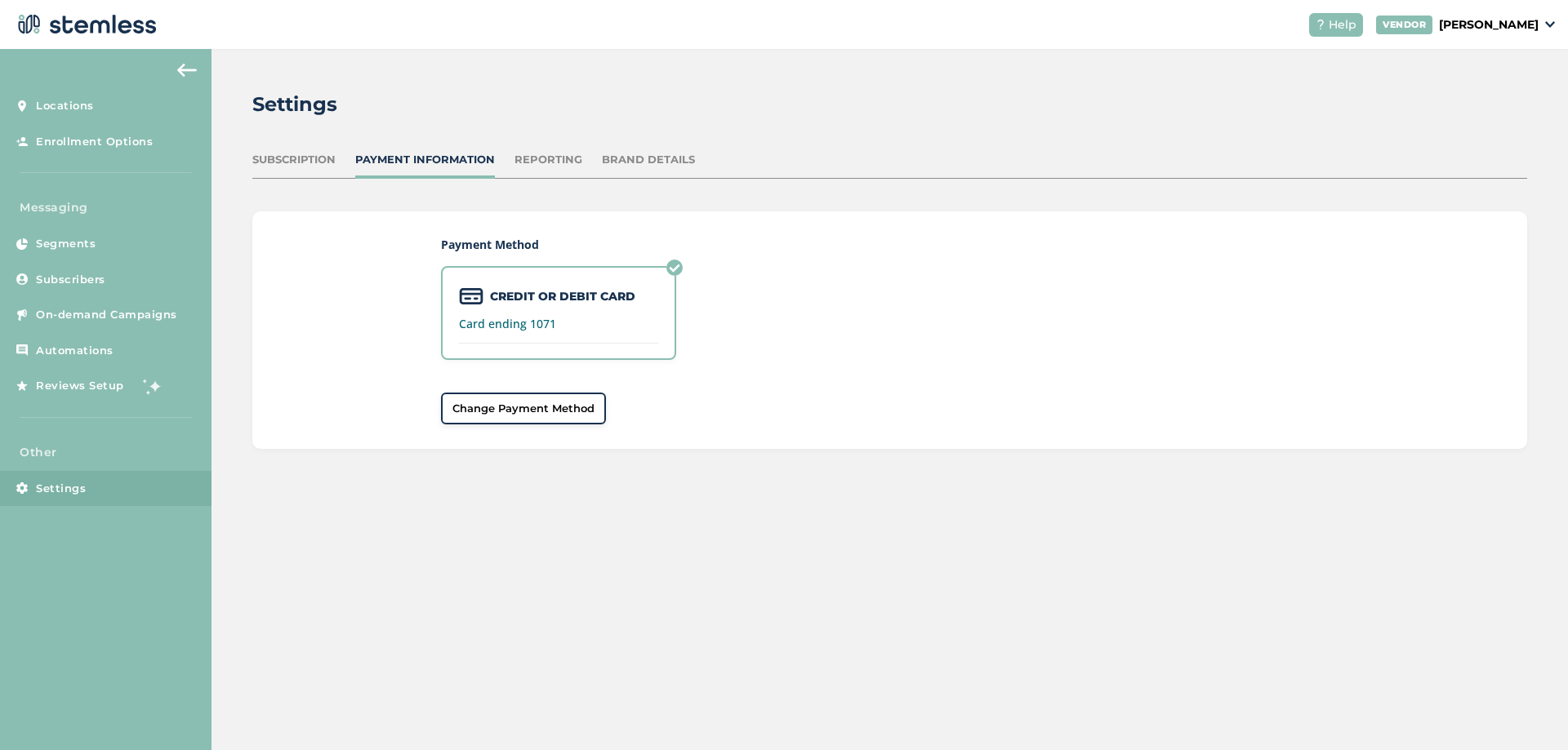
click at [272, 132] on div "Settings Subscription Payment Information Reporting Brand Details Payment Metho…" at bounding box center [890, 269] width 1357 height 441
click at [283, 165] on div "Subscription" at bounding box center [293, 161] width 83 height 17
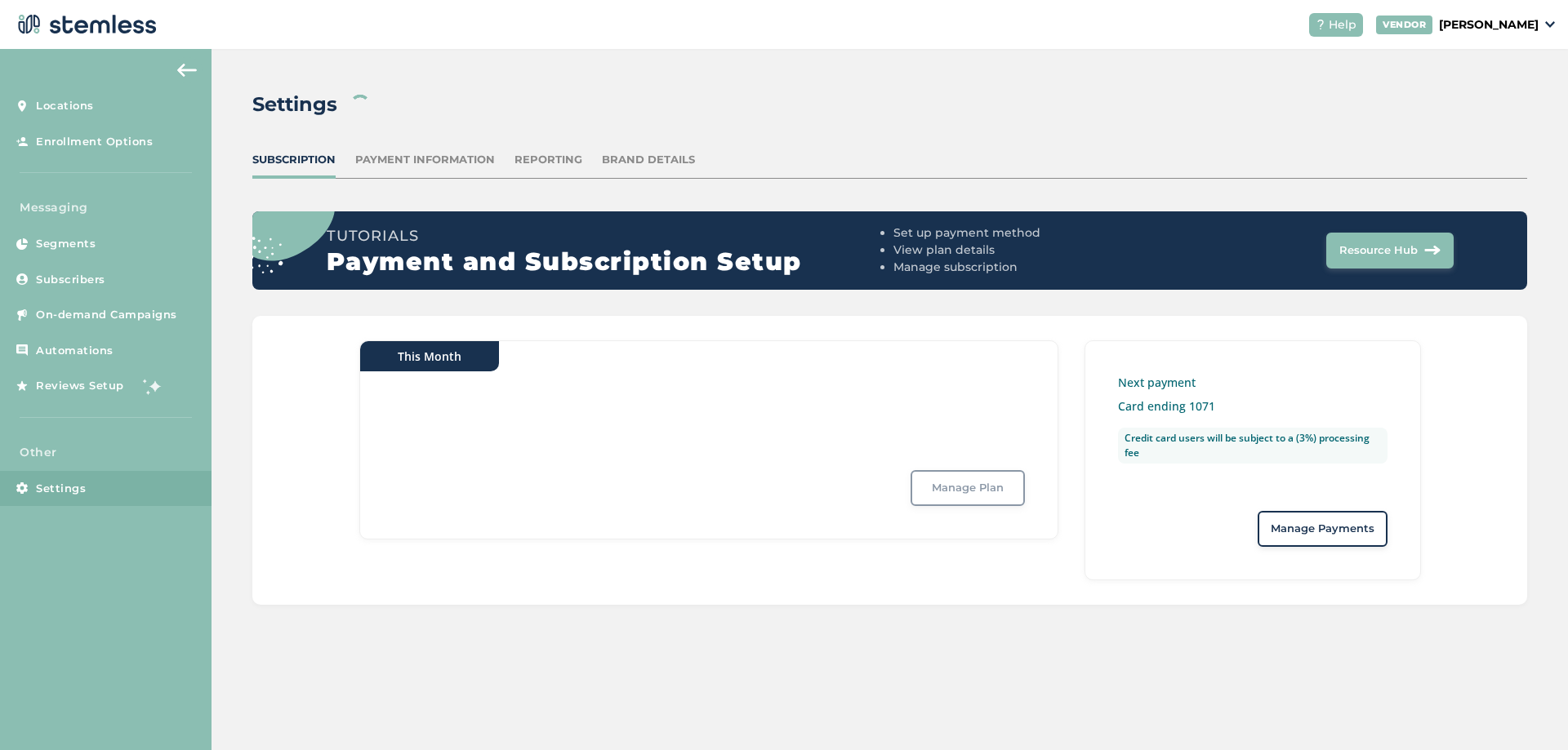
click at [688, 161] on div "Brand Details" at bounding box center [648, 161] width 93 height 17
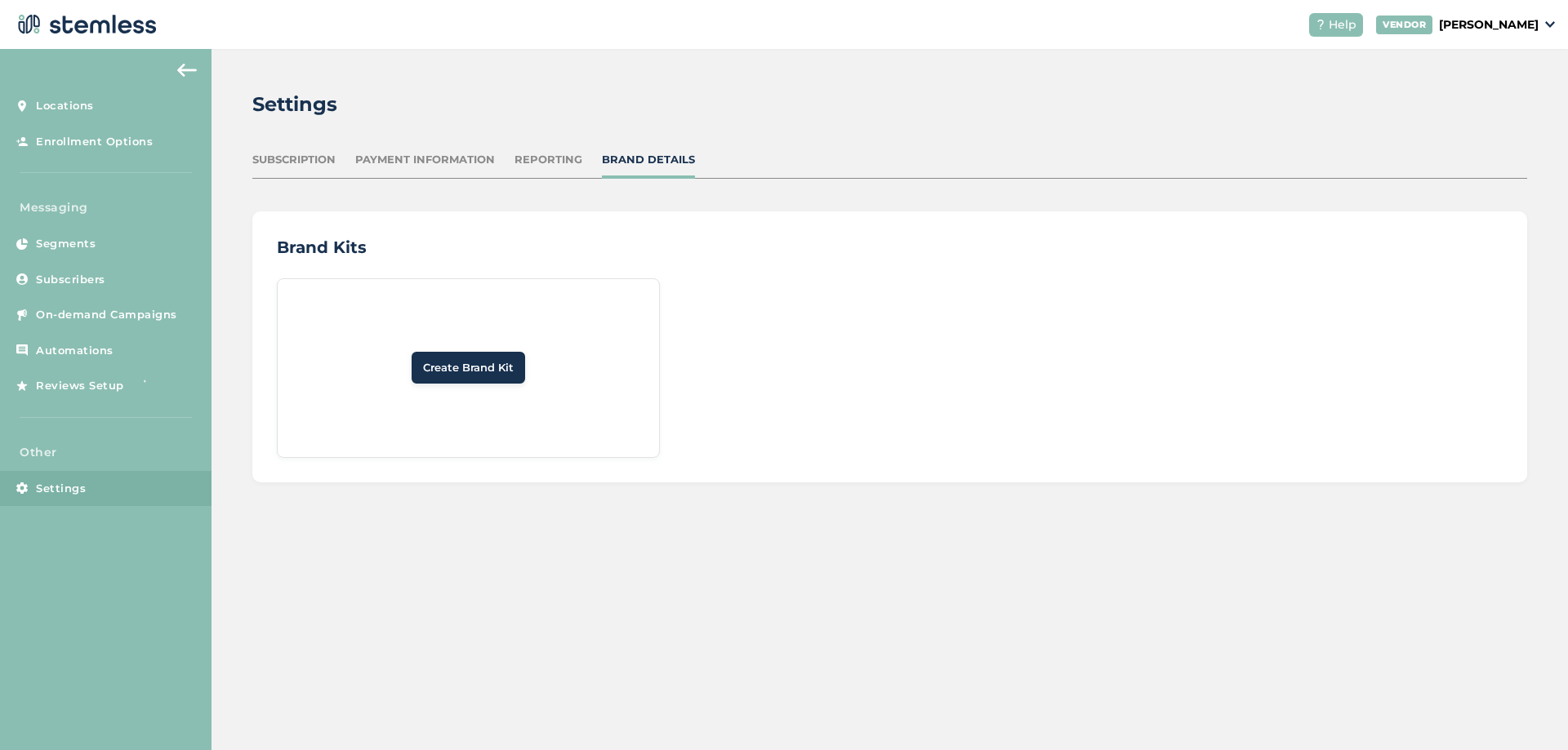
click at [545, 160] on div "Reporting" at bounding box center [547, 161] width 67 height 17
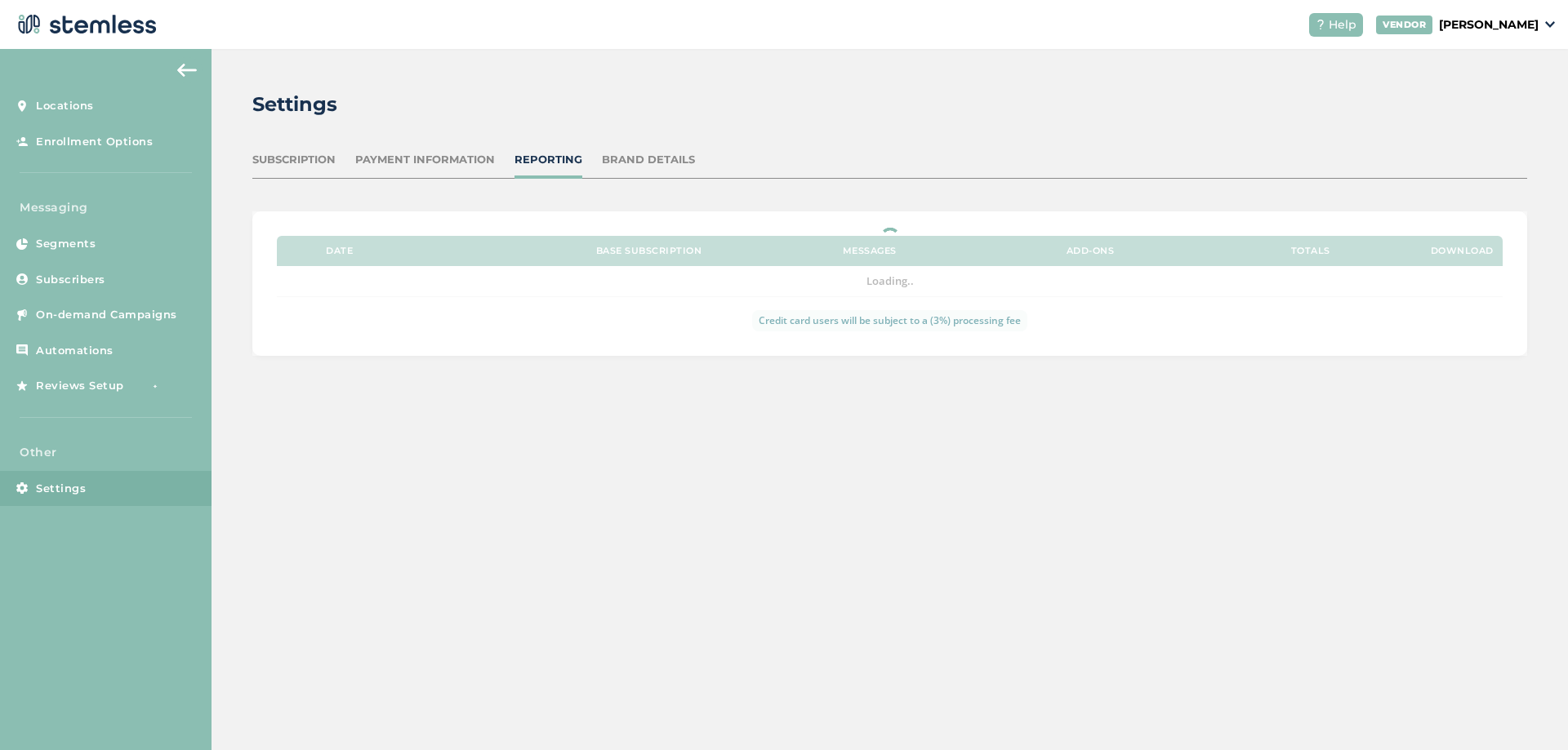
drag, startPoint x: 415, startPoint y: 160, endPoint x: 350, endPoint y: 160, distance: 65.0
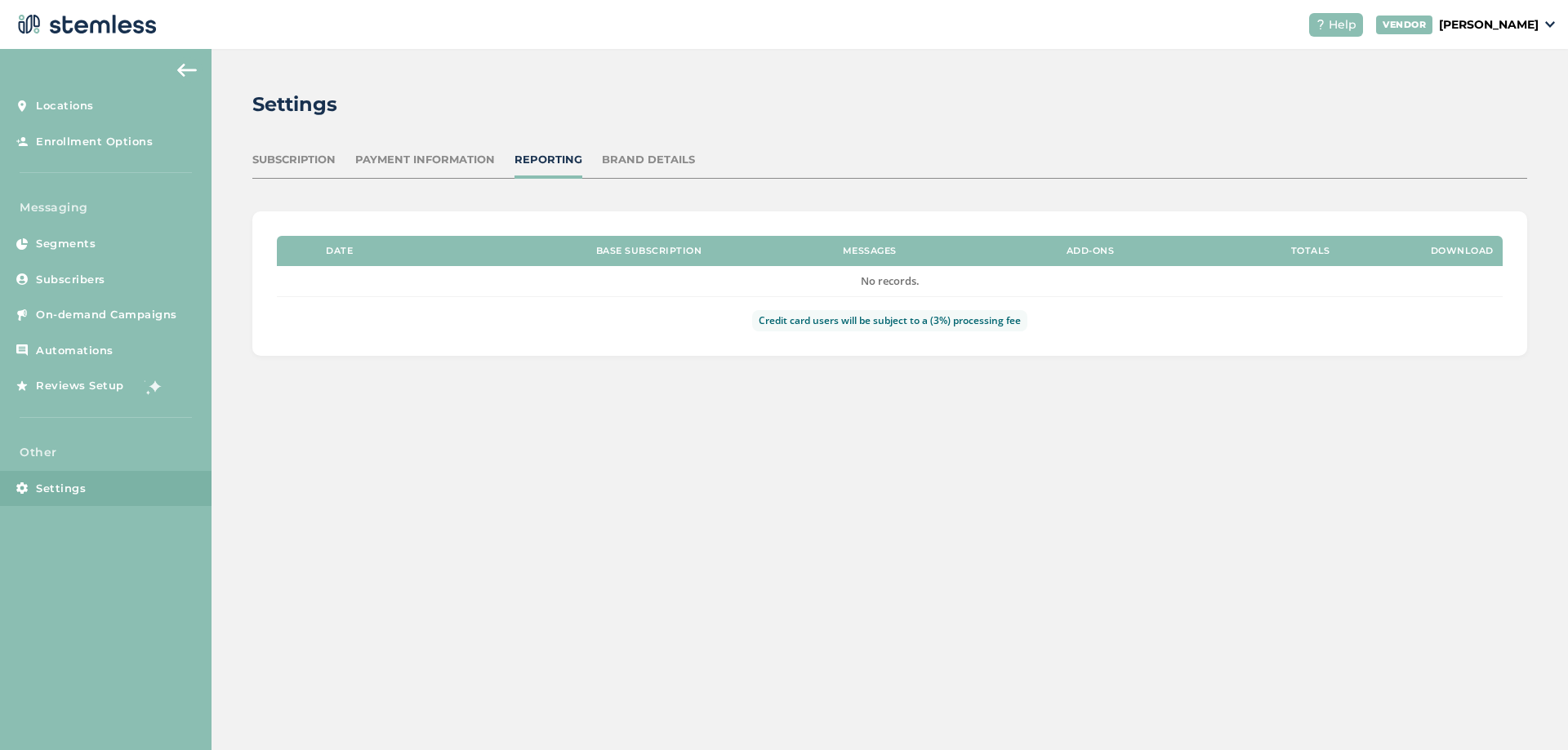
drag, startPoint x: 350, startPoint y: 160, endPoint x: 276, endPoint y: 167, distance: 74.3
click at [276, 167] on div "Subscription" at bounding box center [293, 161] width 83 height 17
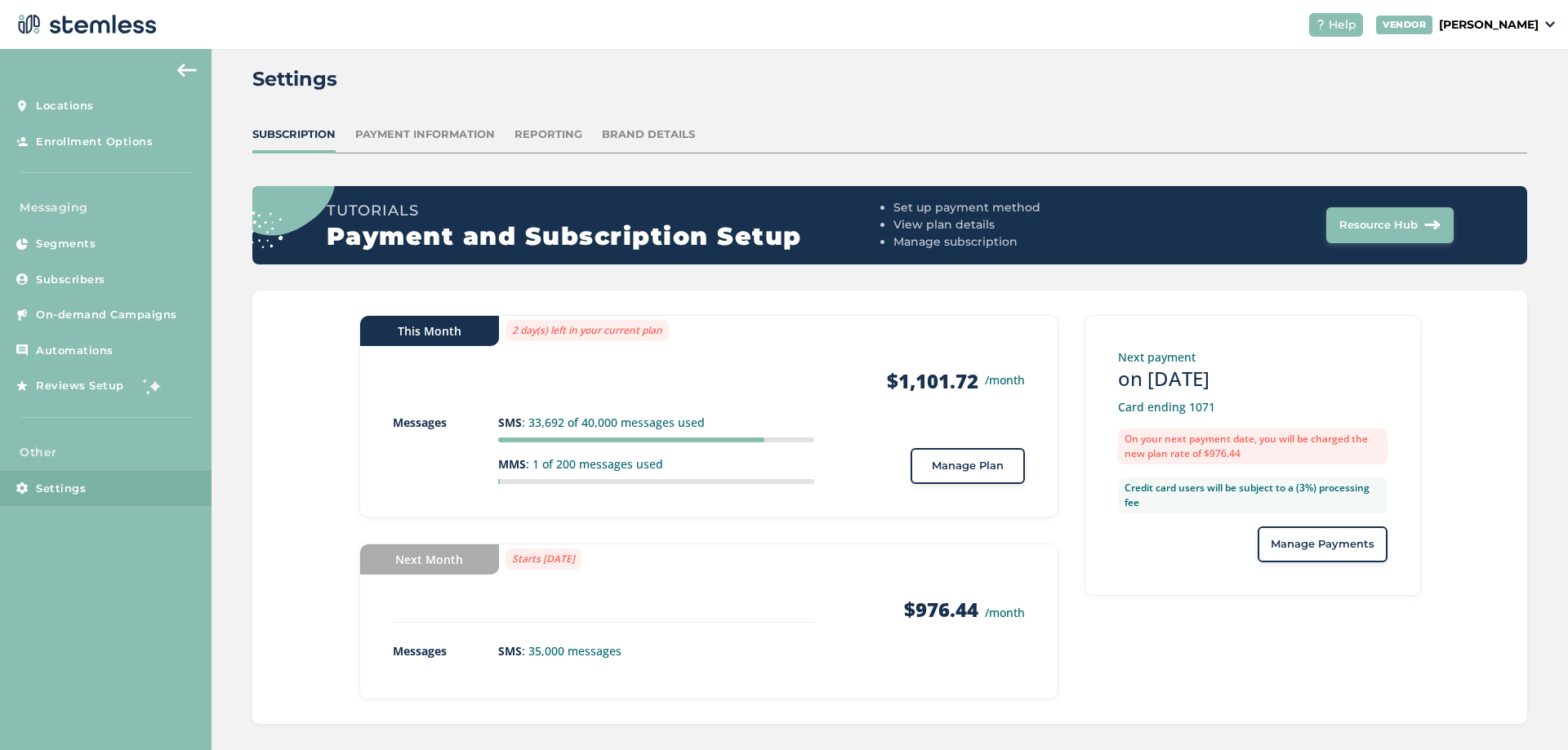
scroll to position [40, 0]
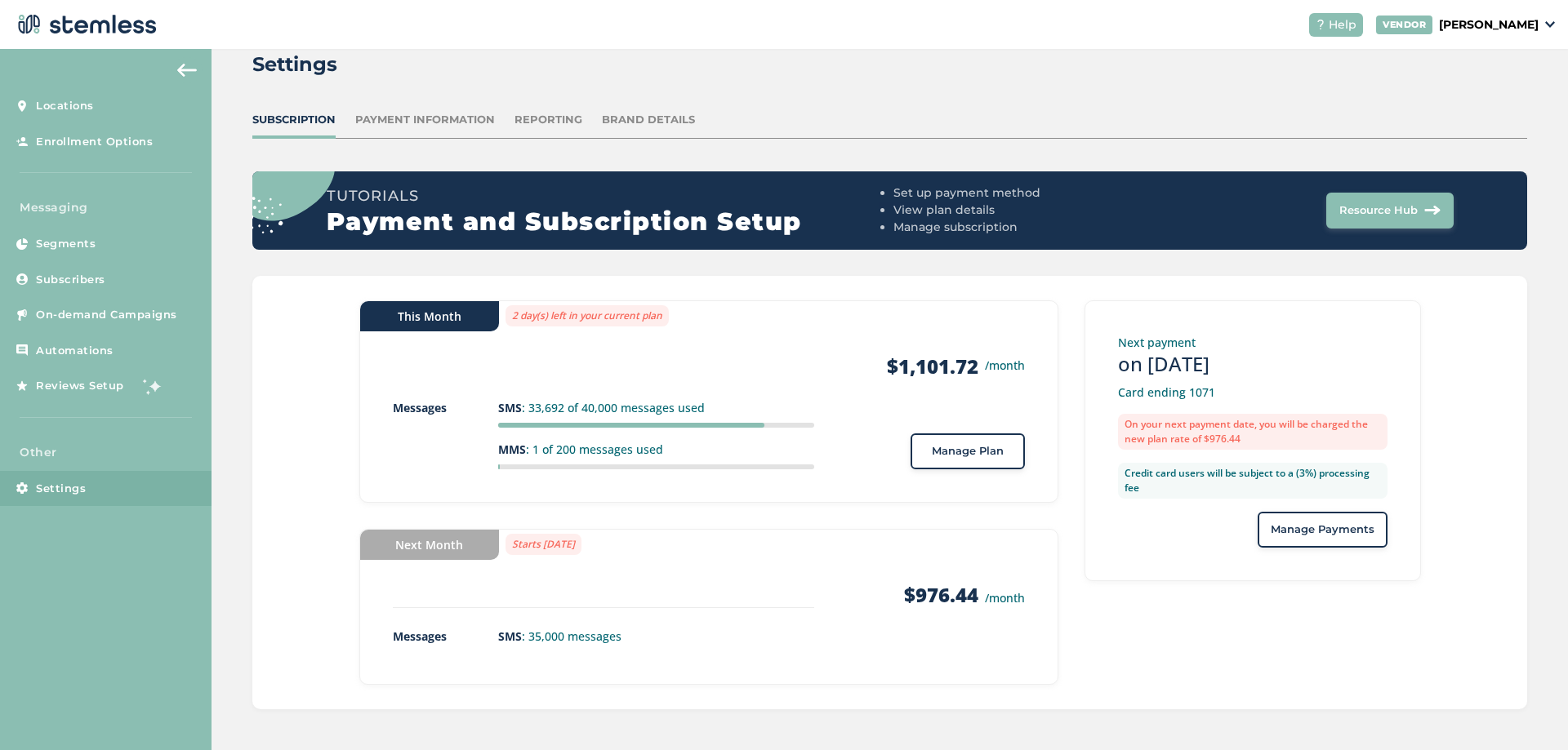
click at [967, 603] on strong "$976.44" at bounding box center [941, 594] width 75 height 27
click at [987, 462] on button "Manage Plan" at bounding box center [968, 451] width 114 height 36
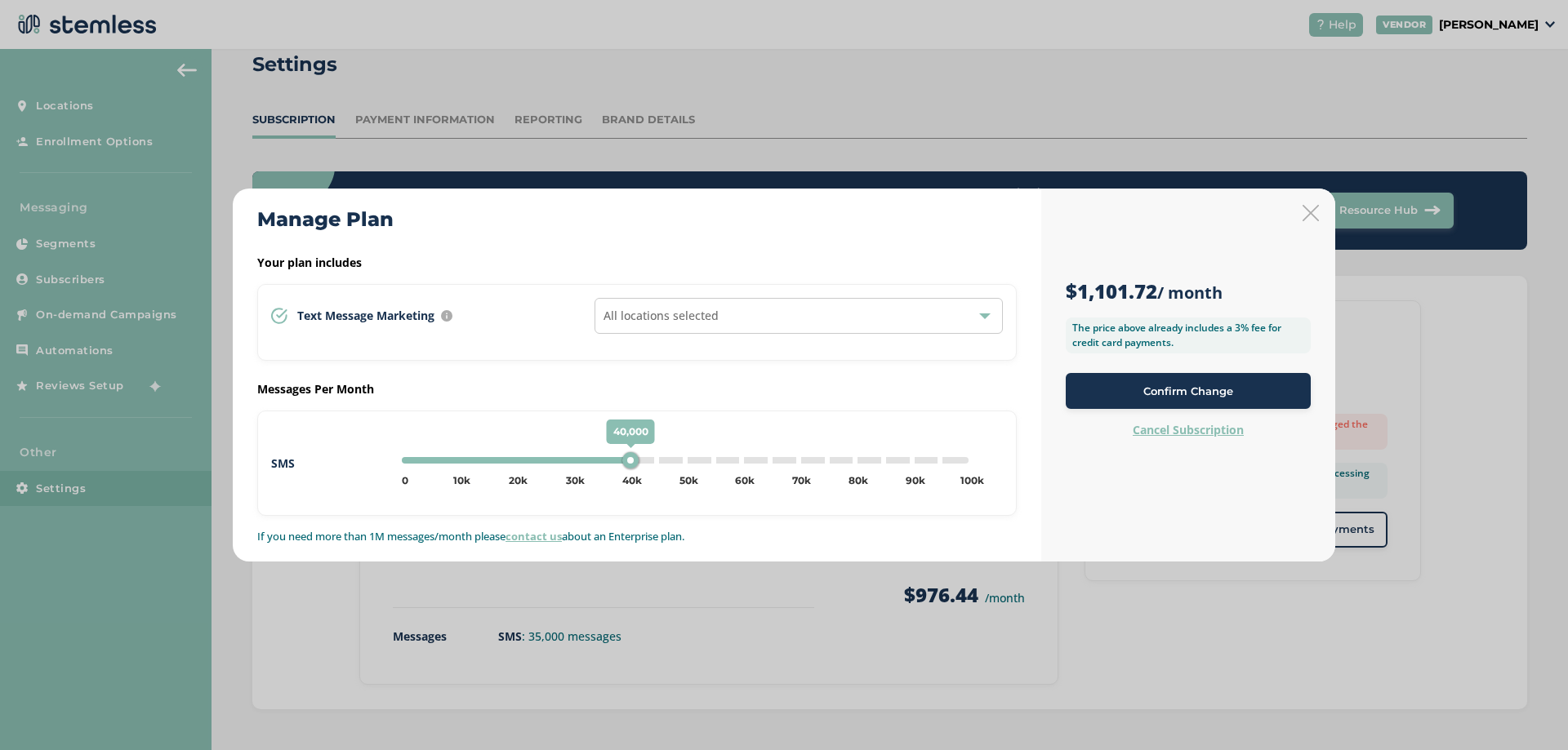
click at [1310, 215] on icon at bounding box center [1311, 213] width 17 height 17
